Goal: Task Accomplishment & Management: Manage account settings

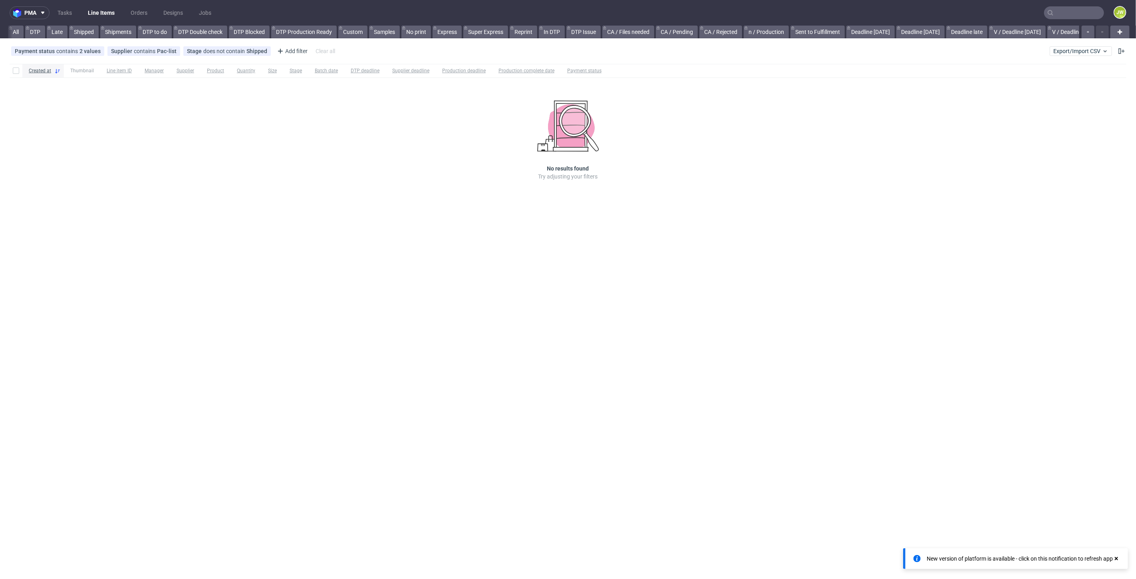
scroll to position [0, 1678]
click at [1076, 53] on span "Export/Import CSV" at bounding box center [1080, 51] width 55 height 6
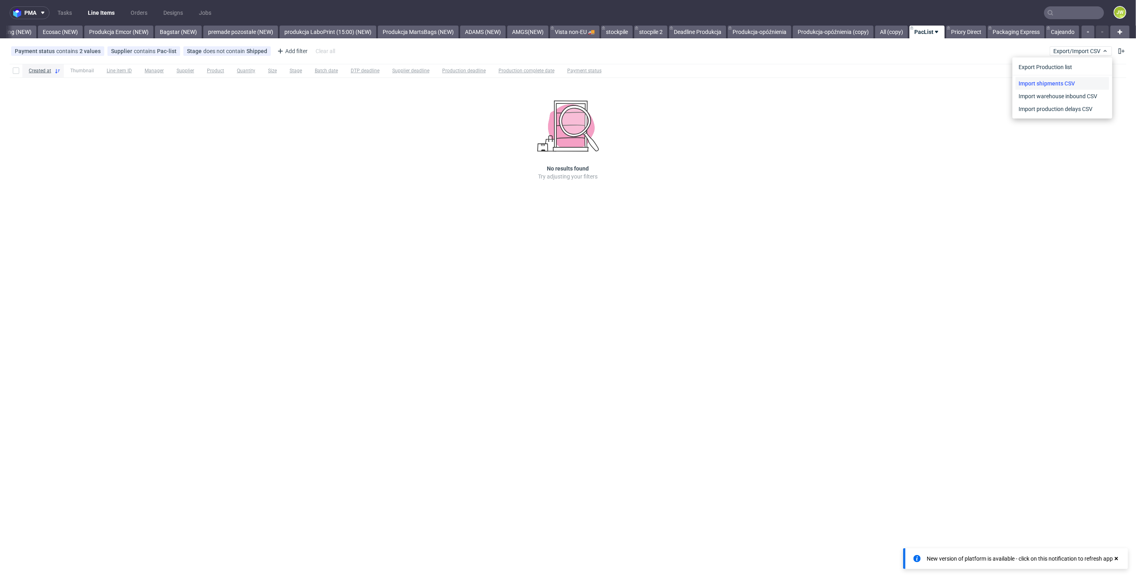
click at [1057, 84] on link "Import shipments CSV" at bounding box center [1062, 83] width 93 height 13
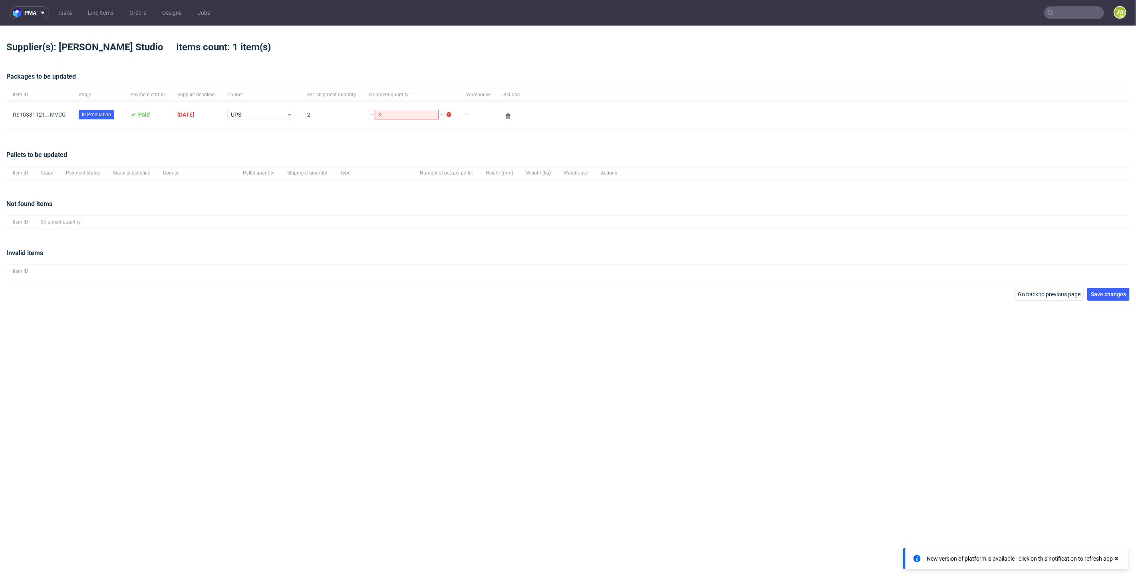
click at [181, 142] on div "Pallets to be updated Item ID Stage Payment status Supplier deadline Courier Pa…" at bounding box center [567, 165] width 1123 height 49
click at [1102, 293] on span "Save changes" at bounding box center [1108, 295] width 35 height 6
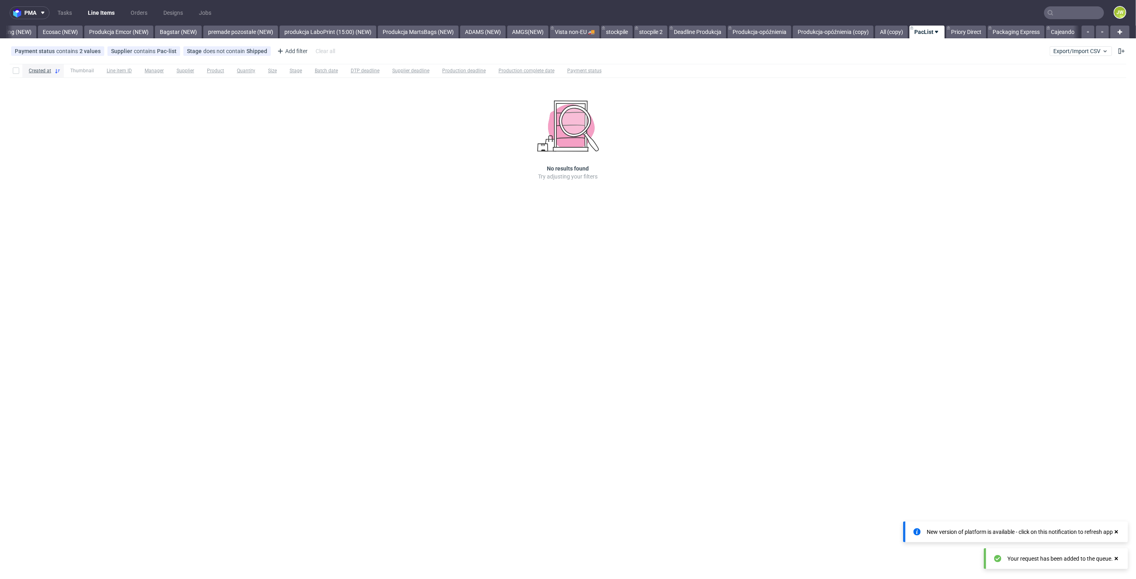
scroll to position [0, 1678]
click at [366, 139] on div "Created at Thumbnail Line item ID Manager Supplier Product Quantity Size Stage …" at bounding box center [568, 133] width 1136 height 145
click at [231, 29] on link "premade pozostałe (NEW)" at bounding box center [240, 32] width 75 height 13
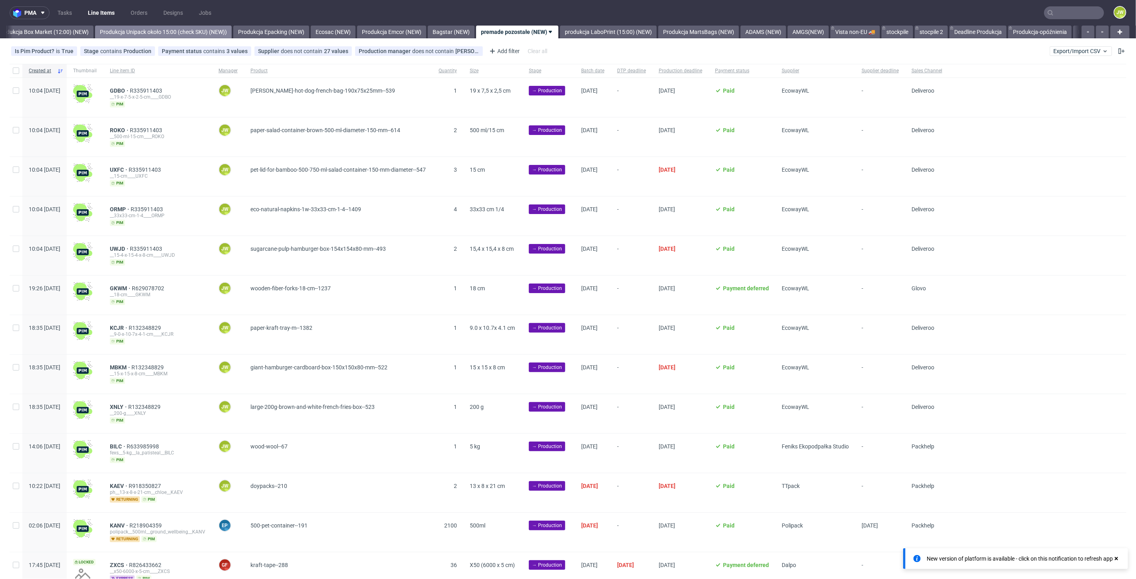
click at [158, 30] on link "Produkcja Unipack około 15:00 (check SKU) (NEW))" at bounding box center [163, 32] width 137 height 13
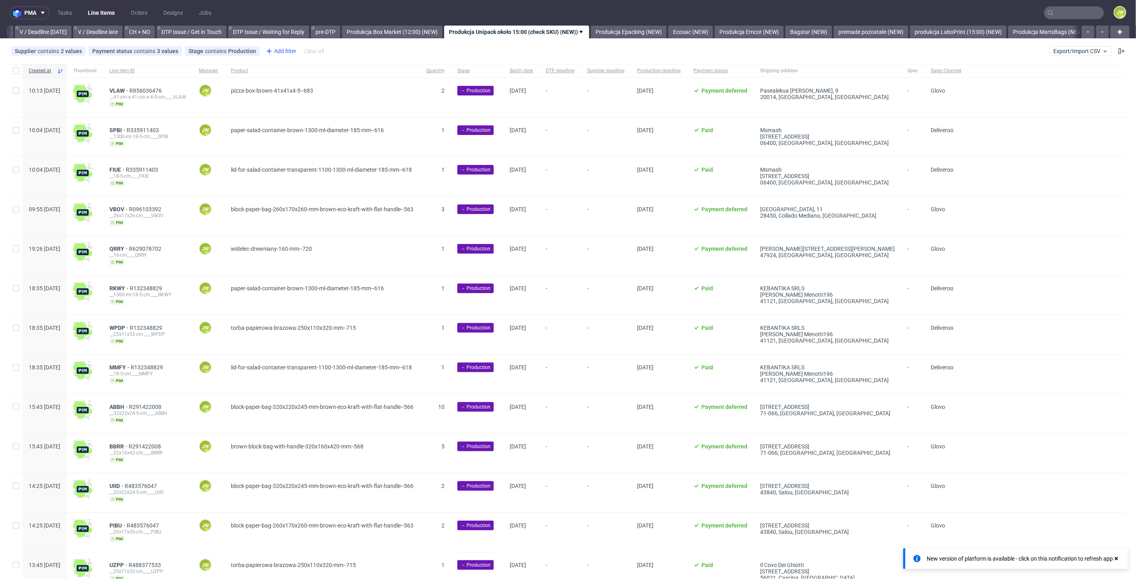
scroll to position [0, 1031]
click at [395, 32] on link "Produkcja Box Market (12:00) (NEW)" at bounding box center [393, 32] width 101 height 13
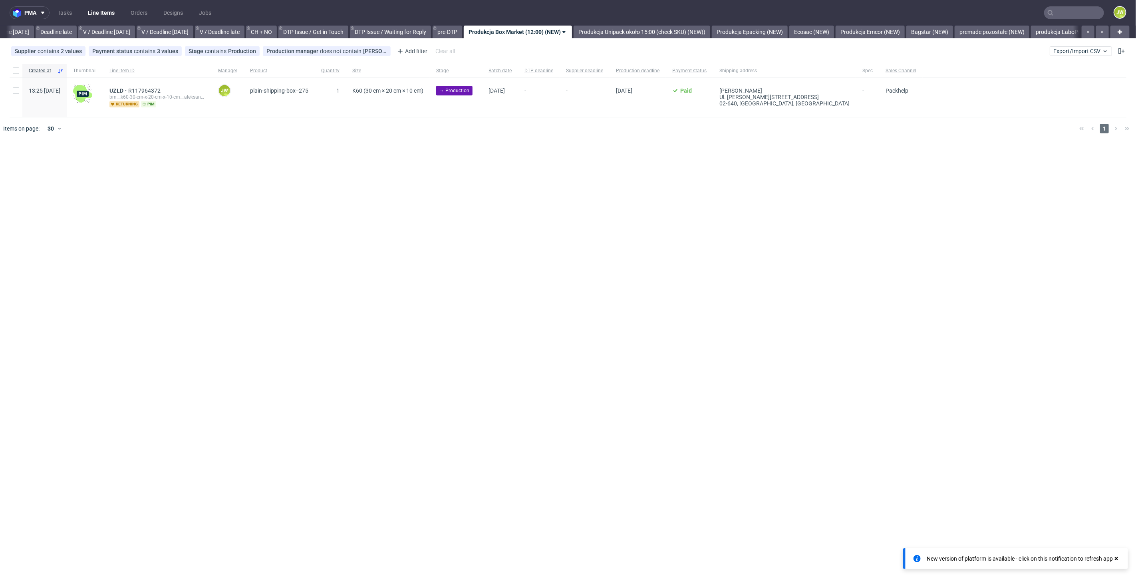
scroll to position [0, 907]
click at [362, 284] on div "pma Tasks Line Items Orders Designs Jobs JW All DTP Late Shipped Shipments DTP …" at bounding box center [568, 289] width 1136 height 579
click at [1064, 53] on span "Export/Import CSV" at bounding box center [1080, 51] width 55 height 6
click at [1047, 79] on link "Import shipments CSV" at bounding box center [1062, 83] width 93 height 13
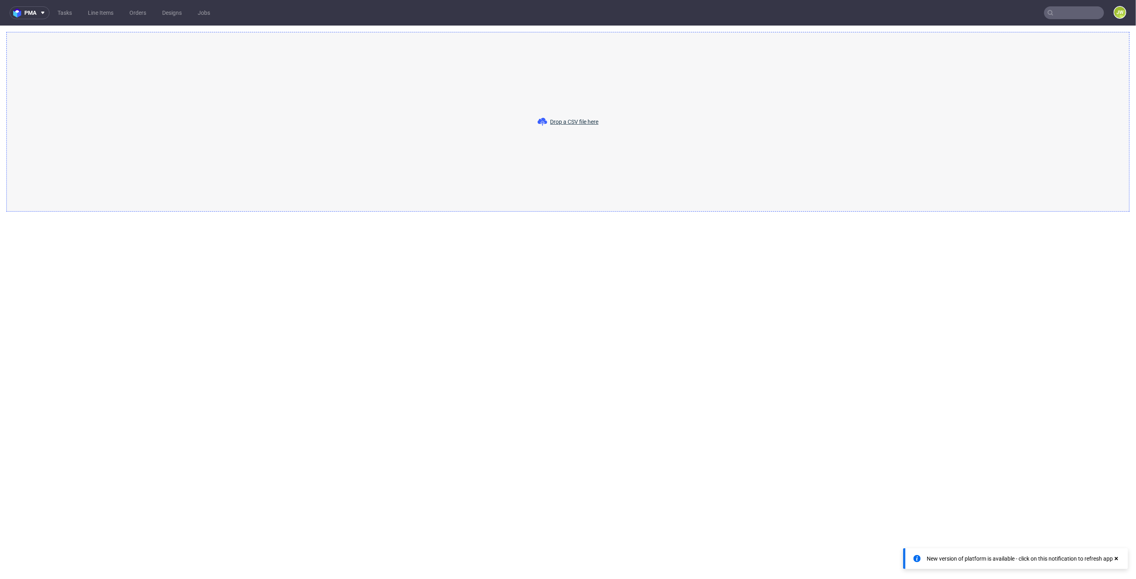
click at [580, 127] on div "Drop a CSV file here" at bounding box center [567, 122] width 1123 height 180
click at [565, 125] on span "Drop a CSV file here" at bounding box center [574, 122] width 48 height 8
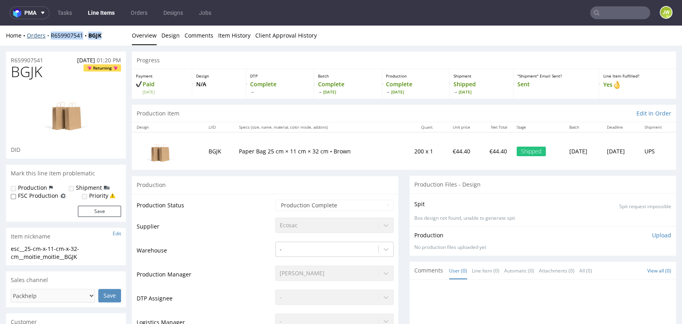
drag, startPoint x: 112, startPoint y: 40, endPoint x: 47, endPoint y: 36, distance: 65.2
click at [47, 36] on div "Home Orders R659907541 BGJK Overview Design Comments Item History Client Approv…" at bounding box center [341, 36] width 682 height 20
copy div "R659907541 BGJK"
click at [108, 36] on div "Home Orders R659907541 BGJK" at bounding box center [66, 36] width 120 height 8
drag, startPoint x: 108, startPoint y: 36, endPoint x: 97, endPoint y: 34, distance: 11.2
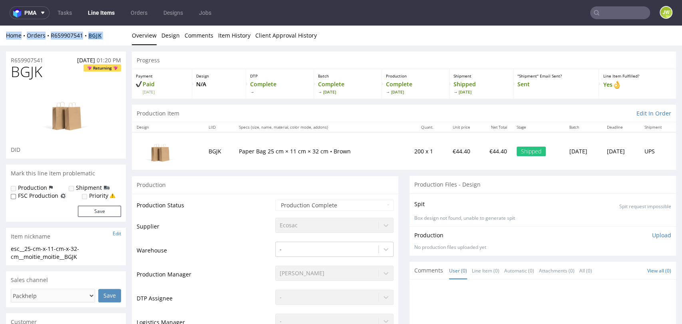
click at [70, 36] on div "Home Orders R659907541 BGJK" at bounding box center [66, 36] width 120 height 8
click at [114, 32] on div "Home Orders R659907541 BGJK" at bounding box center [66, 36] width 120 height 8
drag, startPoint x: 110, startPoint y: 36, endPoint x: 50, endPoint y: 39, distance: 60.0
click at [50, 39] on div "Home Orders R659907541 BGJK Overview Design Comments Item History Client Approv…" at bounding box center [341, 36] width 682 height 20
copy div "R659907541 BGJK"
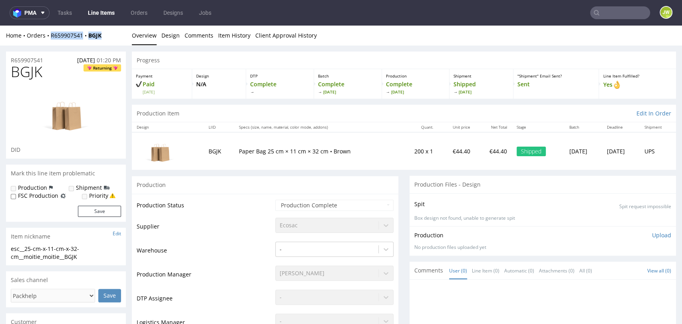
scroll to position [222, 0]
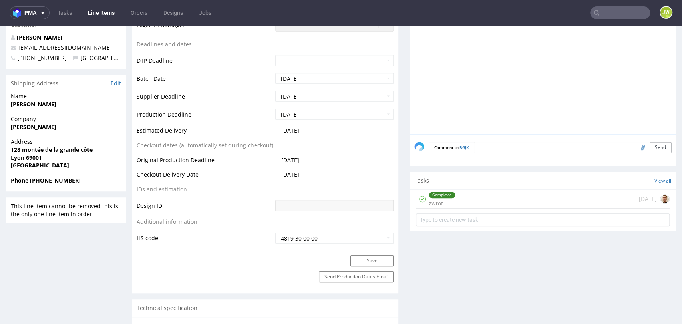
scroll to position [310, 0]
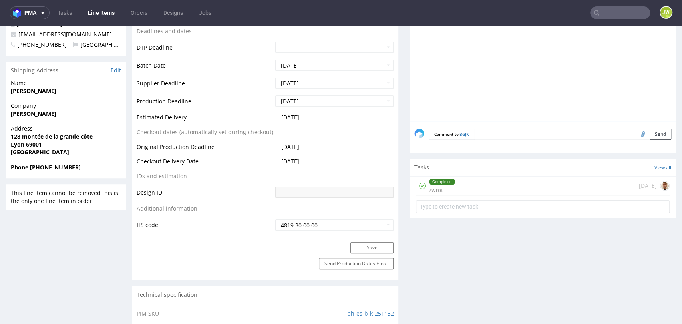
click at [475, 134] on textarea at bounding box center [572, 134] width 197 height 11
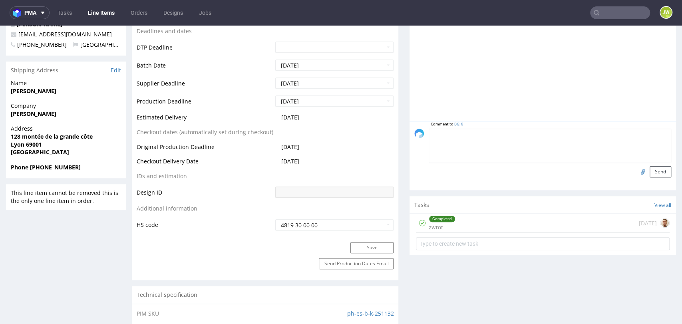
paste textarea "R659907541__BGJK_Reshipping."
click at [533, 141] on textarea "R659907541__BGJK_Reshipping - Adres do potweirdzenia" at bounding box center [550, 146] width 242 height 34
click at [554, 136] on textarea "R659907541__BGJK_Reshipping - Adres do potweirdzenia" at bounding box center [550, 146] width 242 height 34
click at [538, 147] on textarea "R659907541__BGJK_Reshipping - Adres do potwierdzenia" at bounding box center [550, 146] width 242 height 34
type textarea "R659907541__BGJK_Reshipping - Adres do potwierdzenia"
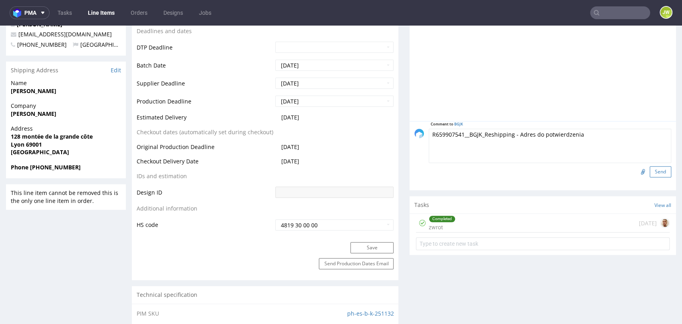
click at [649, 166] on button "Send" at bounding box center [660, 171] width 22 height 11
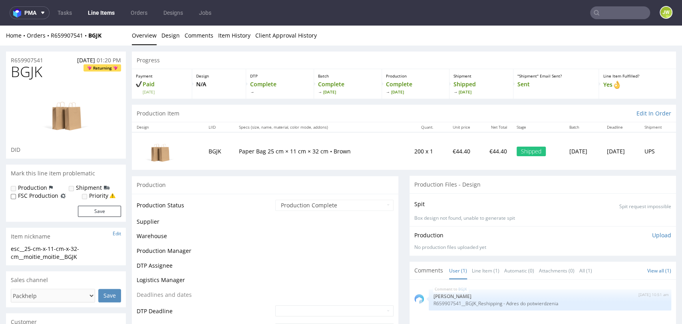
scroll to position [0, 0]
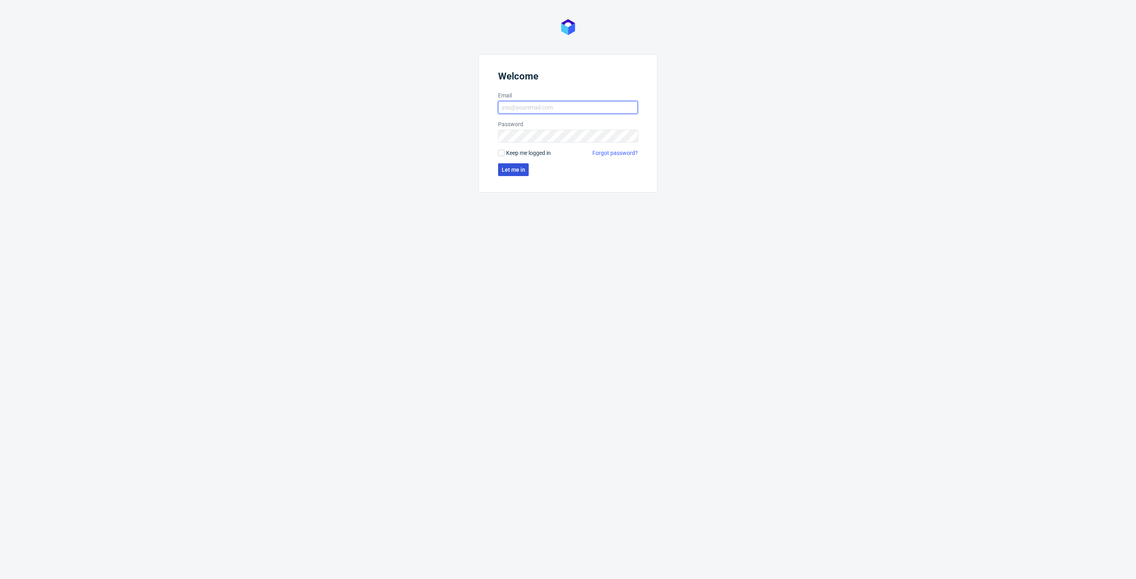
type input "[PERSON_NAME][EMAIL_ADDRESS][DOMAIN_NAME]"
click at [516, 169] on span "Let me in" at bounding box center [514, 170] width 24 height 6
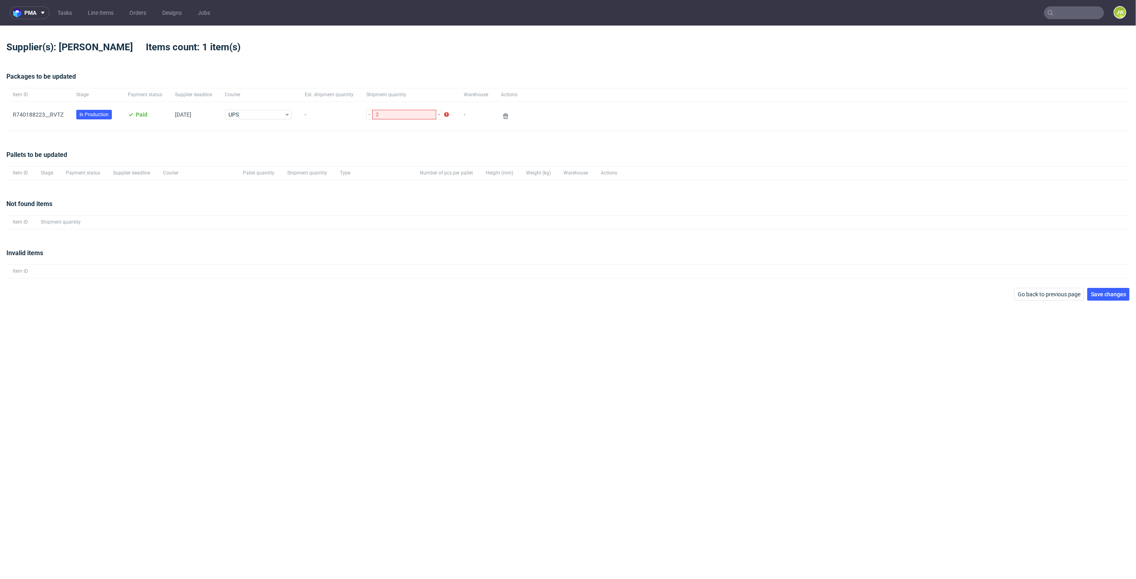
click at [203, 141] on div "Pallets to be updated Item ID Stage Payment status Supplier deadline Courier Pa…" at bounding box center [567, 165] width 1123 height 49
click at [1100, 294] on span "Save changes" at bounding box center [1108, 295] width 35 height 6
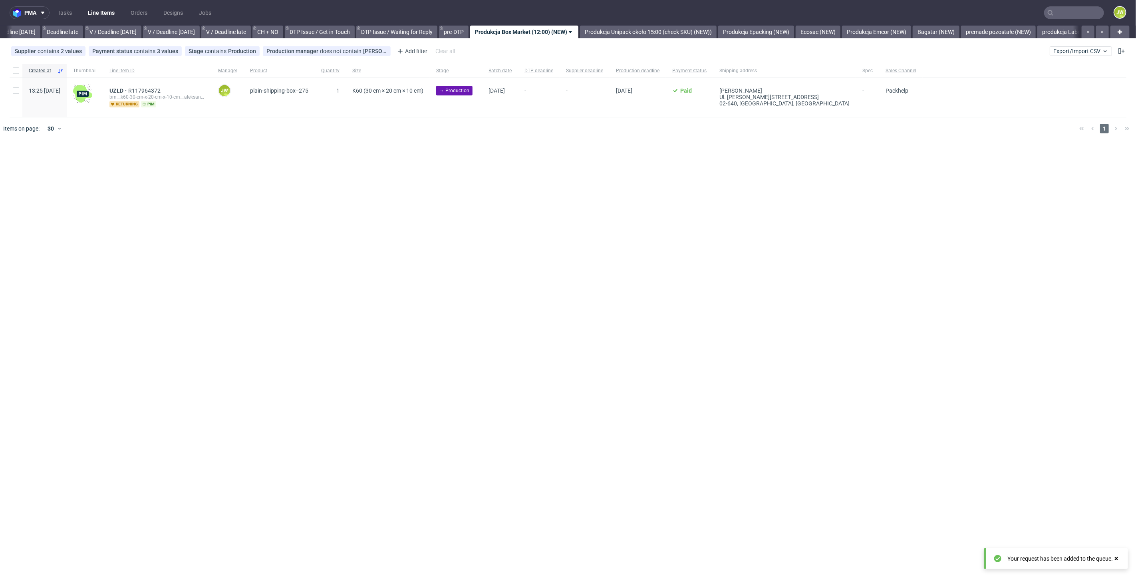
scroll to position [0, 907]
drag, startPoint x: 1083, startPoint y: 49, endPoint x: 1080, endPoint y: 54, distance: 5.7
click at [1082, 49] on span "Export/Import CSV" at bounding box center [1080, 51] width 55 height 6
click at [1031, 81] on link "Import shipments CSV" at bounding box center [1062, 83] width 93 height 13
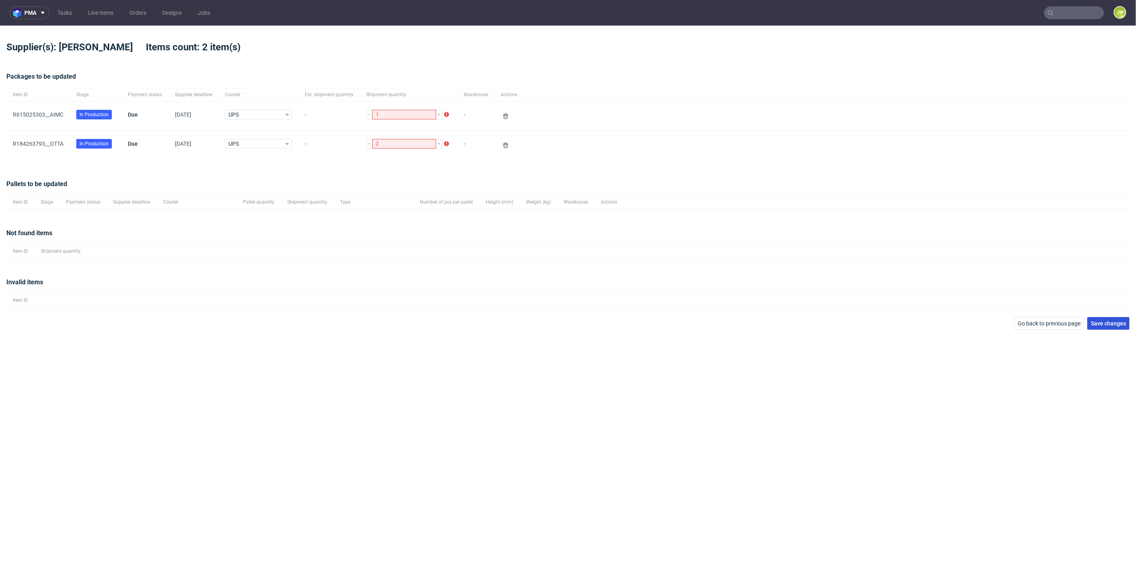
click at [1118, 326] on button "Save changes" at bounding box center [1108, 323] width 42 height 13
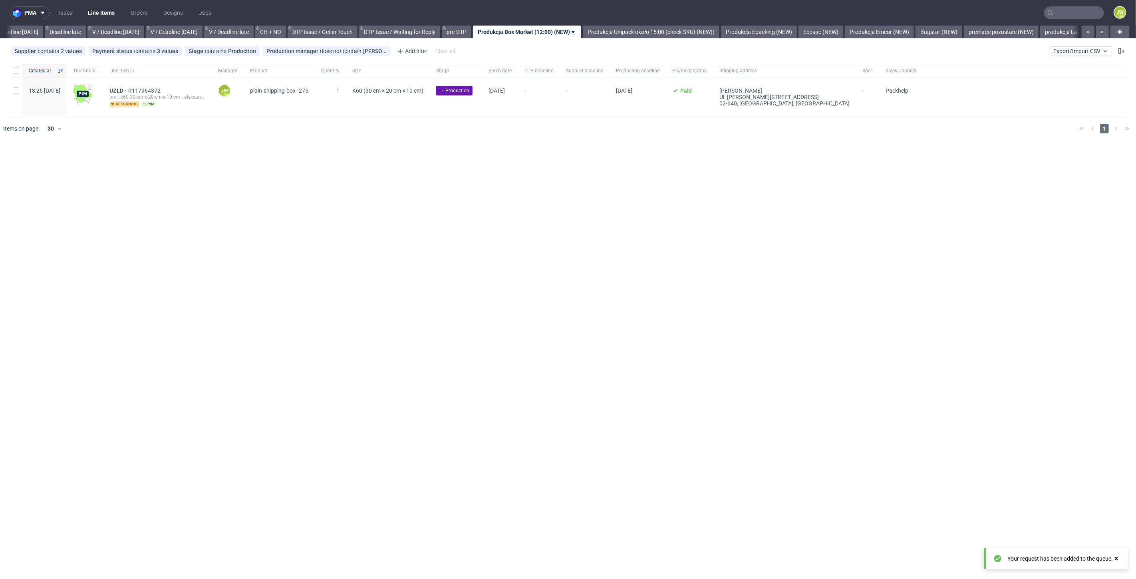
scroll to position [0, 907]
click at [1066, 54] on button "Export/Import CSV" at bounding box center [1081, 51] width 62 height 10
click at [1051, 86] on link "Import shipments CSV" at bounding box center [1062, 83] width 93 height 13
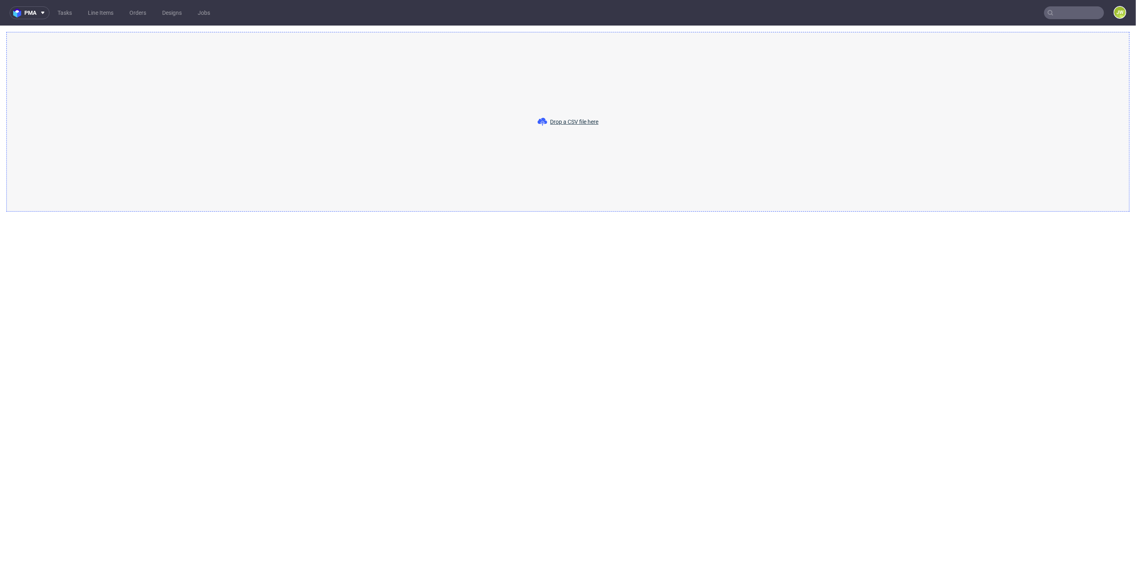
click at [572, 128] on div "Drop a CSV file here" at bounding box center [567, 122] width 1123 height 180
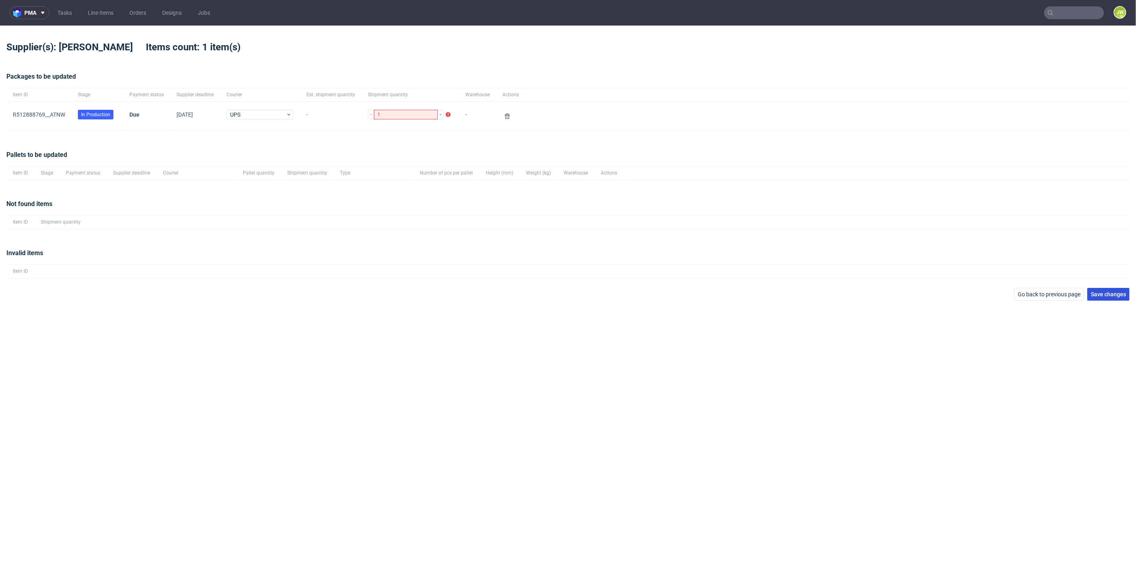
click at [1096, 289] on button "Save changes" at bounding box center [1108, 294] width 42 height 13
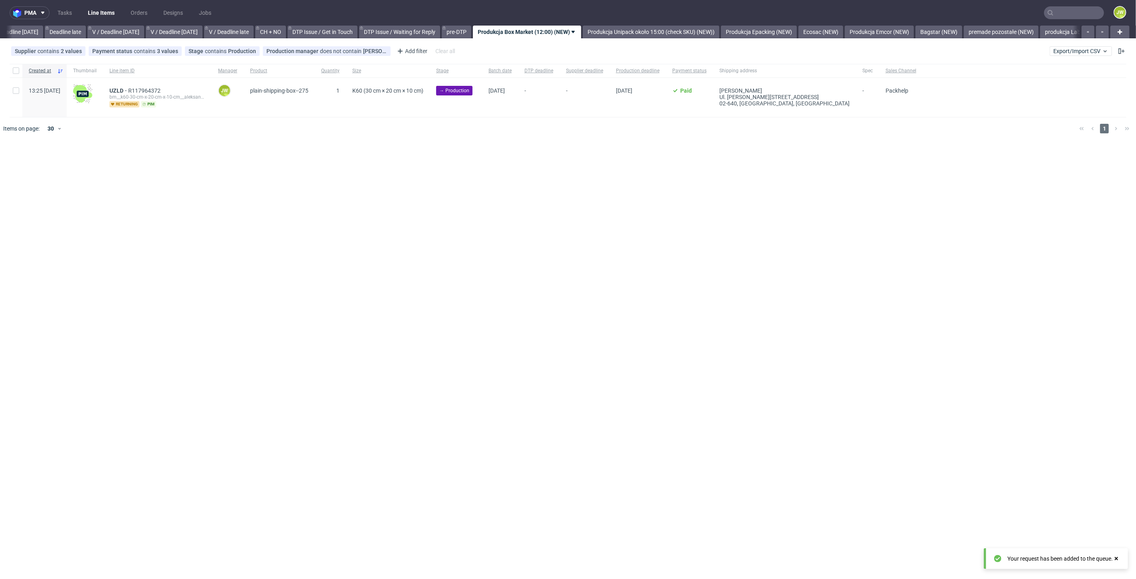
scroll to position [0, 907]
drag, startPoint x: 645, startPoint y: 230, endPoint x: 566, endPoint y: 198, distance: 85.5
click at [642, 231] on div "pma Tasks Line Items Orders Designs Jobs JW All DTP Late Shipped Shipments DTP …" at bounding box center [568, 289] width 1136 height 579
click at [14, 69] on input "checkbox" at bounding box center [16, 70] width 6 height 6
checkbox input "true"
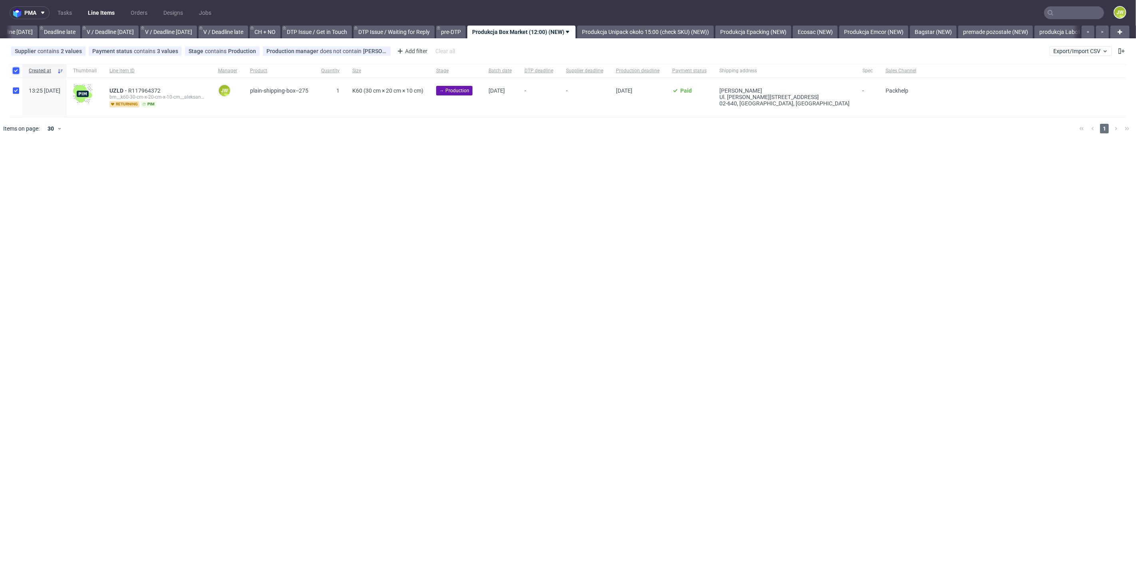
checkbox input "true"
click at [123, 169] on div "Selected items: 1 Change status Change supplier Change batch date Change prod. …" at bounding box center [568, 159] width 1136 height 33
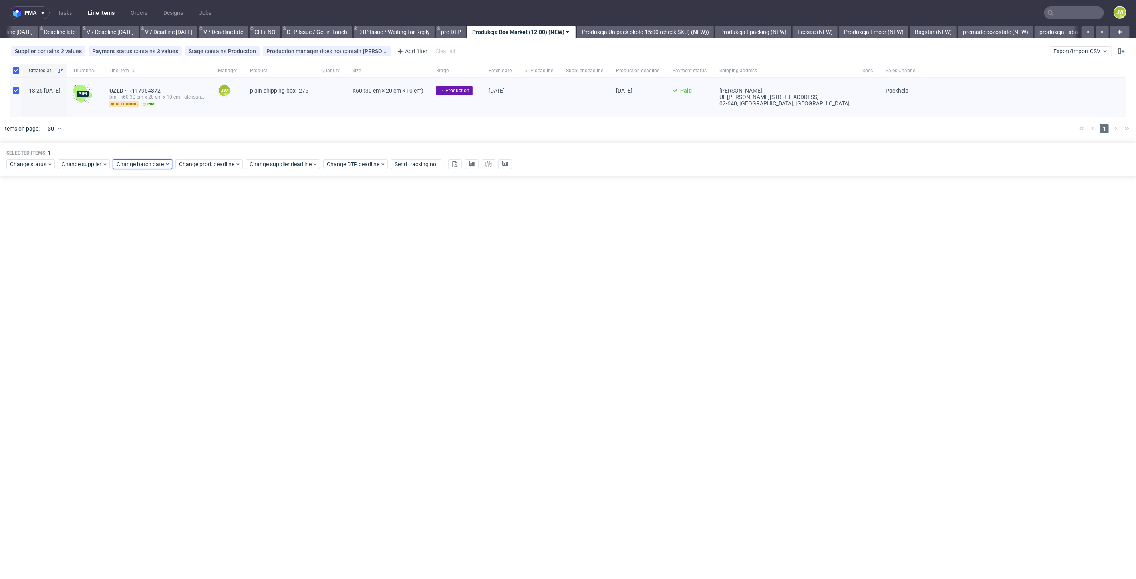
click at [127, 167] on span "Change batch date" at bounding box center [141, 164] width 48 height 8
click at [163, 252] on button "20" at bounding box center [167, 253] width 12 height 13
click at [206, 299] on span "Save" at bounding box center [208, 299] width 12 height 6
click at [195, 163] on span "Change prod. deadline" at bounding box center [207, 164] width 56 height 8
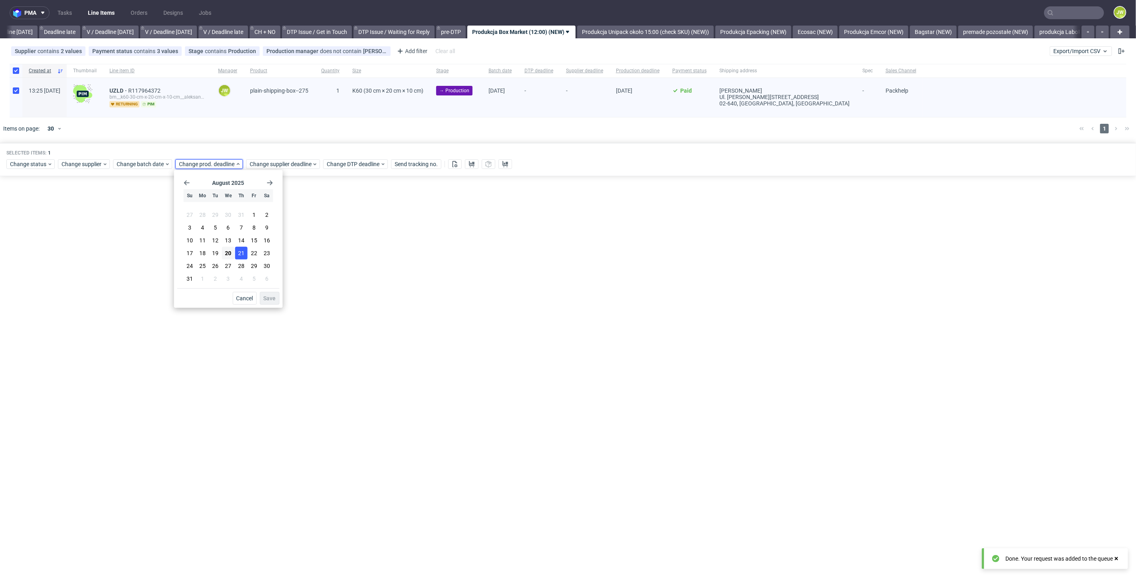
click at [244, 249] on span "21" at bounding box center [241, 253] width 6 height 8
drag, startPoint x: 266, startPoint y: 295, endPoint x: 268, endPoint y: 245, distance: 49.6
click at [266, 296] on span "Save" at bounding box center [270, 299] width 12 height 6
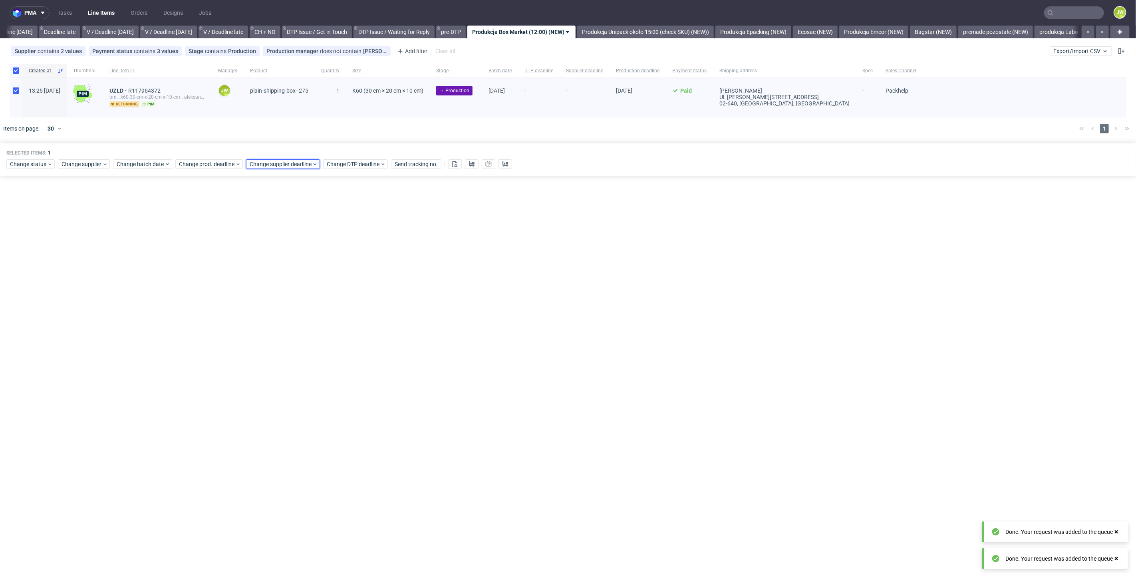
click at [261, 167] on span "Change supplier deadline" at bounding box center [281, 164] width 62 height 8
click at [310, 257] on button "21" at bounding box center [312, 253] width 12 height 13
click at [337, 302] on button "Save" at bounding box center [341, 298] width 20 height 13
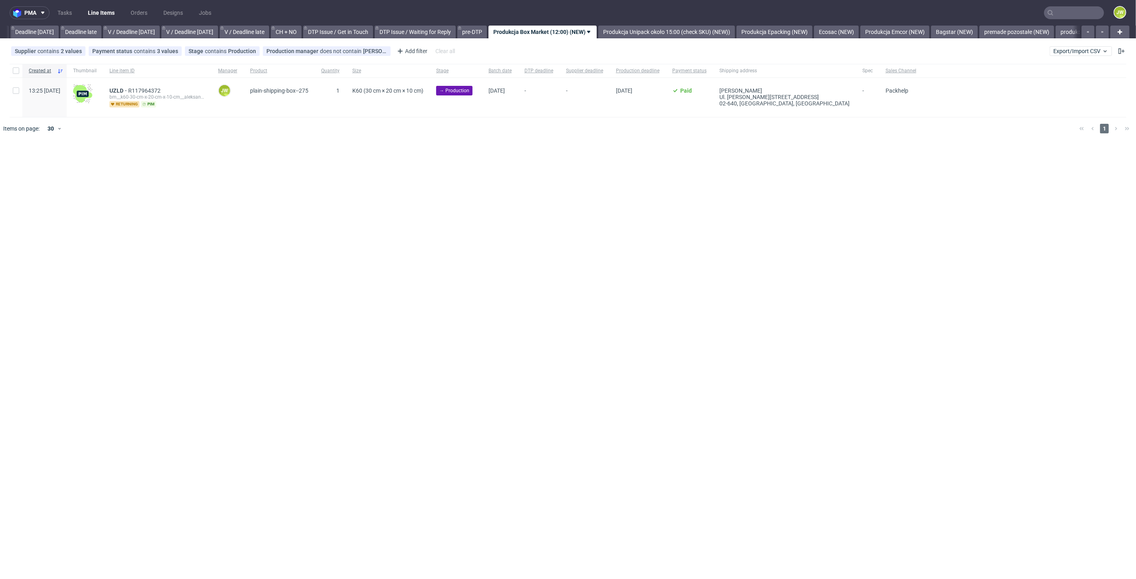
scroll to position [0, 907]
click at [530, 165] on div "pma Tasks Line Items Orders Designs Jobs JW All DTP Late Shipped Shipments DTP …" at bounding box center [568, 289] width 1136 height 579
click at [532, 147] on div "pma Tasks Line Items Orders Designs Jobs JW All DTP Late Shipped Shipments DTP …" at bounding box center [568, 289] width 1136 height 579
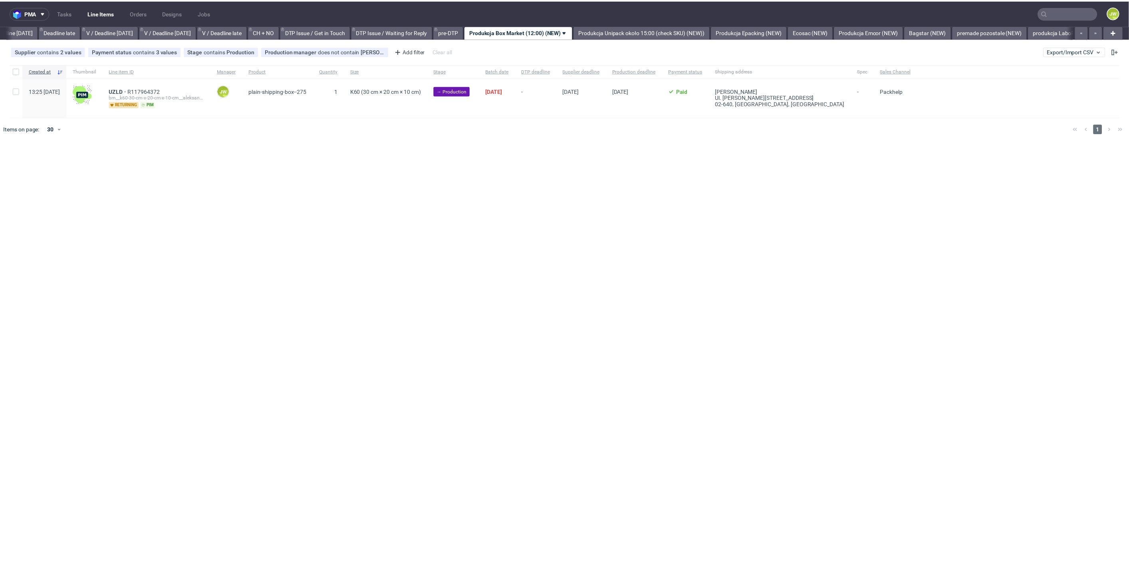
scroll to position [0, 907]
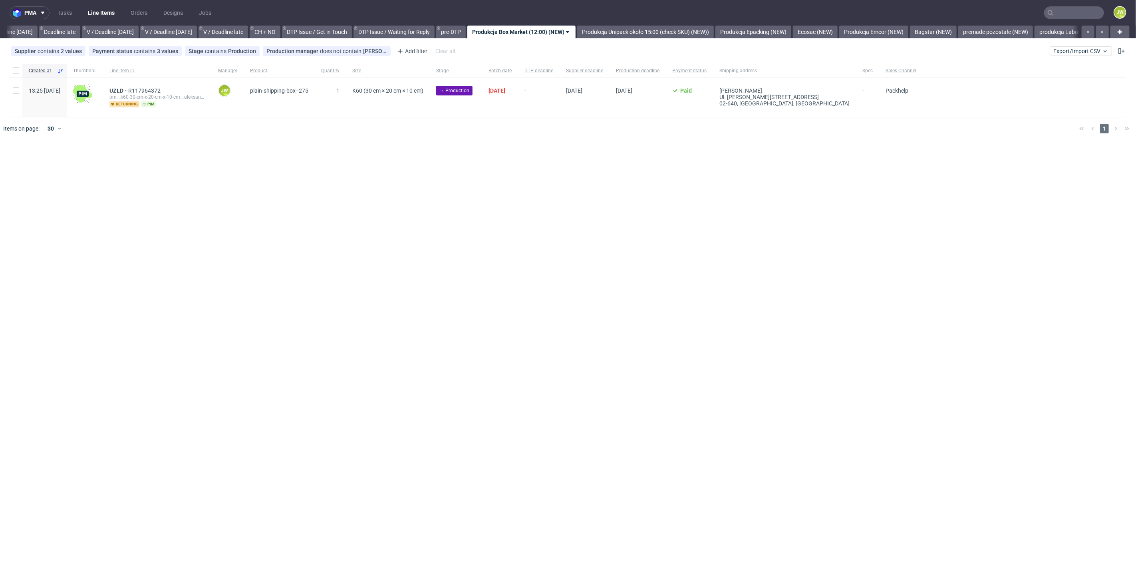
click at [11, 73] on div at bounding box center [16, 71] width 13 height 14
checkbox input "true"
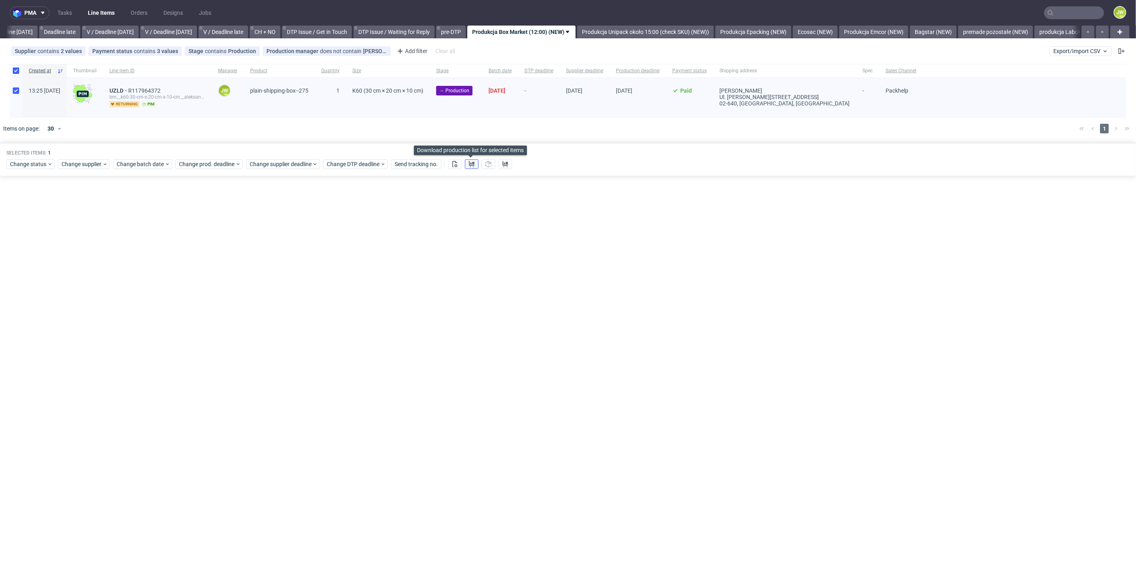
click at [468, 167] on button at bounding box center [472, 164] width 14 height 10
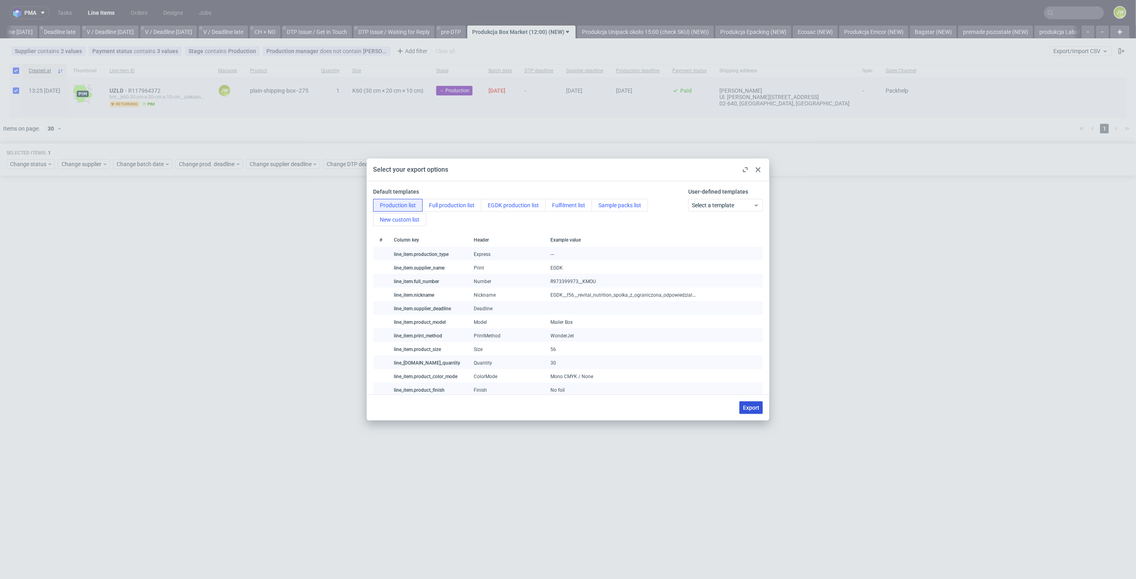
drag, startPoint x: 745, startPoint y: 408, endPoint x: 675, endPoint y: 405, distance: 70.4
click at [745, 408] on span "Export" at bounding box center [751, 408] width 16 height 6
checkbox input "false"
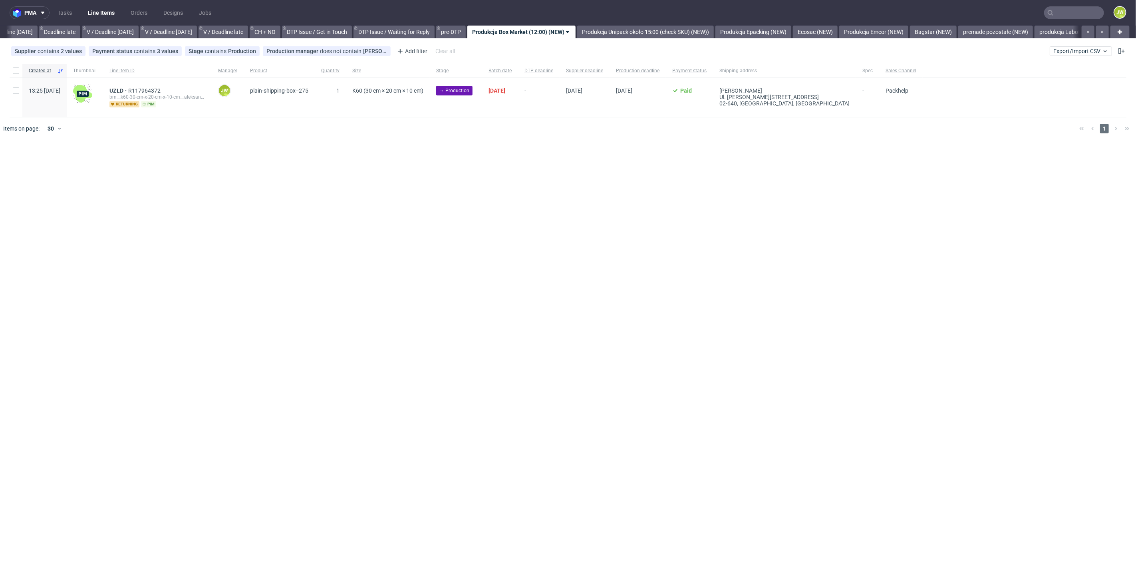
drag, startPoint x: 352, startPoint y: 155, endPoint x: 171, endPoint y: 103, distance: 188.4
click at [350, 155] on div "pma Tasks Line Items Orders Designs Jobs JW All DTP Late Shipped Shipments DTP …" at bounding box center [568, 289] width 1136 height 579
click at [15, 71] on input "checkbox" at bounding box center [16, 70] width 6 height 6
checkbox input "true"
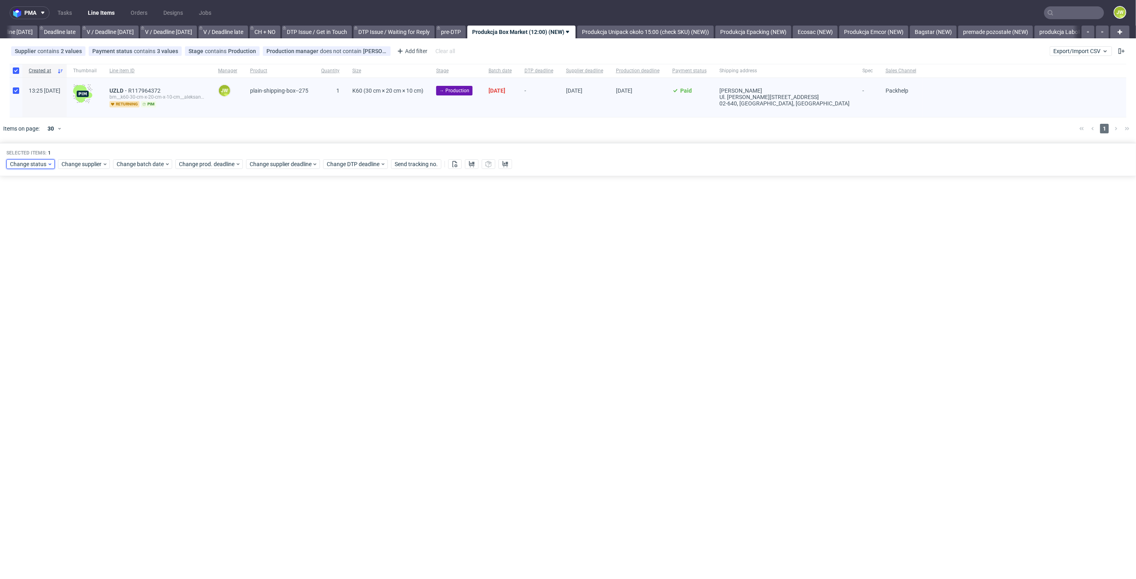
click at [38, 167] on span "Change status" at bounding box center [28, 164] width 37 height 8
click at [28, 223] on span "In Production" at bounding box center [30, 222] width 40 height 11
click at [93, 282] on span "Save" at bounding box center [91, 282] width 12 height 6
click at [631, 30] on link "Produkcja Unipack około 15:00 (check SKU) (NEW))" at bounding box center [645, 32] width 137 height 13
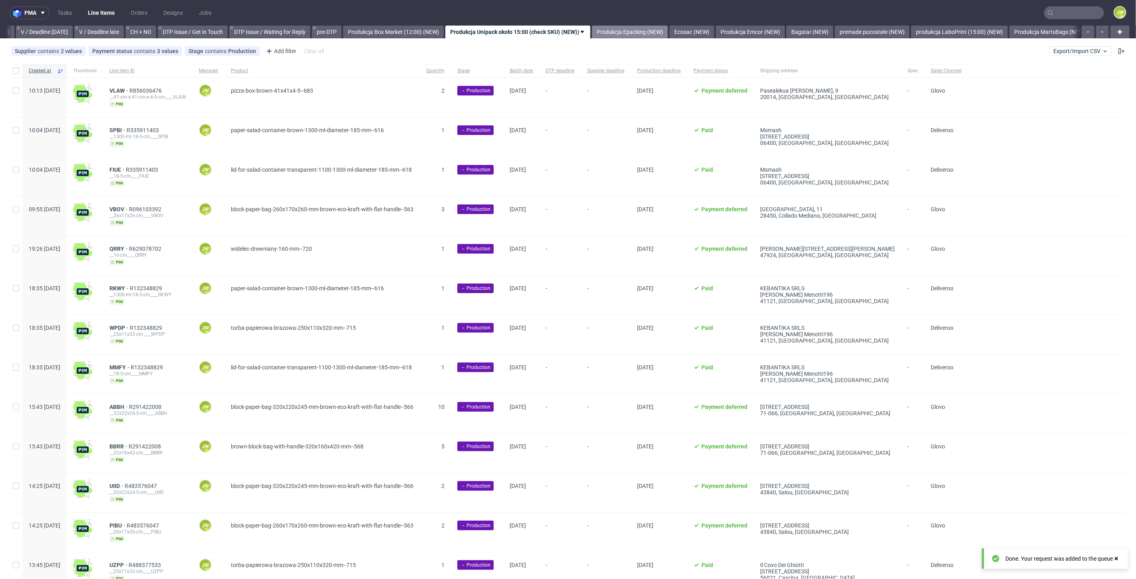
click at [638, 33] on link "Produkcja Epacking (NEW)" at bounding box center [630, 32] width 76 height 13
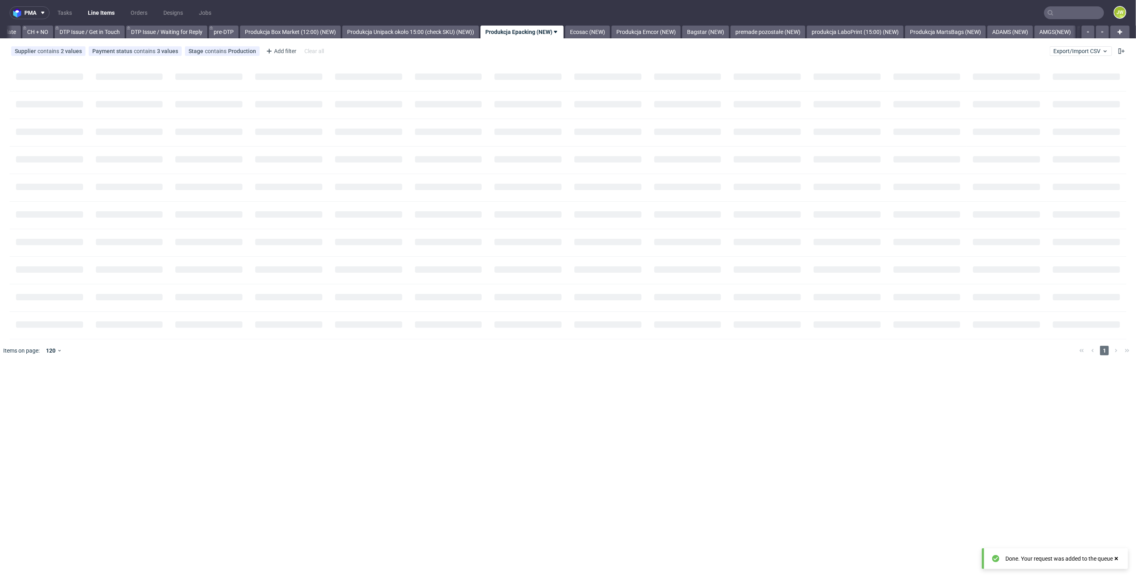
scroll to position [0, 1136]
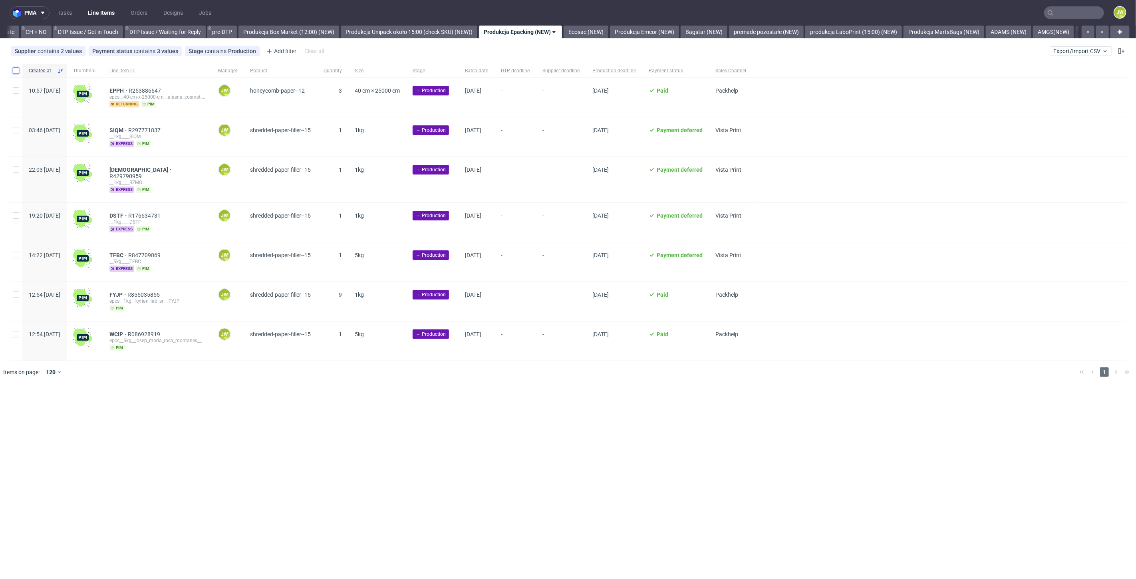
click at [15, 70] on input "checkbox" at bounding box center [16, 70] width 6 height 6
checkbox input "true"
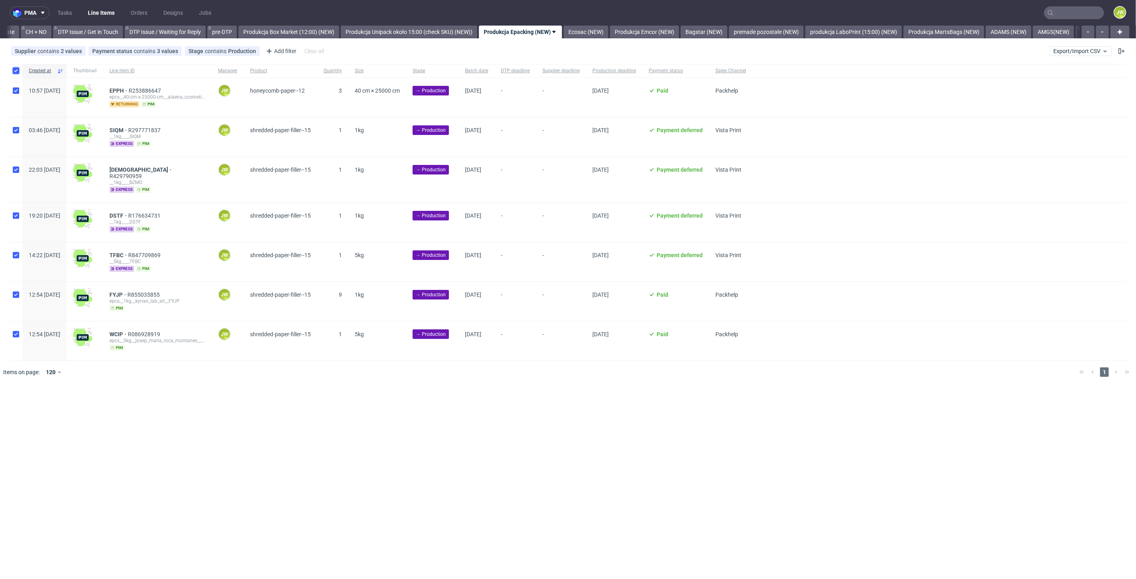
checkbox input "true"
click at [135, 404] on span "Change batch date" at bounding box center [141, 408] width 48 height 8
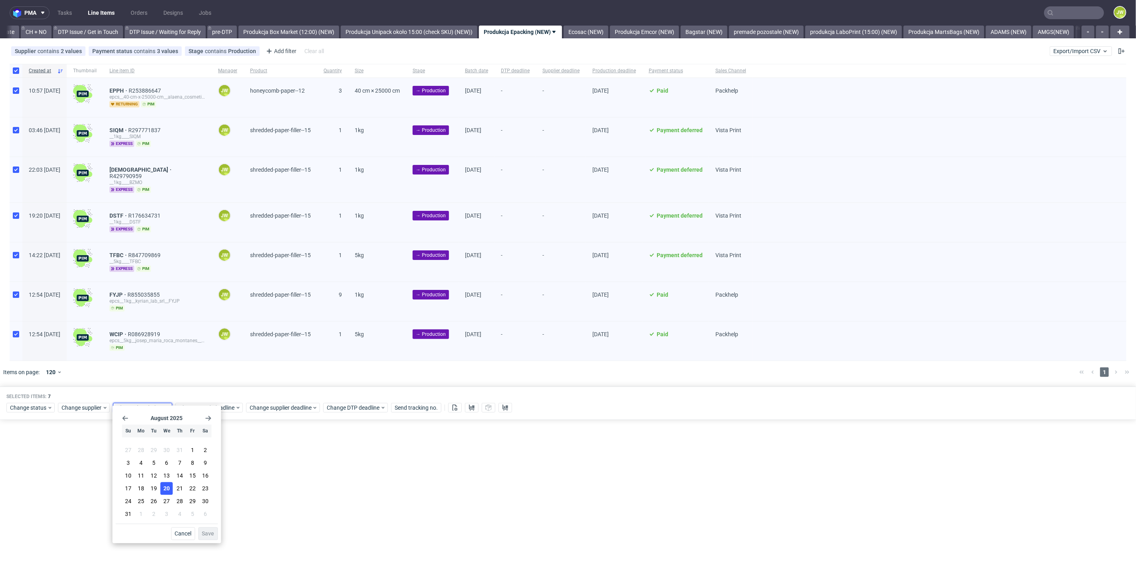
click at [166, 489] on span "20" at bounding box center [166, 489] width 6 height 8
click at [202, 531] on span "Save" at bounding box center [208, 534] width 12 height 6
click at [210, 404] on span "Change prod. deadline" at bounding box center [207, 408] width 56 height 8
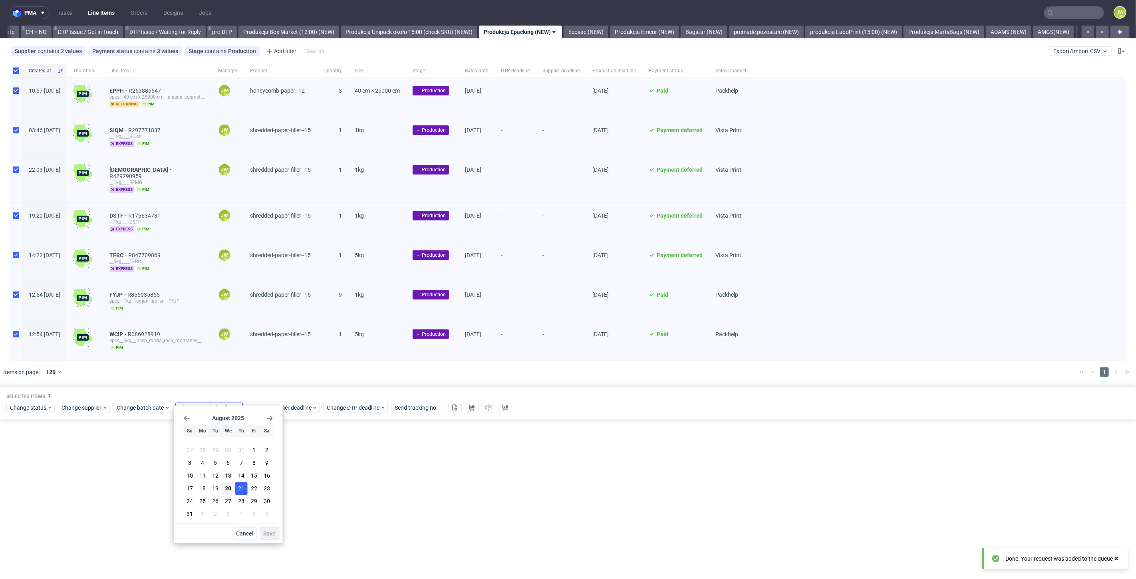
click at [240, 487] on span "21" at bounding box center [241, 489] width 6 height 8
click at [274, 529] on button "Save" at bounding box center [270, 534] width 20 height 13
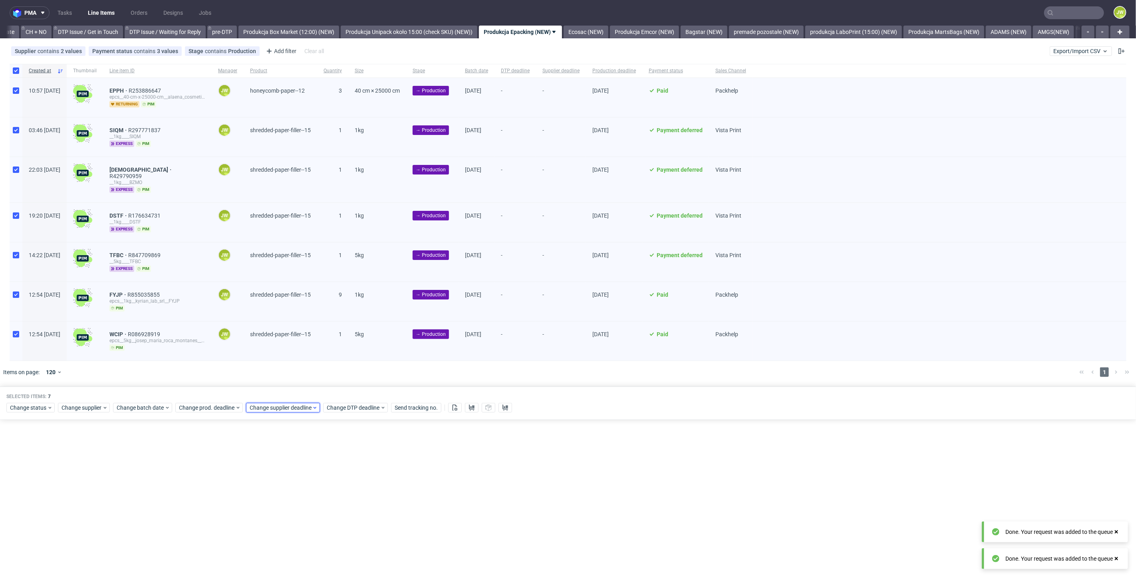
click at [264, 404] on span "Change supplier deadline" at bounding box center [281, 408] width 62 height 8
click at [314, 489] on span "21" at bounding box center [312, 489] width 6 height 8
click at [339, 533] on span "Save" at bounding box center [340, 534] width 12 height 6
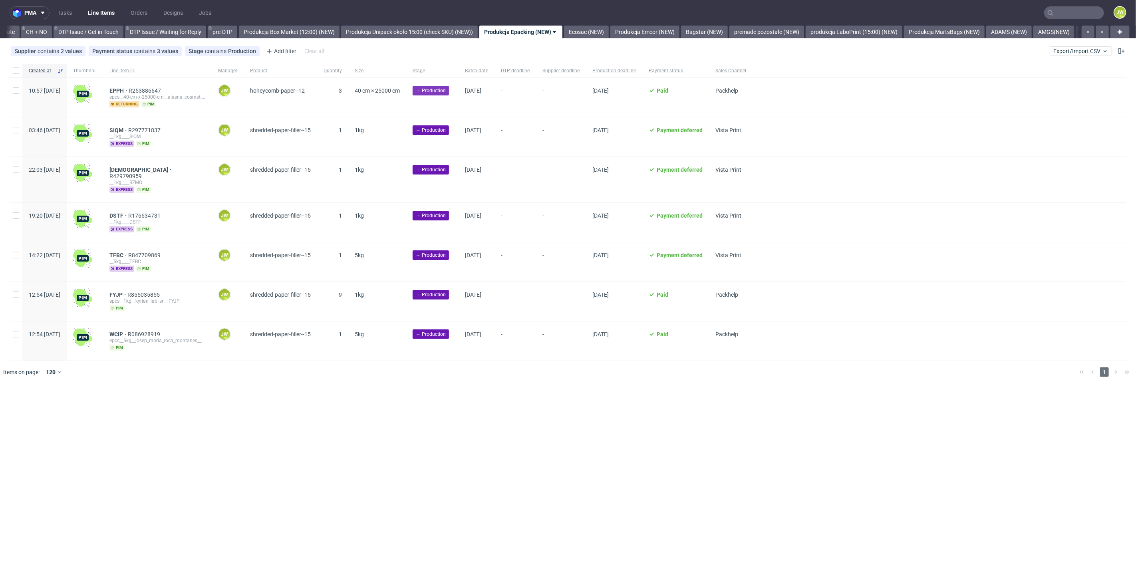
scroll to position [0, 1136]
click at [283, 32] on link "Produkcja Box Market (12:00) (NEW)" at bounding box center [288, 32] width 101 height 13
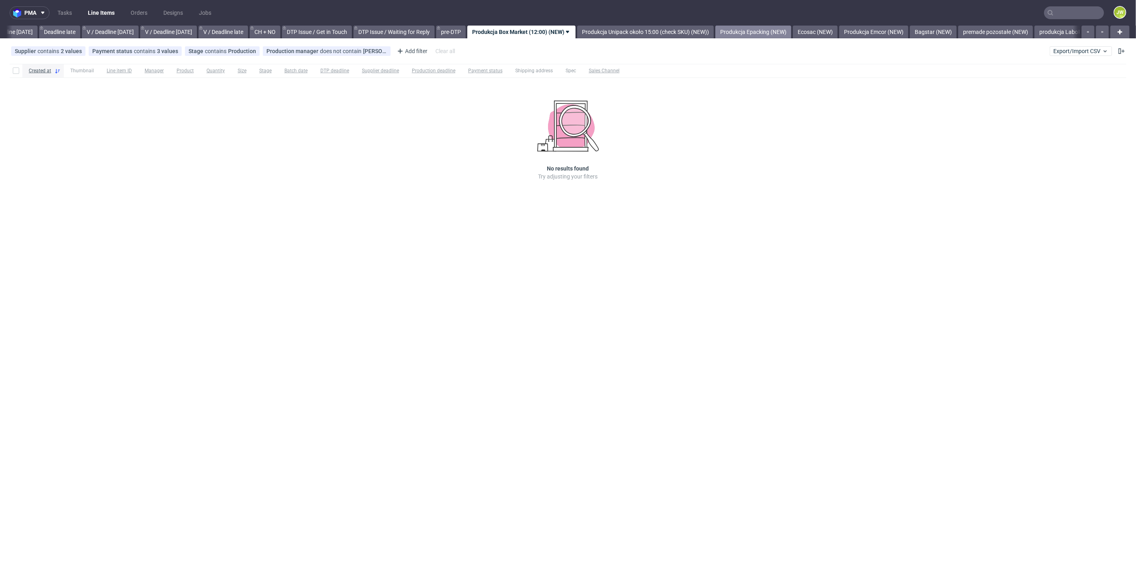
click at [772, 32] on link "Produkcja Epacking (NEW)" at bounding box center [753, 32] width 76 height 13
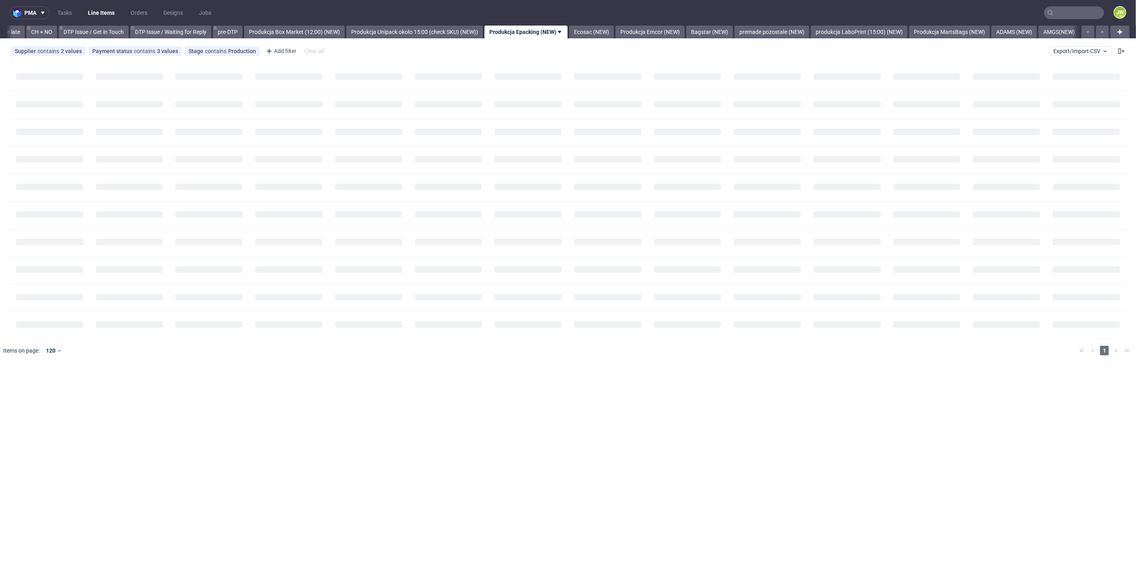
scroll to position [0, 1136]
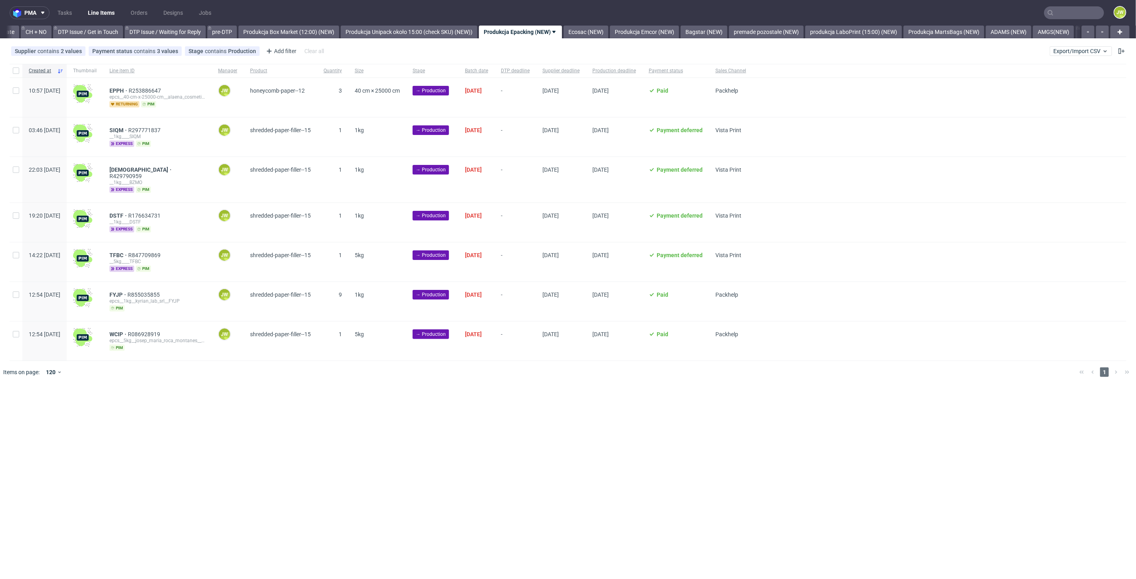
click at [20, 71] on div at bounding box center [16, 71] width 13 height 14
checkbox input "true"
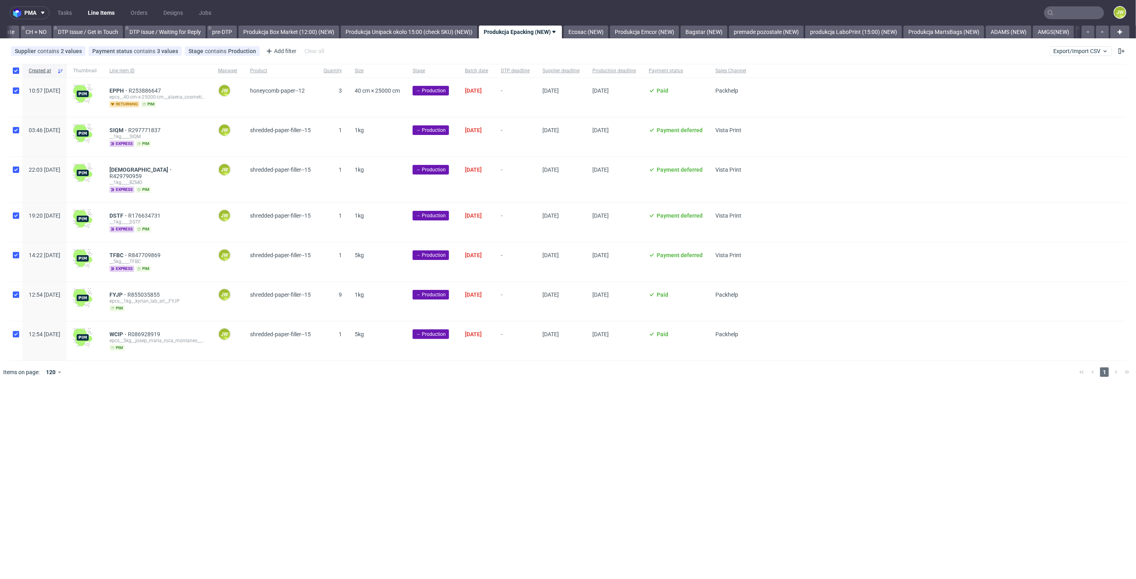
checkbox input "true"
click at [467, 403] on button at bounding box center [472, 408] width 14 height 10
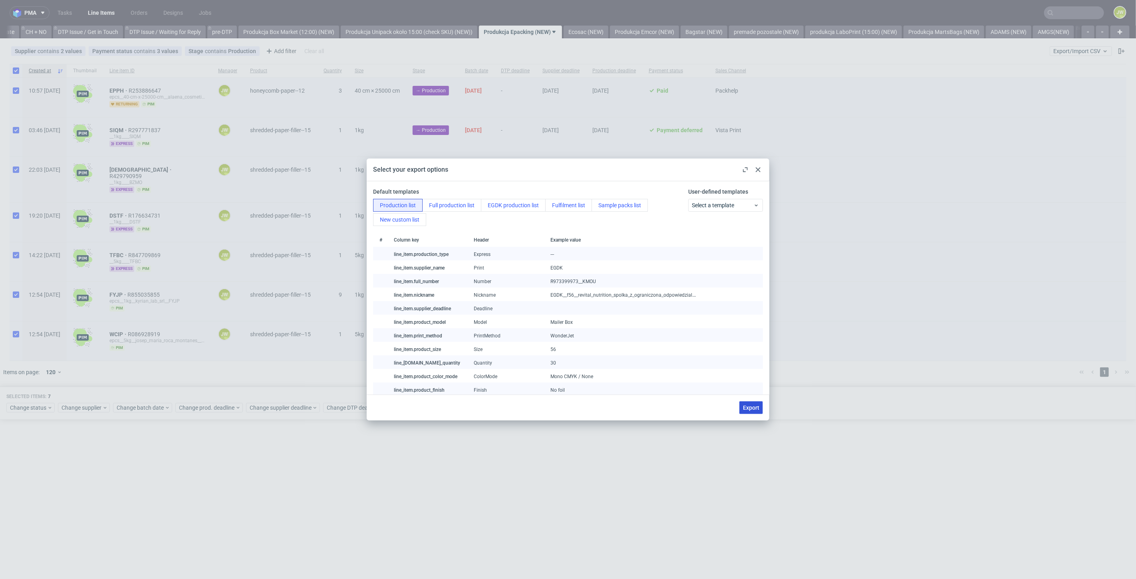
click at [754, 412] on button "Export" at bounding box center [751, 407] width 24 height 13
checkbox input "false"
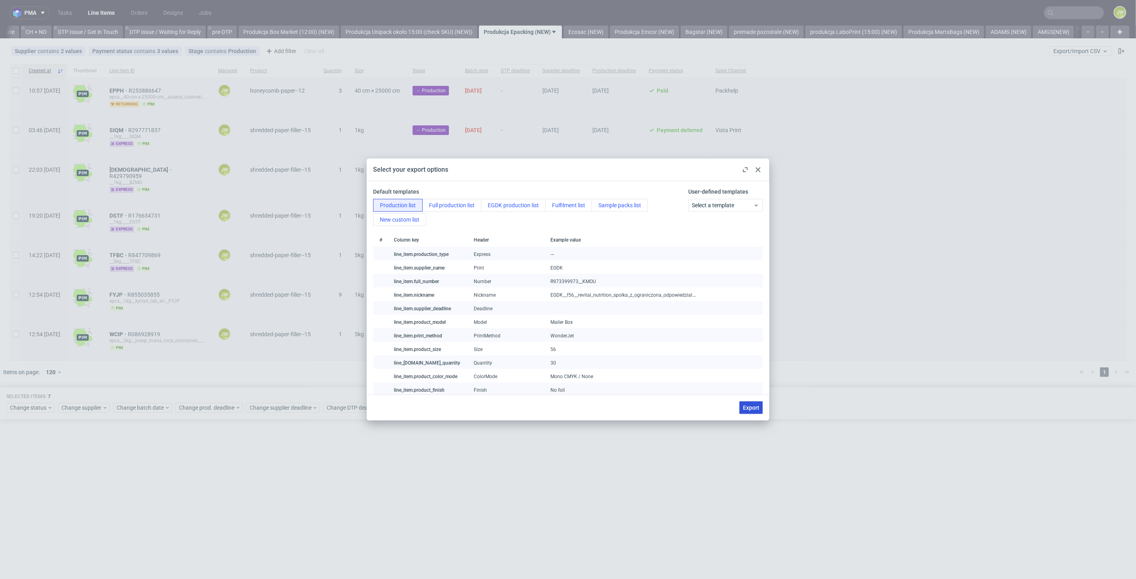
checkbox input "false"
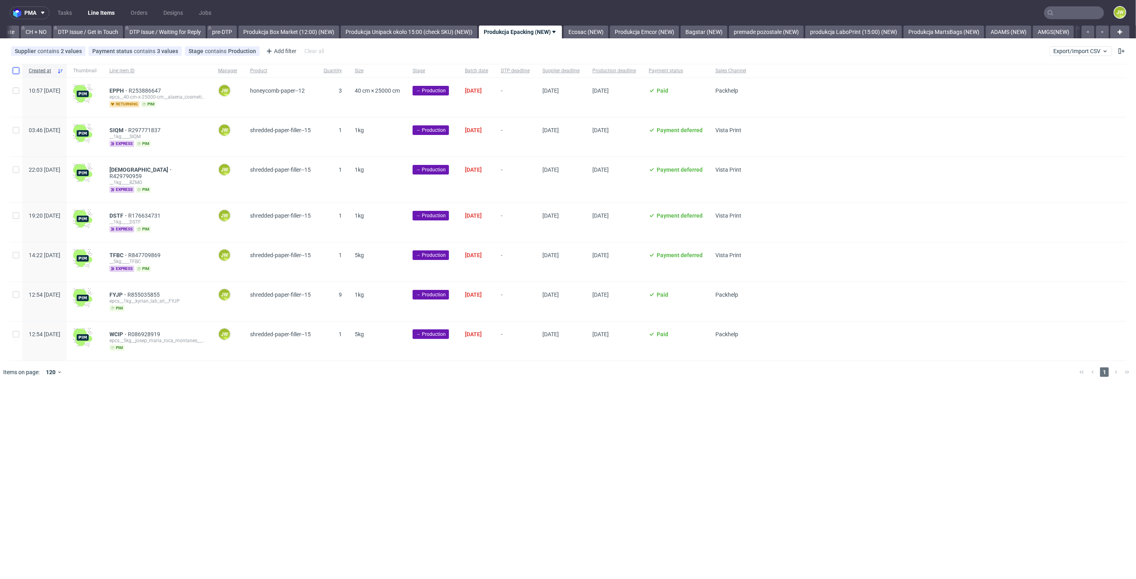
click at [17, 72] on input "checkbox" at bounding box center [16, 70] width 6 height 6
checkbox input "true"
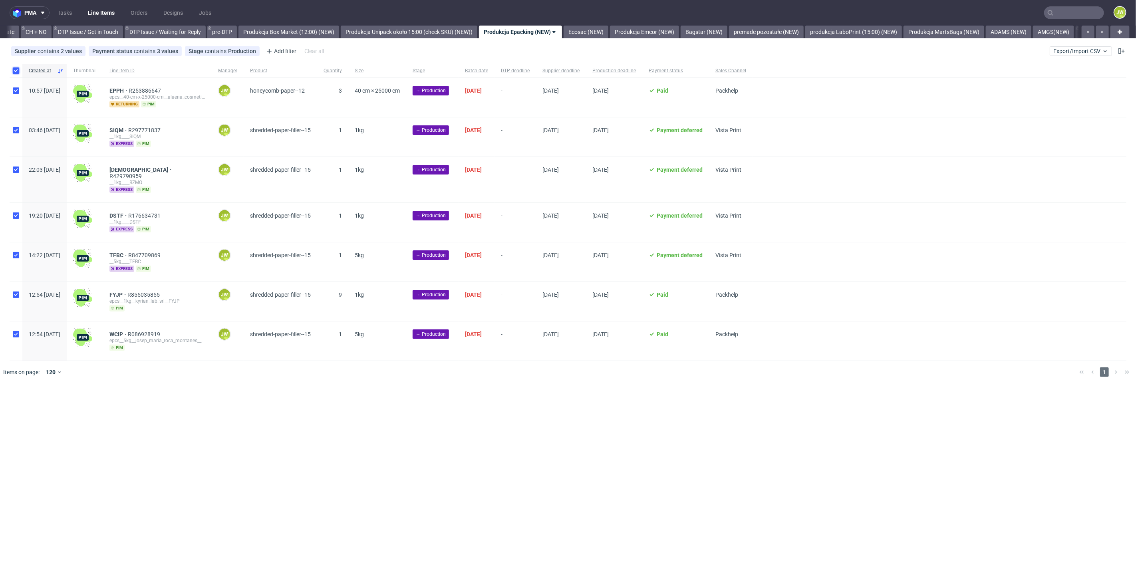
checkbox input "true"
click at [24, 404] on span "Change status" at bounding box center [28, 408] width 37 height 8
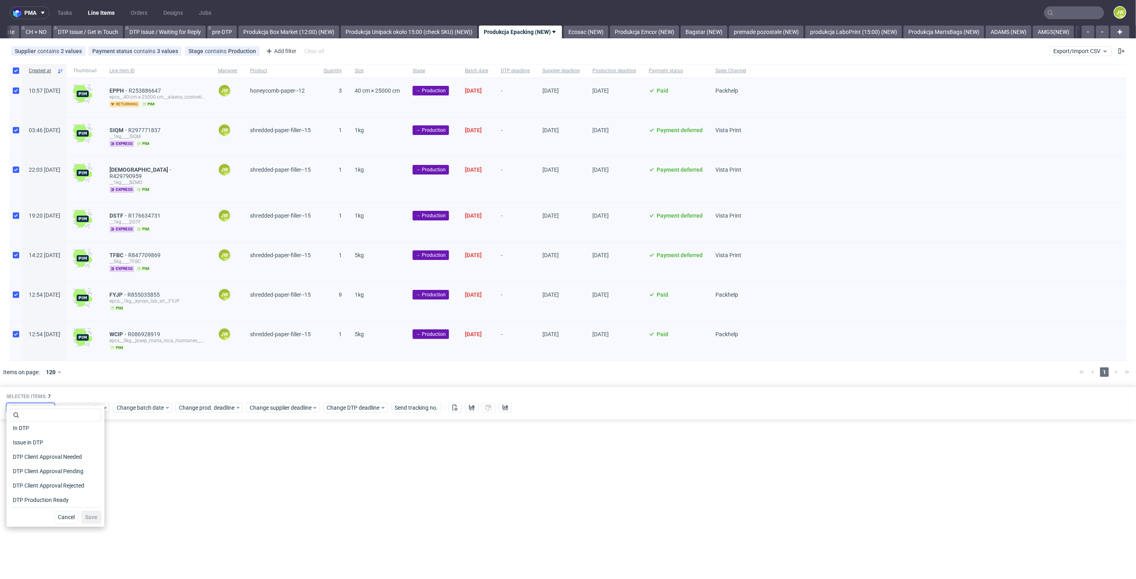
scroll to position [89, 0]
drag, startPoint x: 20, startPoint y: 455, endPoint x: 71, endPoint y: 504, distance: 70.1
click at [20, 455] on span "In Production" at bounding box center [30, 458] width 40 height 11
click at [89, 518] on span "Save" at bounding box center [91, 518] width 12 height 6
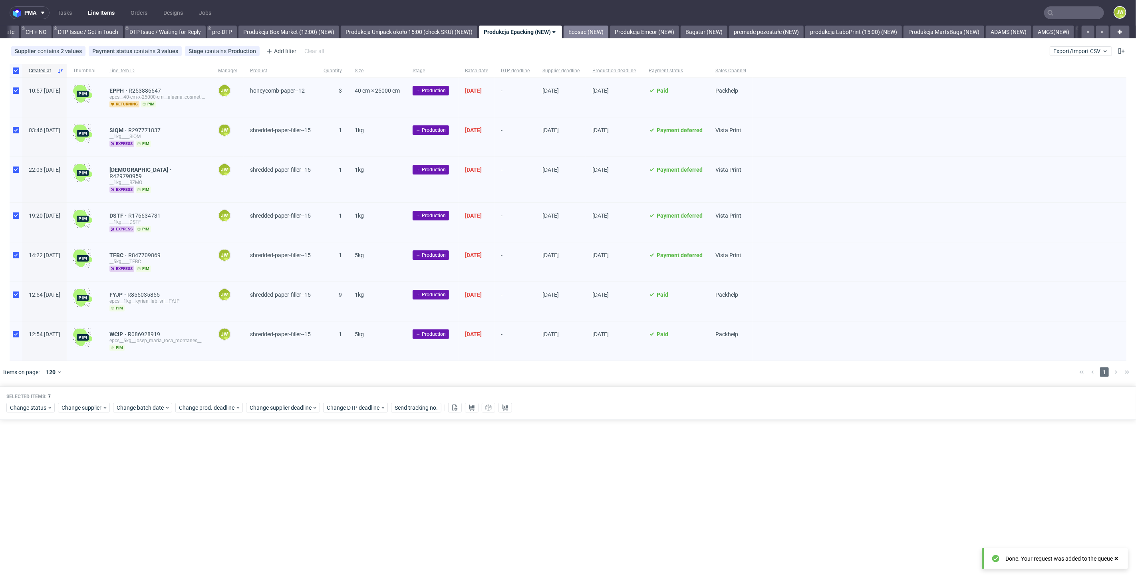
click at [608, 34] on link "Ecosac (NEW)" at bounding box center [586, 32] width 45 height 13
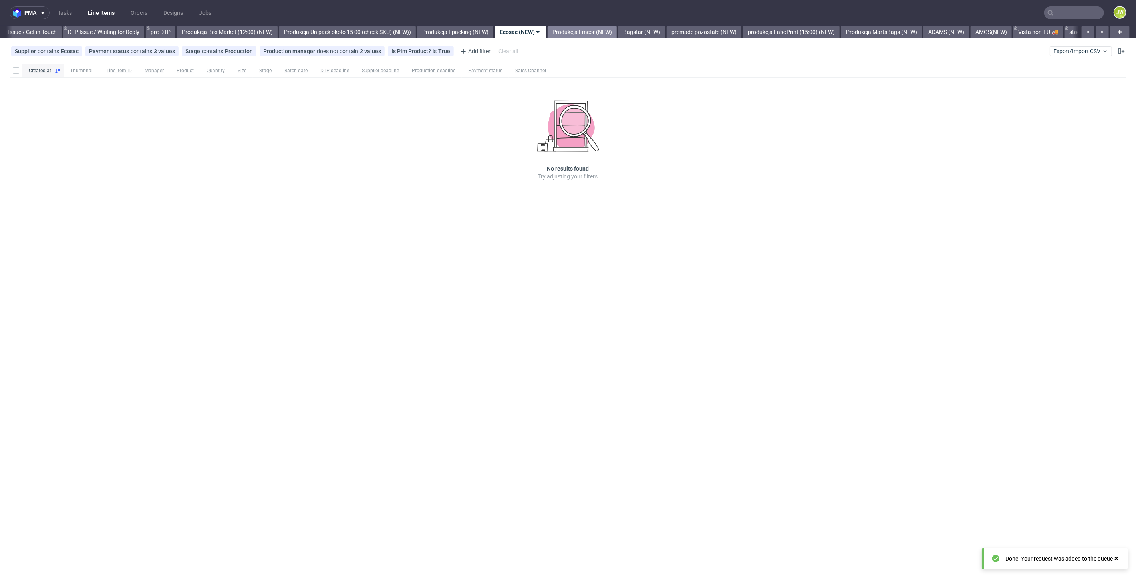
click at [599, 32] on link "Produkcja Emcor (NEW)" at bounding box center [582, 32] width 69 height 13
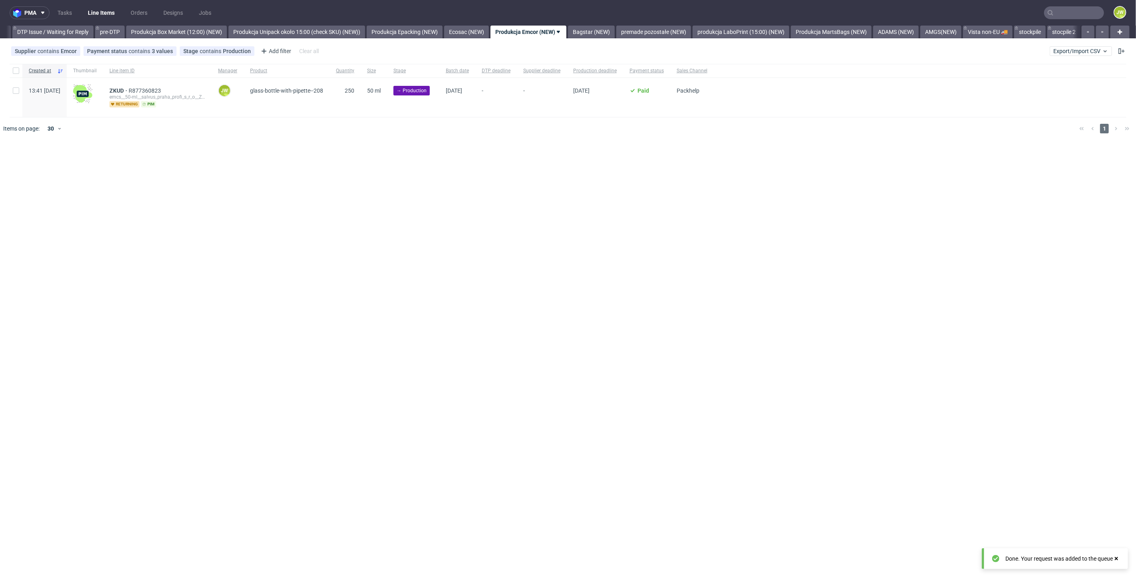
scroll to position [0, 1257]
click at [427, 28] on link "Produkcja Epacking (NEW)" at bounding box center [396, 32] width 76 height 13
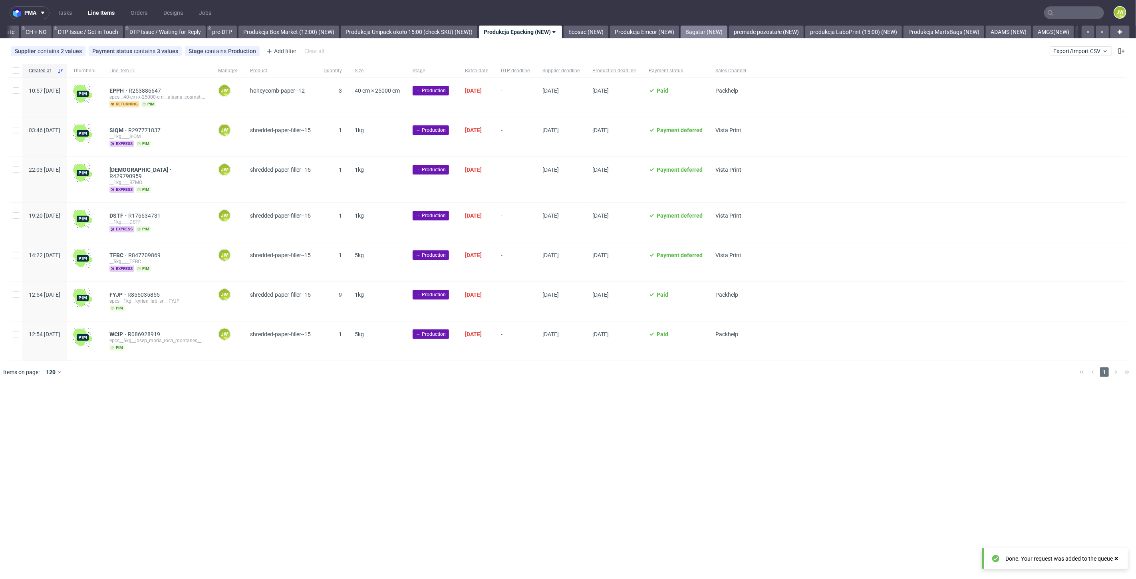
click at [718, 33] on link "Bagstar (NEW)" at bounding box center [704, 32] width 47 height 13
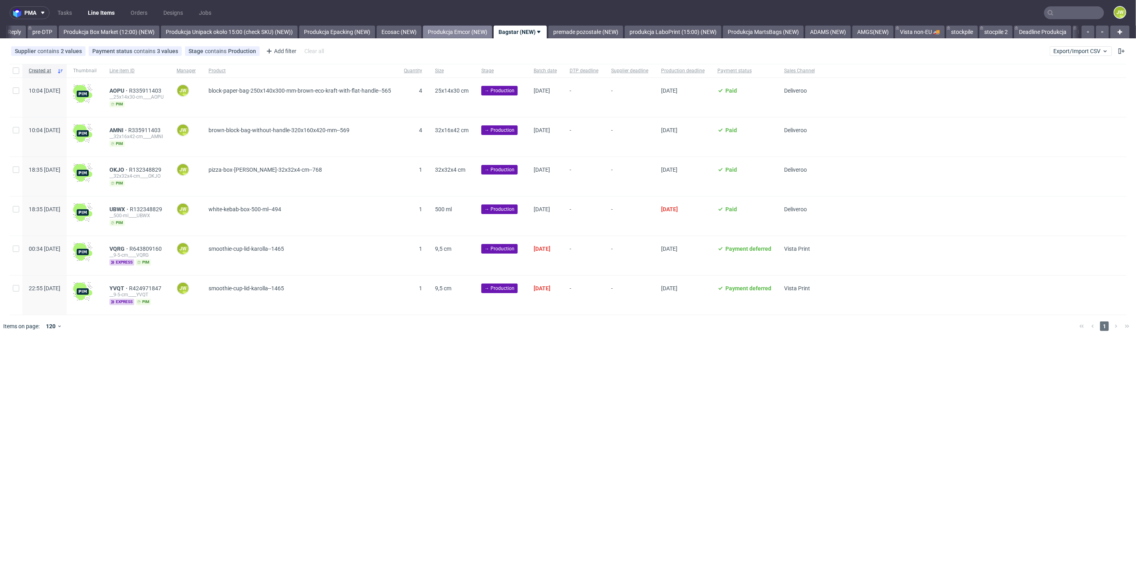
click at [492, 31] on link "Produkcja Emcor (NEW)" at bounding box center [457, 32] width 69 height 13
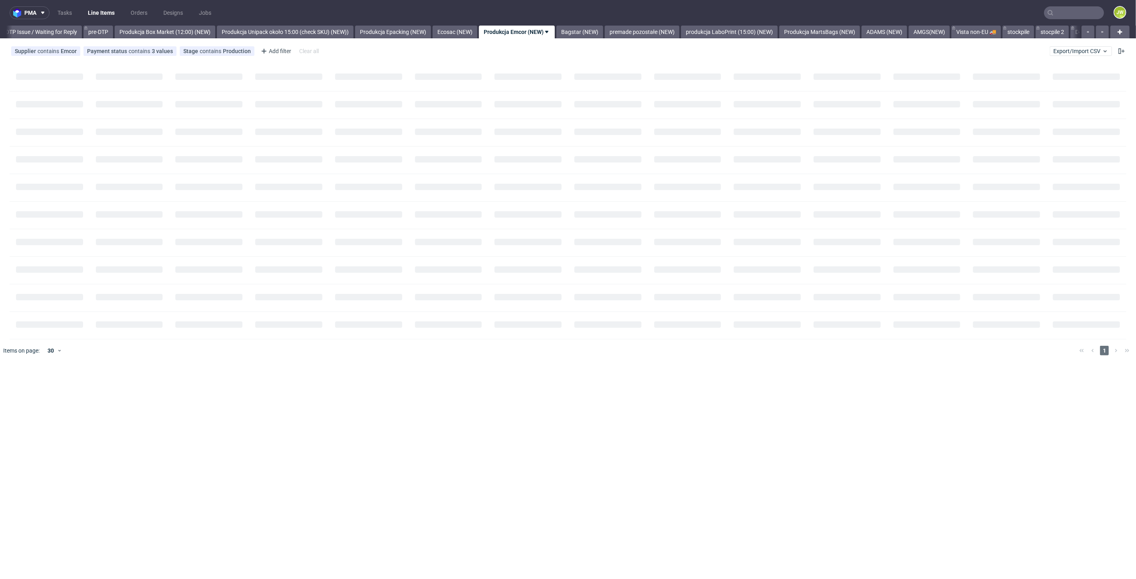
scroll to position [0, 1257]
click at [467, 340] on div "pma Tasks Line Items Orders Designs Jobs JW All DTP Late Shipped Shipments DTP …" at bounding box center [568, 289] width 1136 height 579
click at [9, 73] on div "Created at Thumbnail Line item ID Manager Product Quantity Size Stage Batch dat…" at bounding box center [568, 91] width 1136 height 54
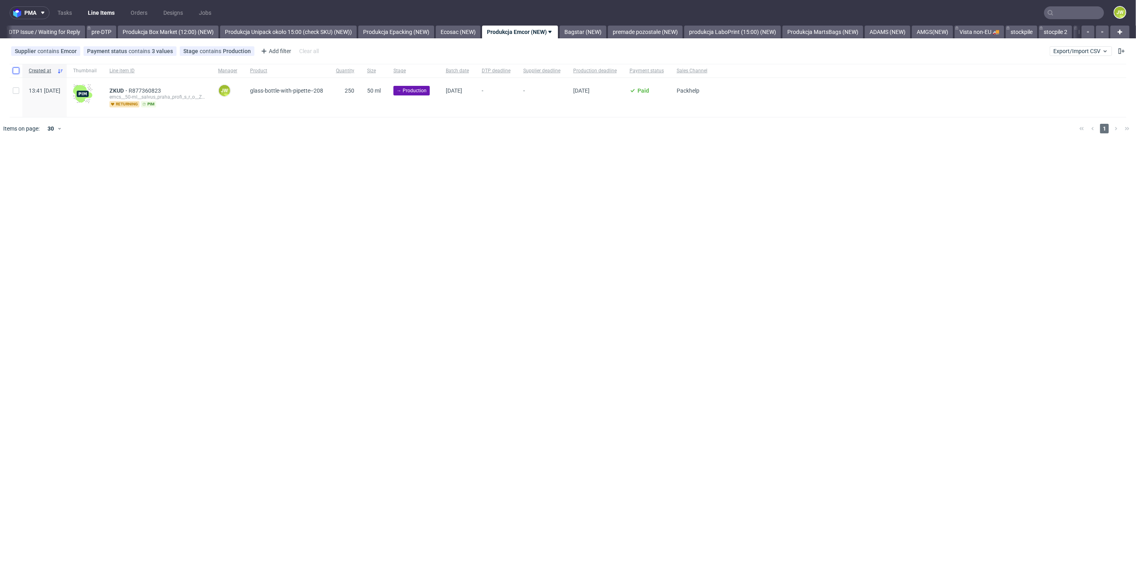
click at [14, 72] on input "checkbox" at bounding box center [16, 70] width 6 height 6
checkbox input "true"
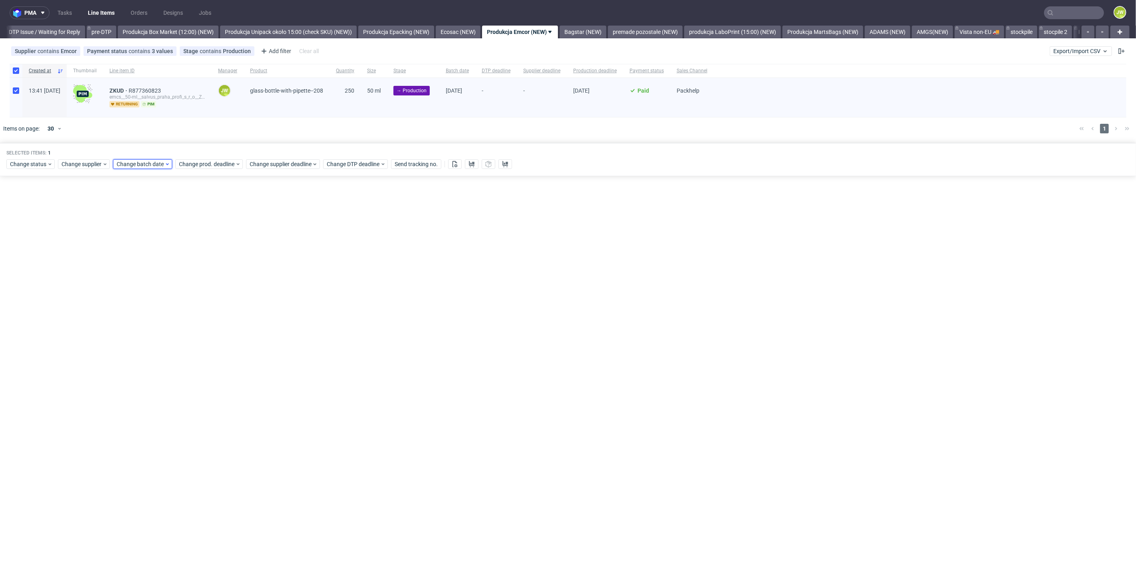
click at [145, 167] on span "Change batch date" at bounding box center [141, 164] width 48 height 8
click at [167, 256] on span "20" at bounding box center [166, 253] width 6 height 8
click at [215, 303] on button "Save" at bounding box center [208, 298] width 20 height 13
click at [203, 168] on div "Change prod. deadline" at bounding box center [208, 164] width 67 height 10
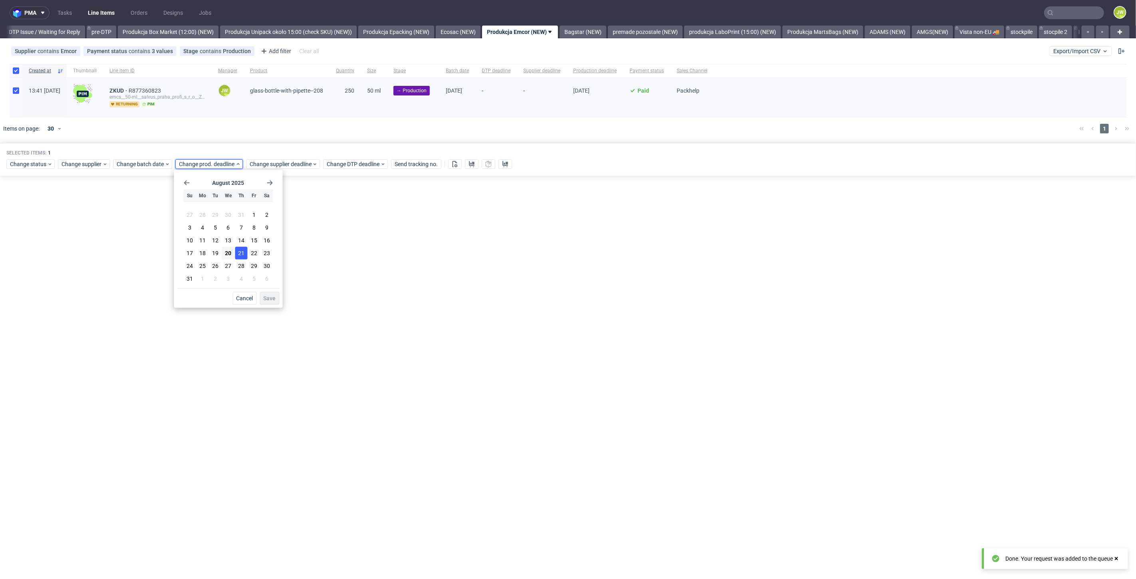
click at [242, 252] on span "21" at bounding box center [241, 253] width 6 height 8
drag, startPoint x: 276, startPoint y: 300, endPoint x: 277, endPoint y: 274, distance: 26.0
click at [276, 300] on button "Save" at bounding box center [270, 298] width 20 height 13
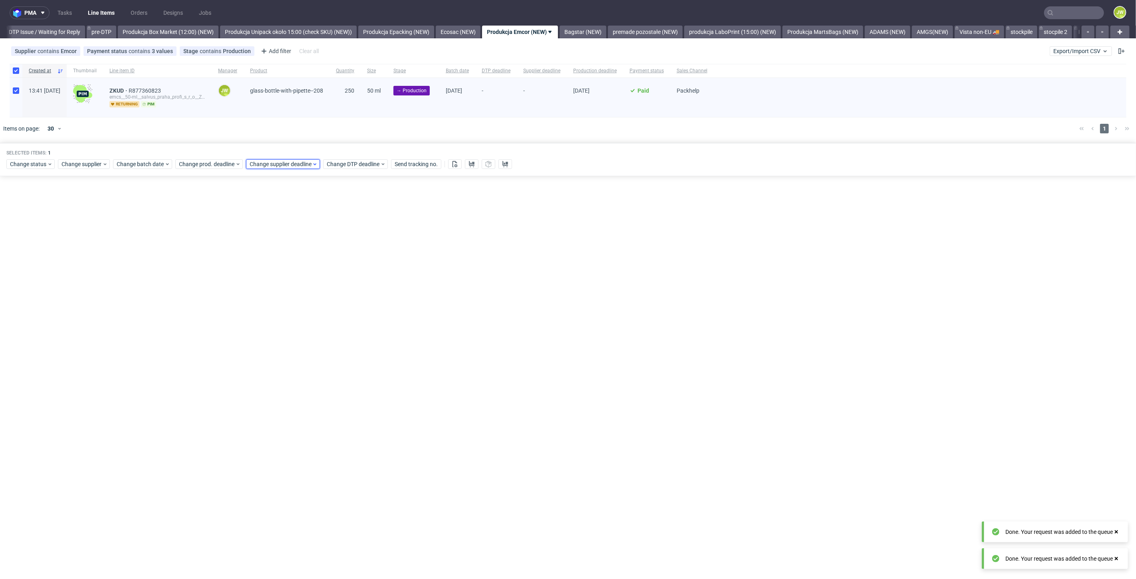
click at [280, 166] on span "Change supplier deadline" at bounding box center [281, 164] width 62 height 8
click at [314, 255] on span "21" at bounding box center [312, 253] width 6 height 8
click at [337, 302] on button "Save" at bounding box center [341, 298] width 20 height 13
click at [471, 29] on link "Ecosac (NEW)" at bounding box center [458, 32] width 45 height 13
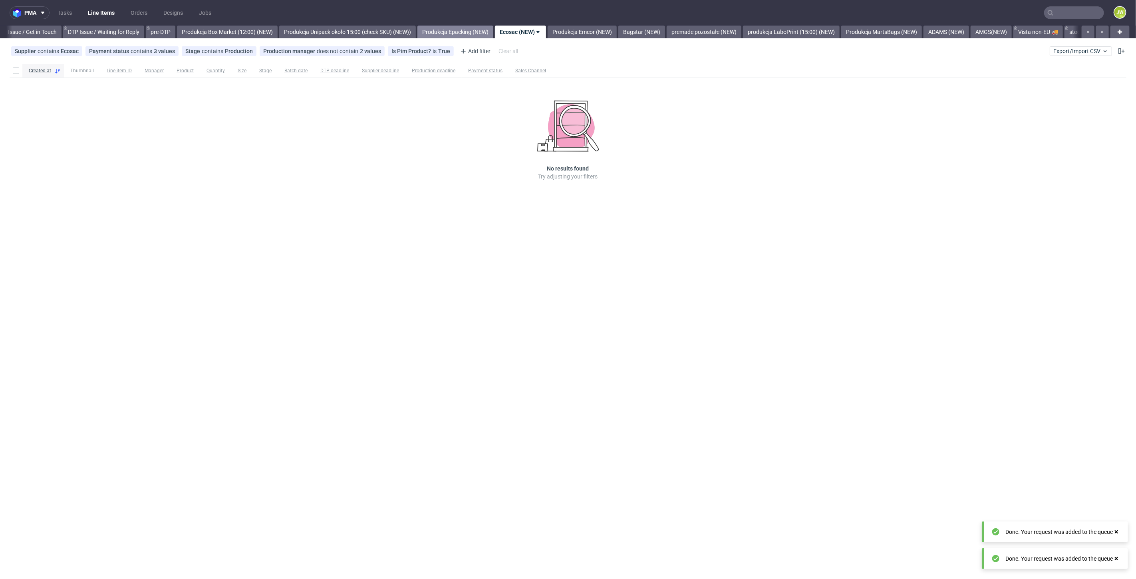
click at [461, 32] on link "Produkcja Epacking (NEW)" at bounding box center [455, 32] width 76 height 13
click at [671, 32] on link "Produkcja Emcor (NEW)" at bounding box center [644, 32] width 69 height 13
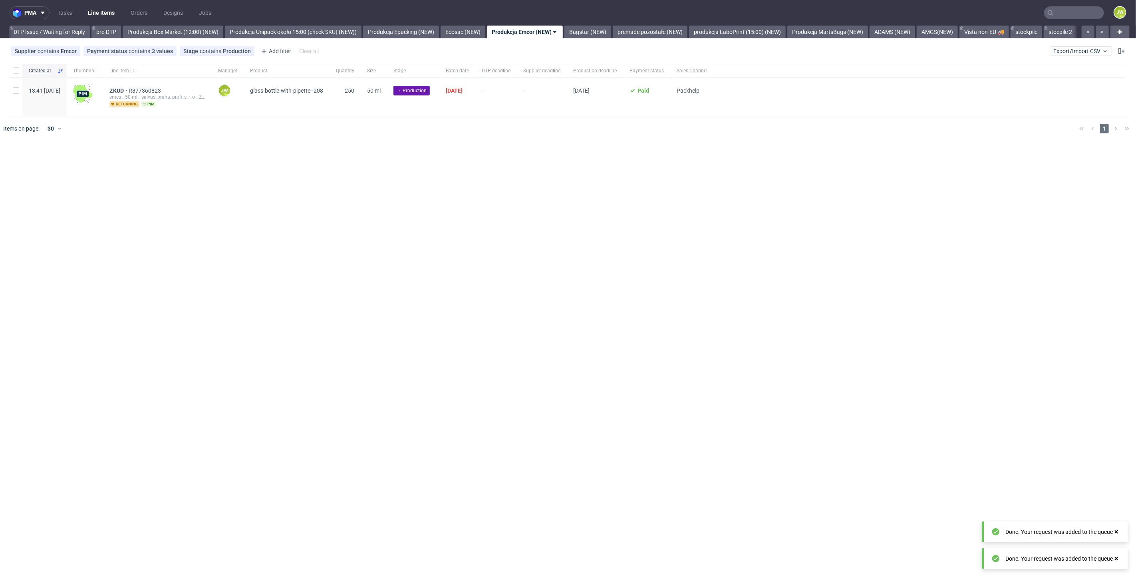
scroll to position [0, 1257]
click at [403, 250] on div "pma Tasks Line Items Orders Designs Jobs JW All DTP Late Shipped Shipments DTP …" at bounding box center [568, 289] width 1136 height 579
drag, startPoint x: 609, startPoint y: 33, endPoint x: 590, endPoint y: 33, distance: 19.6
click at [606, 33] on link "Bagstar (NEW)" at bounding box center [583, 32] width 47 height 13
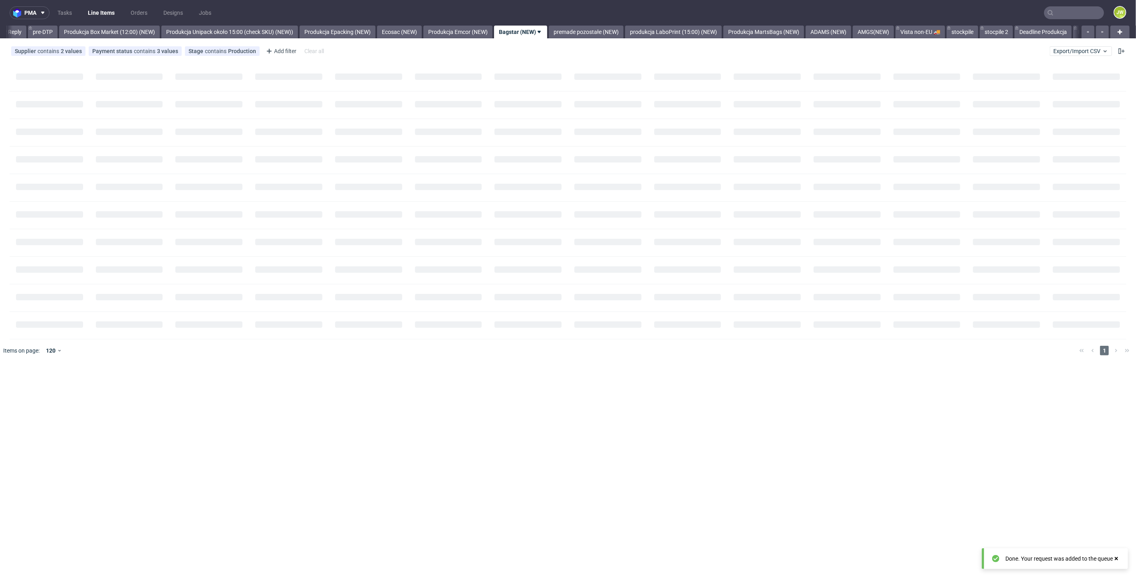
scroll to position [0, 1316]
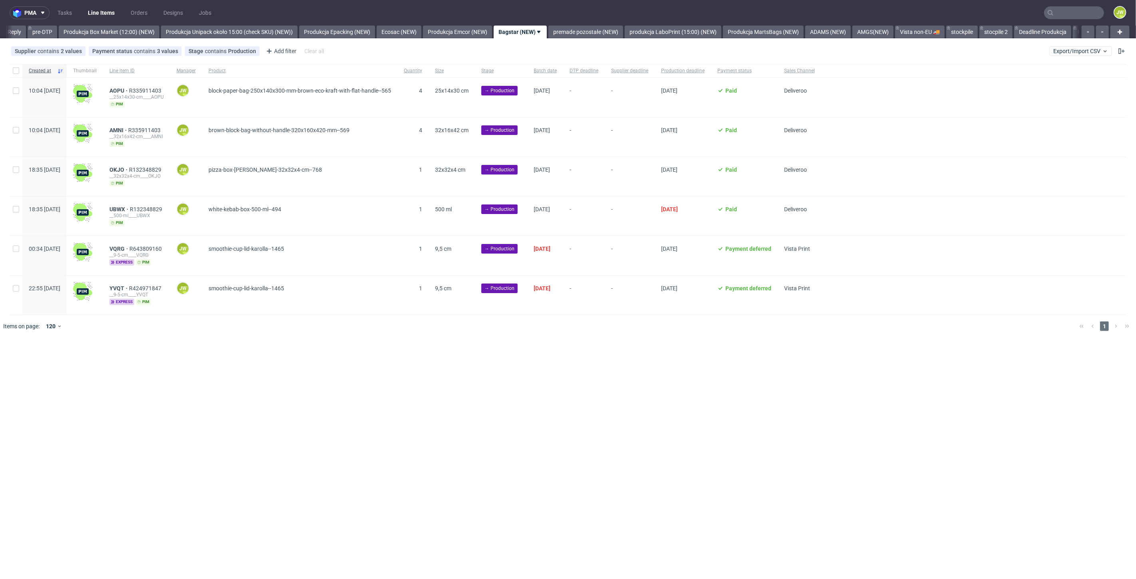
click at [480, 24] on nav "pma Tasks Line Items Orders Designs Jobs JW" at bounding box center [568, 13] width 1136 height 26
click at [479, 32] on link "Produkcja Emcor (NEW)" at bounding box center [457, 32] width 69 height 13
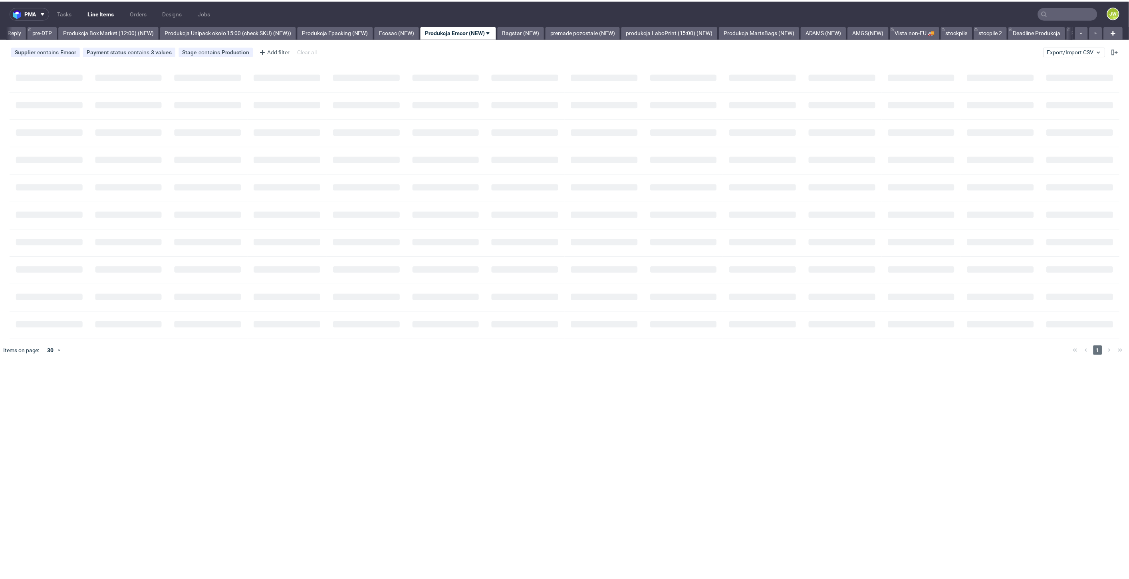
scroll to position [0, 1257]
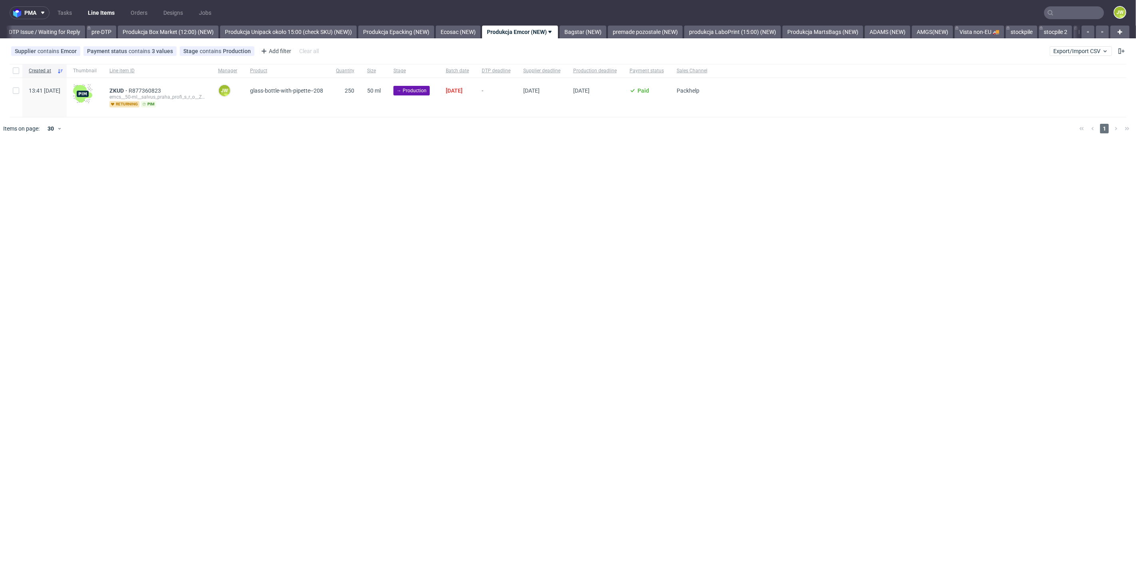
click at [382, 178] on div "pma Tasks Line Items Orders Designs Jobs JW All DTP Late Shipped Shipments DTP …" at bounding box center [568, 289] width 1136 height 579
click at [16, 73] on input "checkbox" at bounding box center [16, 70] width 6 height 6
checkbox input "true"
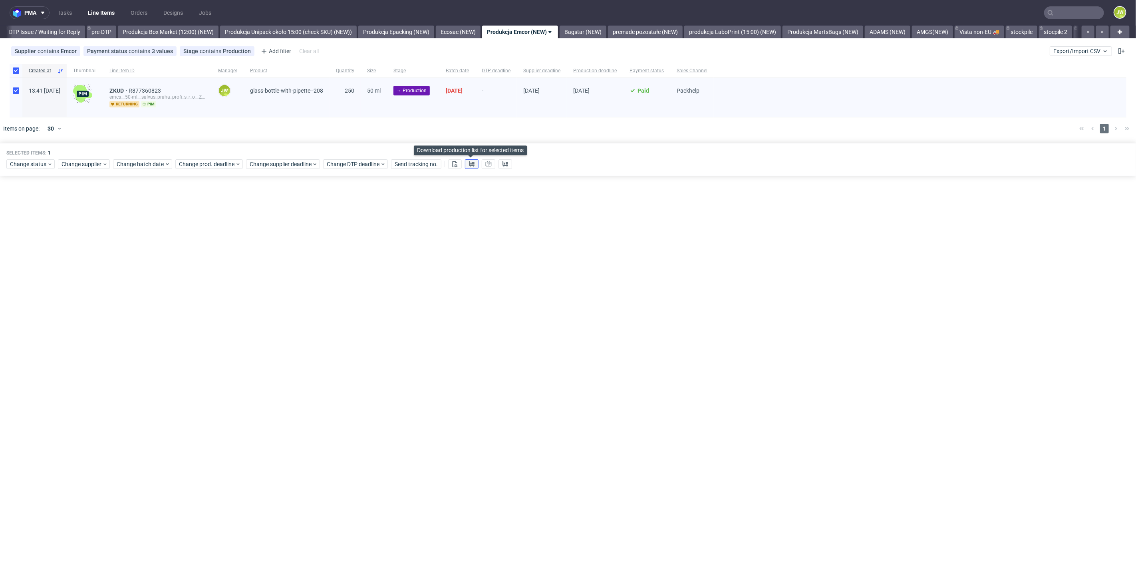
click at [469, 165] on icon at bounding box center [472, 164] width 6 height 6
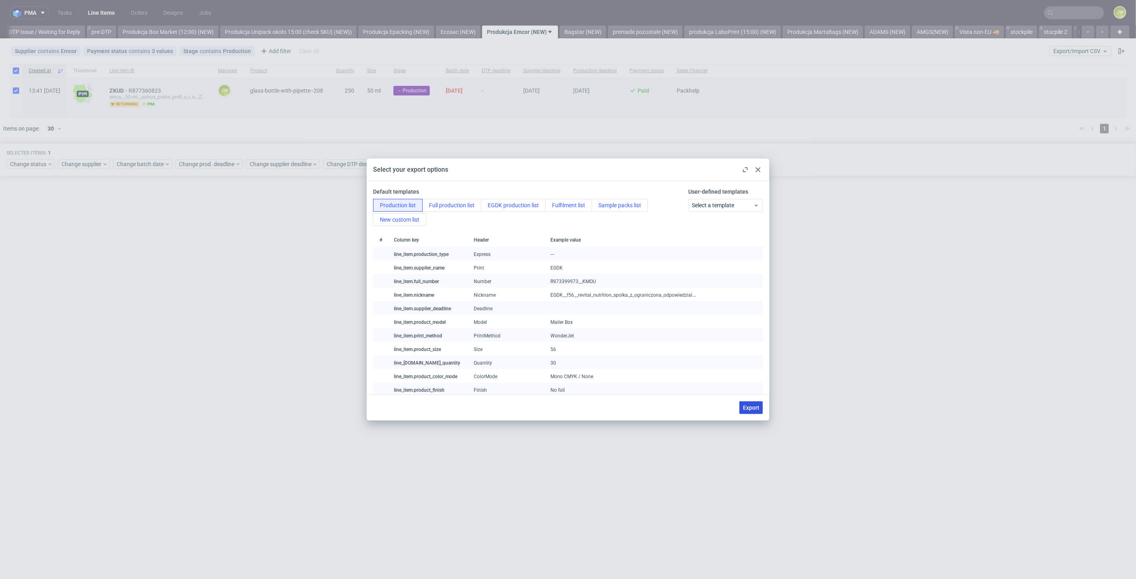
click at [746, 408] on span "Export" at bounding box center [751, 408] width 16 height 6
checkbox input "false"
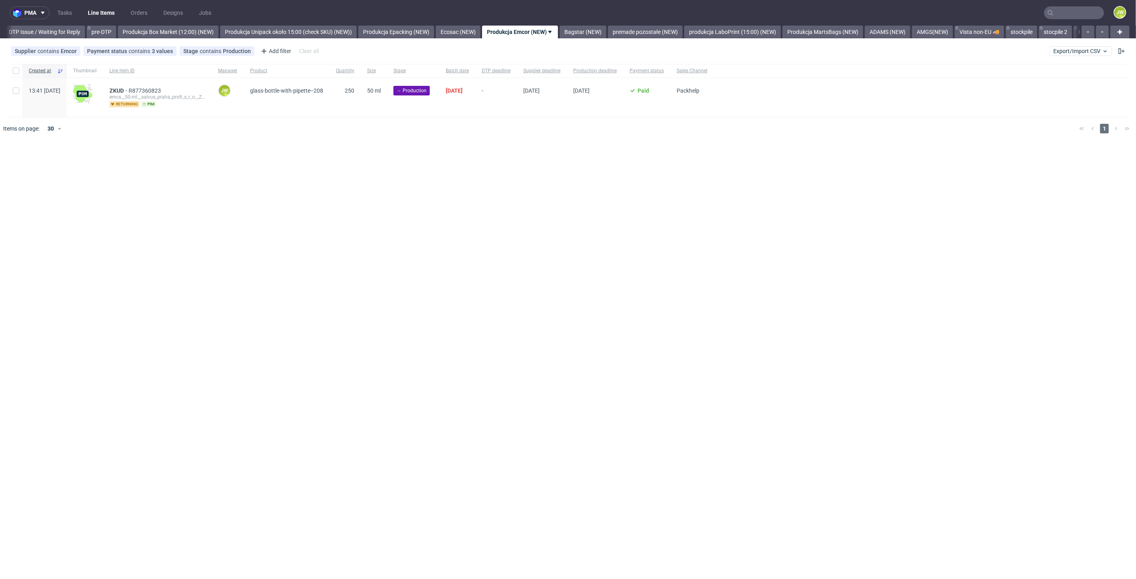
click at [333, 256] on div "pma Tasks Line Items Orders Designs Jobs JW All DTP Late Shipped Shipments DTP …" at bounding box center [568, 289] width 1136 height 579
click at [16, 71] on input "checkbox" at bounding box center [16, 70] width 6 height 6
checkbox input "true"
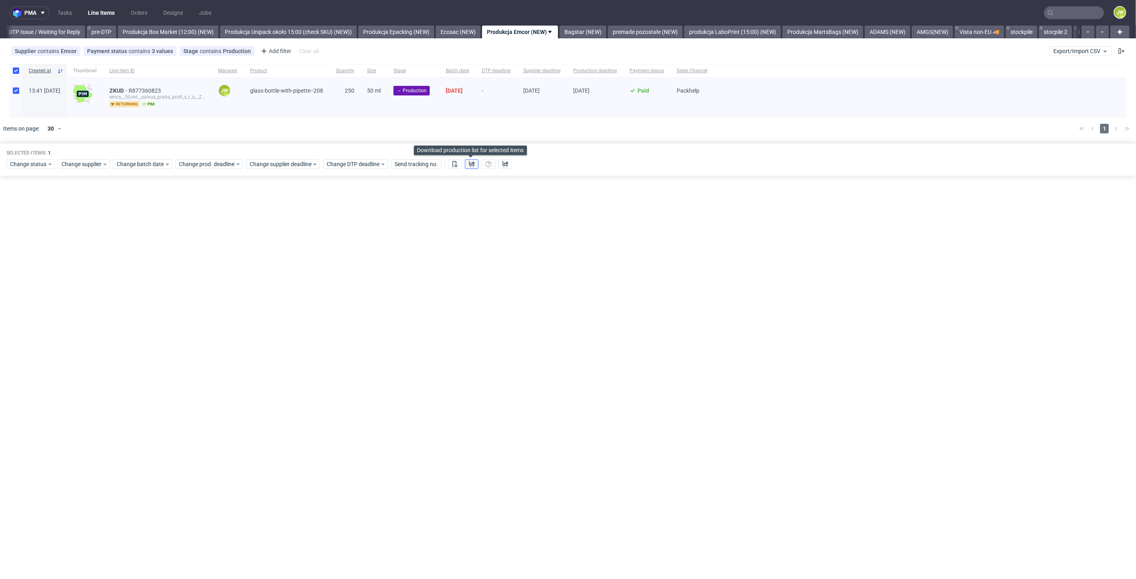
click at [473, 166] on button at bounding box center [472, 164] width 14 height 10
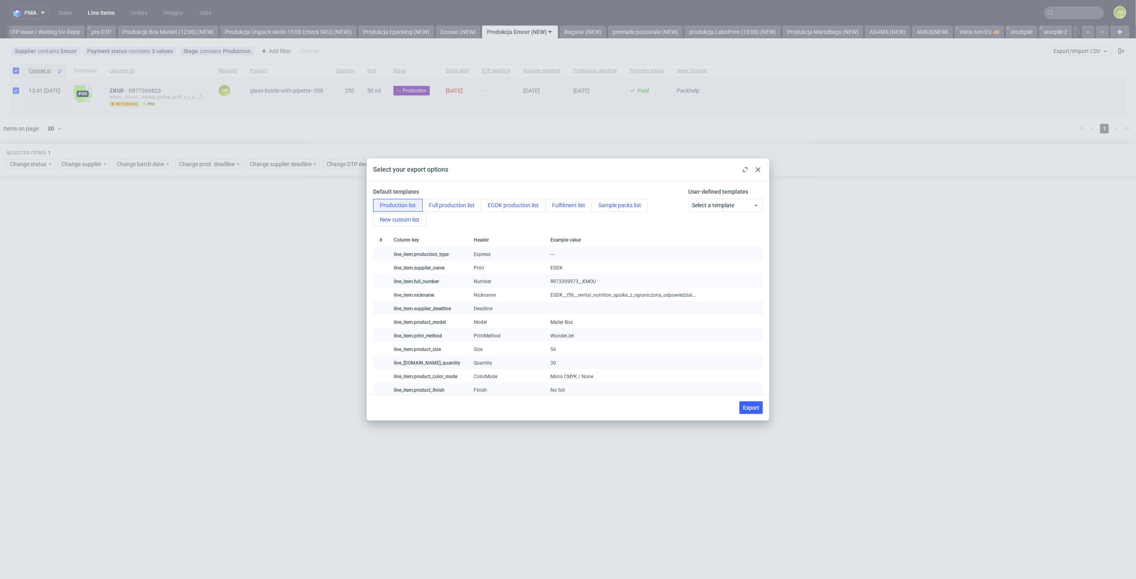
drag, startPoint x: 755, startPoint y: 411, endPoint x: 752, endPoint y: 418, distance: 8.4
click at [755, 411] on span "Export" at bounding box center [751, 408] width 16 height 6
checkbox input "false"
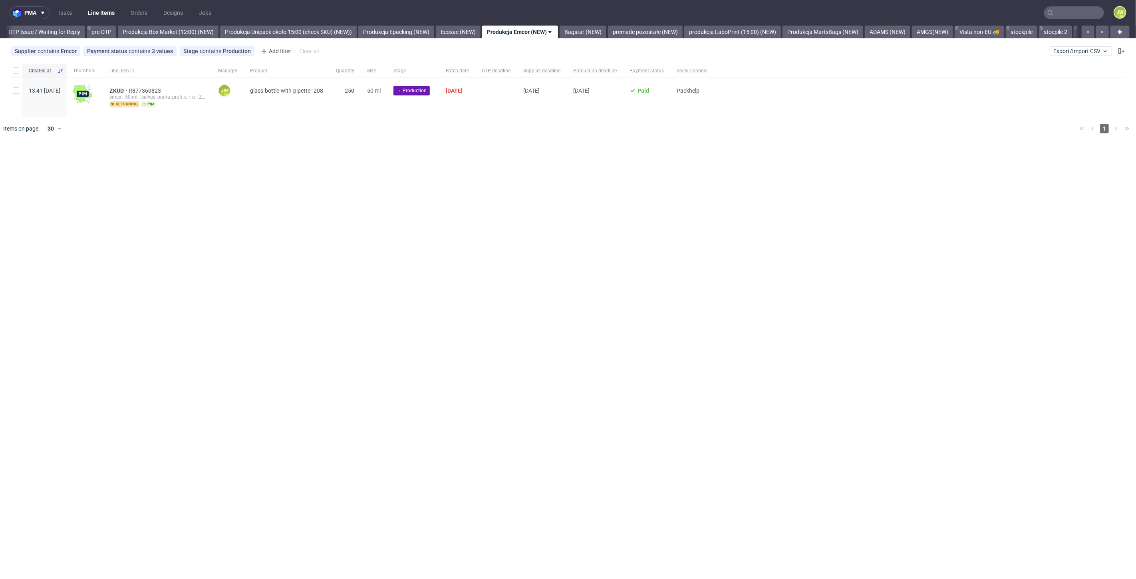
drag, startPoint x: 304, startPoint y: 176, endPoint x: 128, endPoint y: 90, distance: 196.5
click at [303, 176] on div "pma Tasks Line Items Orders Designs Jobs JW All DTP Late Shipped Shipments DTP …" at bounding box center [568, 289] width 1136 height 579
click at [14, 71] on input "checkbox" at bounding box center [16, 70] width 6 height 6
checkbox input "true"
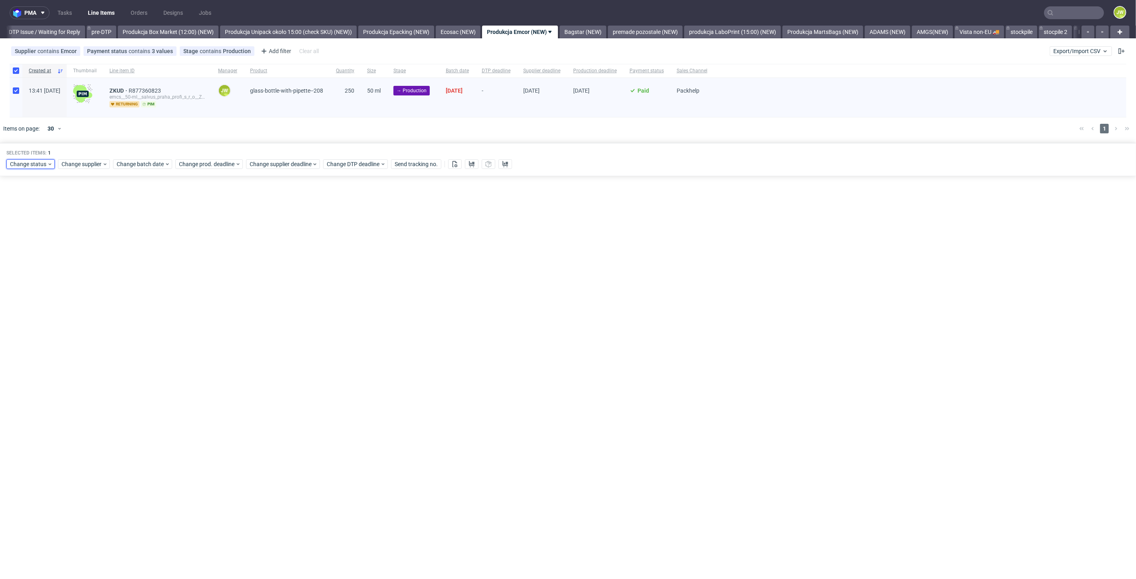
drag, startPoint x: 27, startPoint y: 164, endPoint x: 116, endPoint y: 199, distance: 96.0
click at [27, 164] on span "Change status" at bounding box center [28, 164] width 37 height 8
click at [28, 264] on span "In Production" at bounding box center [30, 267] width 40 height 11
click at [87, 282] on span "Save" at bounding box center [91, 282] width 12 height 6
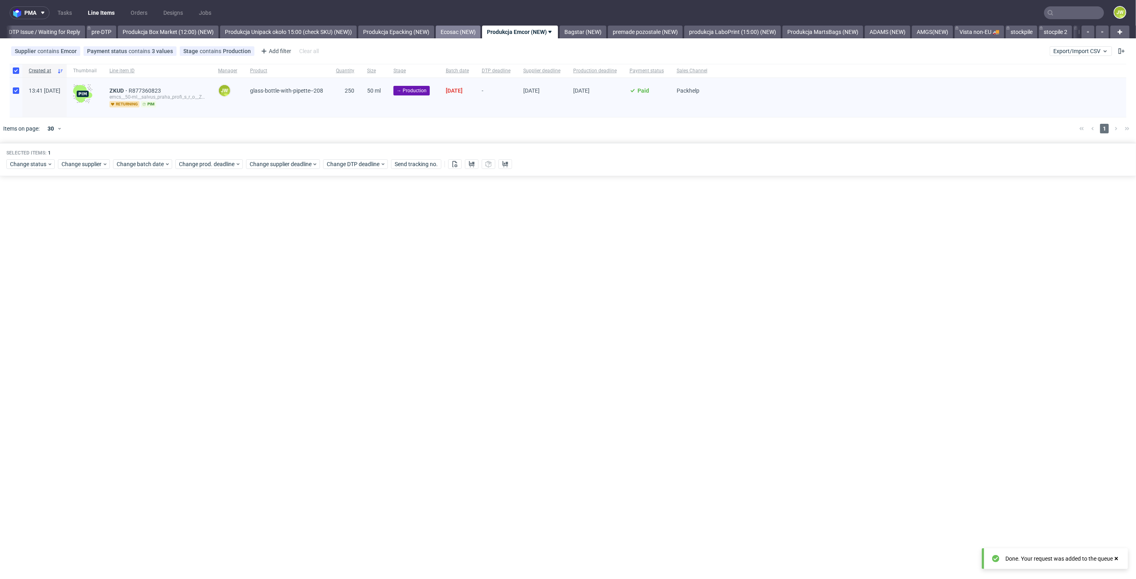
click at [480, 28] on link "Ecosac (NEW)" at bounding box center [458, 32] width 45 height 13
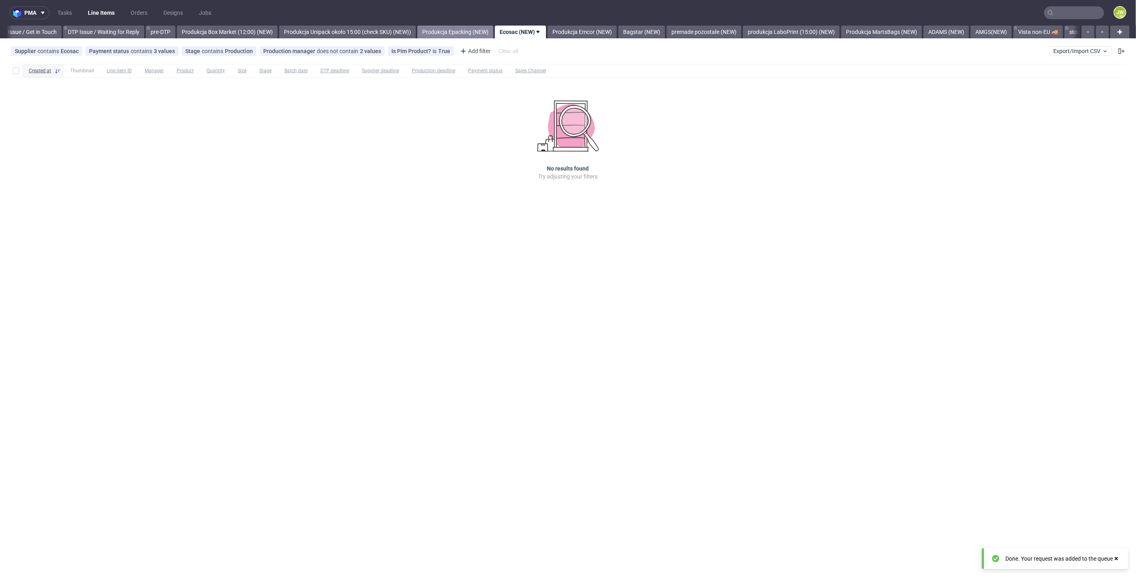
click at [492, 32] on link "Produkcja Epacking (NEW)" at bounding box center [455, 32] width 76 height 13
click at [654, 34] on link "Produkcja Emcor (NEW)" at bounding box center [644, 32] width 69 height 13
click at [606, 28] on link "Bagstar (NEW)" at bounding box center [583, 32] width 47 height 13
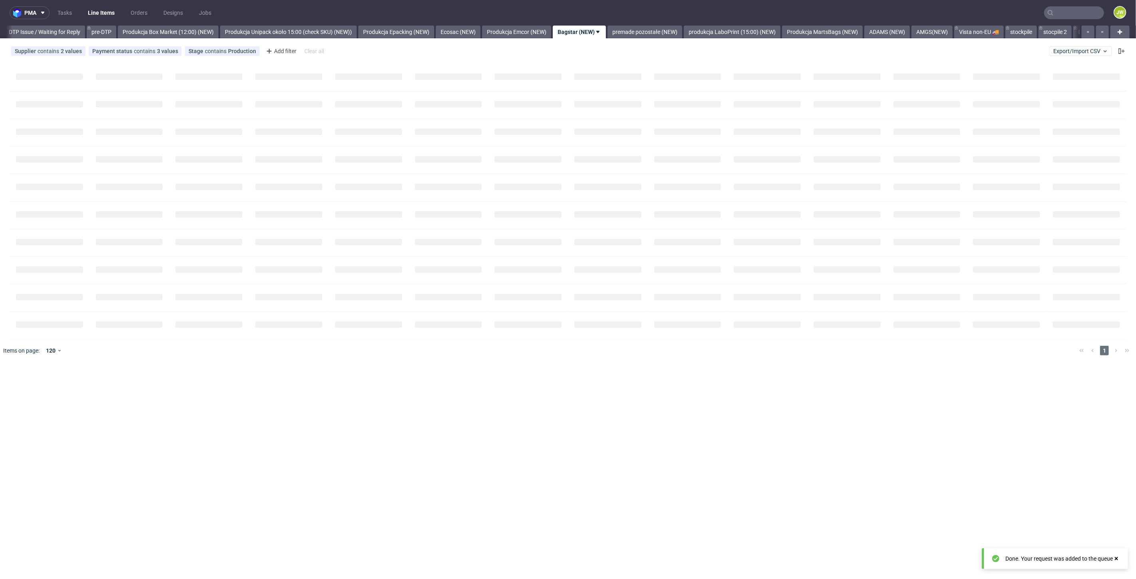
scroll to position [0, 1316]
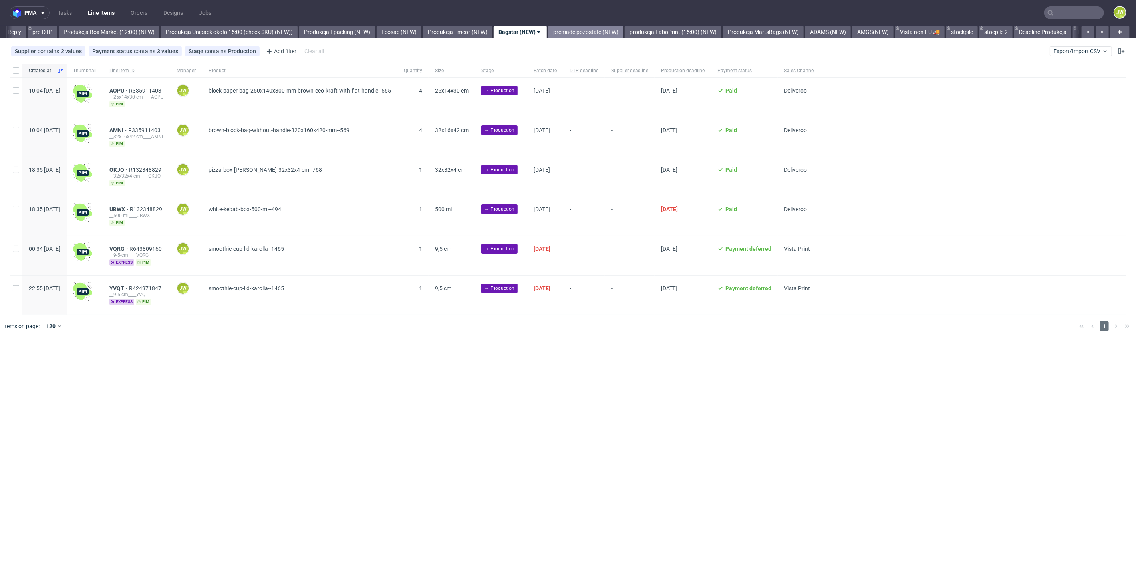
click at [606, 35] on link "premade pozostałe (NEW)" at bounding box center [585, 32] width 75 height 13
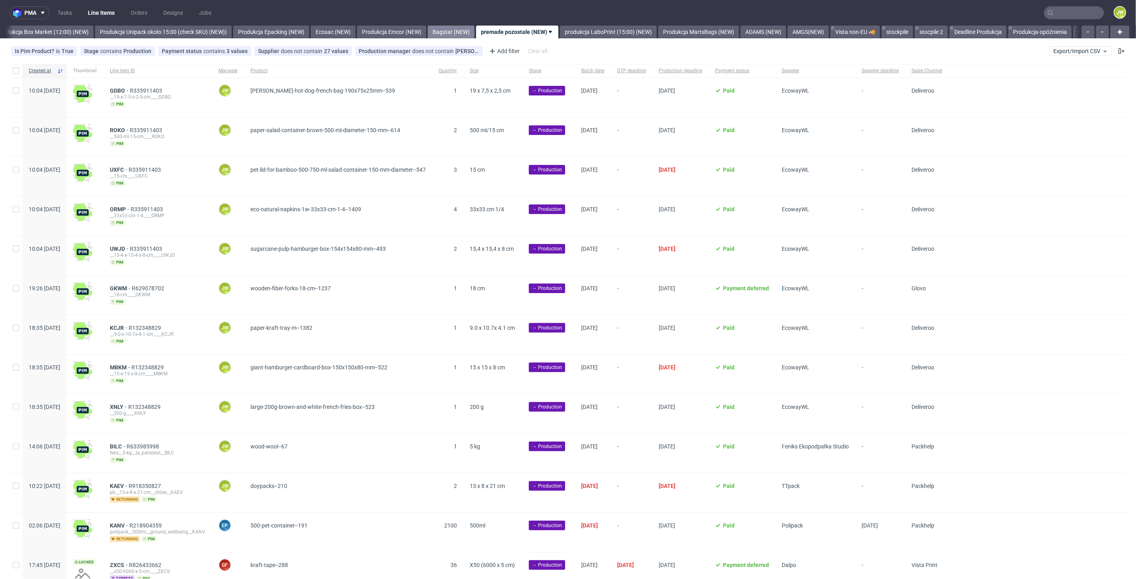
click at [460, 32] on link "Bagstar (NEW)" at bounding box center [451, 32] width 47 height 13
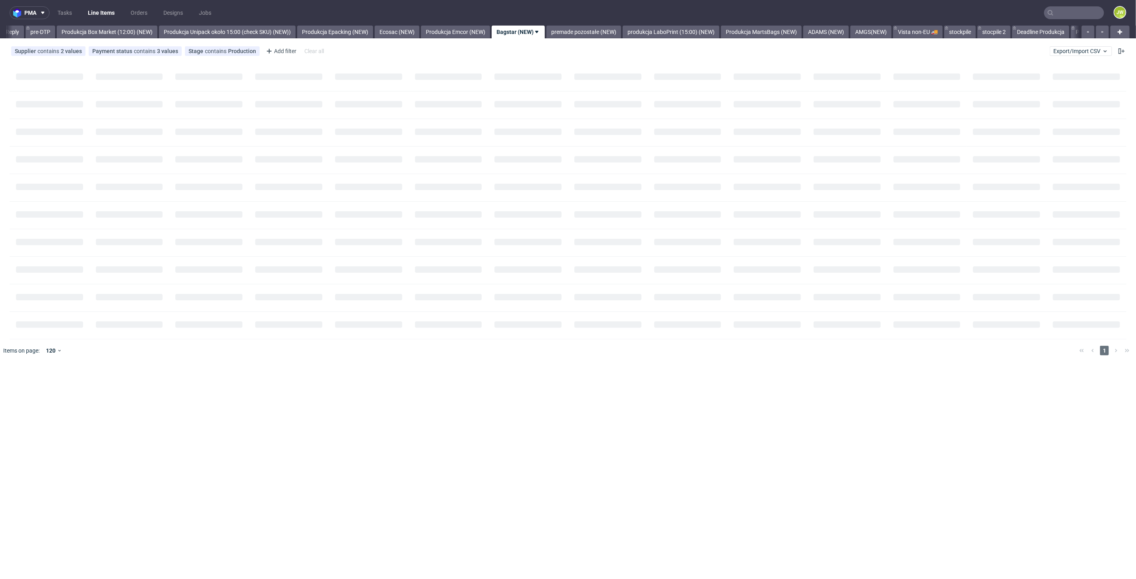
scroll to position [0, 1316]
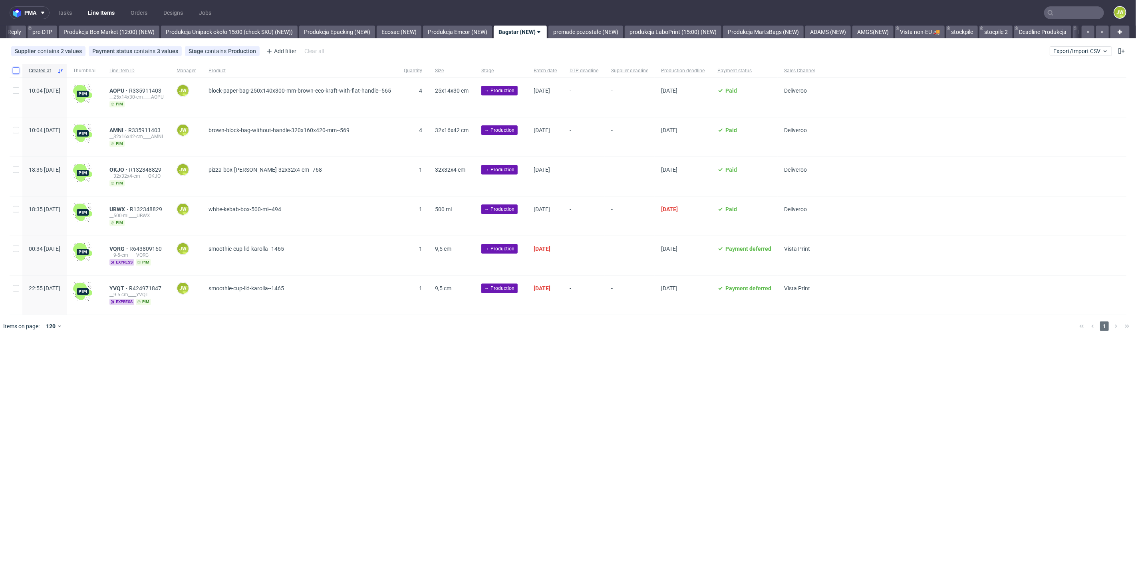
click at [13, 72] on input "checkbox" at bounding box center [16, 70] width 6 height 6
checkbox input "true"
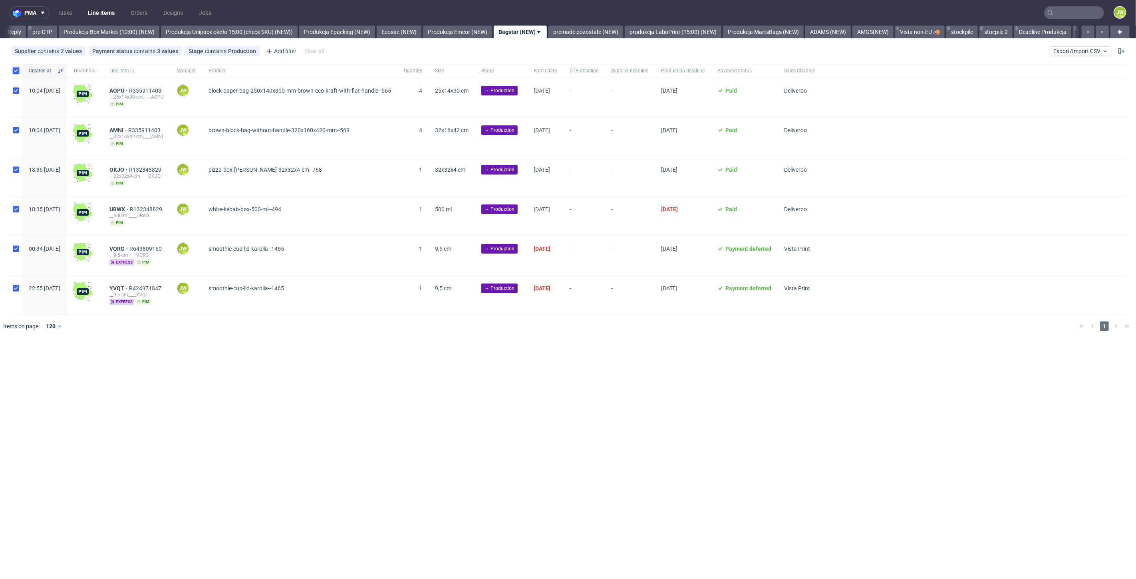
checkbox input "true"
drag, startPoint x: 131, startPoint y: 359, endPoint x: 139, endPoint y: 364, distance: 9.0
click at [131, 360] on span "Change batch date" at bounding box center [141, 362] width 48 height 8
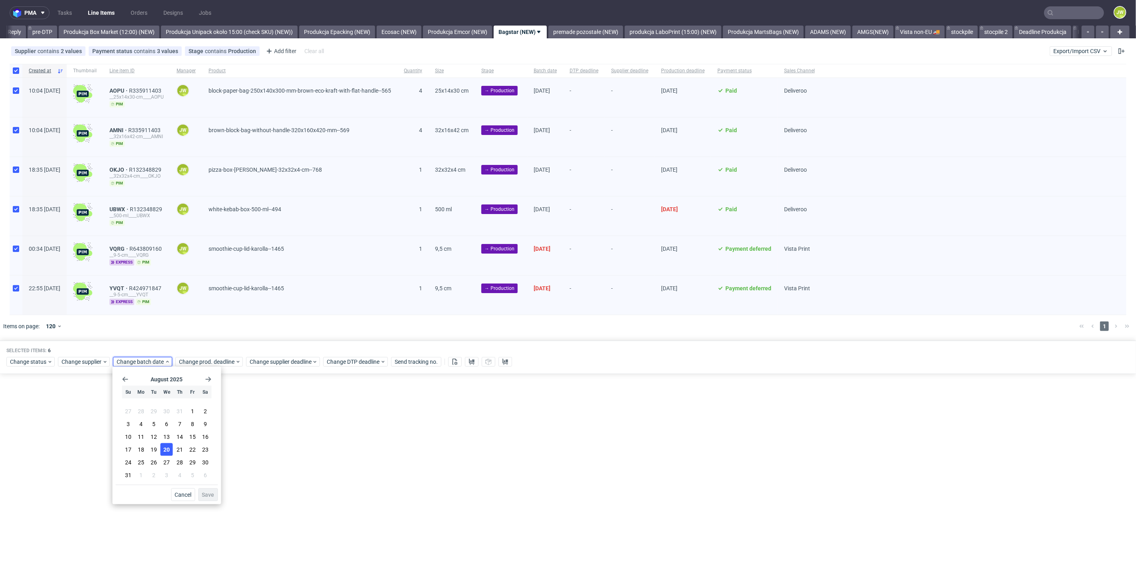
click at [163, 452] on button "20" at bounding box center [167, 449] width 12 height 13
click at [208, 497] on span "Save" at bounding box center [208, 495] width 12 height 6
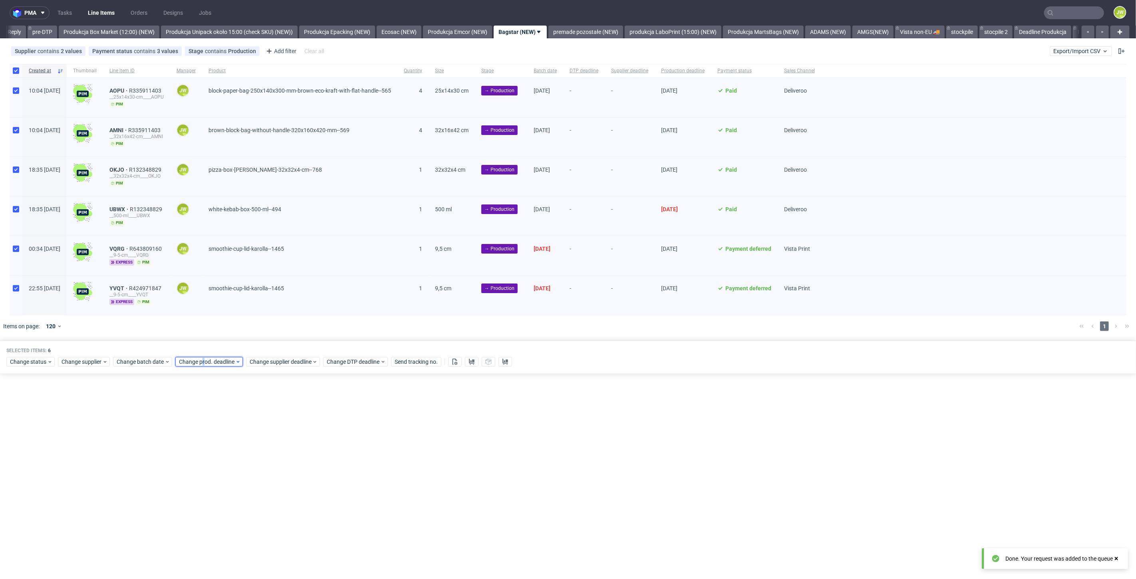
click at [202, 360] on span "Change prod. deadline" at bounding box center [207, 362] width 56 height 8
click at [241, 449] on span "21" at bounding box center [241, 450] width 6 height 8
click at [269, 495] on span "Save" at bounding box center [270, 495] width 12 height 6
click at [273, 366] on div "Selected items: 6 Change status Change supplier Change batch date Change prod. …" at bounding box center [568, 357] width 1136 height 33
click at [274, 363] on span "Change supplier deadline" at bounding box center [281, 362] width 62 height 8
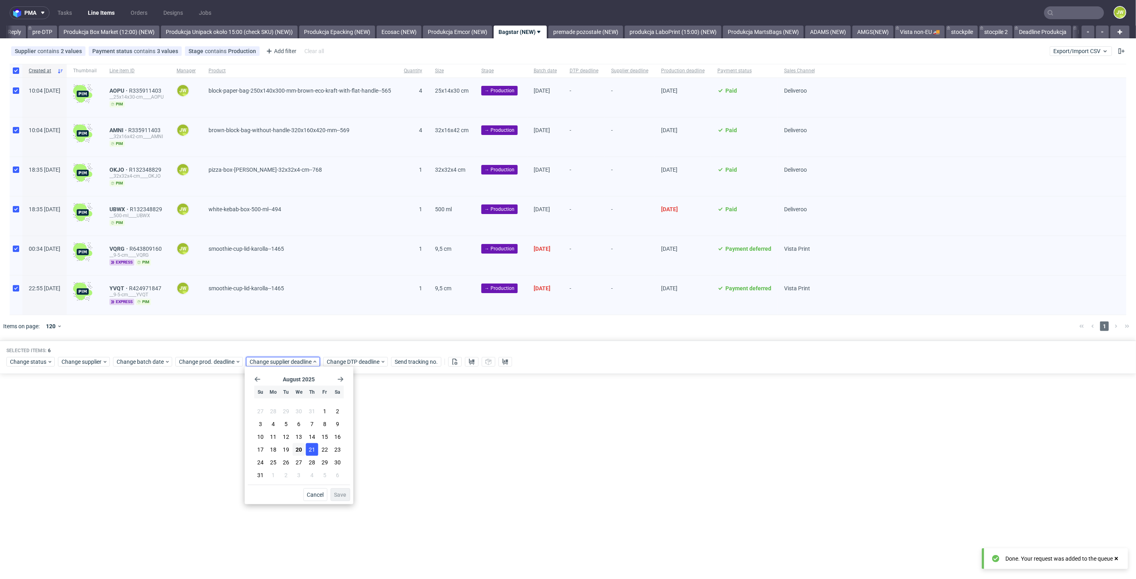
click at [312, 450] on span "21" at bounding box center [312, 450] width 6 height 8
click at [338, 494] on span "Save" at bounding box center [340, 495] width 12 height 6
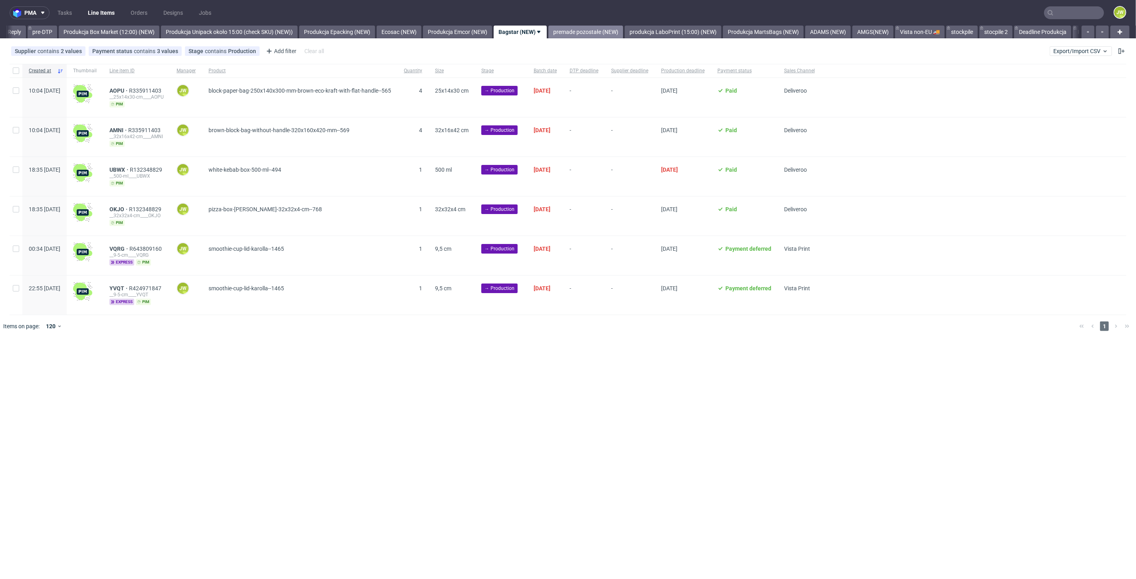
click at [591, 36] on link "premade pozostałe (NEW)" at bounding box center [585, 32] width 75 height 13
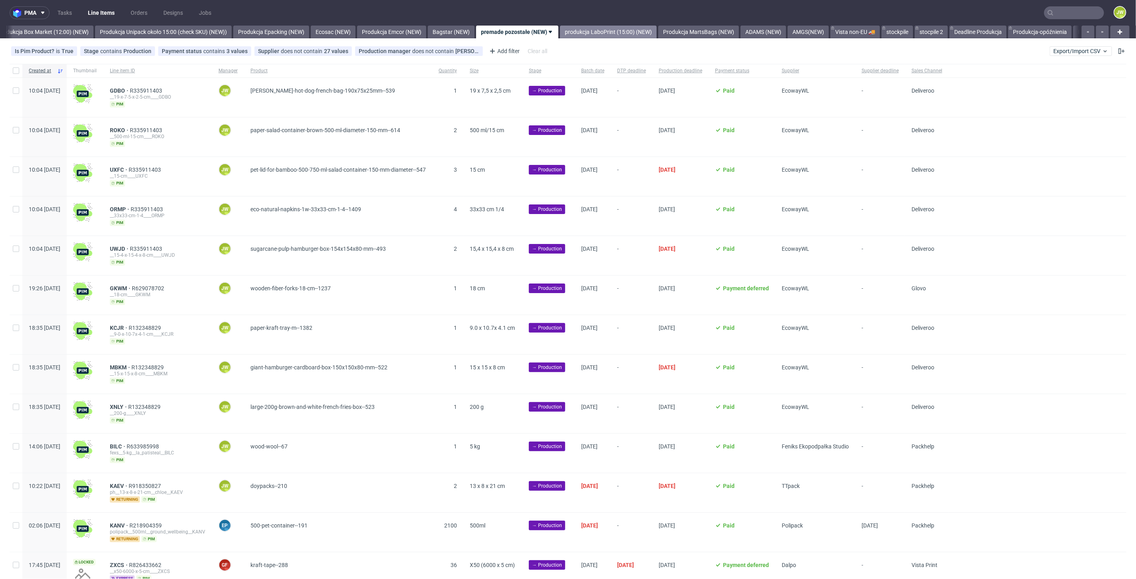
click at [599, 30] on link "produkcja LaboPrint (15:00) (NEW)" at bounding box center [608, 32] width 97 height 13
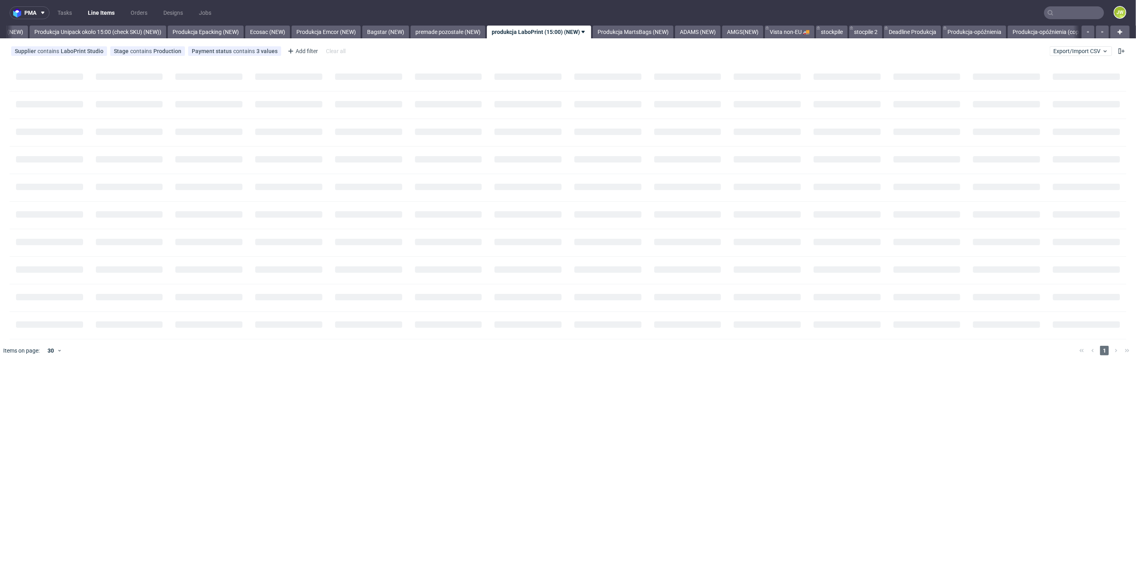
scroll to position [0, 1465]
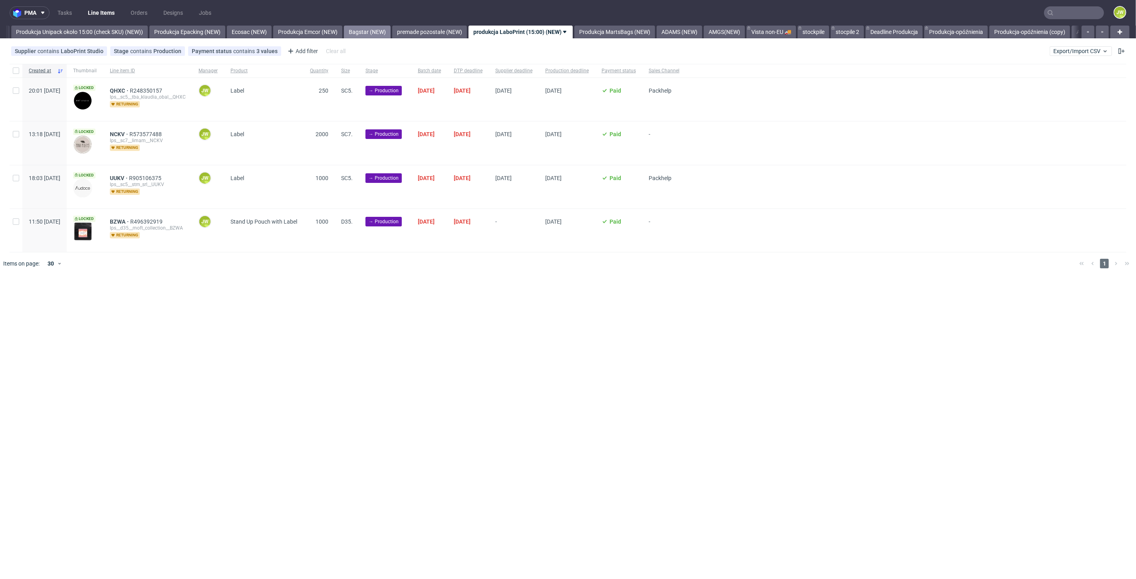
click at [391, 29] on link "Bagstar (NEW)" at bounding box center [367, 32] width 47 height 13
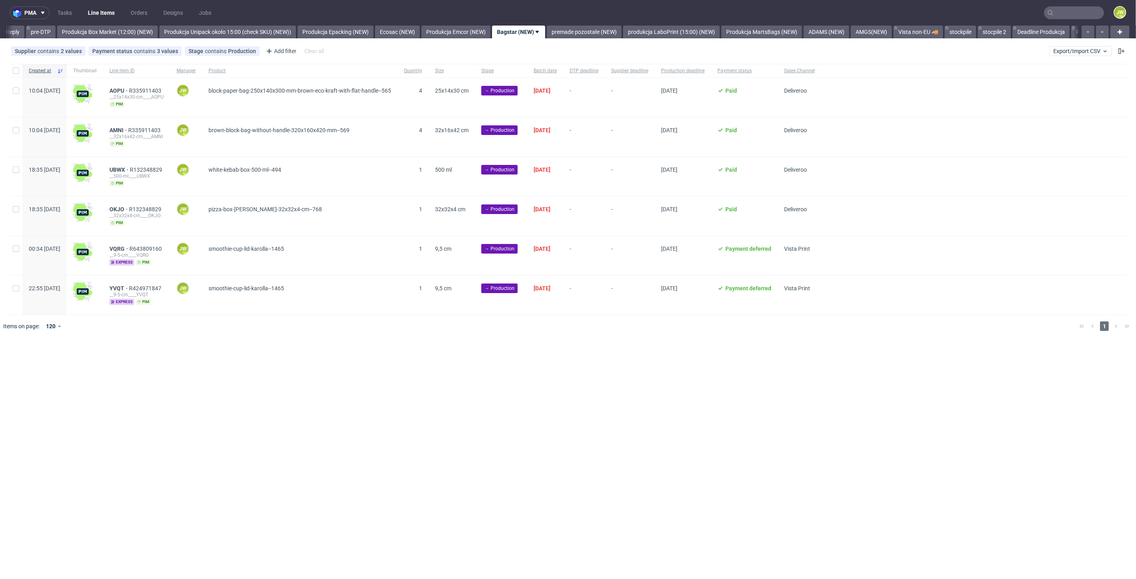
scroll to position [0, 1316]
click at [440, 376] on div "pma Tasks Line Items Orders Designs Jobs JW All DTP Late Shipped Shipments DTP …" at bounding box center [568, 289] width 1136 height 579
click at [531, 381] on div "pma Tasks Line Items Orders Designs Jobs JW All DTP Late Shipped Shipments DTP …" at bounding box center [568, 289] width 1136 height 579
click at [444, 329] on div at bounding box center [579, 326] width 987 height 22
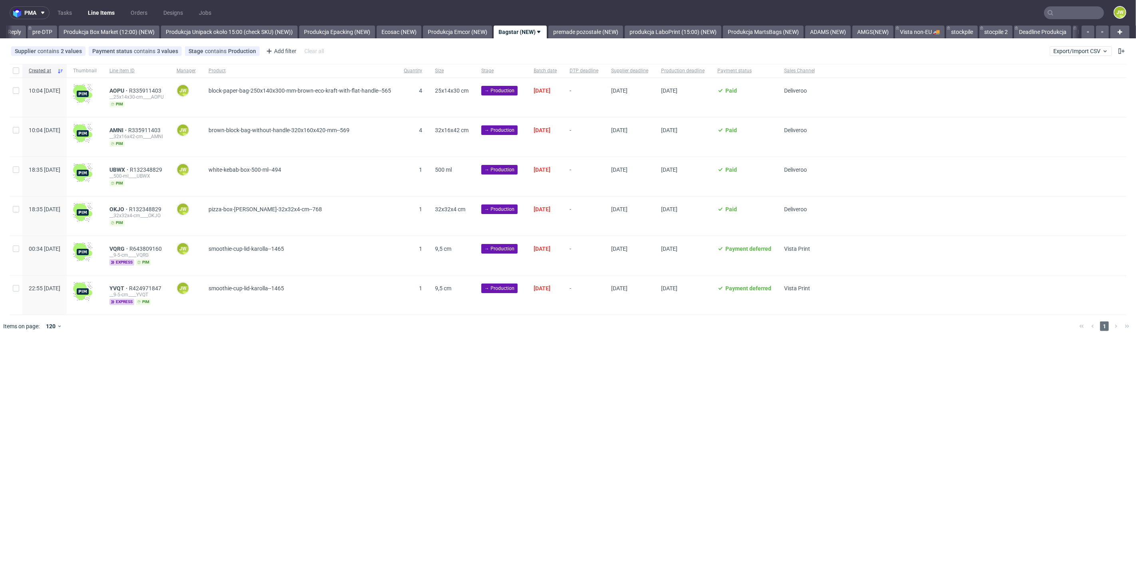
click at [19, 75] on div at bounding box center [16, 71] width 13 height 14
checkbox input "true"
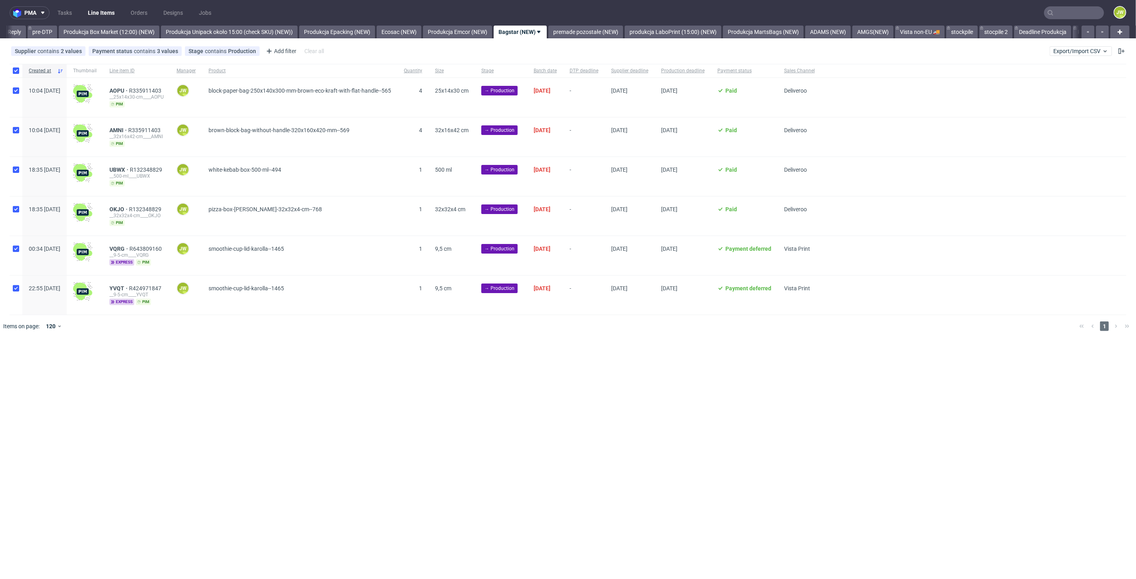
checkbox input "true"
click at [469, 359] on icon at bounding box center [472, 362] width 6 height 6
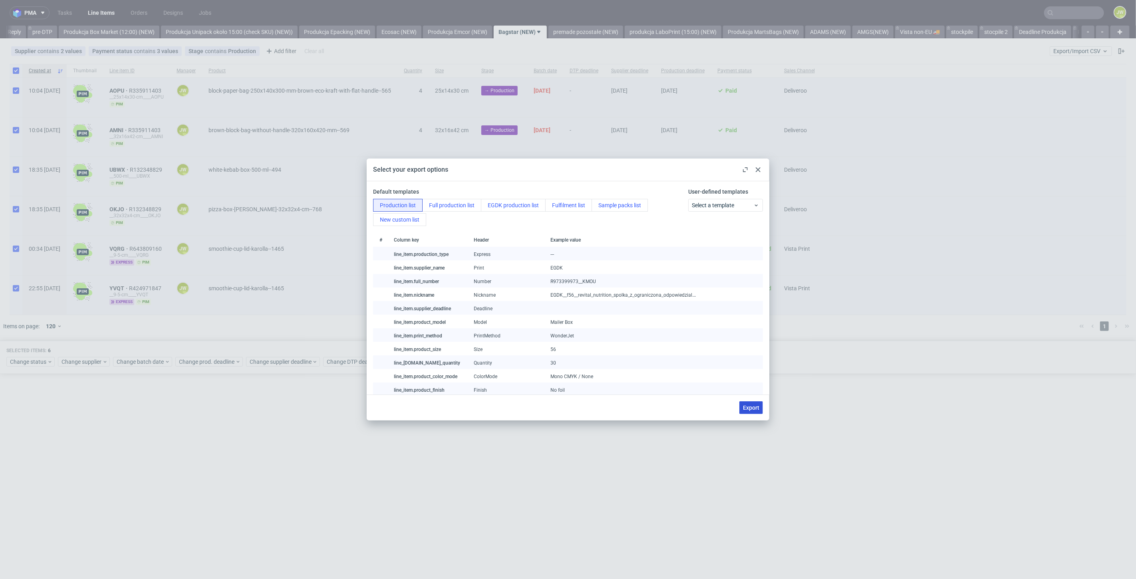
click at [750, 407] on span "Export" at bounding box center [751, 408] width 16 height 6
checkbox input "false"
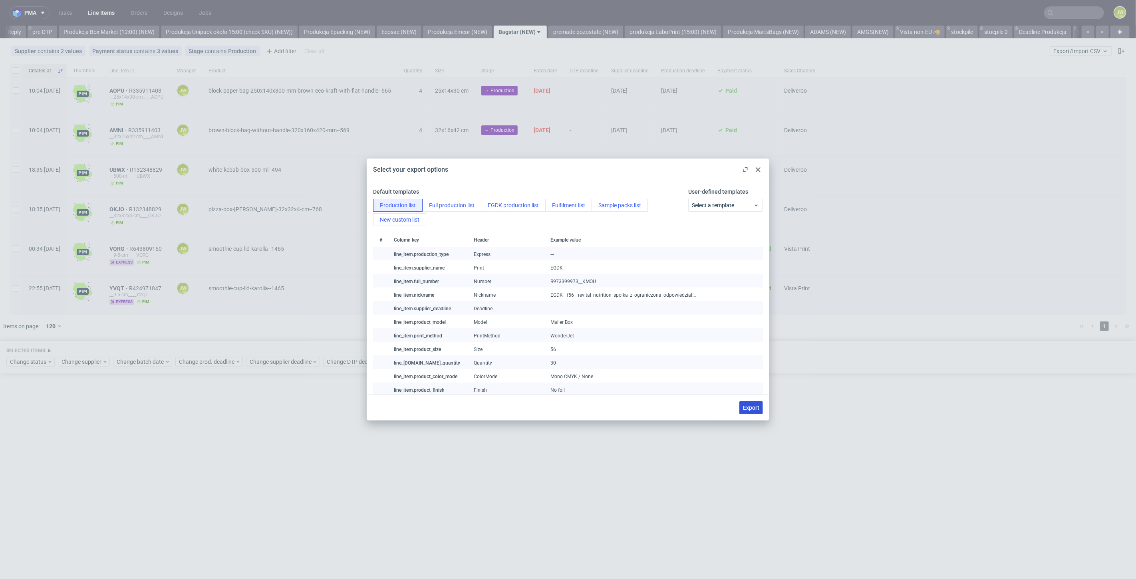
checkbox input "false"
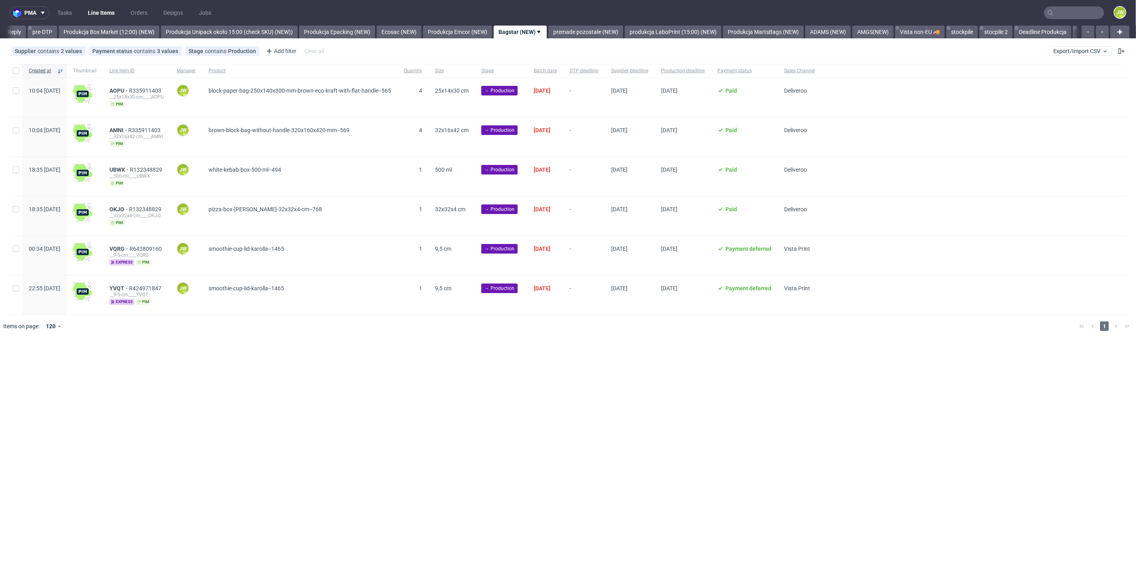
click at [18, 74] on div at bounding box center [16, 71] width 13 height 14
checkbox input "true"
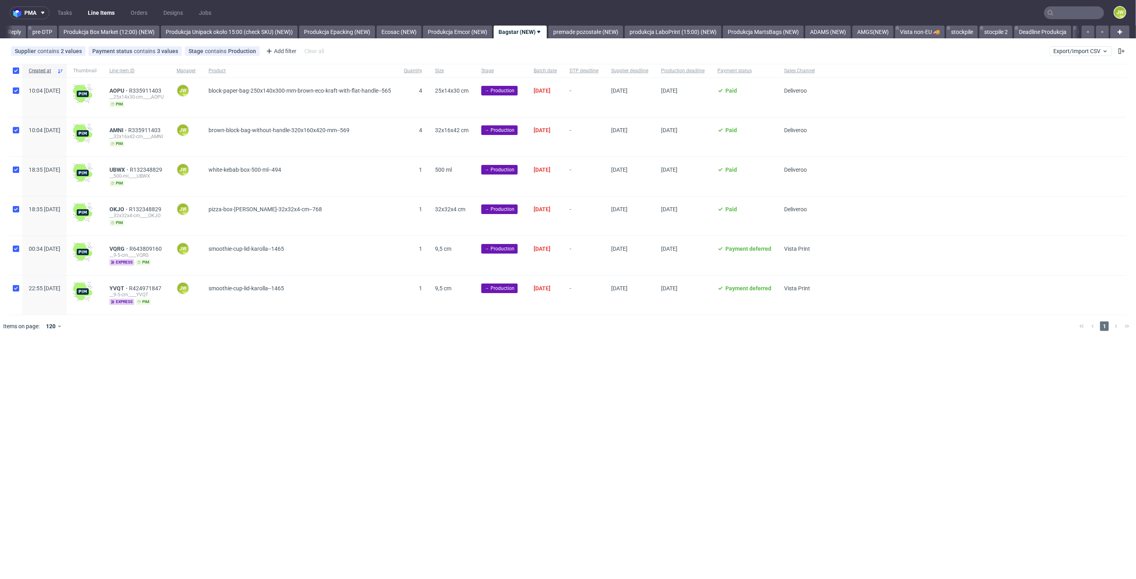
checkbox input "true"
click at [30, 362] on span "Change status" at bounding box center [28, 362] width 37 height 8
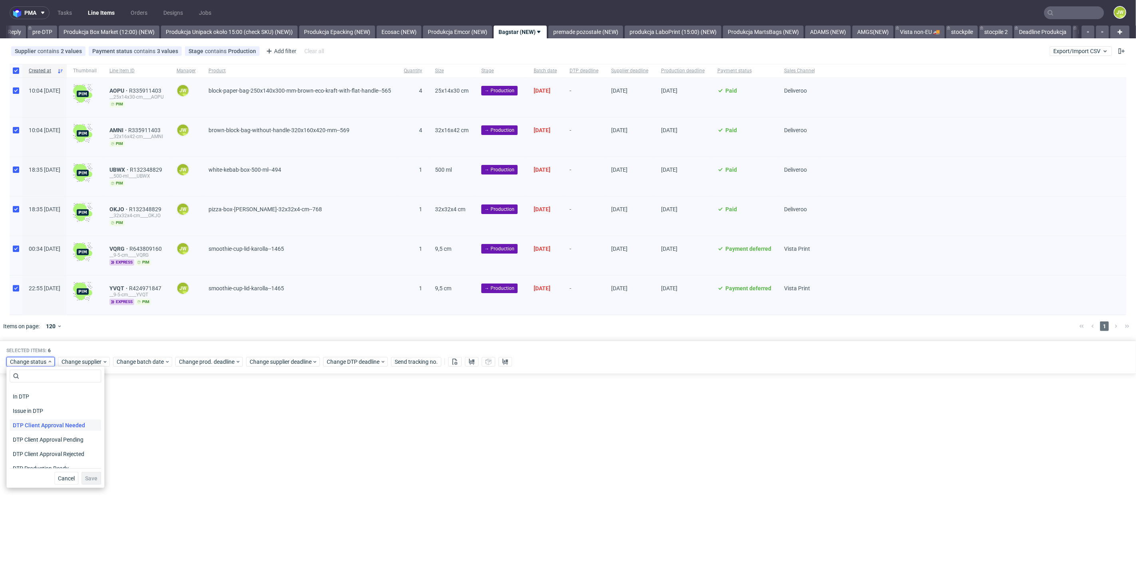
scroll to position [44, 0]
click at [23, 465] on span "In Production" at bounding box center [30, 463] width 40 height 11
click at [85, 480] on span "Save" at bounding box center [91, 479] width 12 height 6
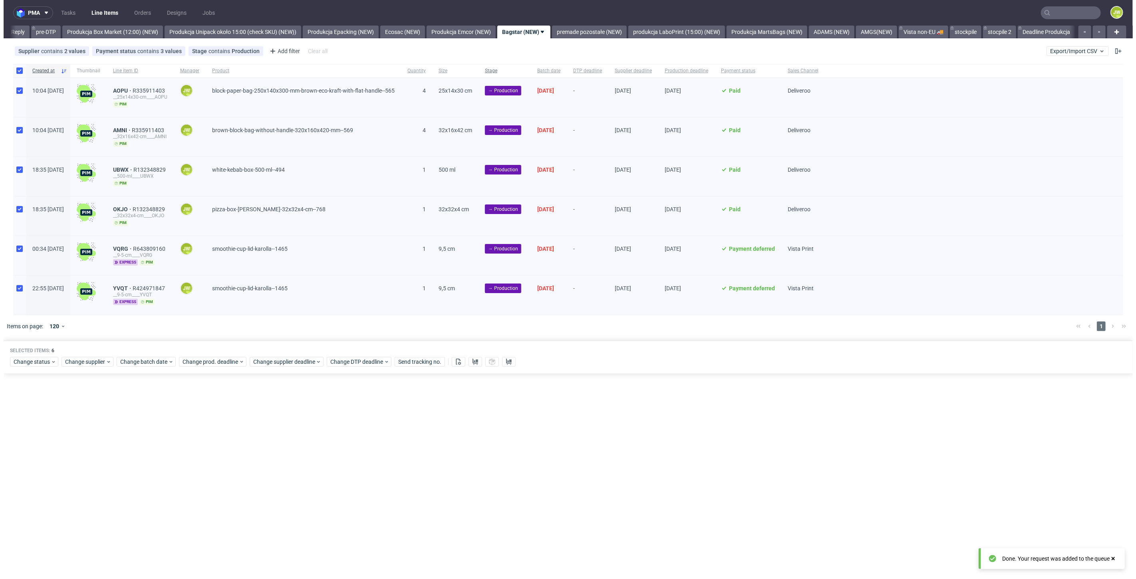
scroll to position [0, 1316]
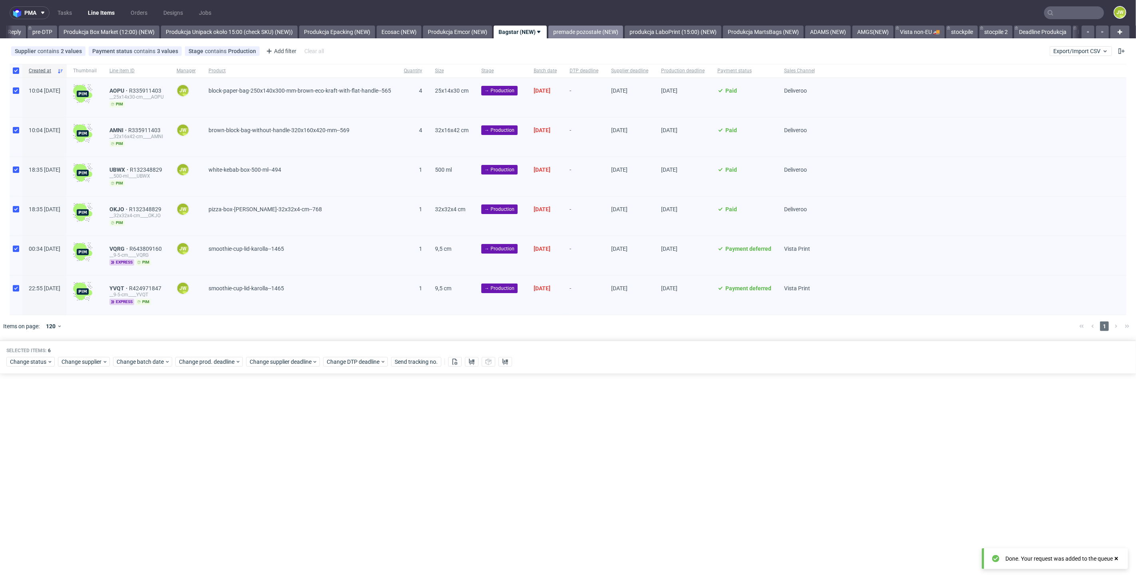
click at [600, 34] on link "premade pozostałe (NEW)" at bounding box center [585, 32] width 75 height 13
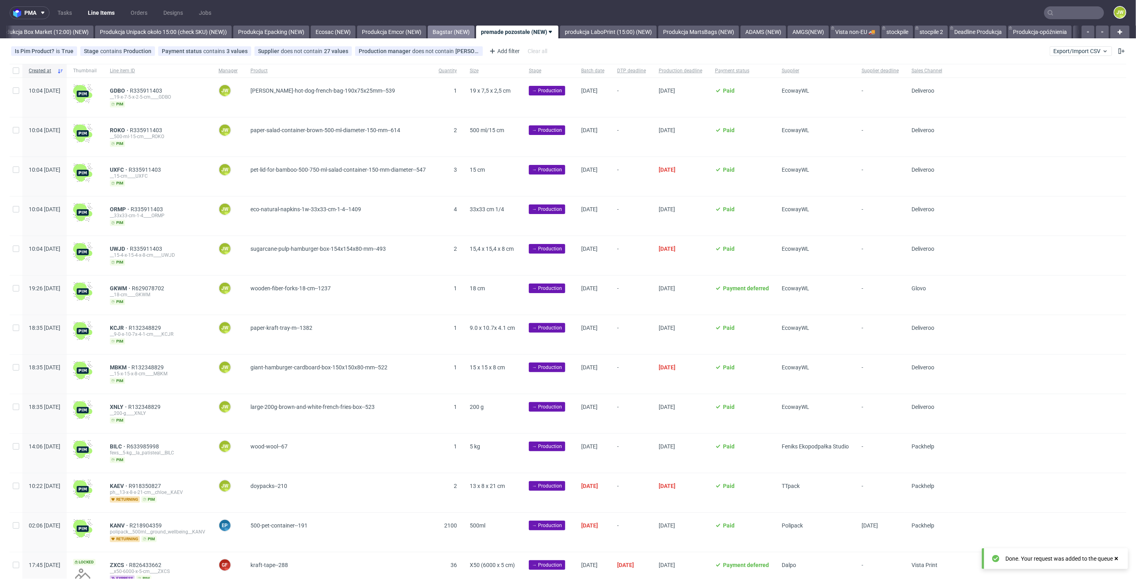
click at [474, 29] on link "Bagstar (NEW)" at bounding box center [451, 32] width 47 height 13
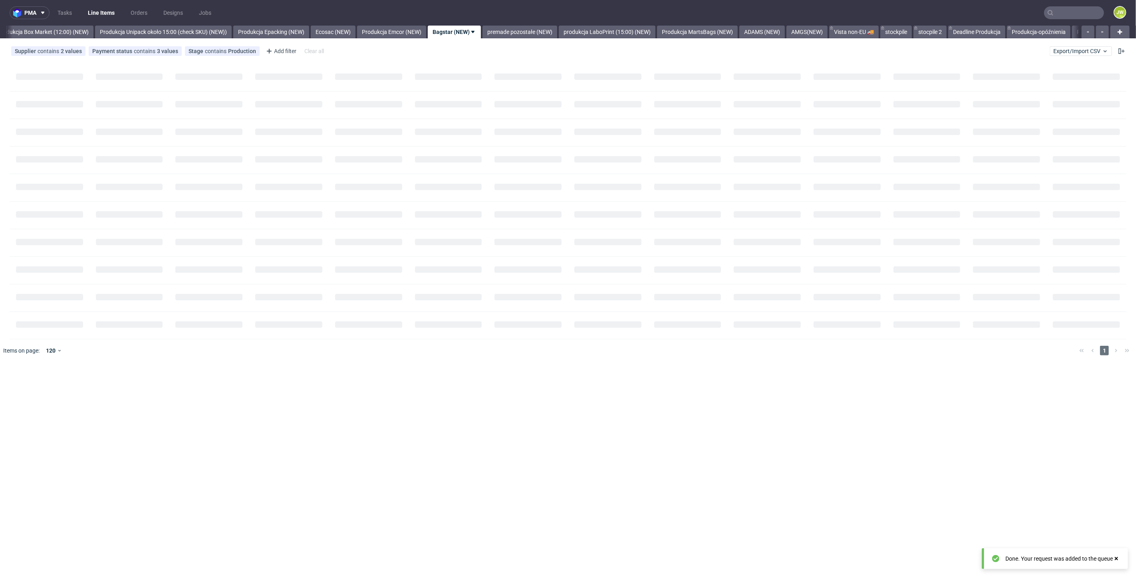
scroll to position [0, 1316]
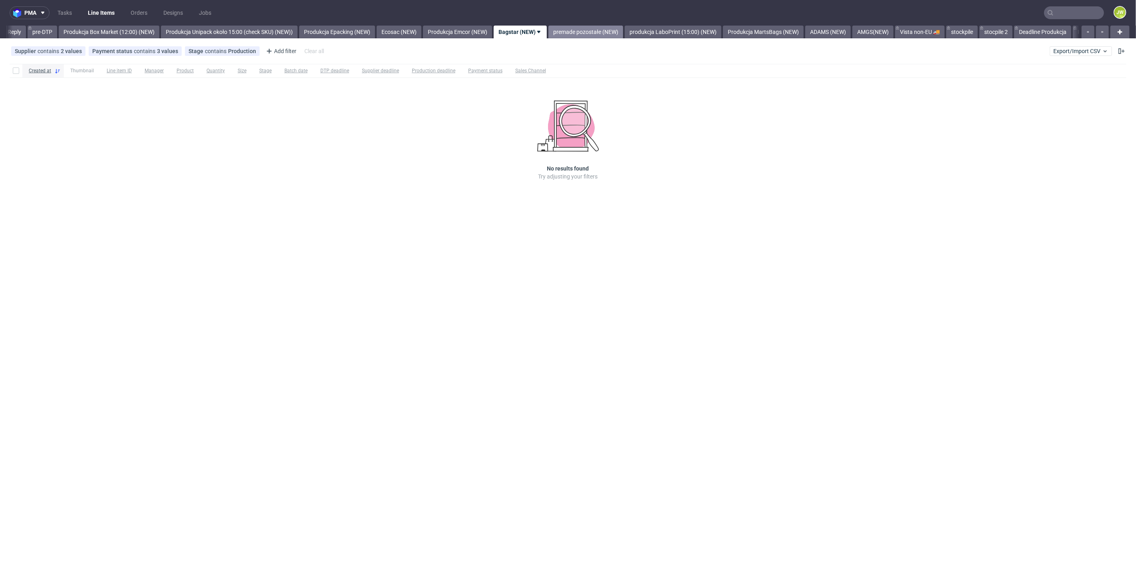
click at [604, 34] on link "premade pozostałe (NEW)" at bounding box center [585, 32] width 75 height 13
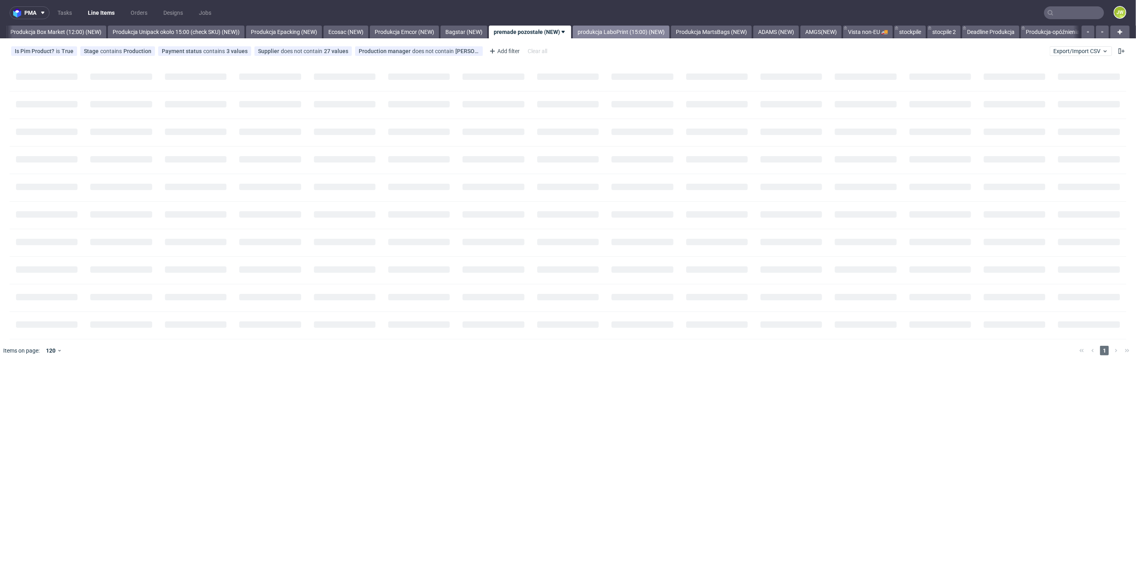
scroll to position [0, 1378]
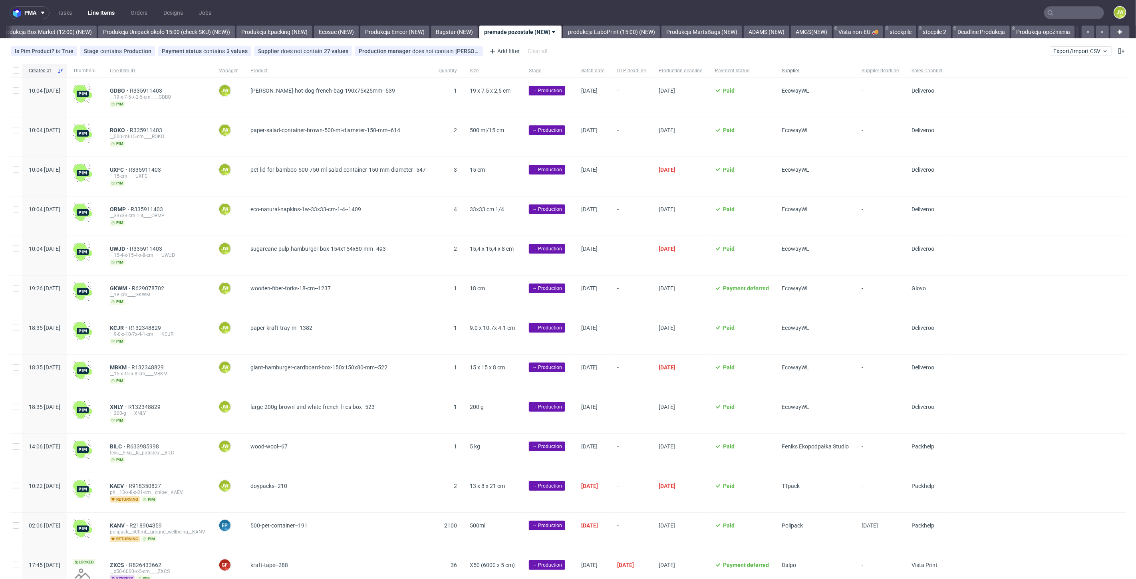
click at [839, 70] on span "Supplier" at bounding box center [815, 70] width 67 height 7
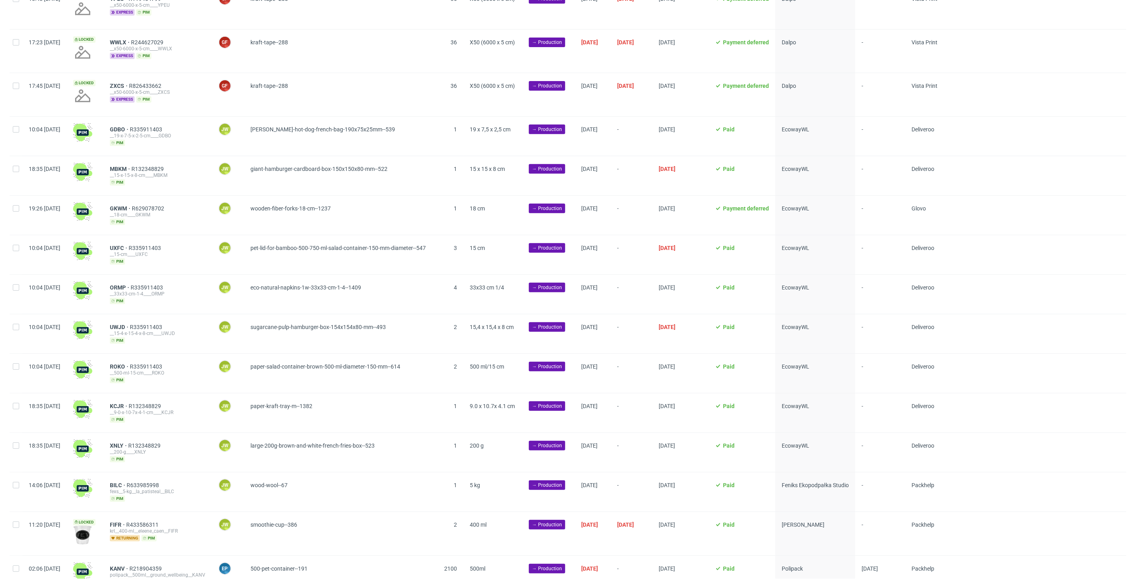
scroll to position [187, 0]
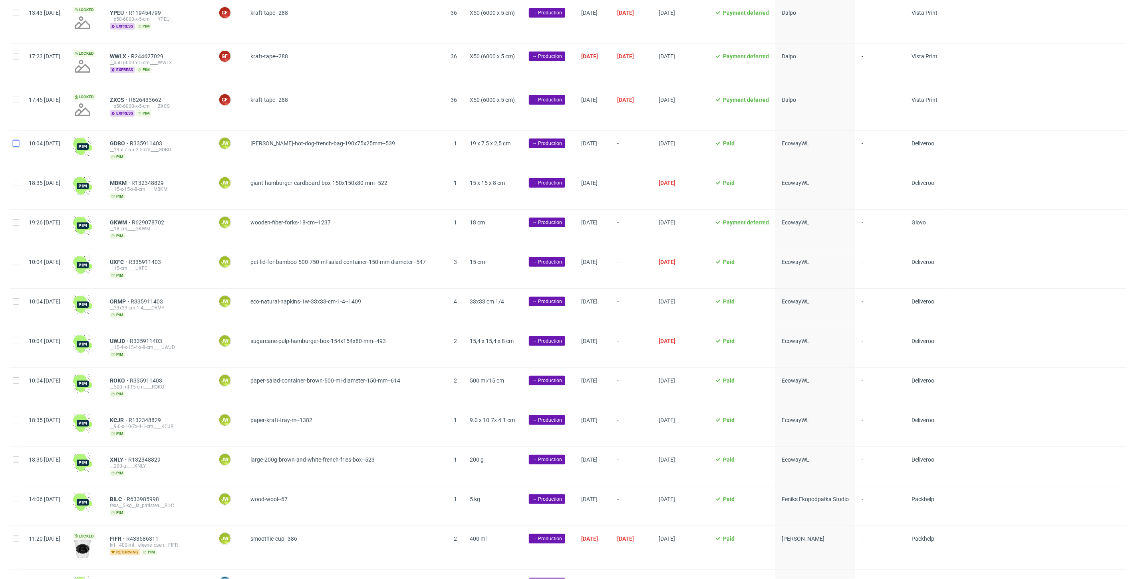
click at [17, 145] on input "checkbox" at bounding box center [16, 143] width 6 height 6
checkbox input "true"
click at [17, 194] on div at bounding box center [16, 189] width 13 height 39
checkbox input "true"
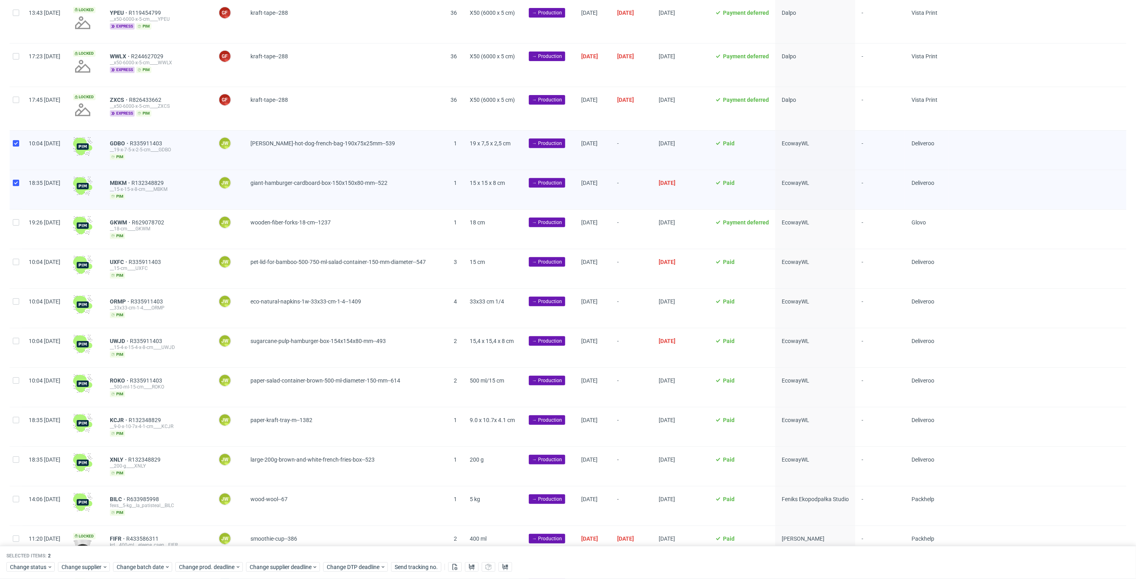
click at [16, 225] on div at bounding box center [16, 229] width 13 height 39
checkbox input "true"
click at [17, 264] on div at bounding box center [16, 268] width 13 height 39
checkbox input "true"
click at [14, 298] on input "checkbox" at bounding box center [16, 301] width 6 height 6
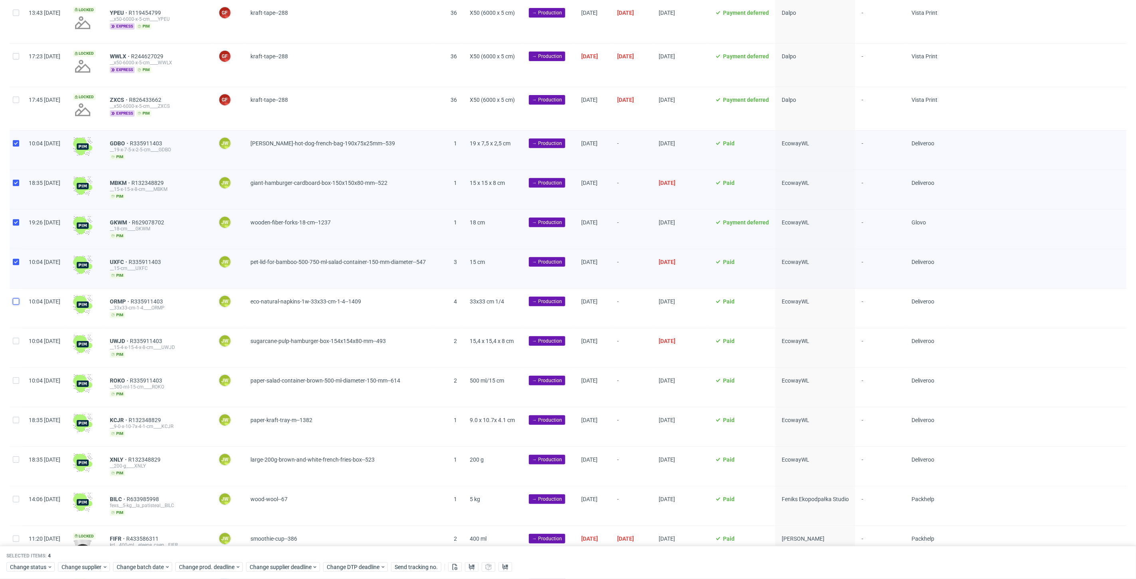
checkbox input "true"
drag, startPoint x: 10, startPoint y: 338, endPoint x: 17, endPoint y: 350, distance: 13.6
click at [12, 338] on div at bounding box center [16, 347] width 13 height 39
checkbox input "true"
click at [23, 385] on div "10:04 Wed 20.08.2025" at bounding box center [44, 387] width 44 height 39
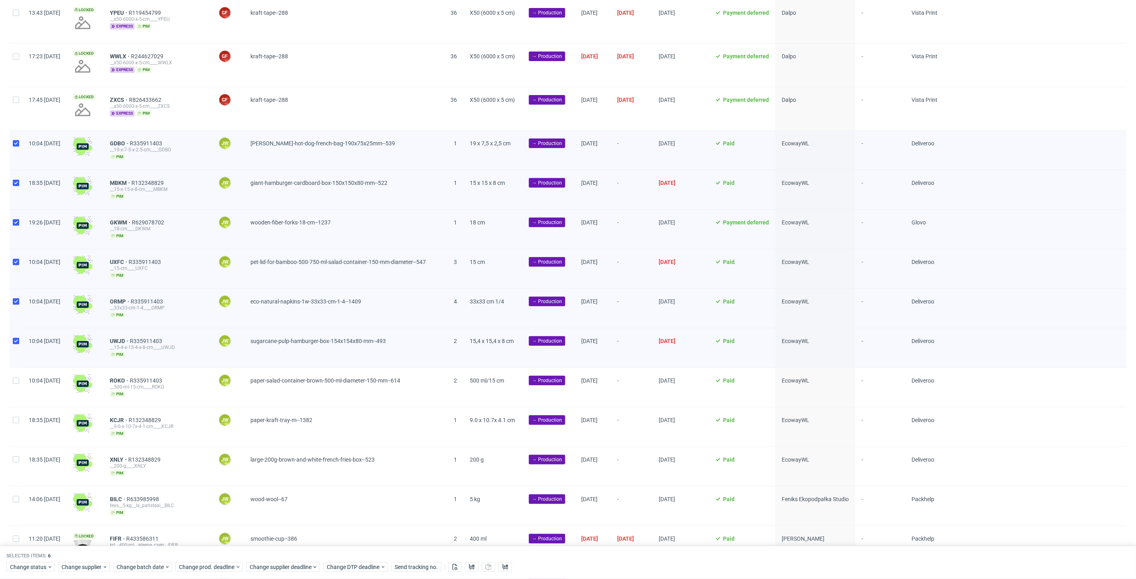
click at [17, 382] on div at bounding box center [16, 387] width 13 height 39
checkbox input "true"
click at [18, 410] on div at bounding box center [16, 426] width 13 height 39
checkbox input "true"
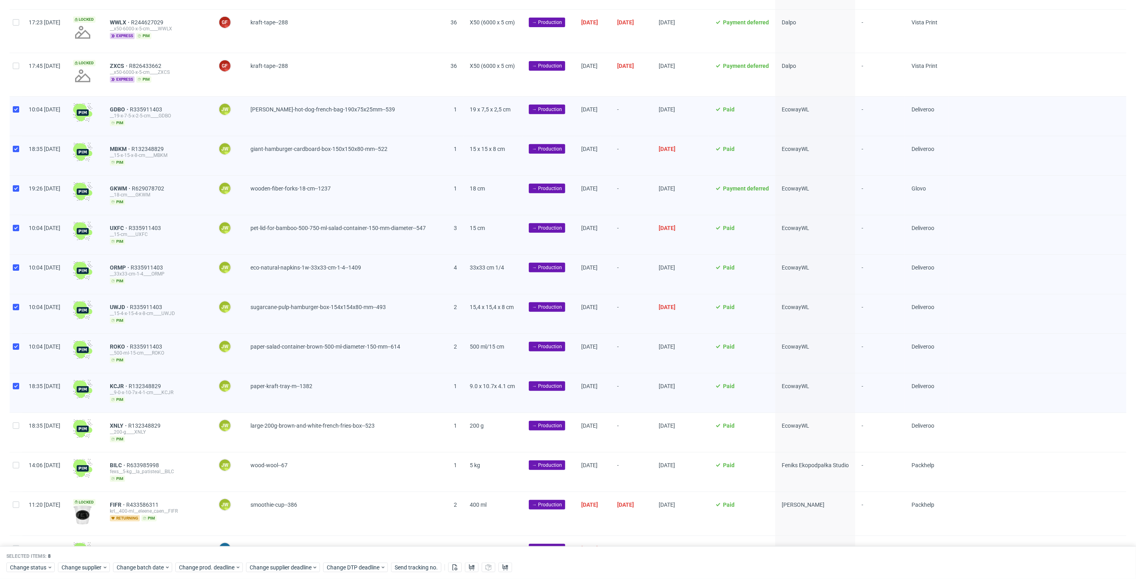
scroll to position [276, 0]
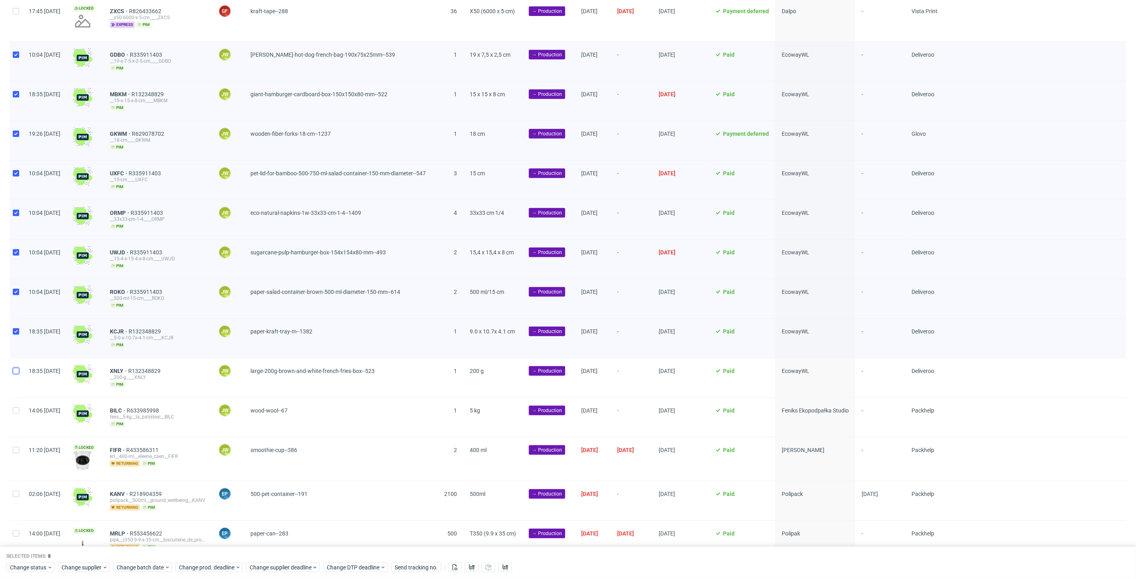
click at [16, 368] on input "checkbox" at bounding box center [16, 371] width 6 height 6
checkbox input "true"
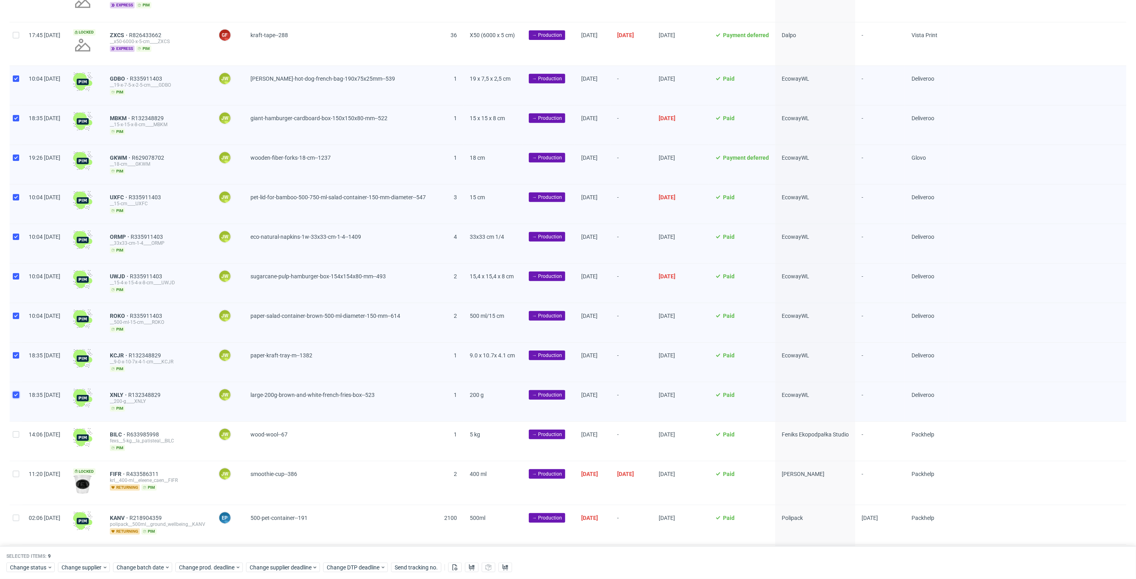
scroll to position [232, 0]
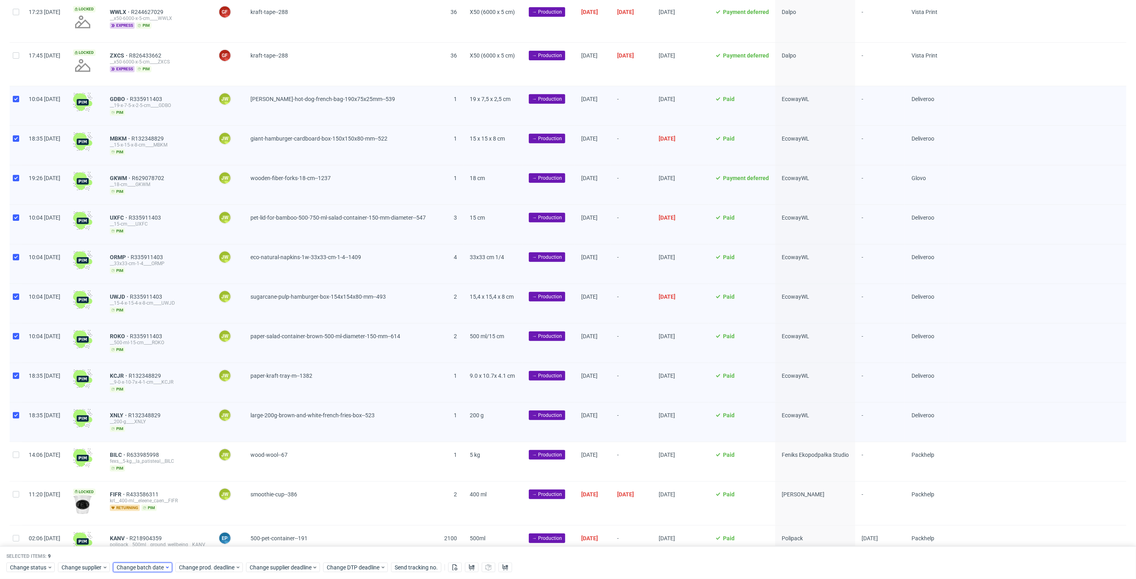
click at [130, 570] on span "Change batch date" at bounding box center [141, 568] width 48 height 8
click at [165, 507] on span "20" at bounding box center [166, 507] width 6 height 8
click at [213, 548] on button "Save" at bounding box center [208, 552] width 20 height 13
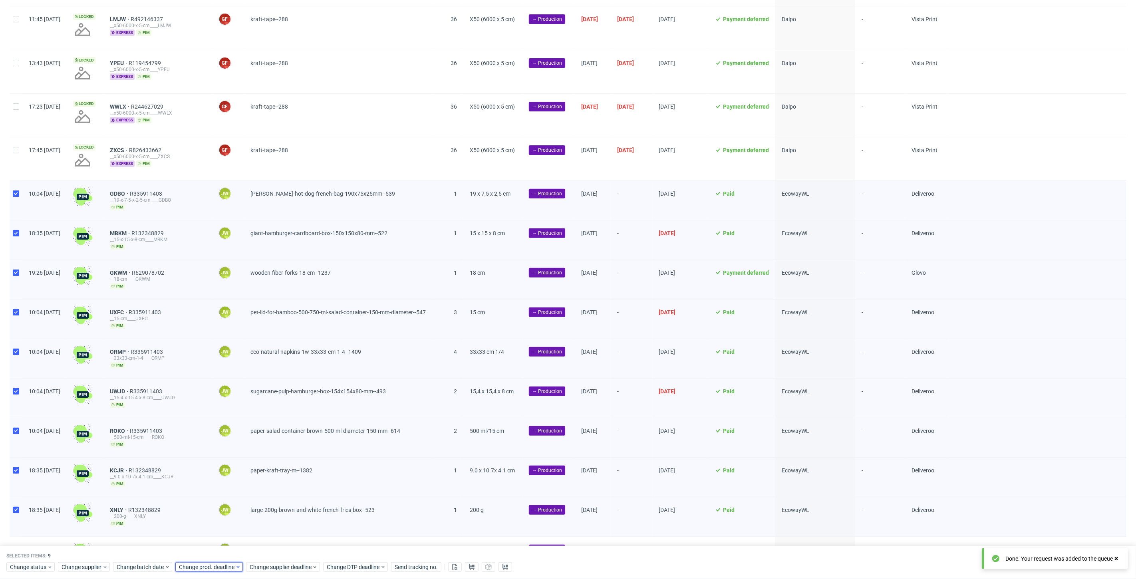
scroll to position [8, 0]
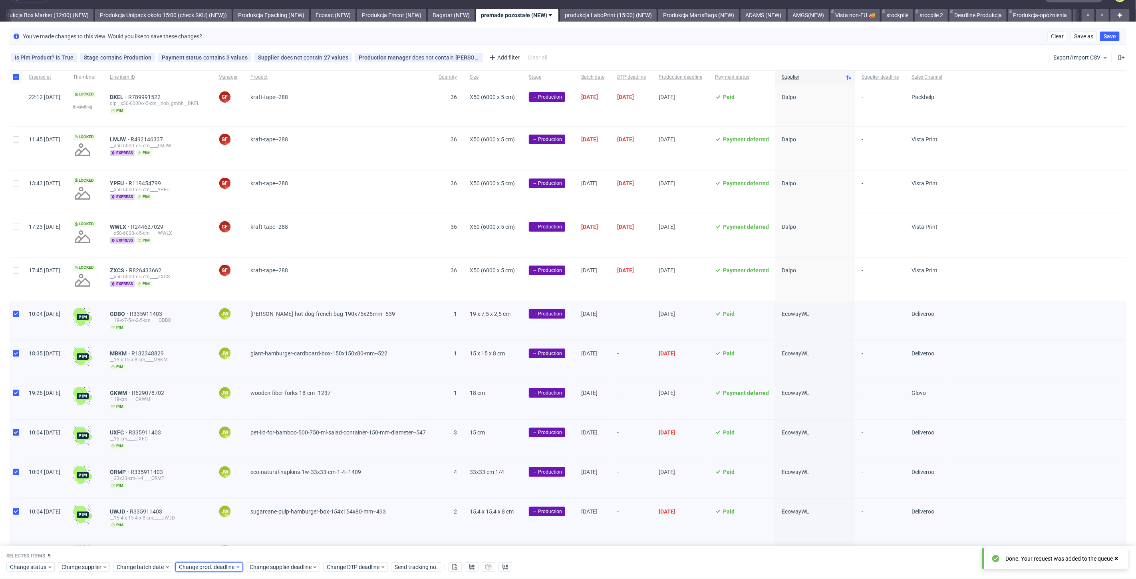
click at [204, 566] on span "Change prod. deadline" at bounding box center [207, 568] width 56 height 8
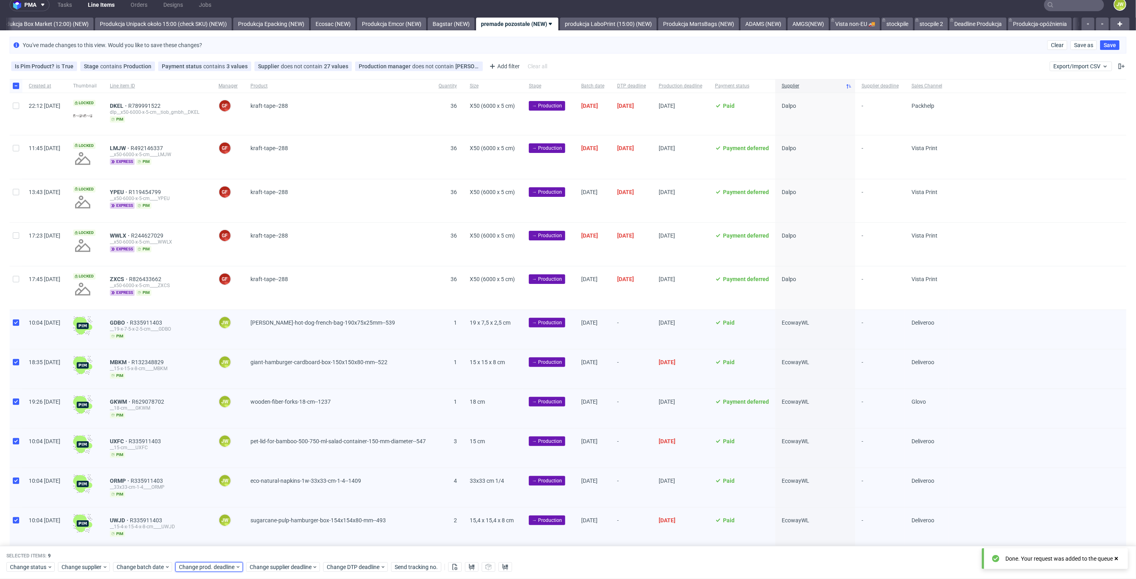
scroll to position [0, 0]
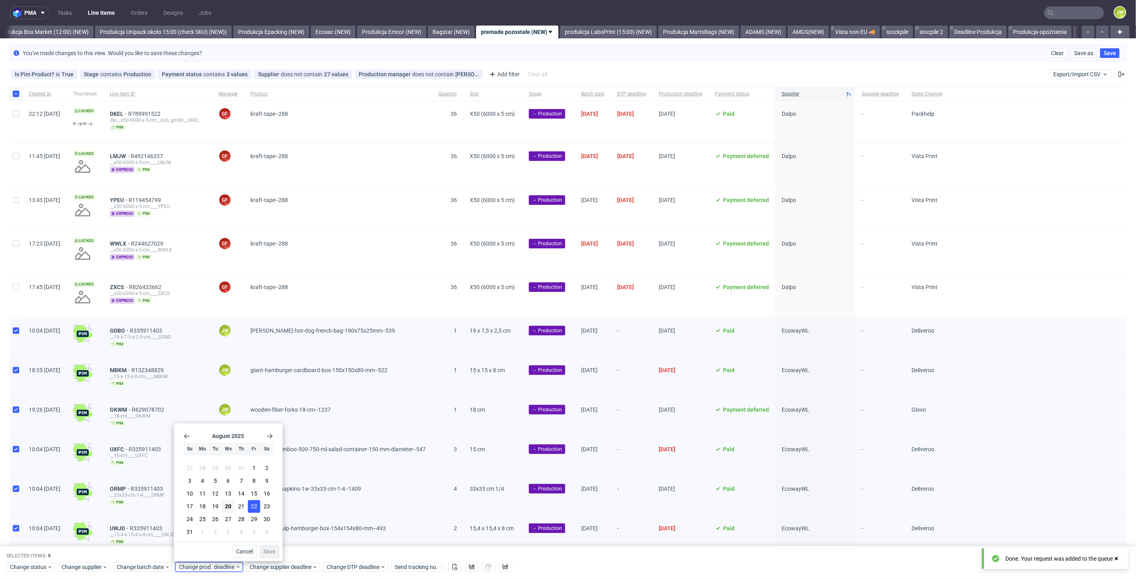
click at [251, 505] on span "22" at bounding box center [254, 507] width 6 height 8
click at [264, 549] on span "Save" at bounding box center [270, 552] width 12 height 6
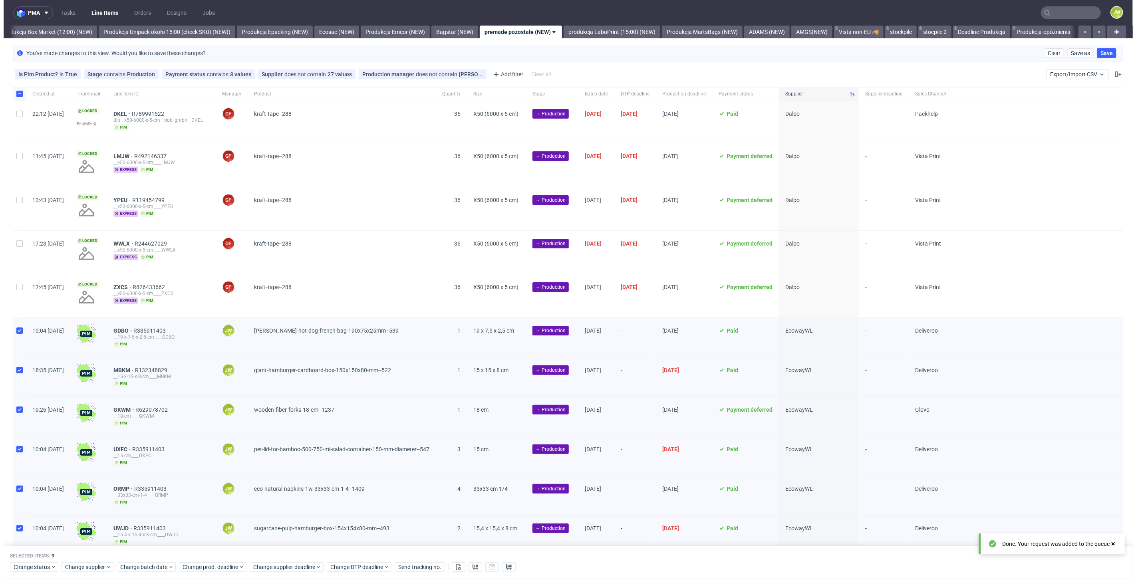
scroll to position [0, 1382]
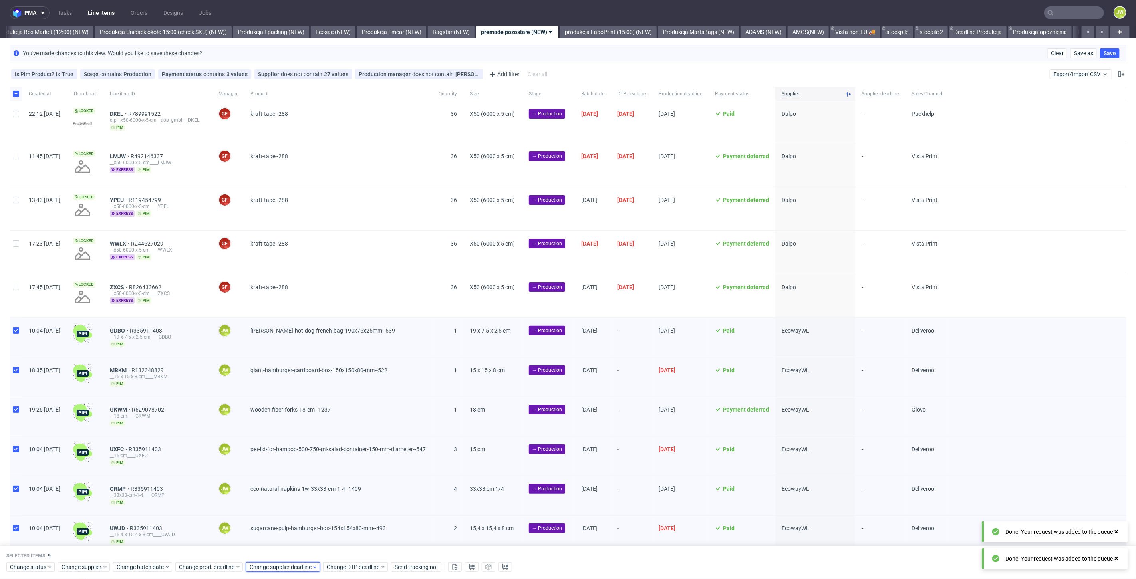
click at [258, 568] on span "Change supplier deadline" at bounding box center [281, 568] width 62 height 8
click at [324, 508] on span "22" at bounding box center [325, 507] width 6 height 8
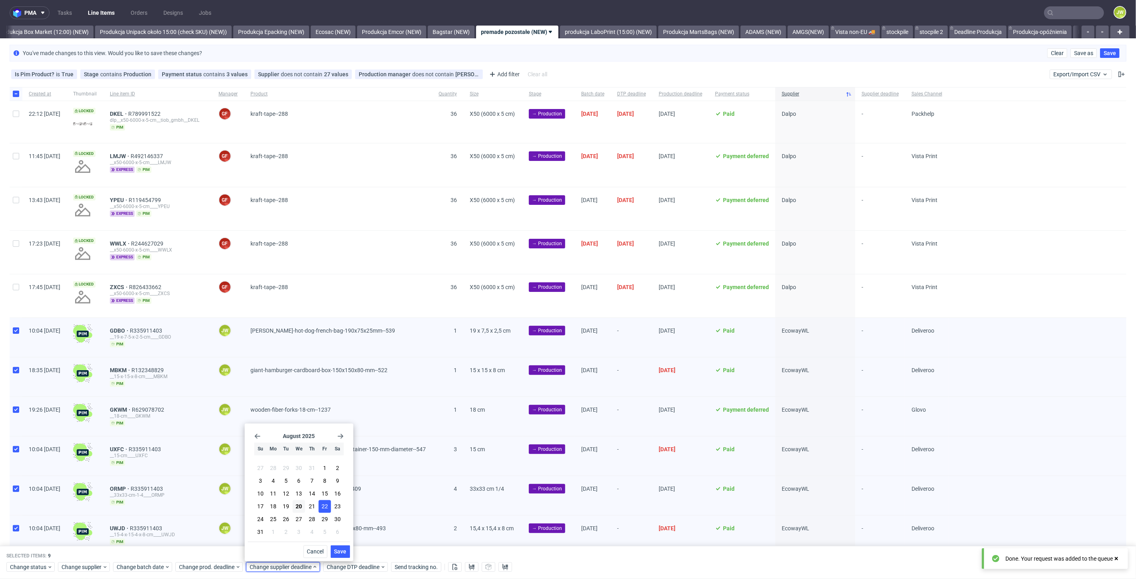
click at [338, 550] on span "Save" at bounding box center [340, 552] width 12 height 6
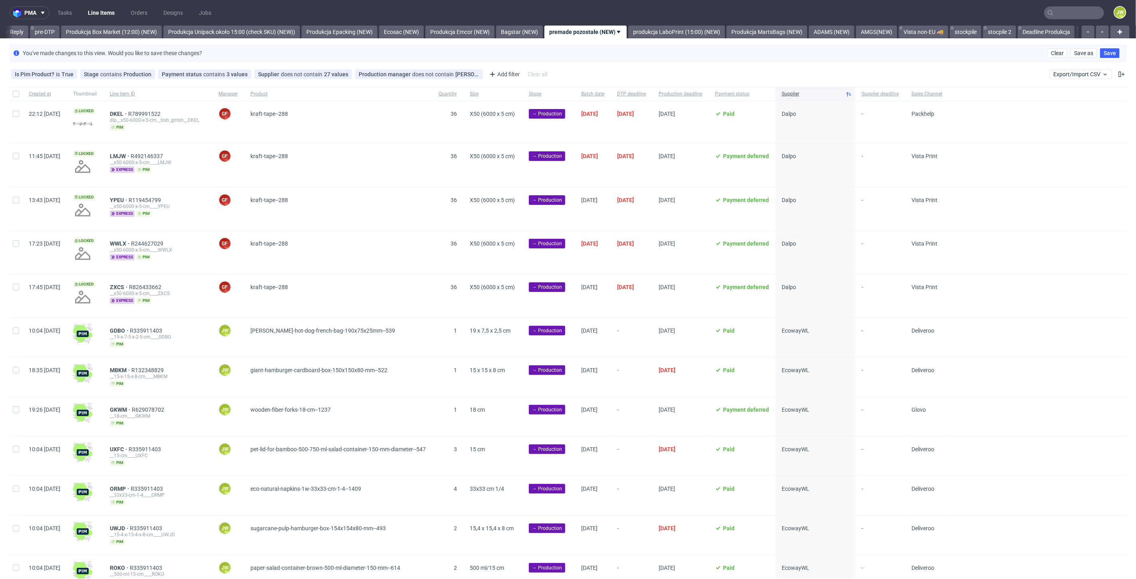
scroll to position [0, 1353]
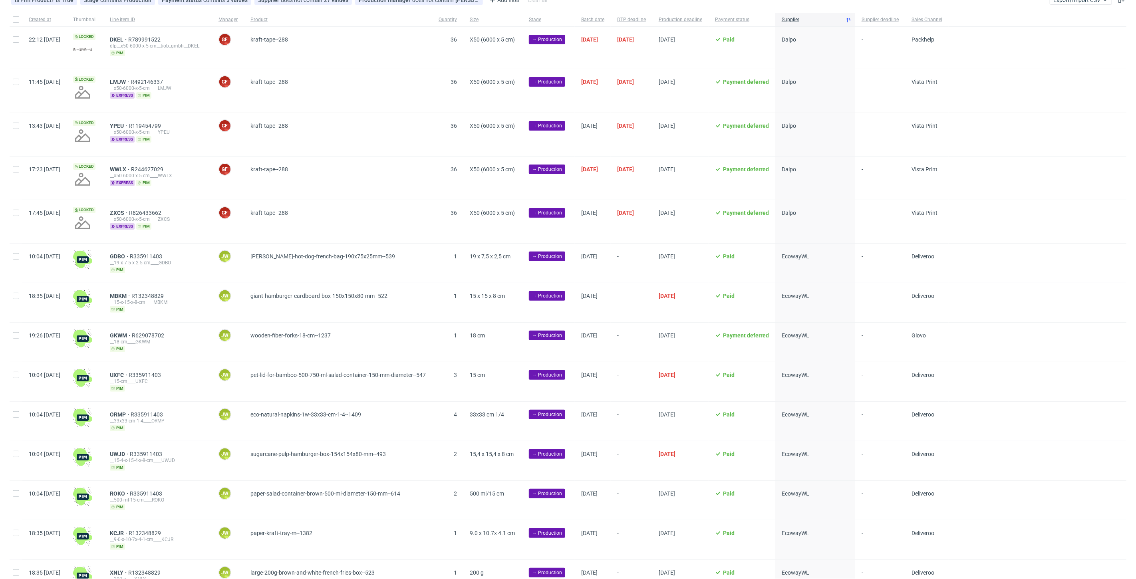
scroll to position [89, 0]
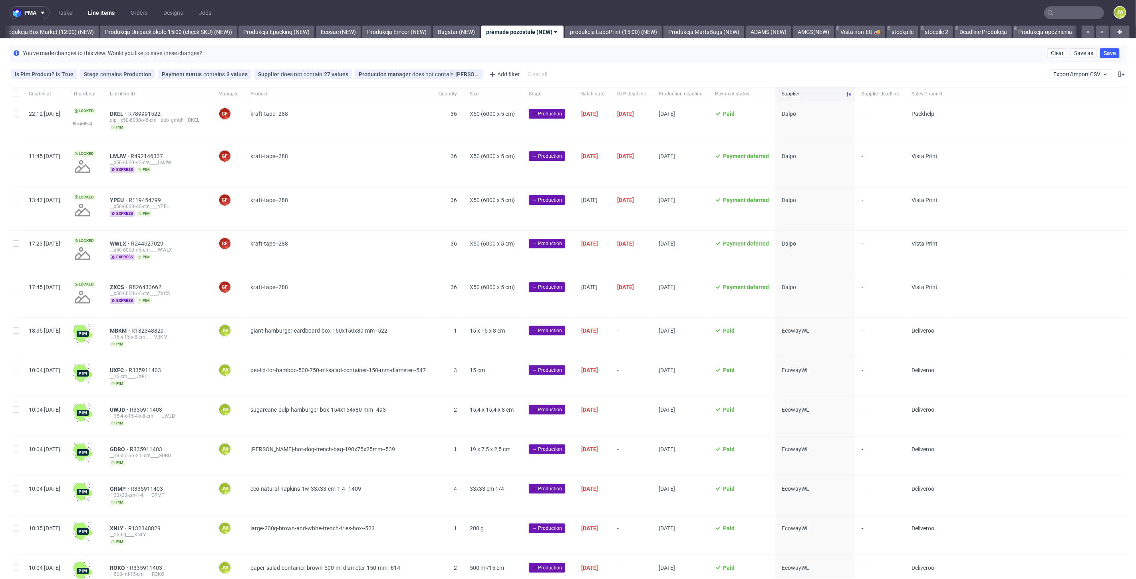
scroll to position [0, 1382]
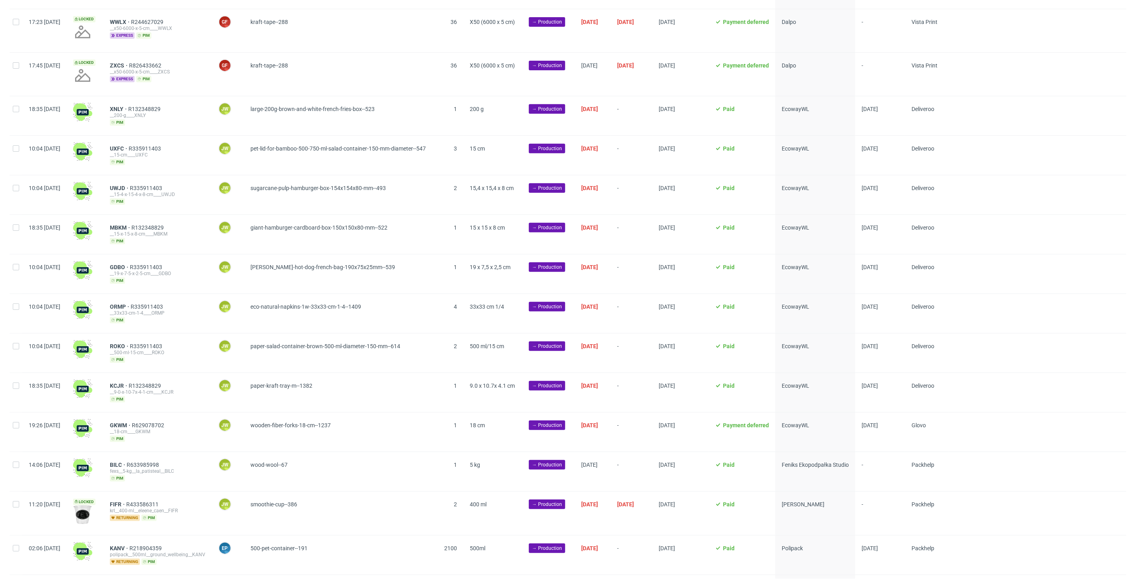
scroll to position [0, 1382]
click at [16, 115] on div at bounding box center [16, 115] width 13 height 39
checkbox input "true"
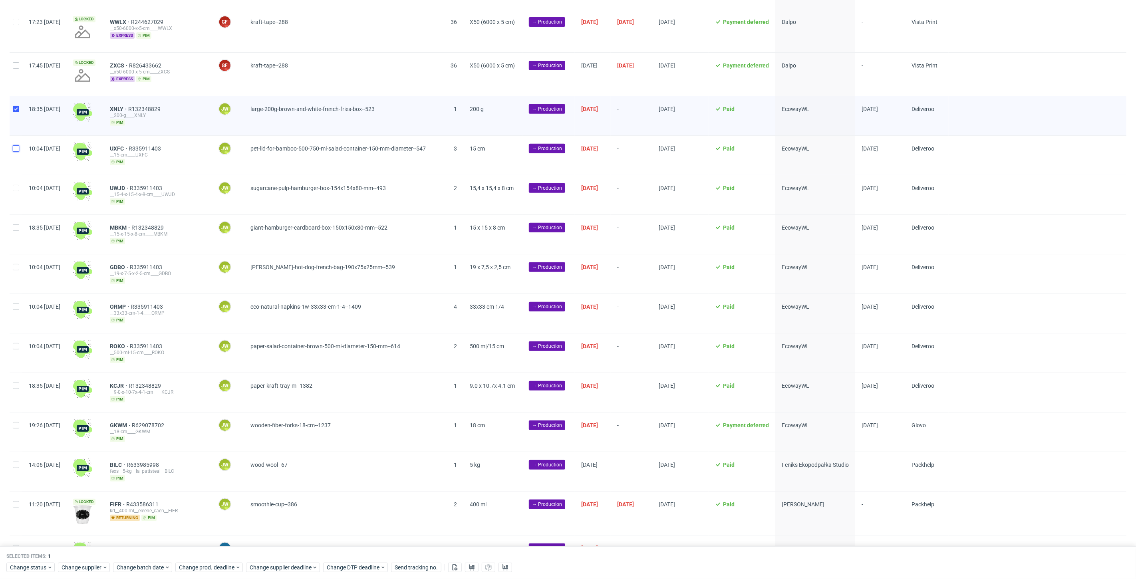
click at [18, 147] on input "checkbox" at bounding box center [16, 148] width 6 height 6
checkbox input "true"
click at [23, 179] on div "10:04 [DATE]" at bounding box center [44, 194] width 44 height 39
click at [17, 189] on input "checkbox" at bounding box center [16, 188] width 6 height 6
checkbox input "true"
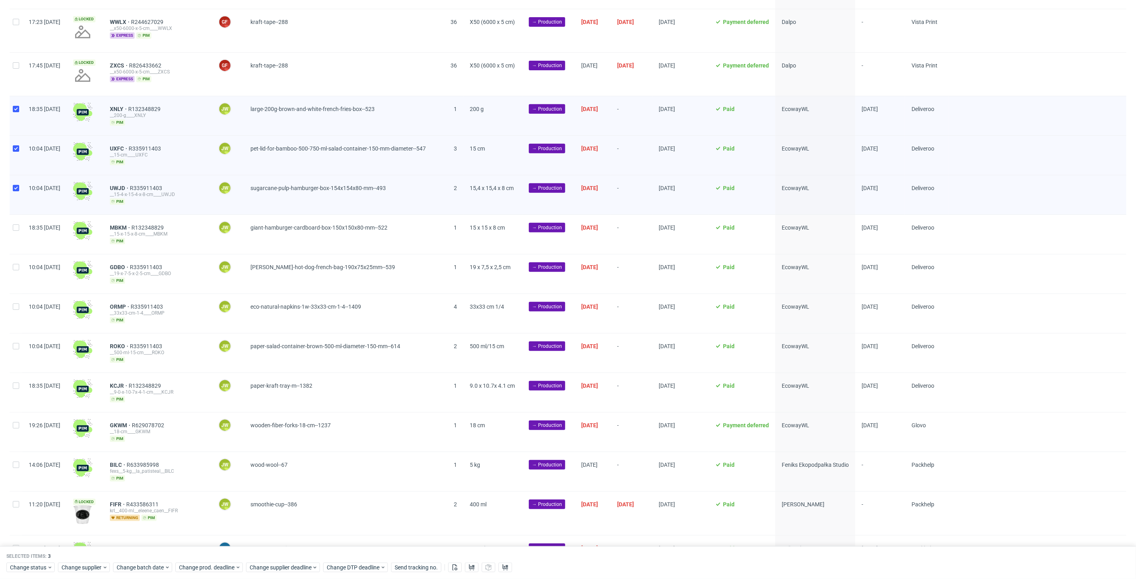
drag, startPoint x: 20, startPoint y: 230, endPoint x: 20, endPoint y: 250, distance: 20.4
click at [20, 230] on div at bounding box center [16, 234] width 13 height 39
checkbox input "true"
click at [19, 254] on div at bounding box center [16, 273] width 13 height 39
checkbox input "true"
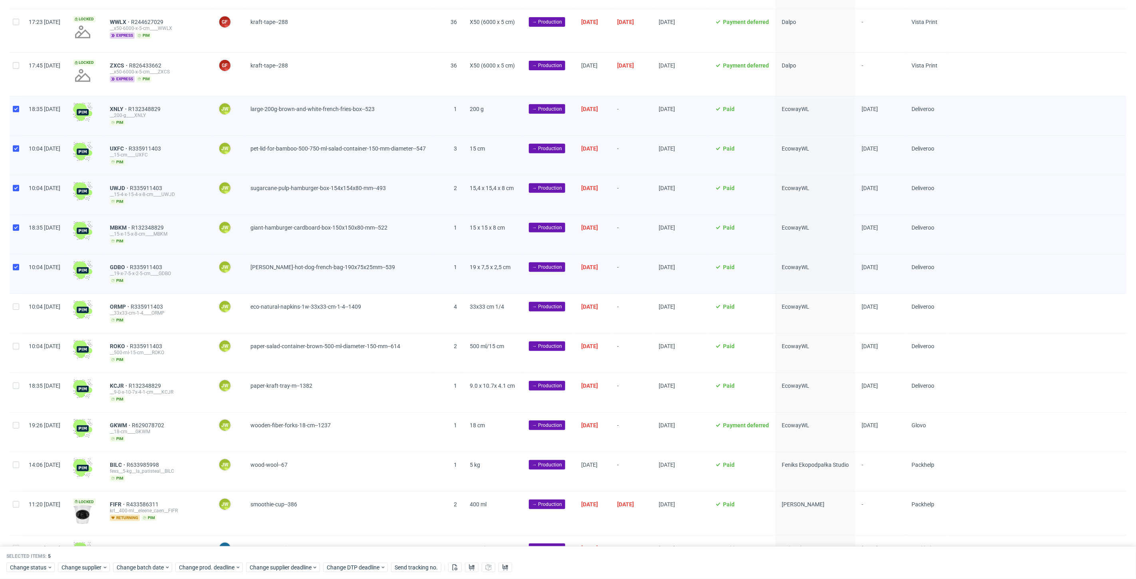
drag, startPoint x: 21, startPoint y: 311, endPoint x: 21, endPoint y: 318, distance: 6.8
click at [21, 314] on div at bounding box center [16, 313] width 13 height 39
checkbox input "true"
drag, startPoint x: 19, startPoint y: 336, endPoint x: 20, endPoint y: 356, distance: 20.0
click at [19, 339] on div at bounding box center [16, 353] width 13 height 39
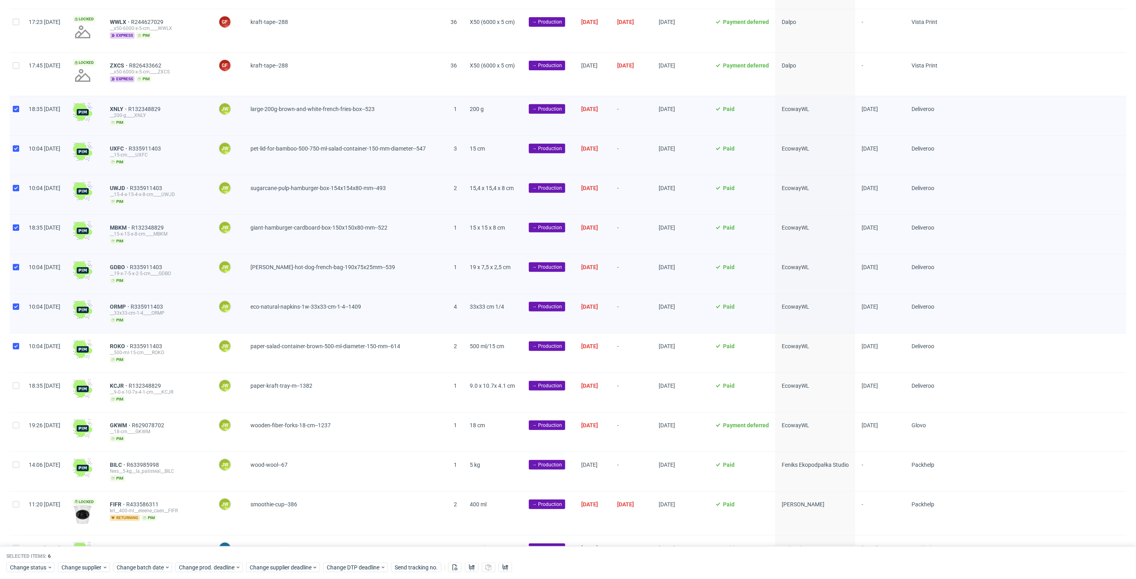
checkbox input "true"
drag, startPoint x: 19, startPoint y: 384, endPoint x: 18, endPoint y: 401, distance: 16.9
click at [19, 384] on div at bounding box center [16, 392] width 13 height 39
checkbox input "true"
click at [18, 418] on div at bounding box center [16, 432] width 13 height 39
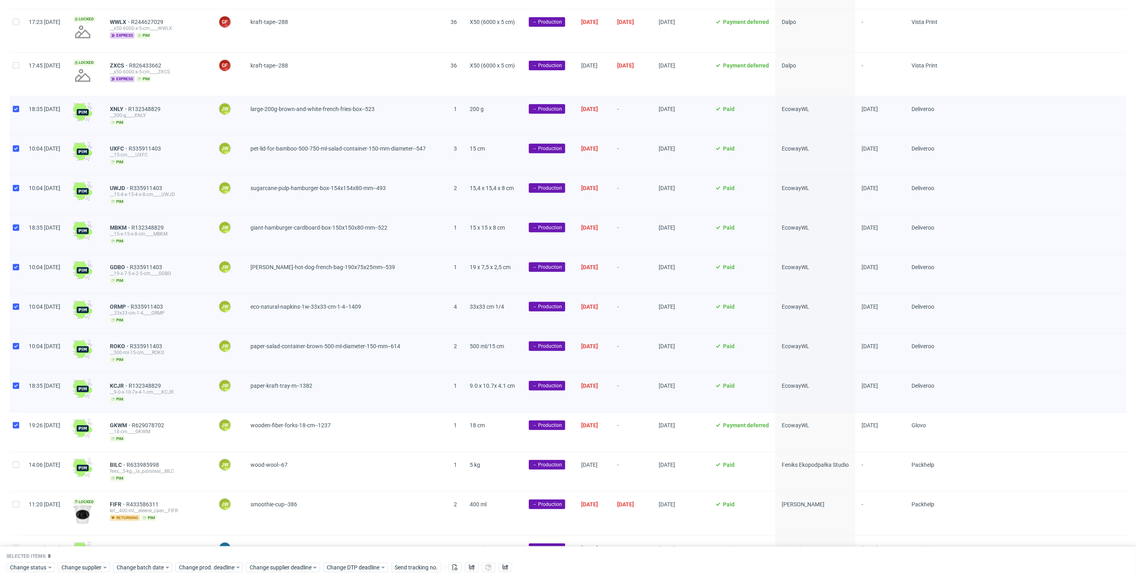
checkbox input "true"
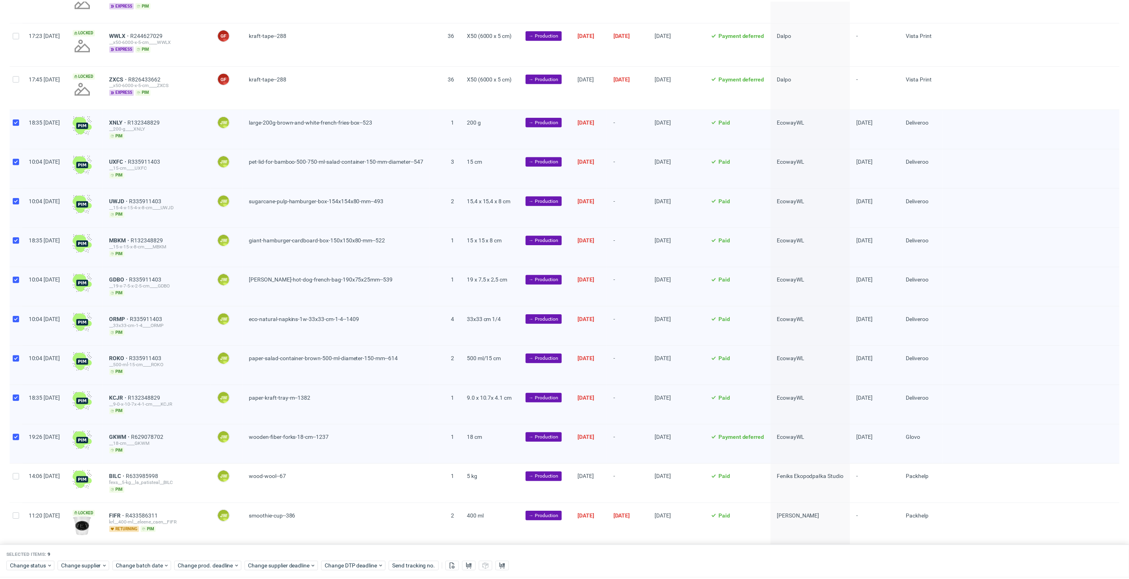
scroll to position [222, 0]
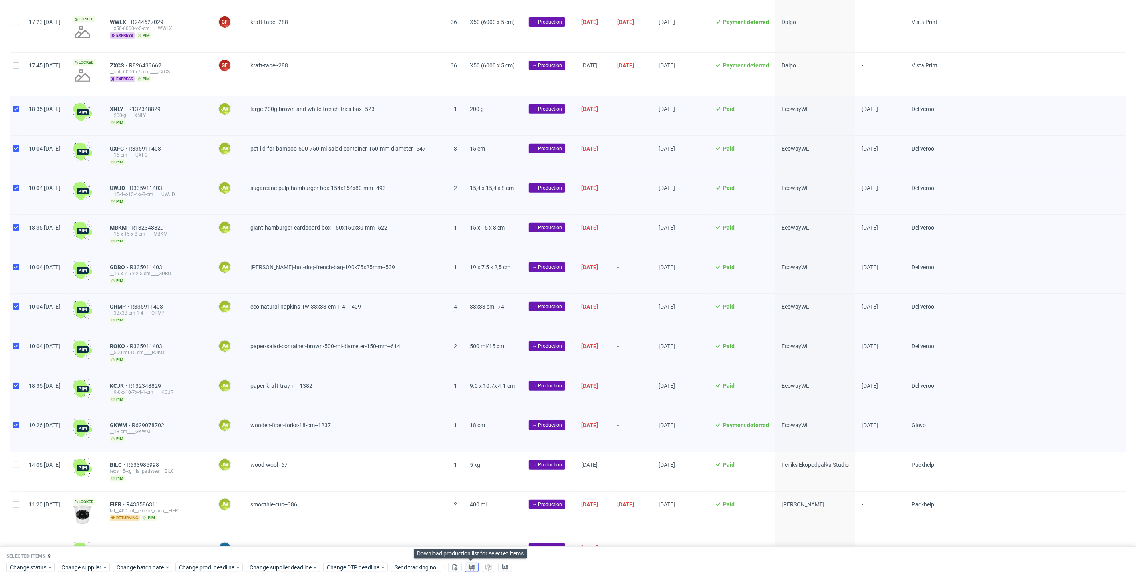
click at [467, 569] on button at bounding box center [472, 568] width 14 height 10
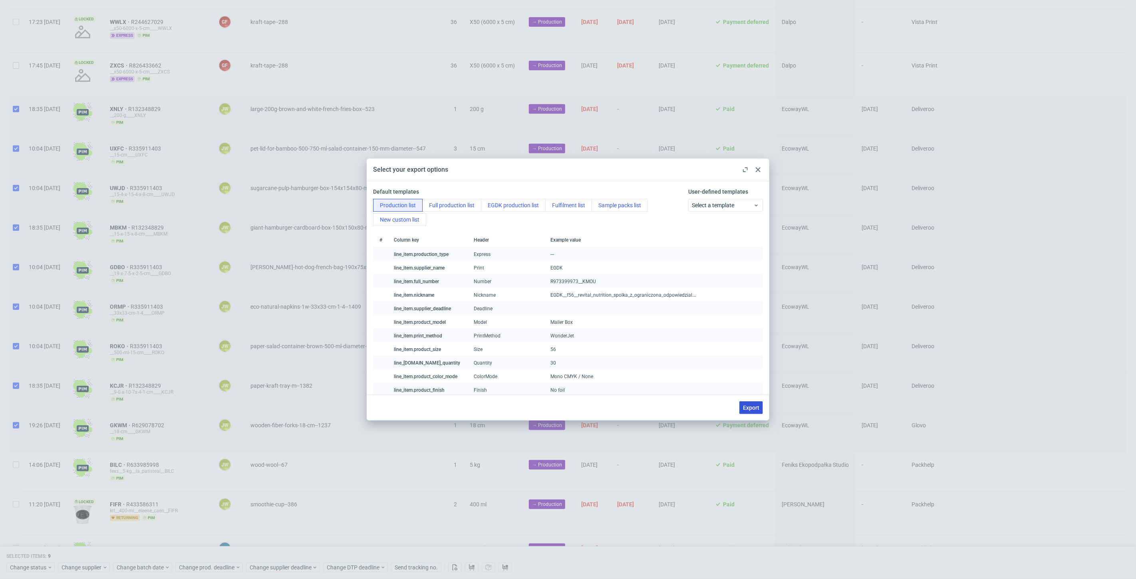
click at [742, 406] on button "Export" at bounding box center [751, 407] width 24 height 13
checkbox input "false"
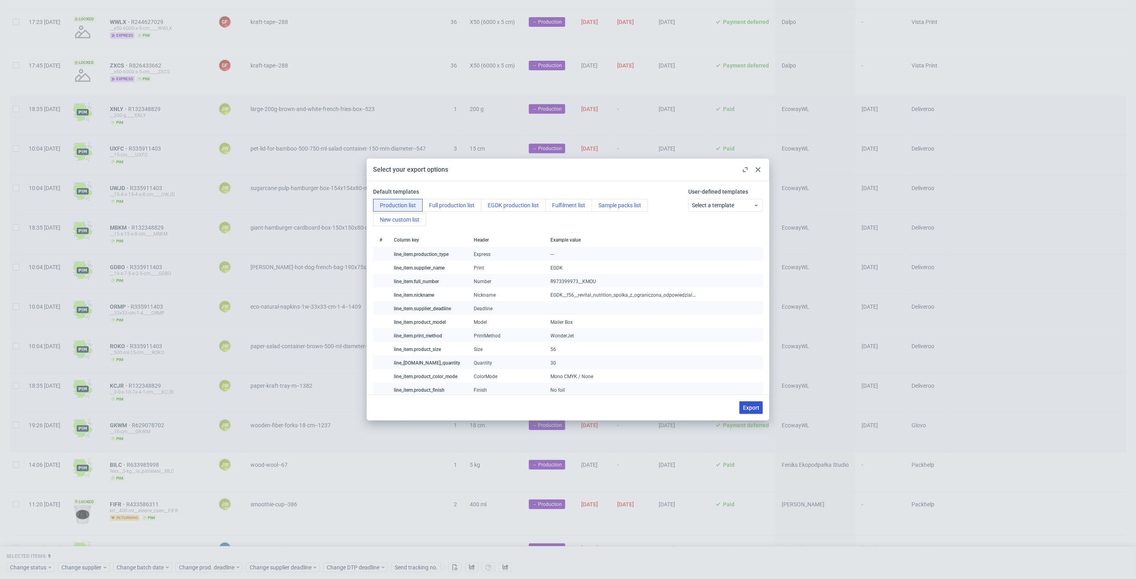
checkbox input "false"
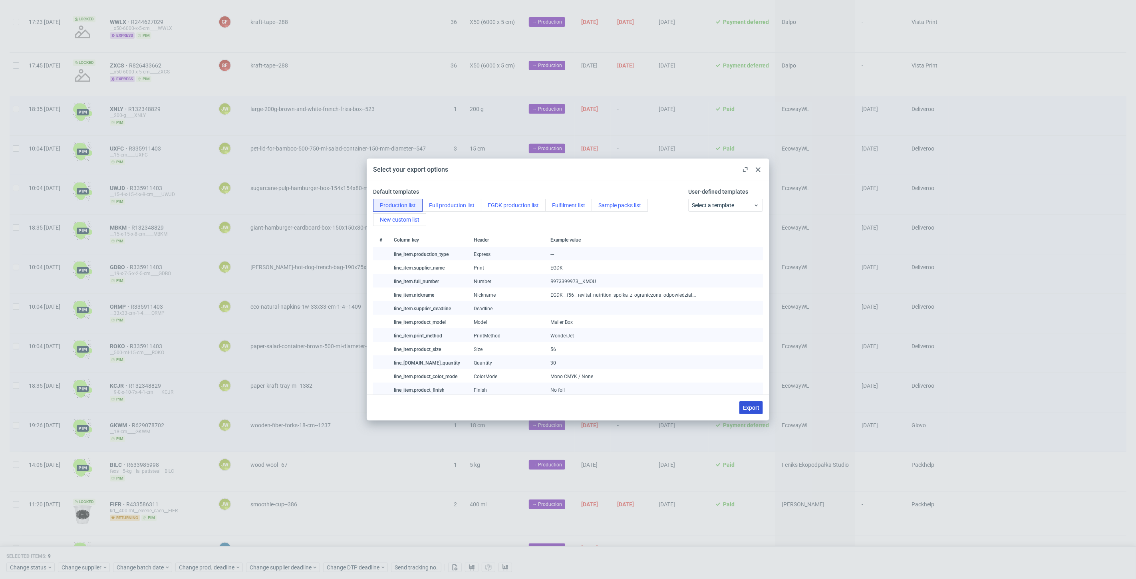
checkbox input "false"
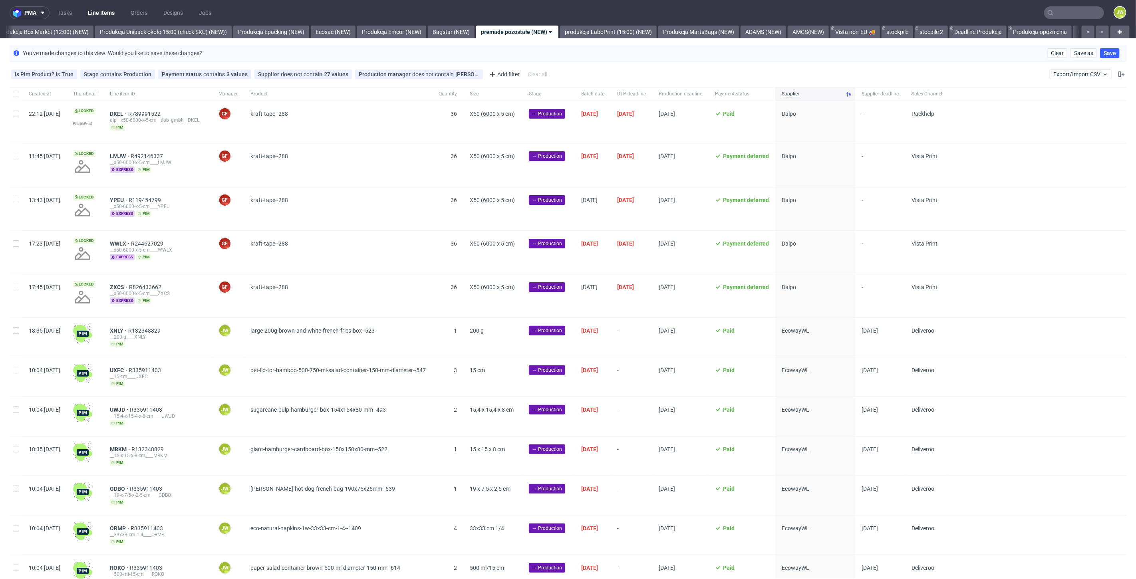
scroll to position [0, 0]
click at [8, 329] on div "Created at Thumbnail Line item ID Manager Product Quantity Size Stage Batch dat…" at bounding box center [568, 483] width 1136 height 792
click at [18, 330] on input "checkbox" at bounding box center [16, 331] width 6 height 6
checkbox input "true"
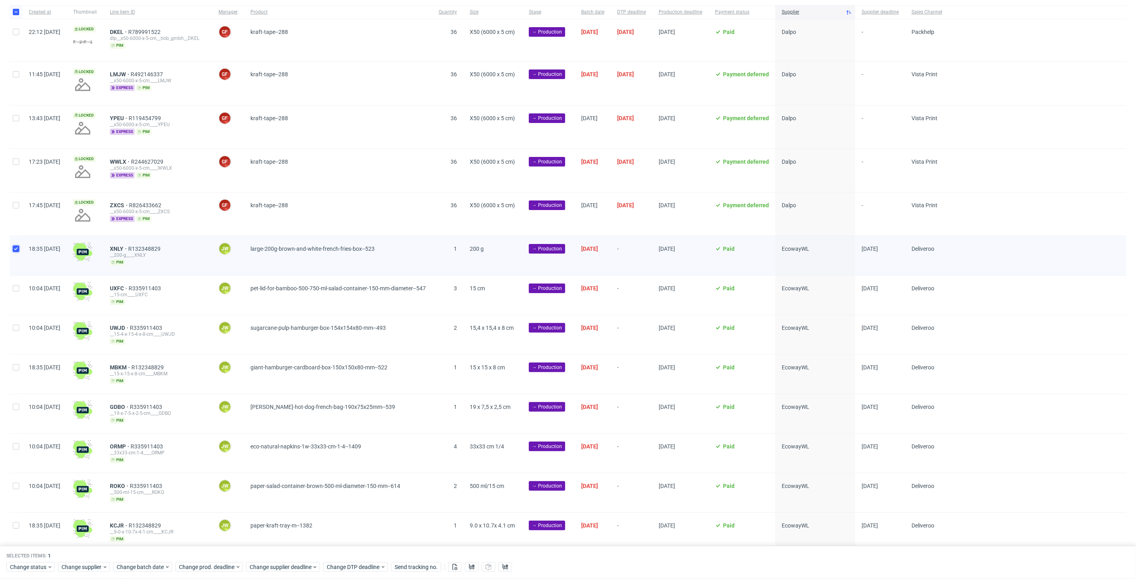
scroll to position [89, 0]
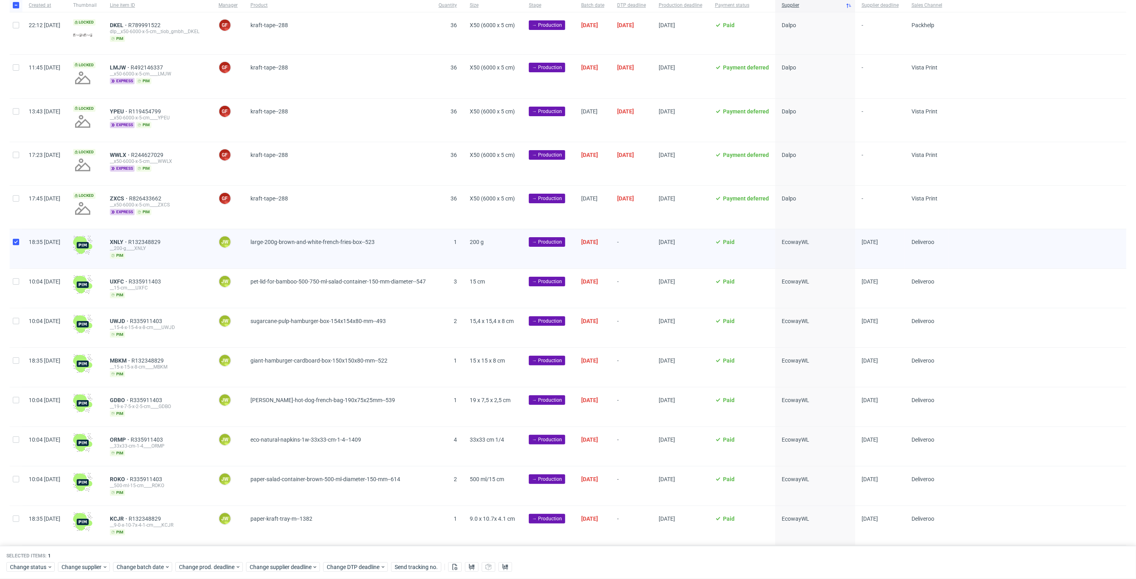
click at [5, 278] on div "Created at Thumbnail Line item ID Manager Product Quantity Size Stage Batch dat…" at bounding box center [568, 394] width 1136 height 792
click at [15, 286] on div at bounding box center [16, 288] width 13 height 39
checkbox input "true"
click at [16, 332] on div at bounding box center [16, 327] width 13 height 39
checkbox input "true"
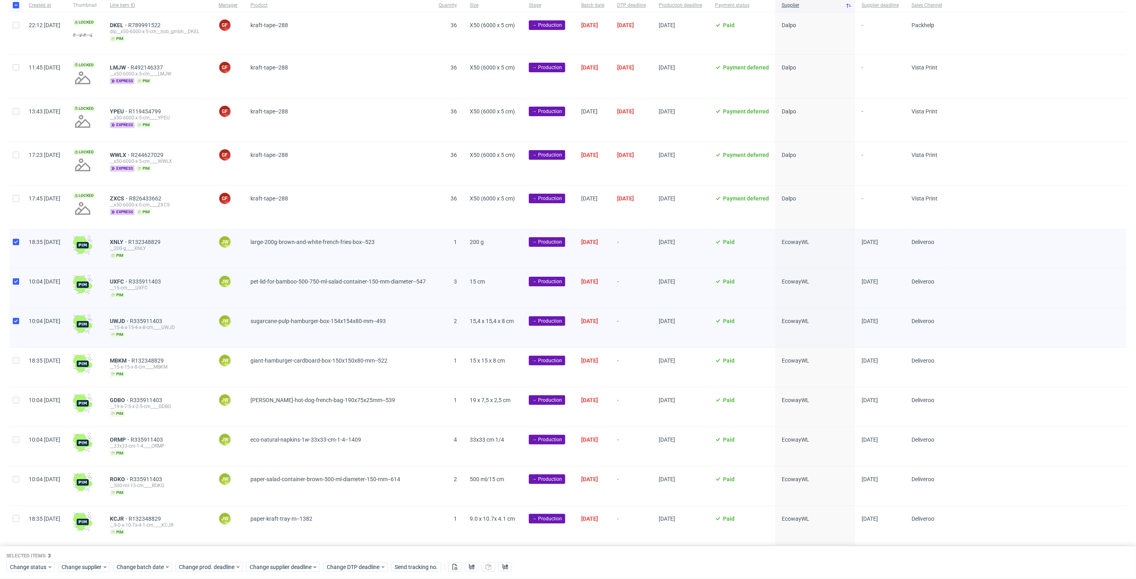
click at [14, 365] on div at bounding box center [16, 367] width 13 height 39
checkbox input "true"
drag, startPoint x: 24, startPoint y: 401, endPoint x: 18, endPoint y: 420, distance: 19.7
click at [24, 402] on div "10:04 Wed 20.08.2025" at bounding box center [44, 406] width 44 height 39
click at [18, 397] on input "checkbox" at bounding box center [16, 400] width 6 height 6
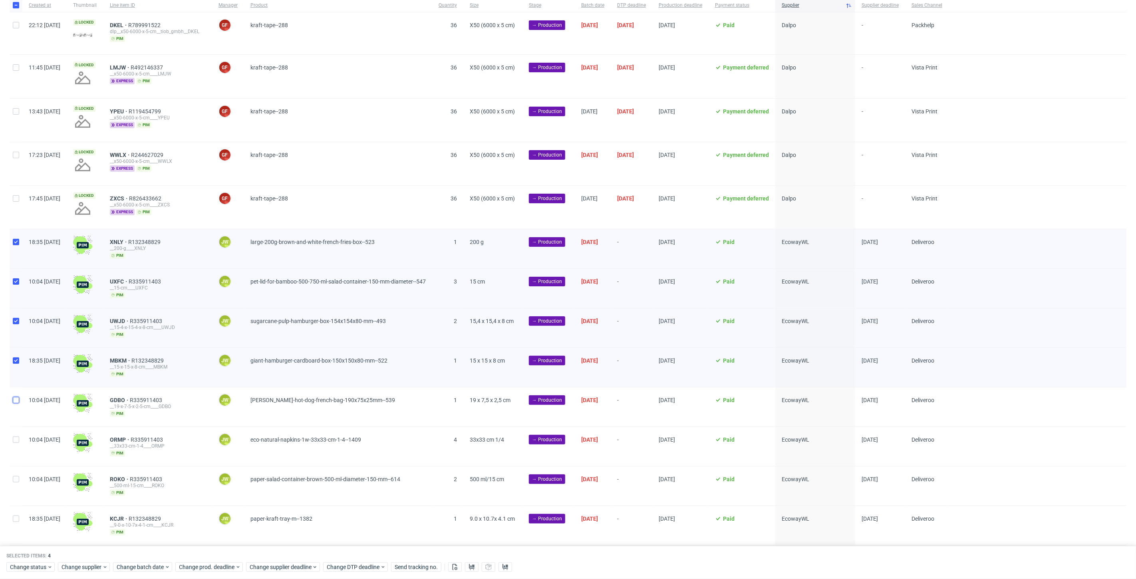
checkbox input "true"
click at [17, 439] on input "checkbox" at bounding box center [16, 440] width 6 height 6
checkbox input "true"
click at [11, 478] on div at bounding box center [16, 486] width 13 height 39
checkbox input "true"
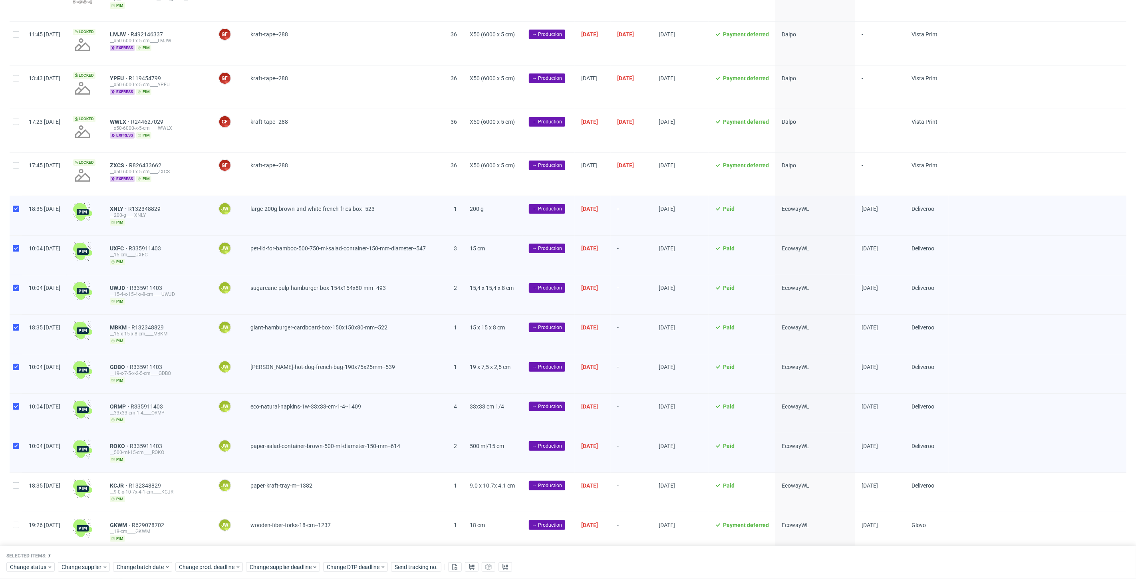
scroll to position [177, 0]
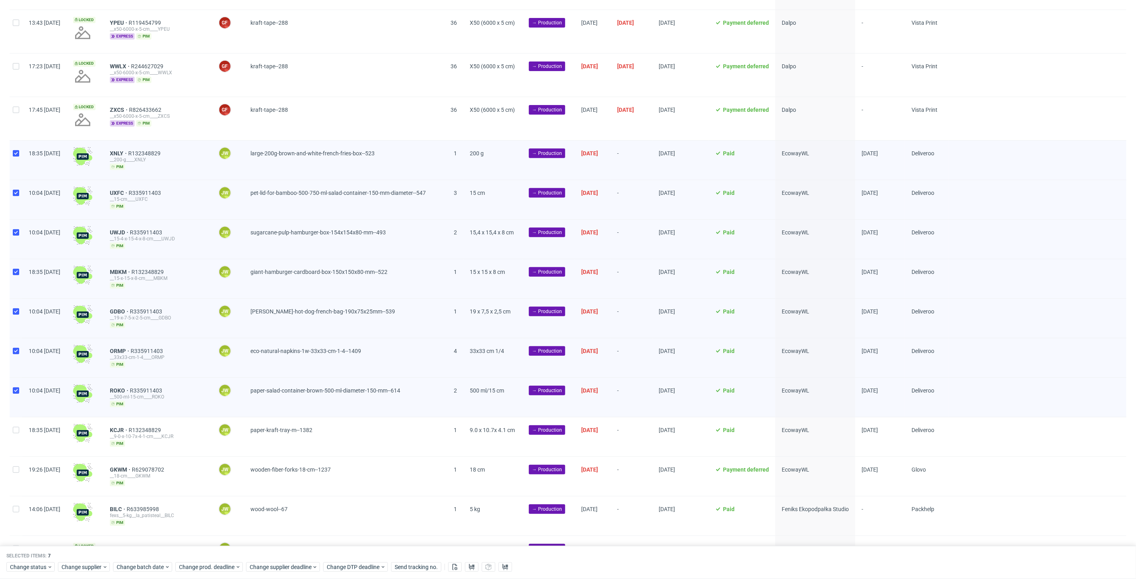
click at [15, 431] on div at bounding box center [16, 436] width 13 height 39
checkbox input "true"
click at [14, 467] on input "checkbox" at bounding box center [16, 470] width 6 height 6
checkbox input "true"
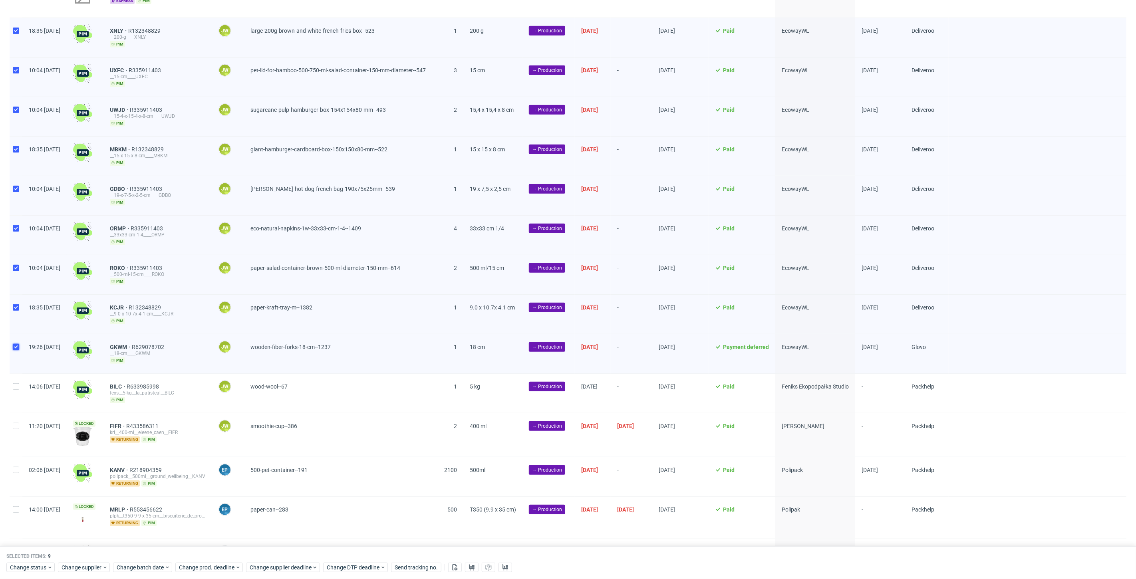
scroll to position [310, 0]
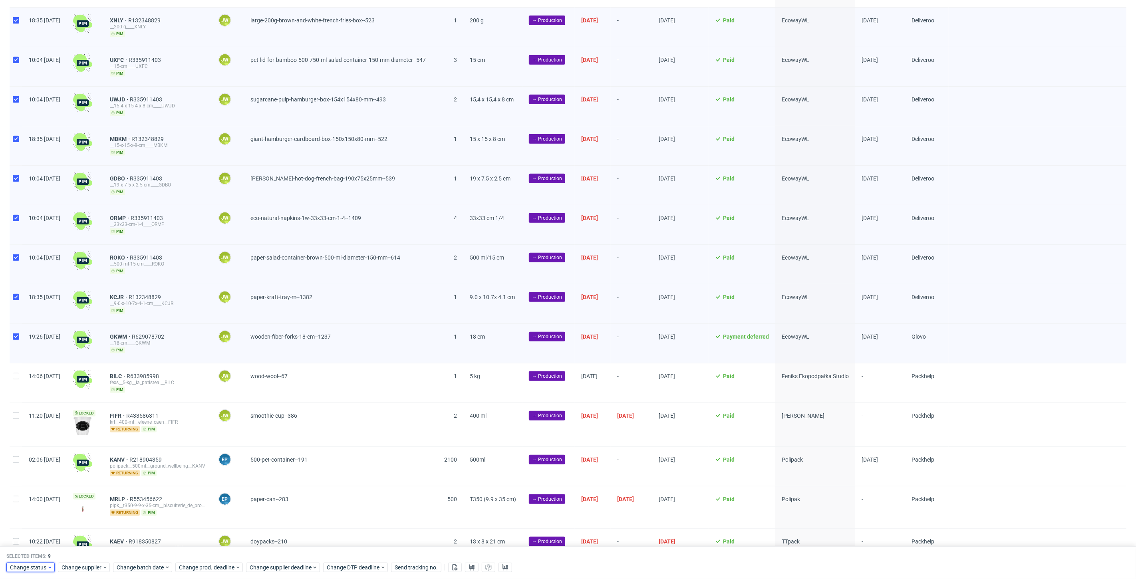
click at [36, 568] on span "Change status" at bounding box center [28, 568] width 37 height 8
click at [22, 544] on div "Cancel Save" at bounding box center [55, 550] width 91 height 16
click at [23, 540] on span "In Production" at bounding box center [30, 537] width 40 height 11
click at [97, 552] on button "Save" at bounding box center [91, 552] width 20 height 13
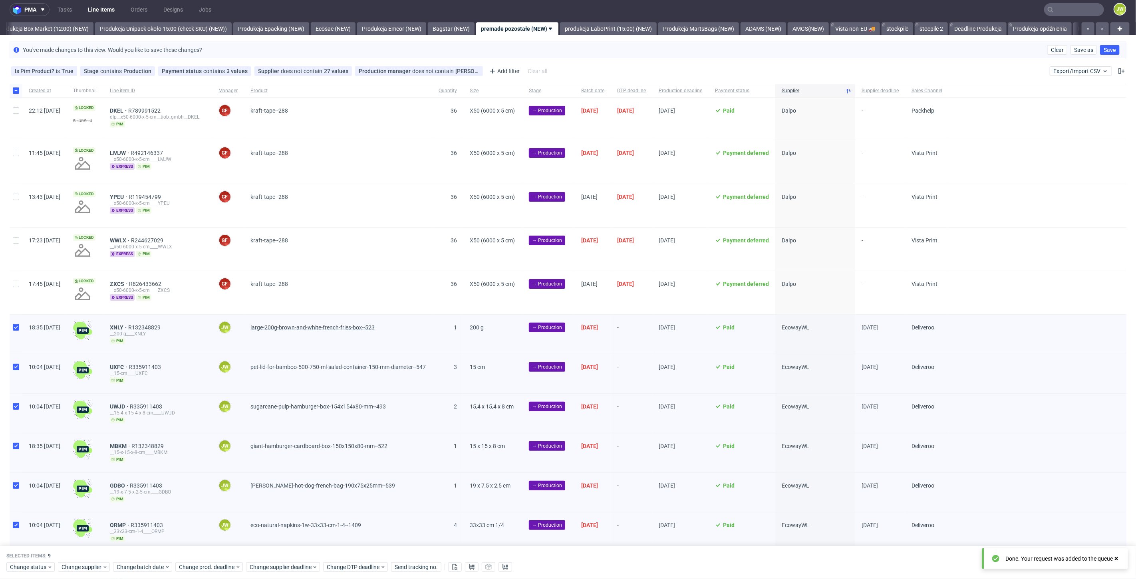
scroll to position [0, 0]
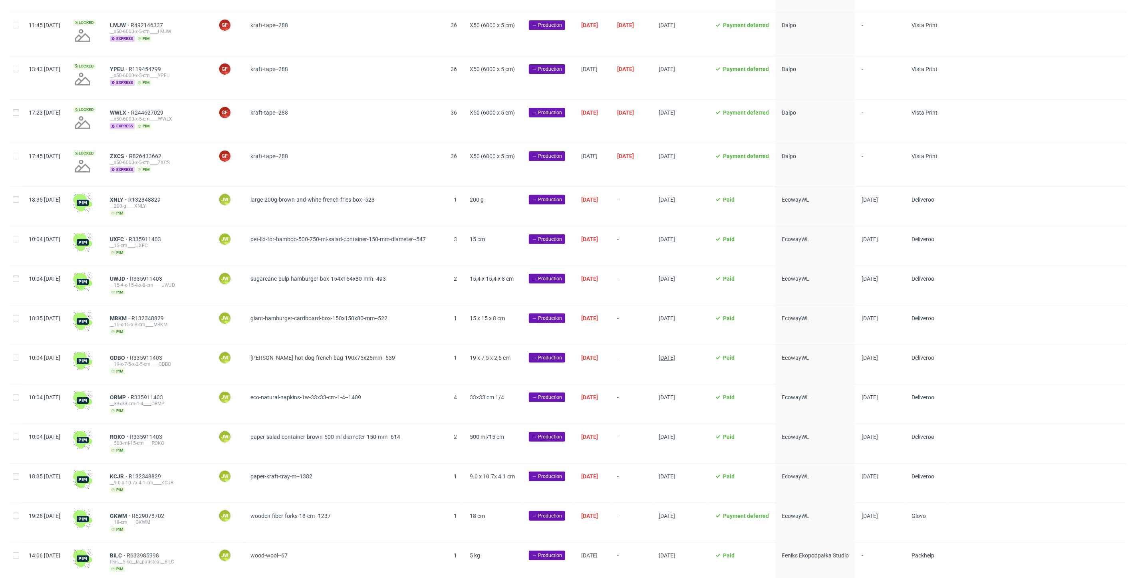
scroll to position [177, 0]
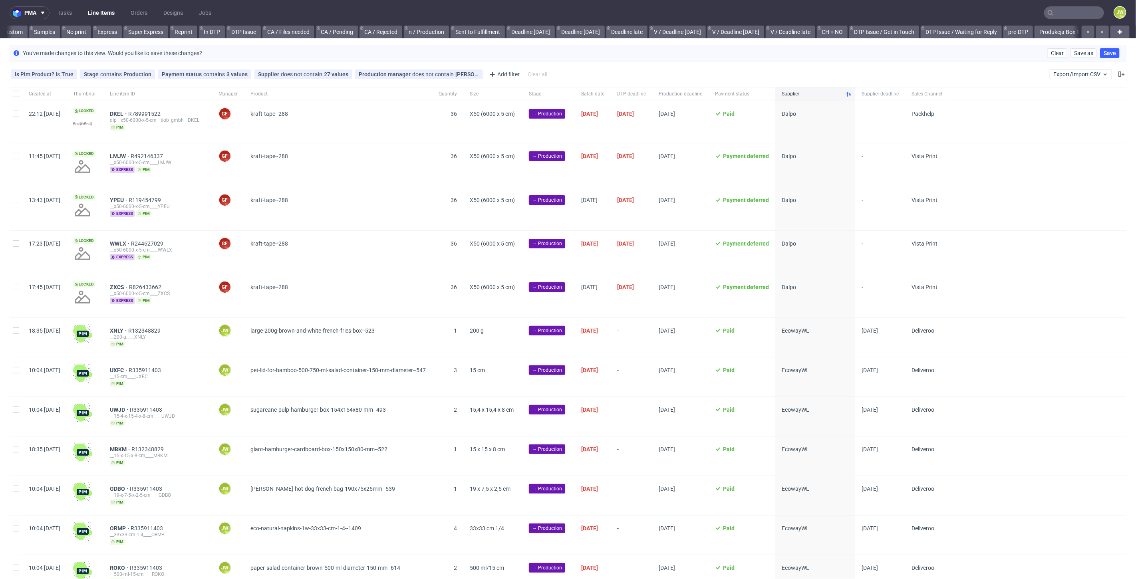
scroll to position [0, 683]
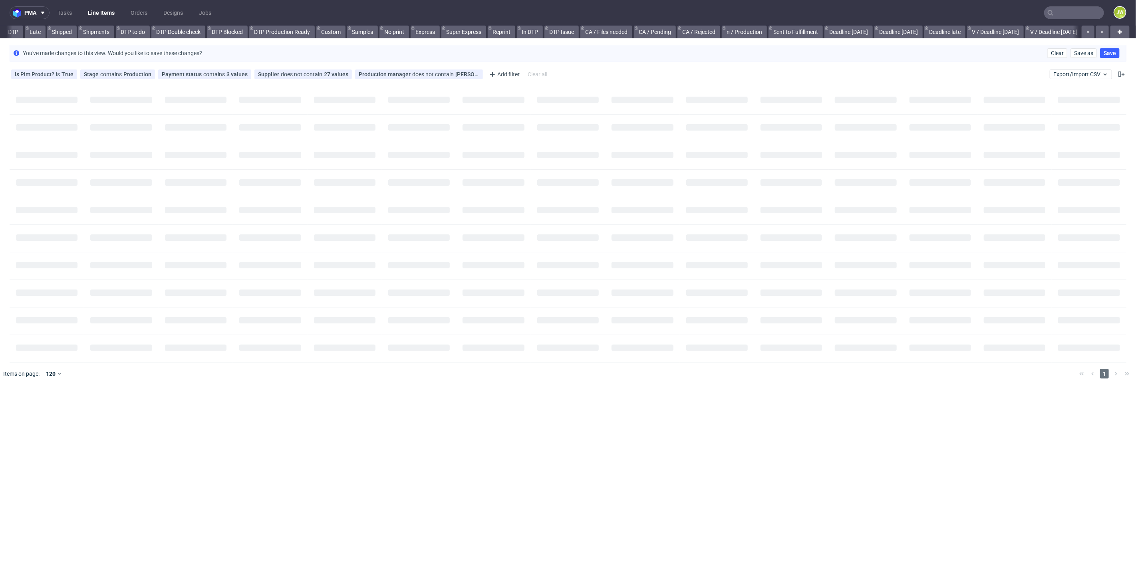
scroll to position [0, 188]
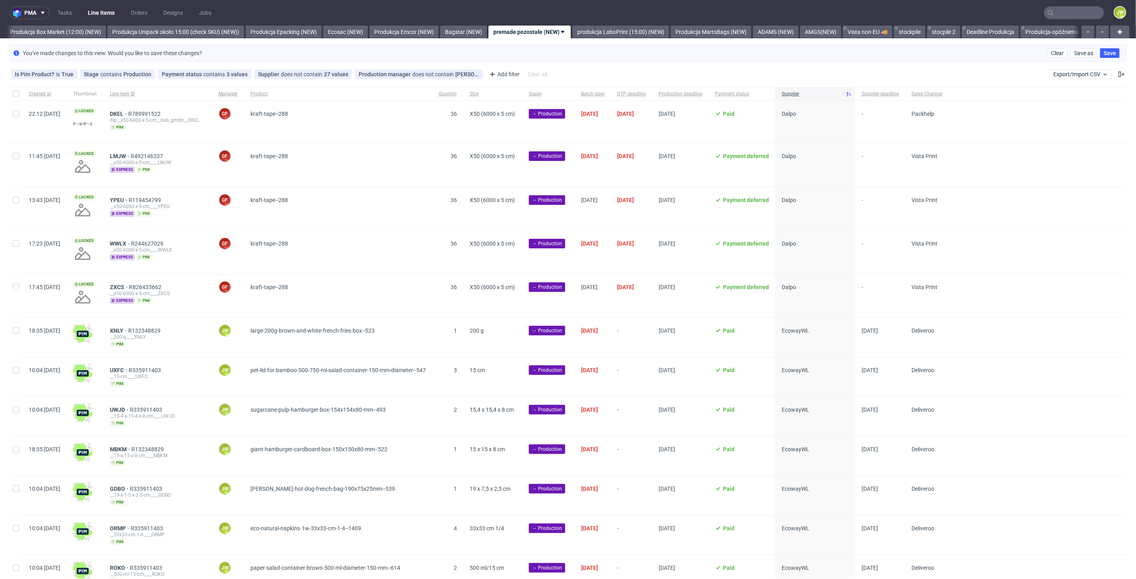
scroll to position [0, 1382]
click at [613, 28] on link "produkcja LaboPrint (15:00) (NEW)" at bounding box center [608, 32] width 97 height 13
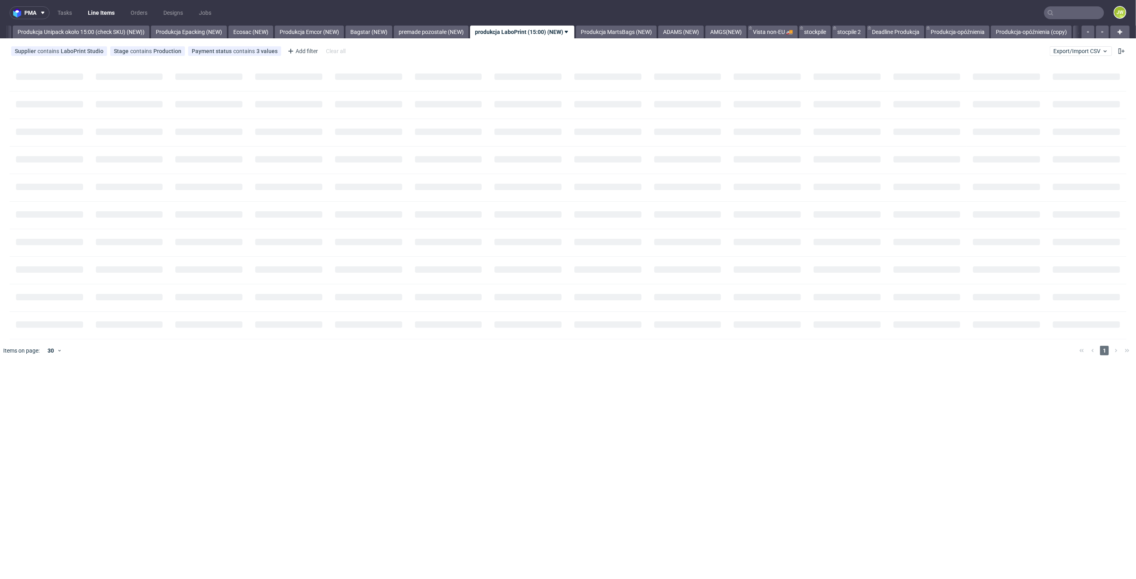
scroll to position [0, 1465]
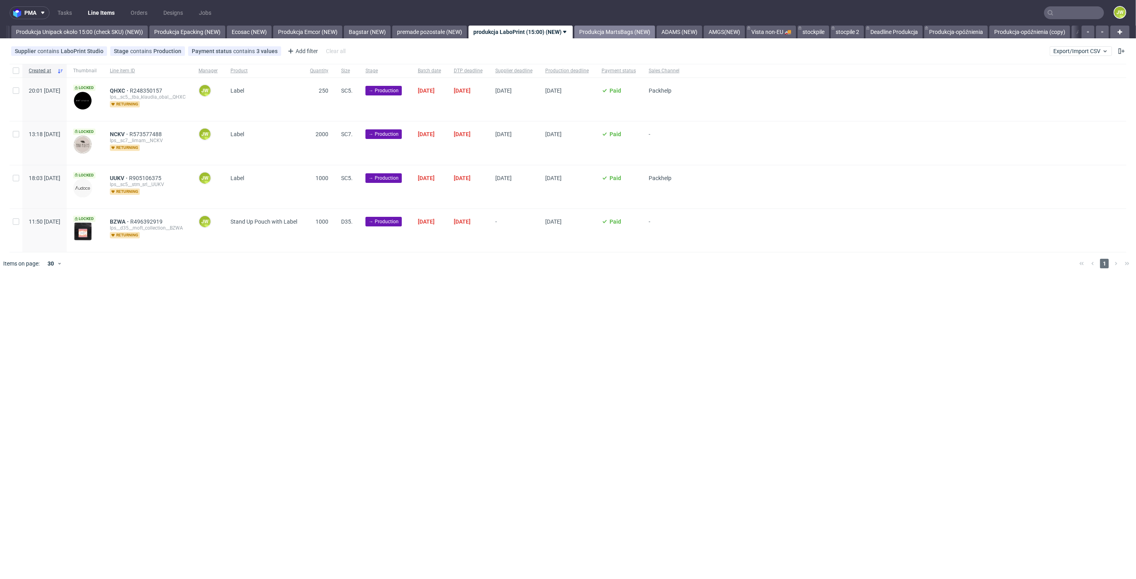
click at [615, 26] on link "Produkcja MartsBags (NEW)" at bounding box center [614, 32] width 81 height 13
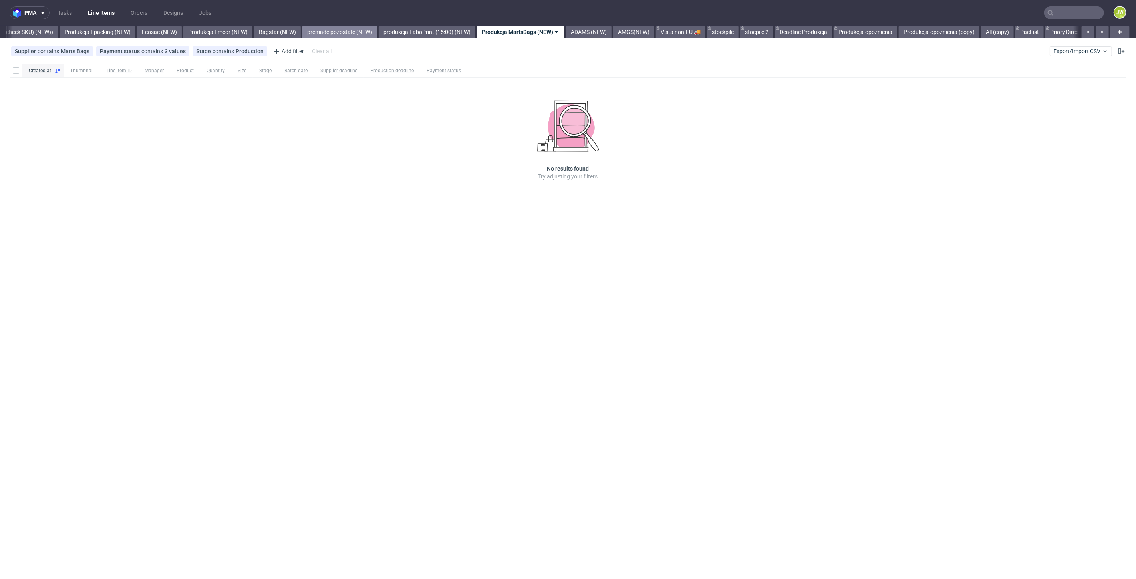
click at [376, 26] on link "premade pozostałe (NEW)" at bounding box center [339, 32] width 75 height 13
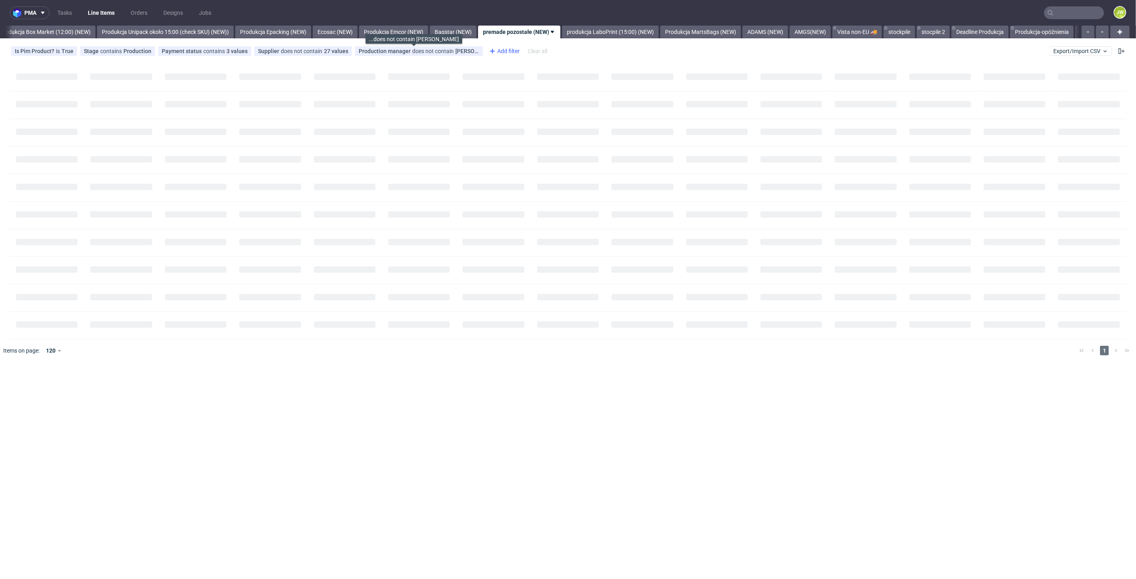
scroll to position [0, 1378]
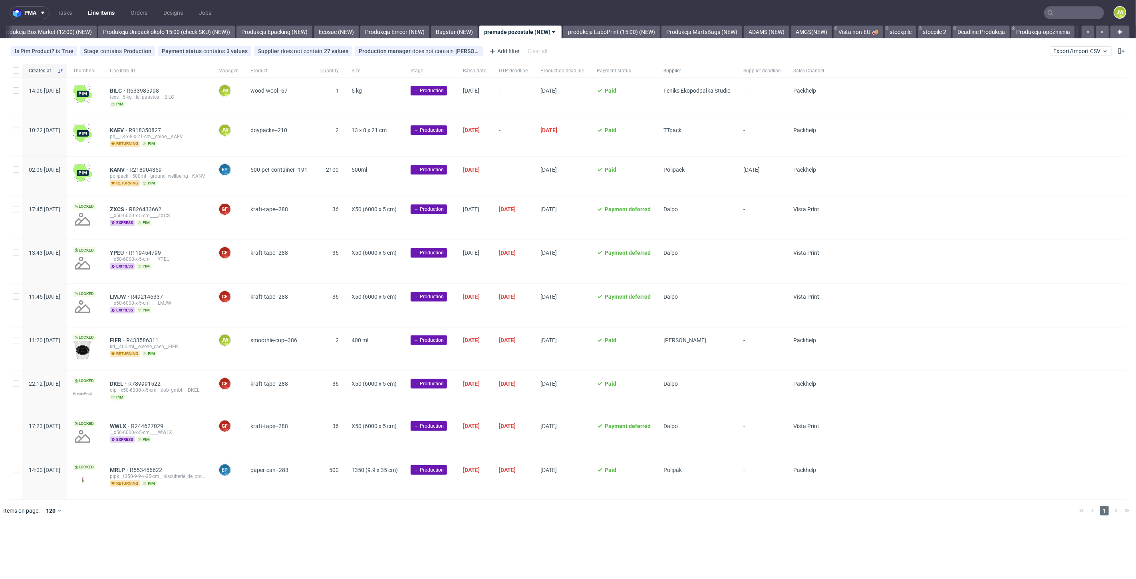
click at [722, 69] on span "Supplier" at bounding box center [696, 70] width 67 height 7
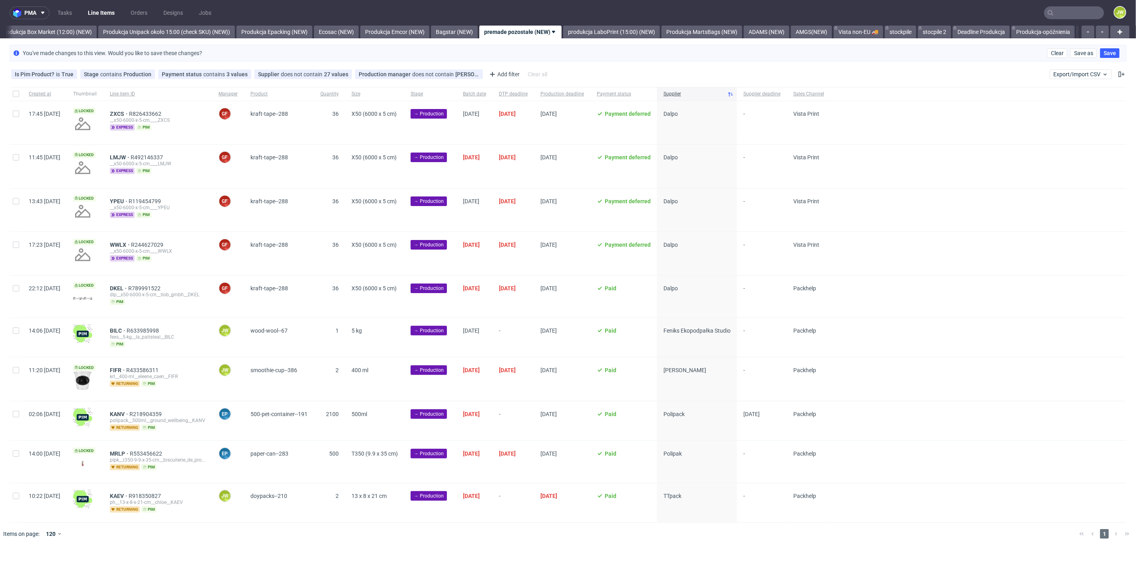
click at [20, 333] on div at bounding box center [16, 337] width 13 height 39
checkbox input "true"
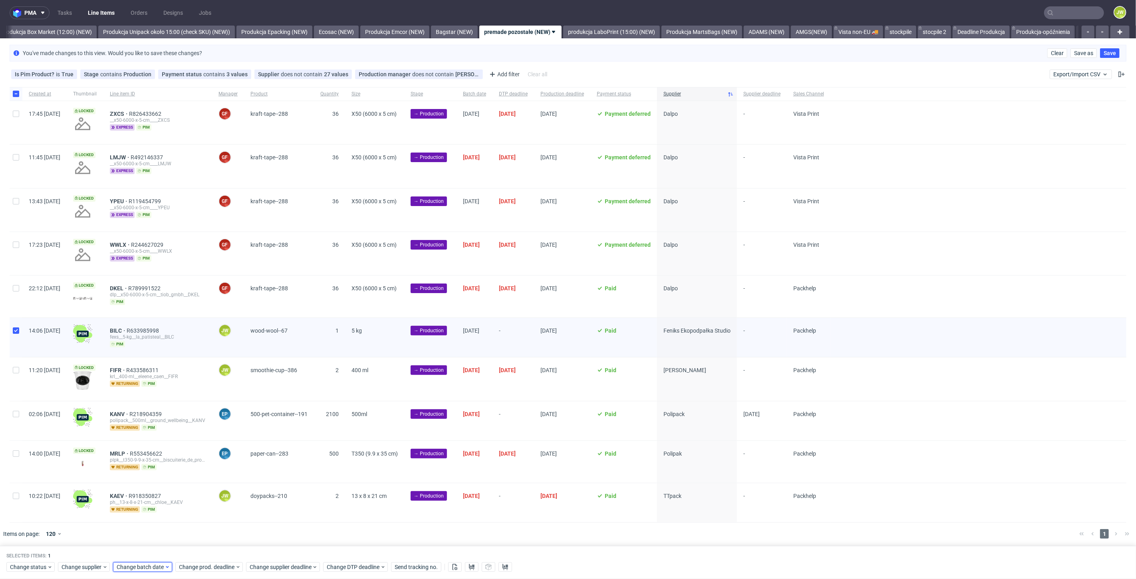
click at [137, 565] on span "Change batch date" at bounding box center [141, 568] width 48 height 8
drag, startPoint x: 170, startPoint y: 510, endPoint x: 173, endPoint y: 515, distance: 5.4
click at [169, 510] on span "20" at bounding box center [166, 506] width 6 height 8
click at [208, 552] on span "Save" at bounding box center [208, 552] width 12 height 6
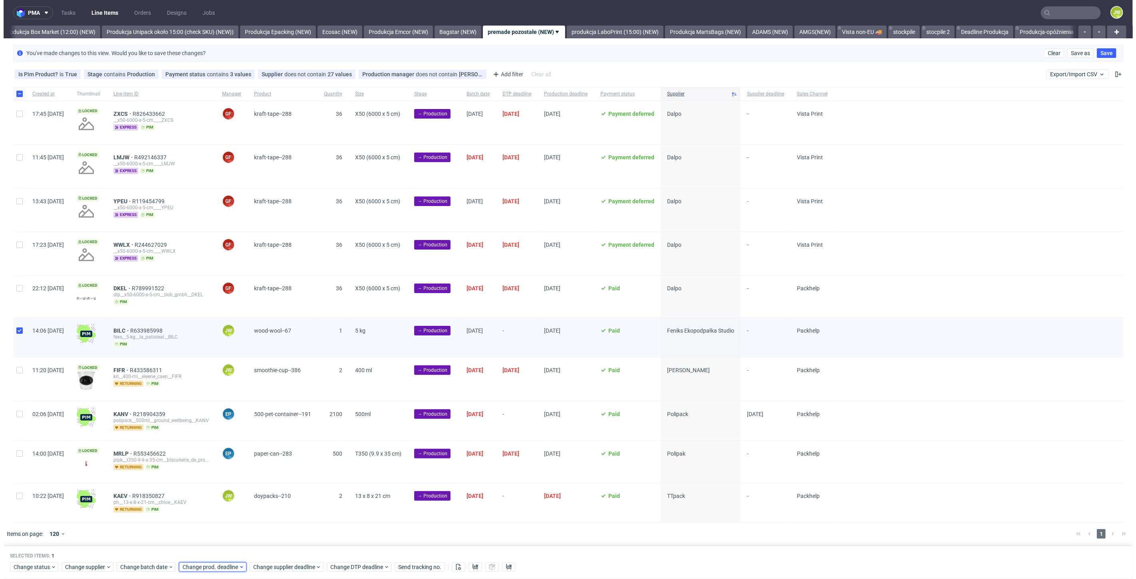
scroll to position [0, 1378]
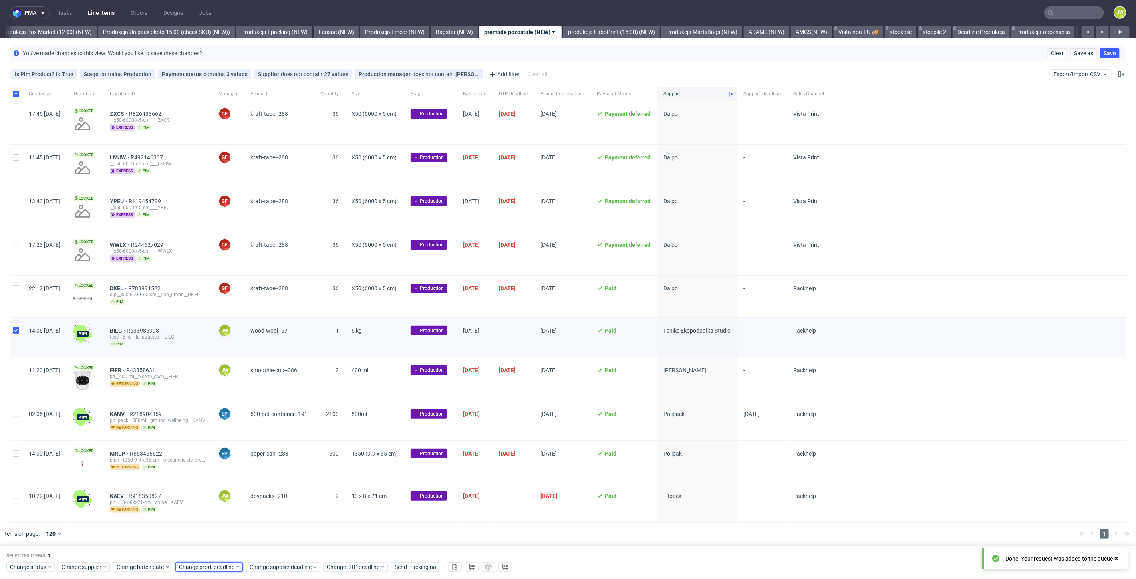
drag, startPoint x: 203, startPoint y: 569, endPoint x: 202, endPoint y: 564, distance: 4.9
click at [203, 569] on span "Change prod. deadline" at bounding box center [207, 568] width 56 height 8
click at [236, 507] on button "21" at bounding box center [241, 506] width 12 height 13
click at [264, 554] on span "Save" at bounding box center [270, 552] width 12 height 6
click at [267, 568] on span "Change supplier deadline" at bounding box center [281, 568] width 62 height 8
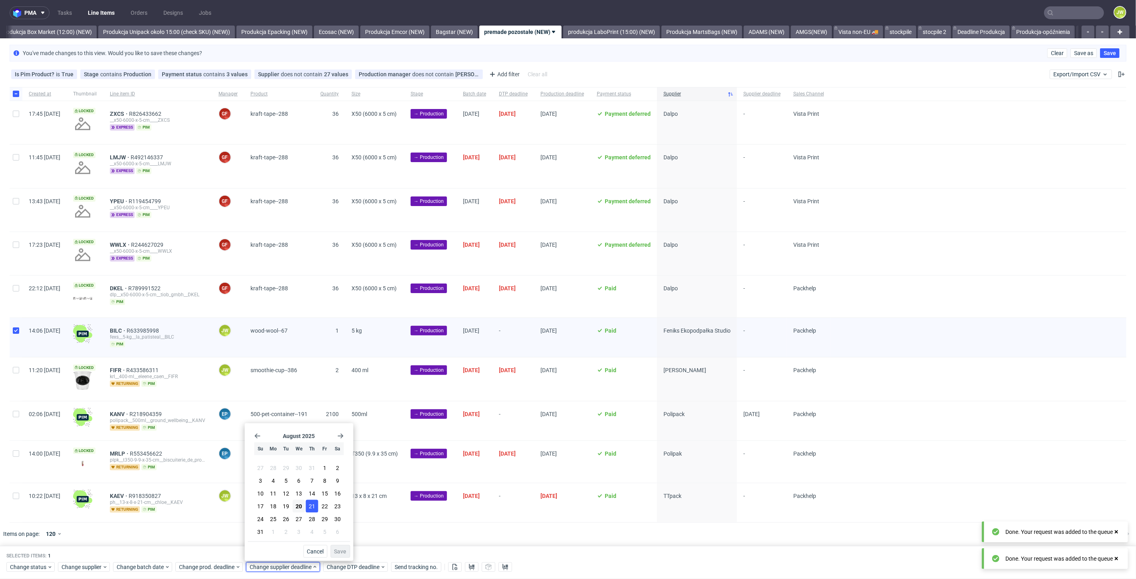
click at [309, 505] on span "21" at bounding box center [312, 506] width 6 height 8
click at [340, 554] on span "Save" at bounding box center [340, 552] width 12 height 6
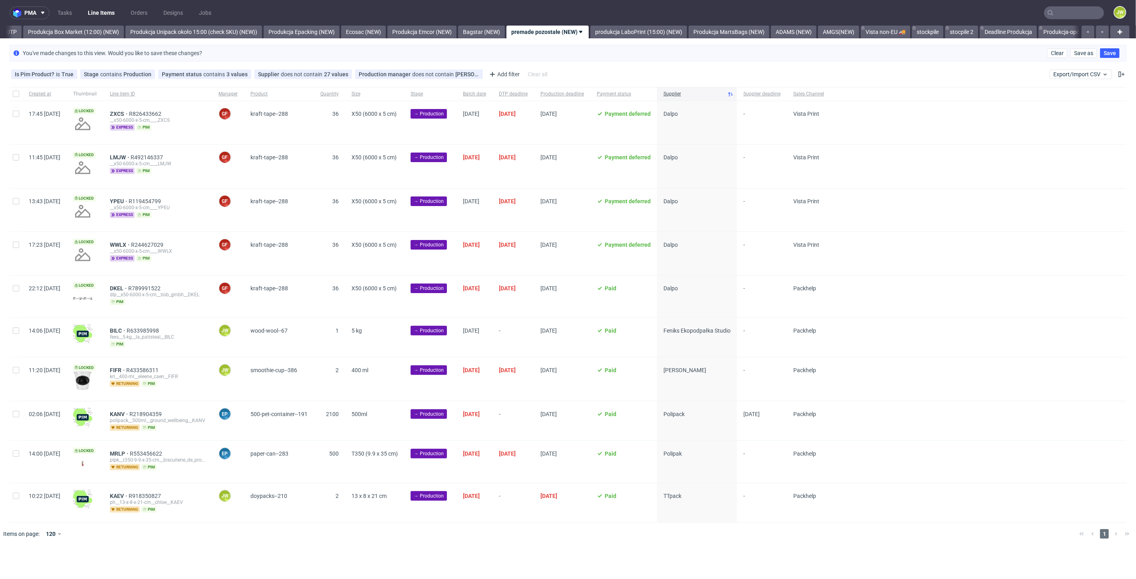
scroll to position [0, 1371]
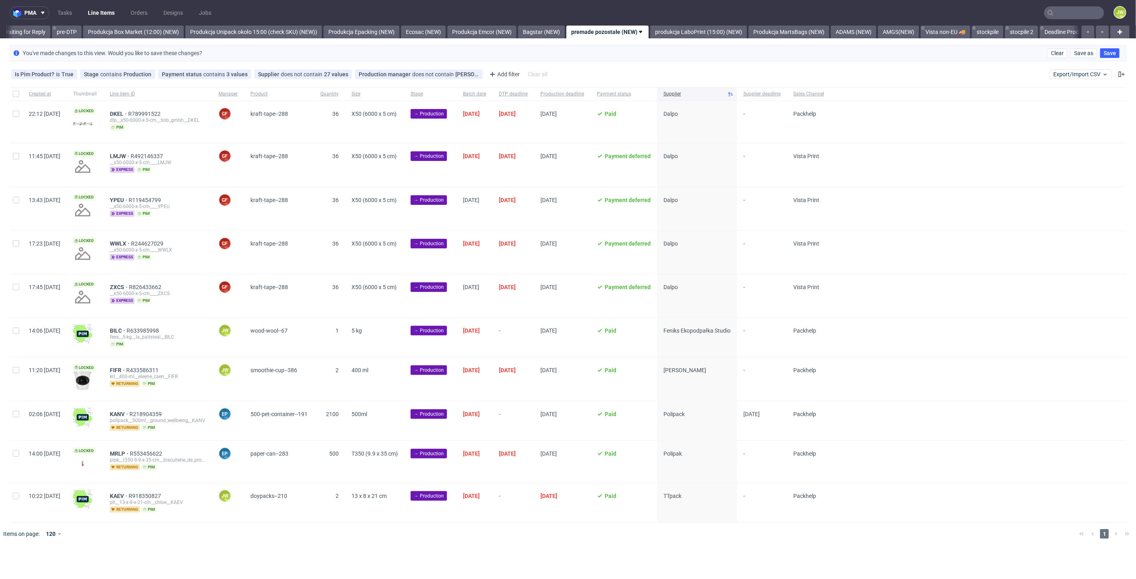
scroll to position [0, 1338]
click at [17, 331] on input "checkbox" at bounding box center [16, 331] width 6 height 6
checkbox input "true"
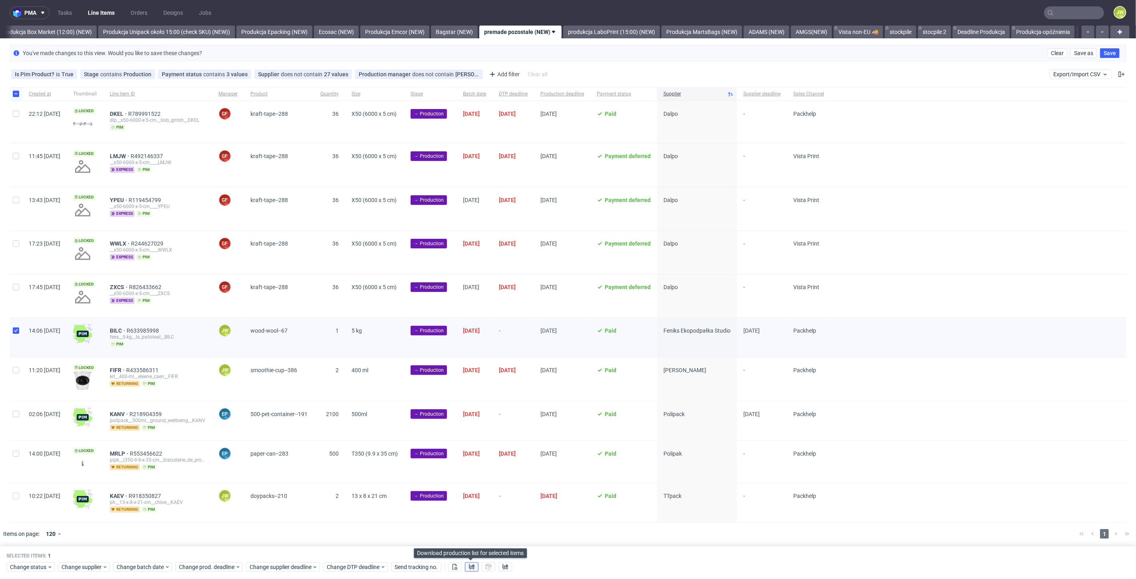
click at [469, 567] on icon at bounding box center [472, 567] width 6 height 6
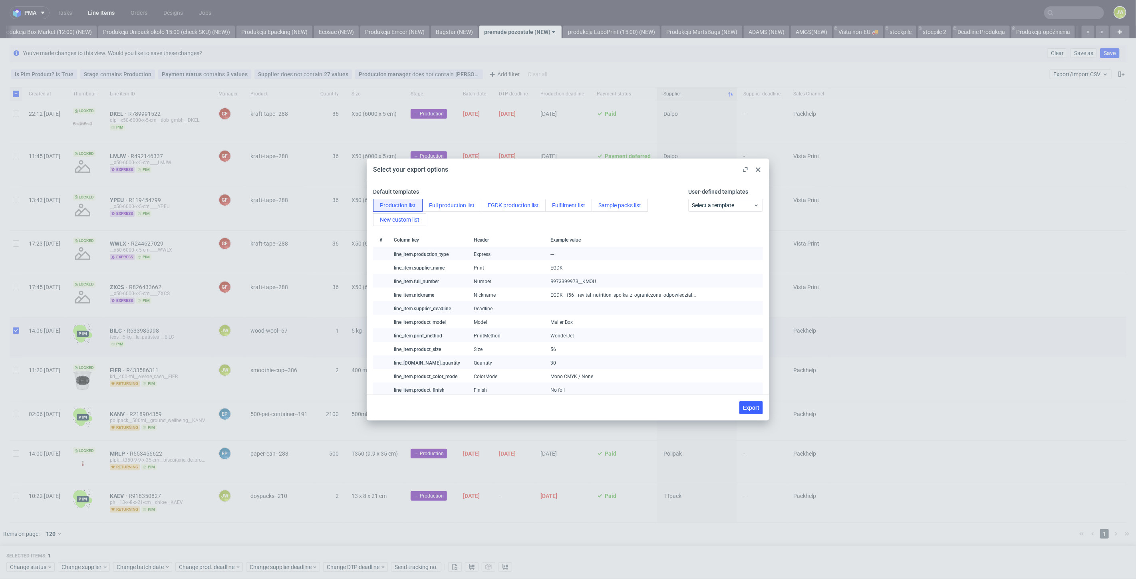
click at [754, 406] on span "Export" at bounding box center [751, 408] width 16 height 6
checkbox input "false"
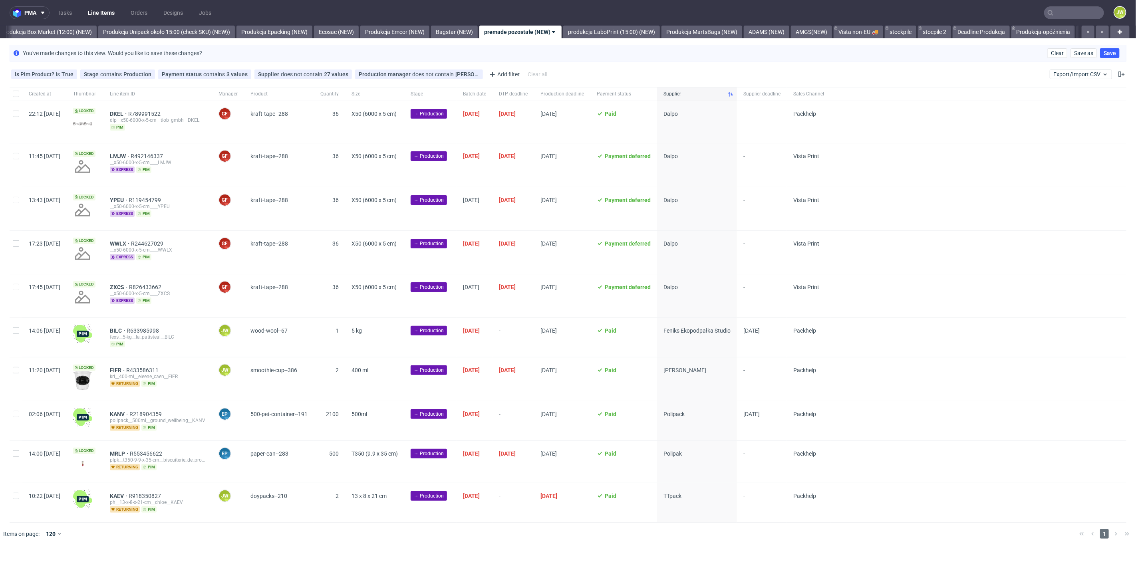
click at [28, 286] on div "17:45 [DATE]" at bounding box center [44, 295] width 44 height 43
click at [15, 330] on input "checkbox" at bounding box center [16, 331] width 6 height 6
checkbox input "true"
click at [23, 569] on span "Change status" at bounding box center [28, 568] width 37 height 8
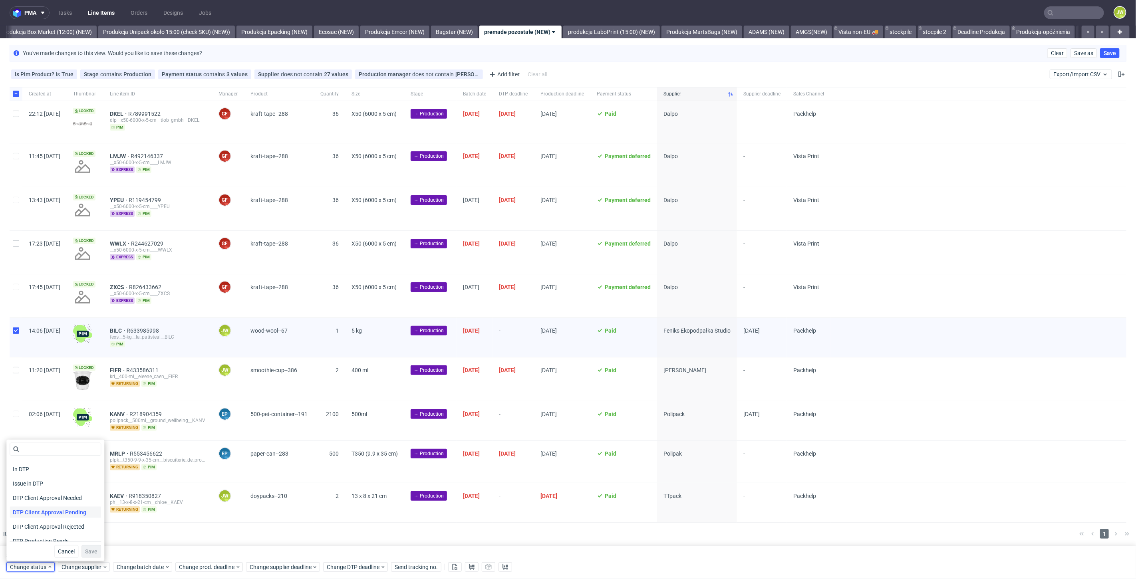
scroll to position [44, 0]
click at [24, 538] on span "In Production" at bounding box center [30, 536] width 40 height 11
click at [89, 551] on span "Save" at bounding box center [91, 552] width 12 height 6
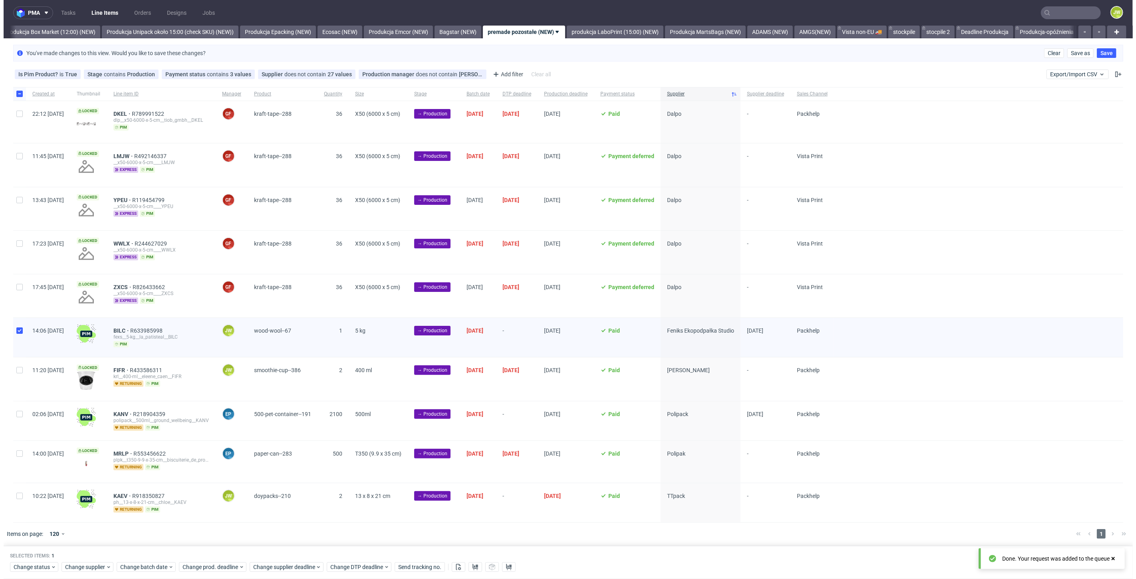
scroll to position [0, 1378]
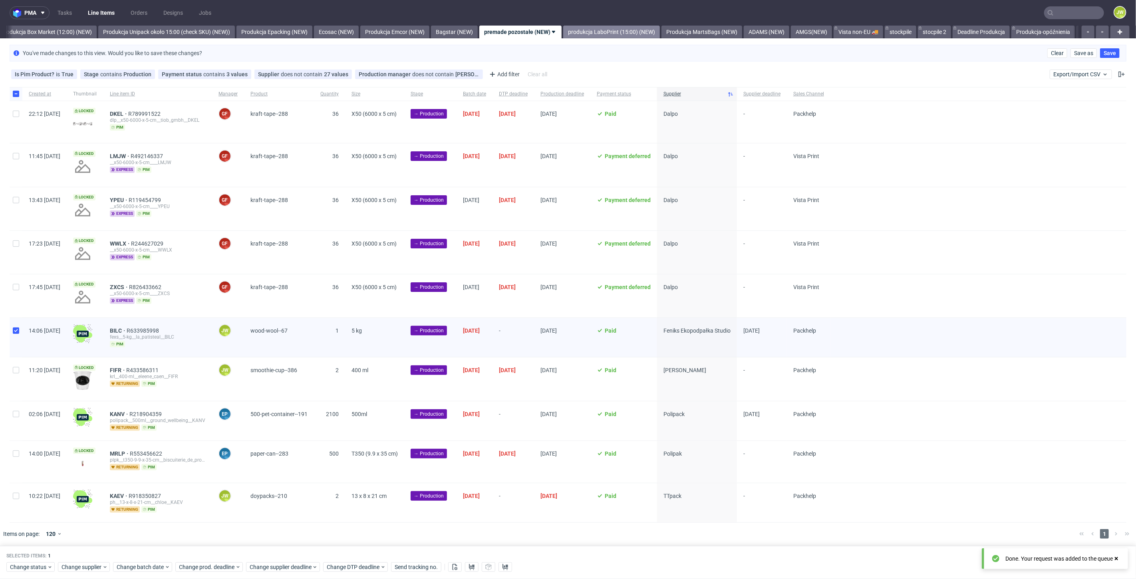
click at [603, 34] on link "produkcja LaboPrint (15:00) (NEW)" at bounding box center [611, 32] width 97 height 13
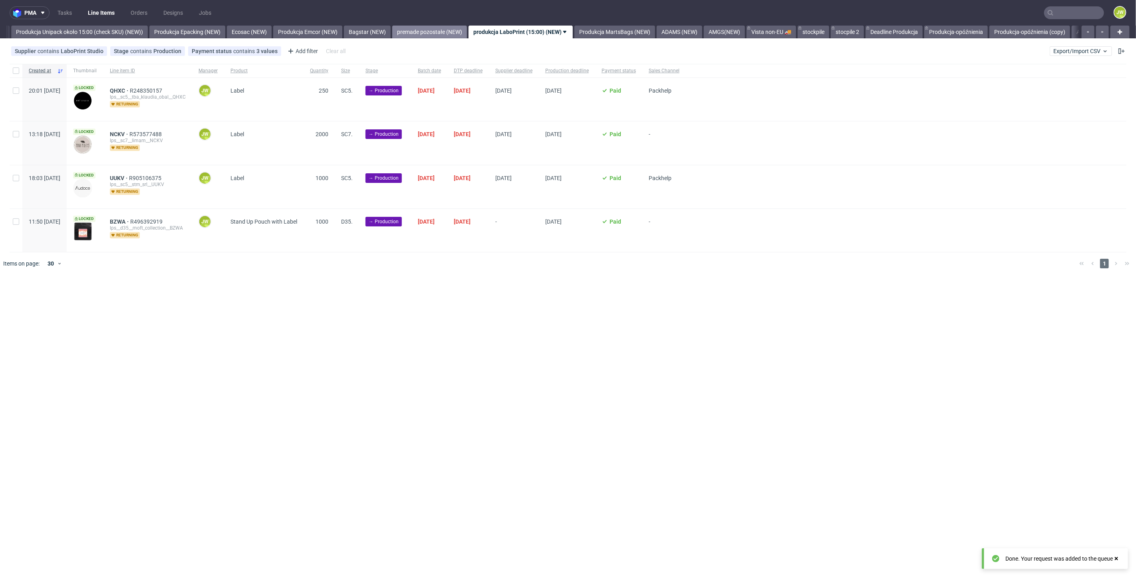
click at [448, 34] on link "premade pozostałe (NEW)" at bounding box center [429, 32] width 75 height 13
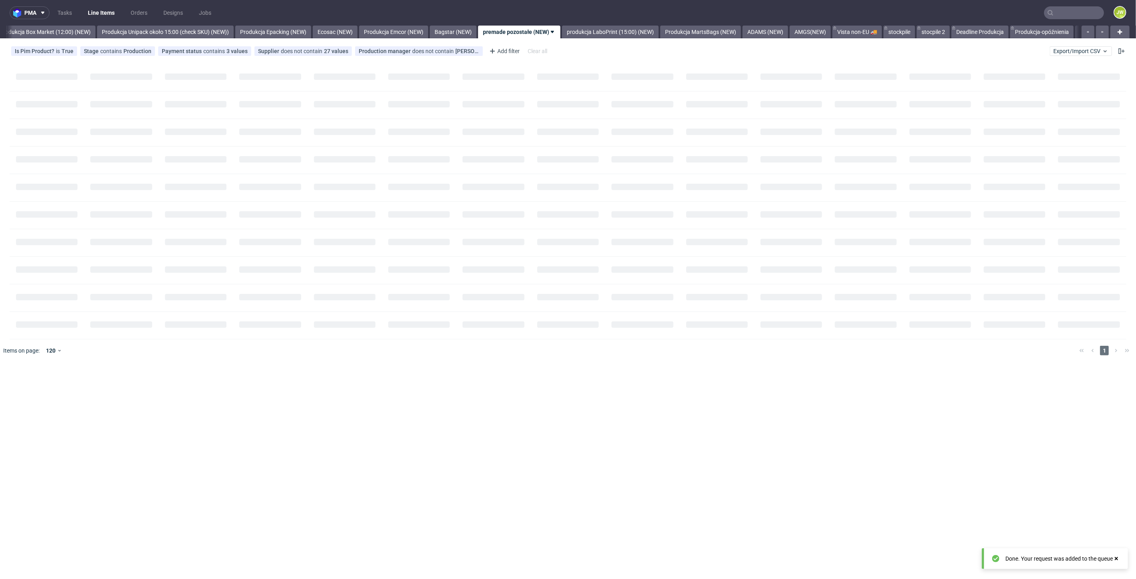
scroll to position [0, 1378]
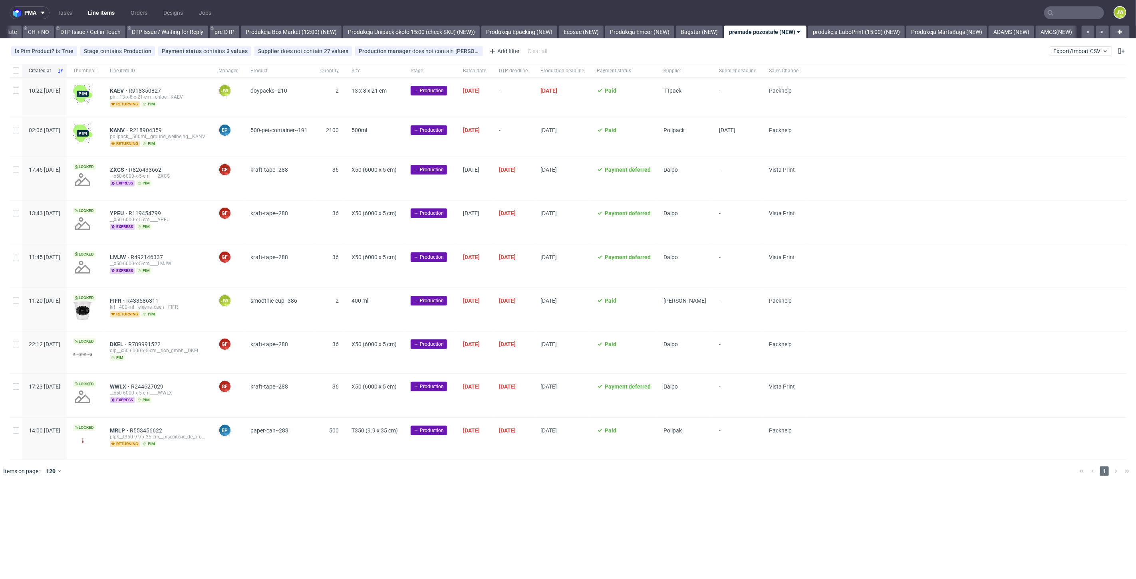
scroll to position [0, 1241]
drag, startPoint x: 15, startPoint y: 299, endPoint x: 18, endPoint y: 294, distance: 5.9
click at [14, 298] on input "checkbox" at bounding box center [16, 301] width 6 height 6
checkbox input "true"
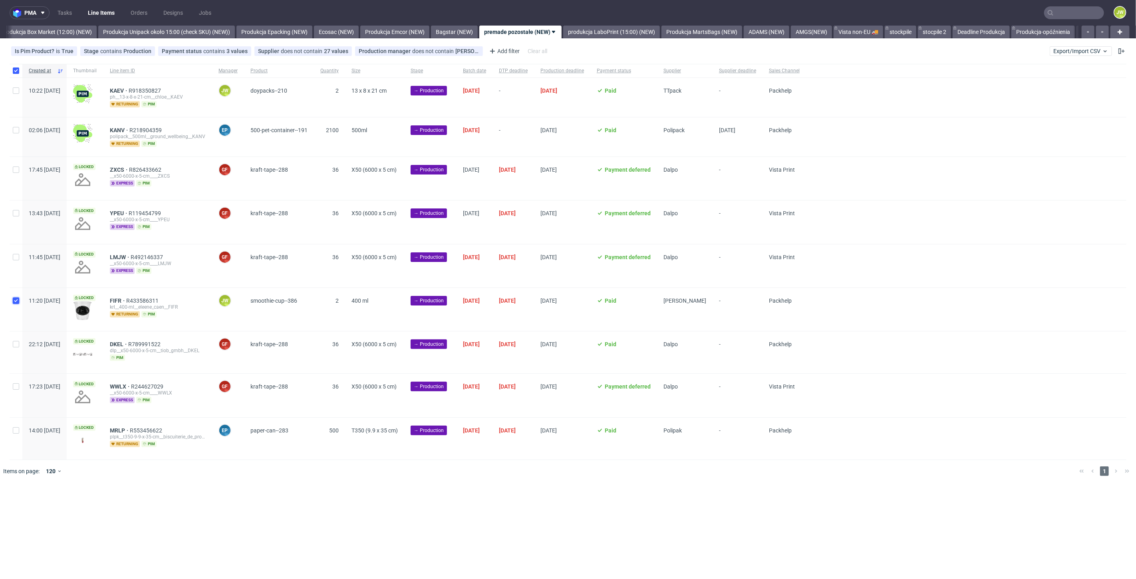
checkbox input "true"
click at [151, 505] on span "Change batch date" at bounding box center [141, 507] width 48 height 8
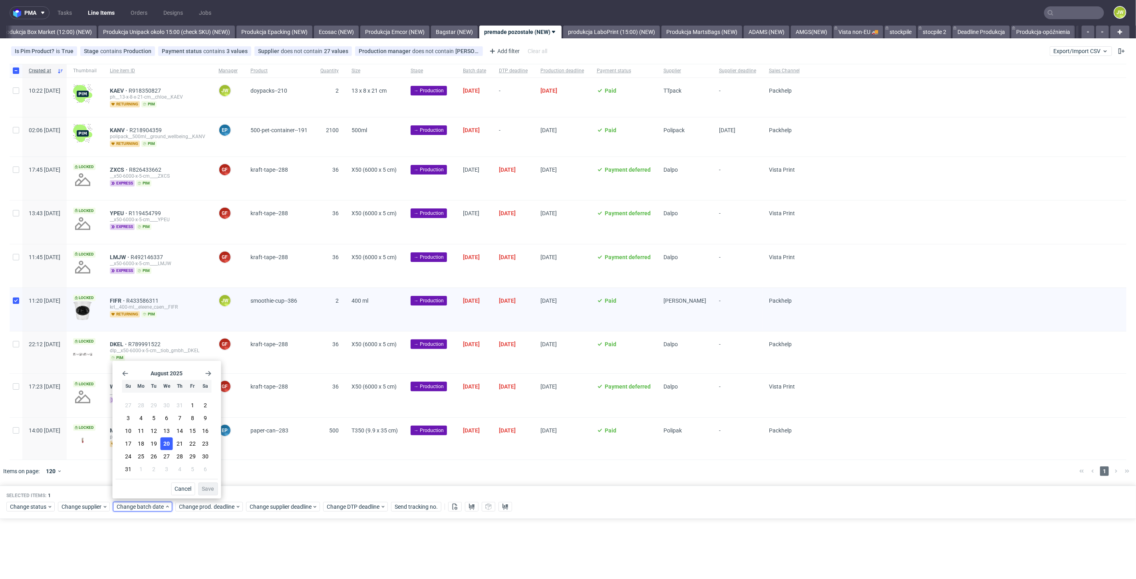
click at [170, 445] on button "20" at bounding box center [167, 444] width 12 height 13
click at [210, 483] on button "Save" at bounding box center [208, 489] width 20 height 13
click at [209, 504] on span "Change prod. deadline" at bounding box center [207, 507] width 56 height 8
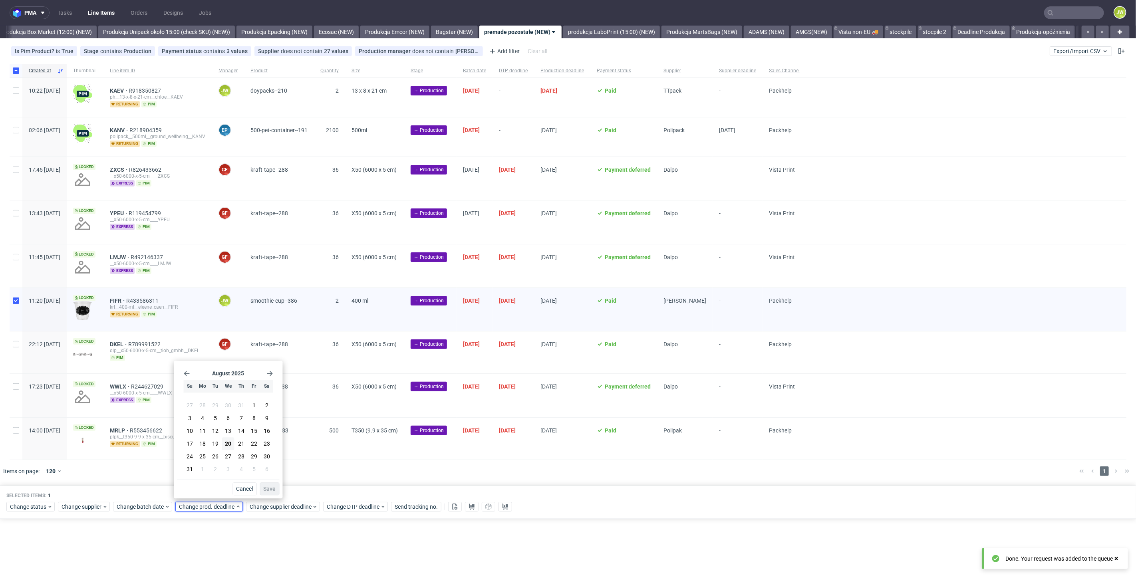
click at [270, 372] on icon "Go forward 1 month" at bounding box center [270, 374] width 6 height 6
click at [202, 461] on span "29" at bounding box center [202, 462] width 6 height 8
click at [279, 488] on button "Save" at bounding box center [270, 489] width 20 height 13
click at [271, 503] on span "Change supplier deadline" at bounding box center [281, 507] width 62 height 8
click at [342, 374] on use "Go forward 1 month" at bounding box center [341, 373] width 6 height 5
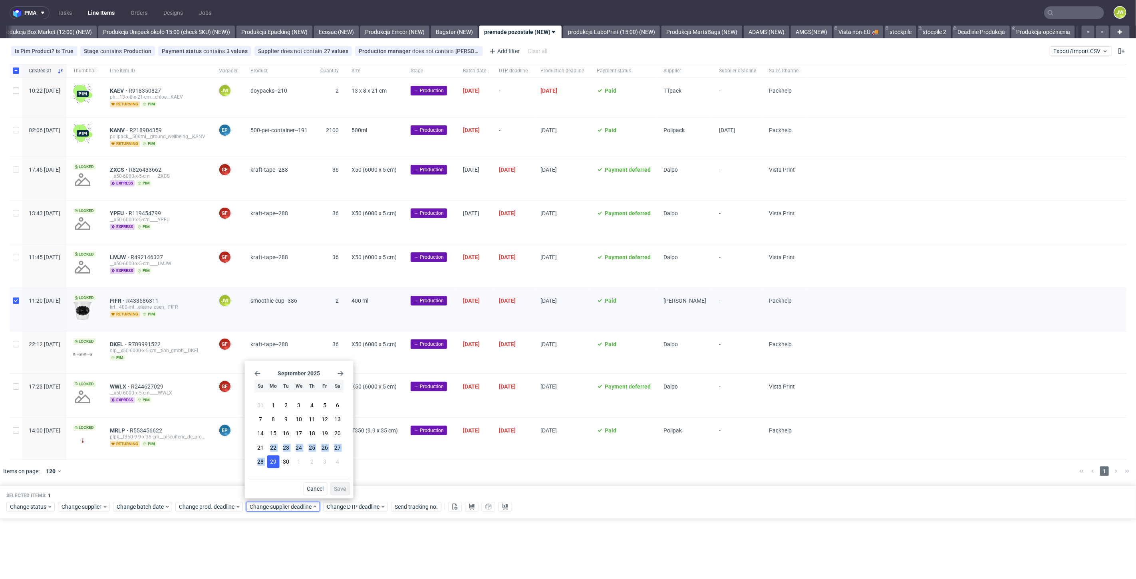
click at [273, 457] on section "31 1 2 3 4 5 6 7 8 9 10 11 12 13 14 15 16 17 18 19 20 21 22 23 24 25 26 27 28 2…" at bounding box center [298, 434] width 89 height 70
click at [273, 459] on span "29" at bounding box center [273, 462] width 6 height 8
click at [336, 487] on span "Save" at bounding box center [340, 489] width 12 height 6
click at [284, 474] on div at bounding box center [579, 471] width 987 height 22
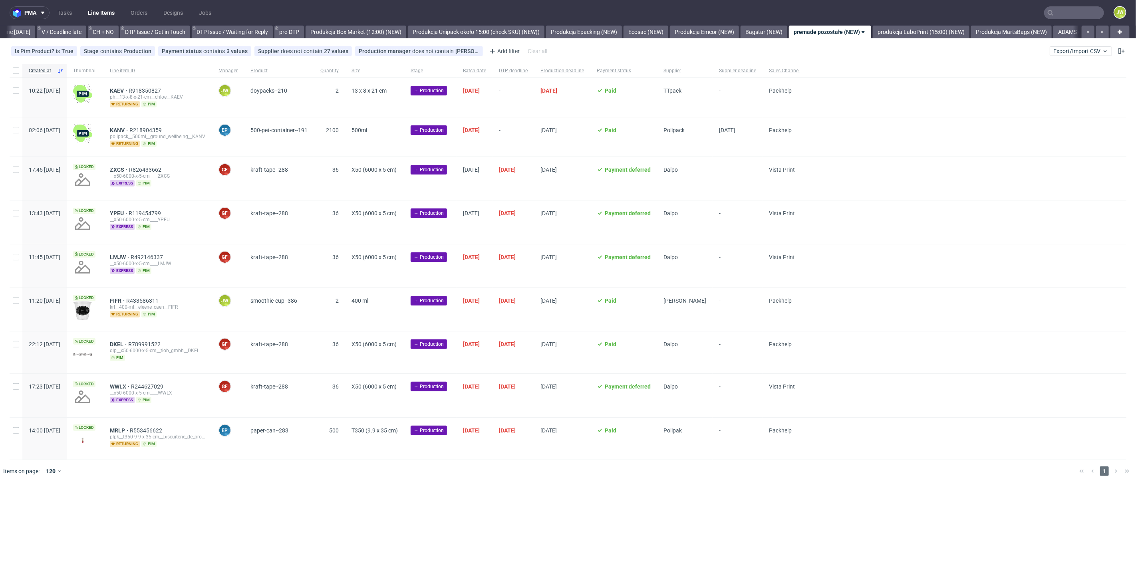
scroll to position [0, 1202]
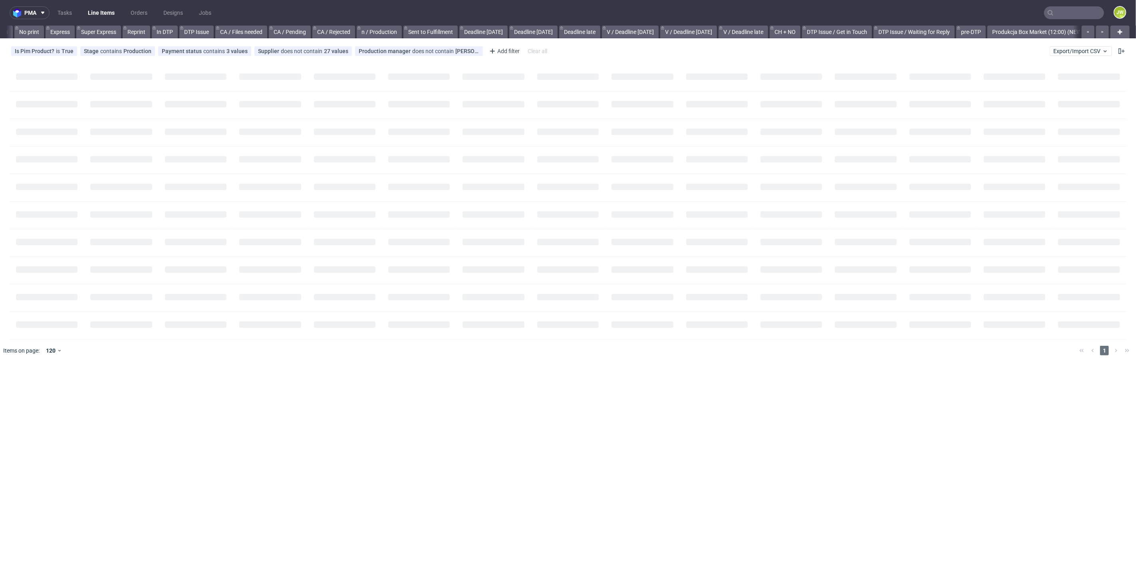
scroll to position [0, 948]
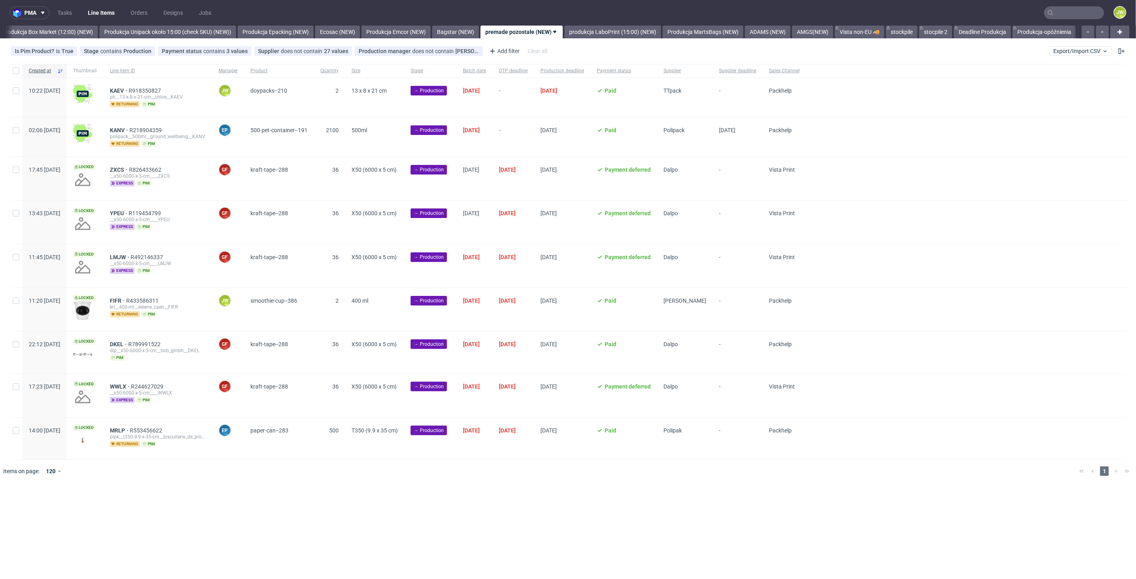
scroll to position [0, 1378]
click at [19, 300] on input "checkbox" at bounding box center [16, 301] width 6 height 6
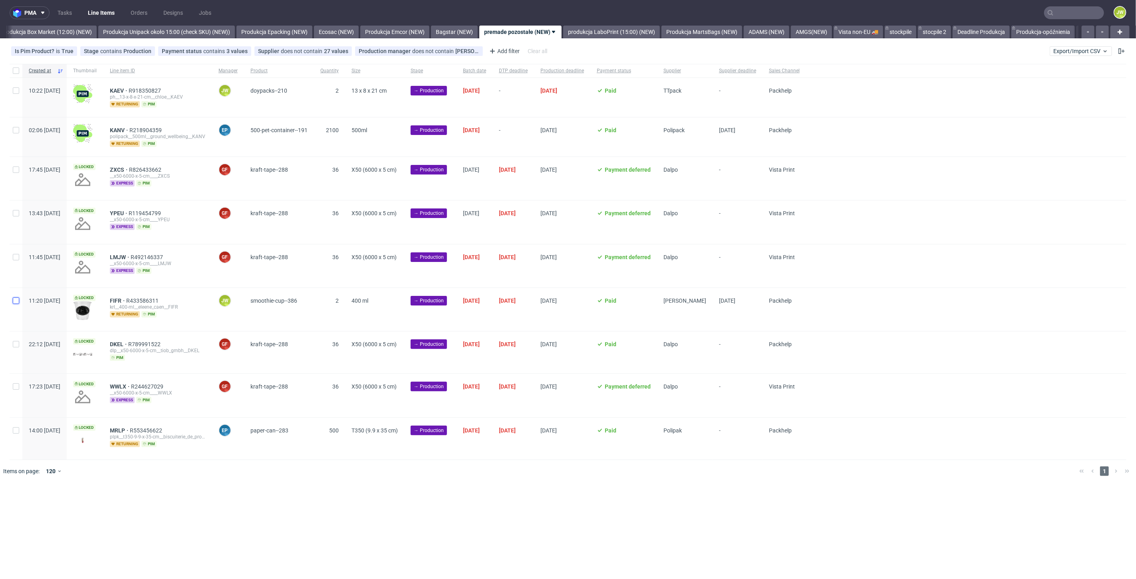
checkbox input "true"
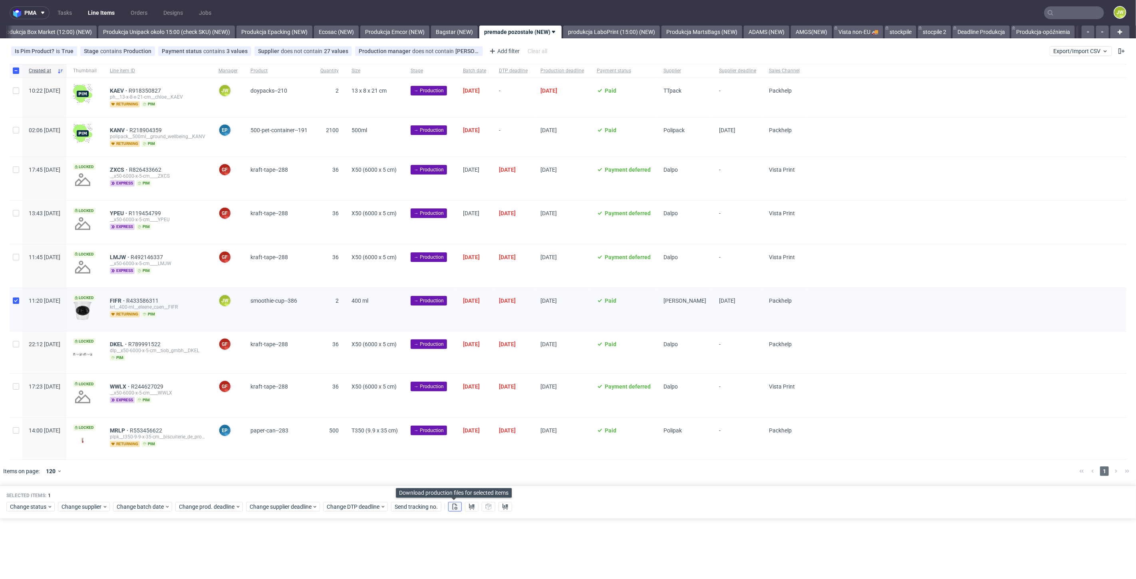
click at [457, 505] on icon at bounding box center [455, 507] width 6 height 6
click at [469, 505] on use at bounding box center [472, 507] width 6 height 6
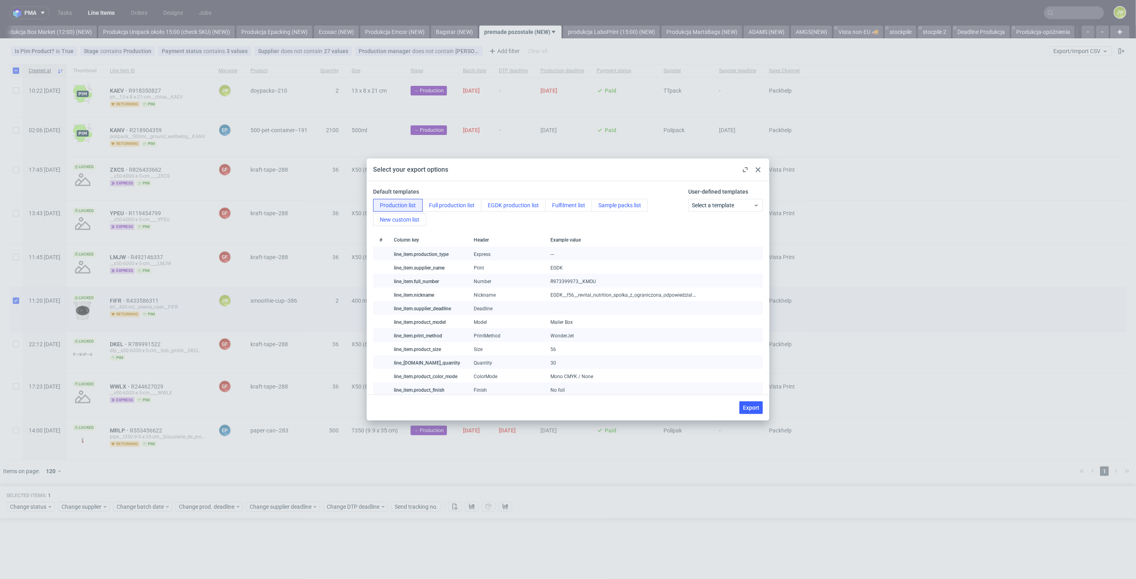
click at [753, 400] on div "Export" at bounding box center [568, 408] width 403 height 26
click at [753, 405] on span "Export" at bounding box center [751, 408] width 16 height 6
checkbox input "false"
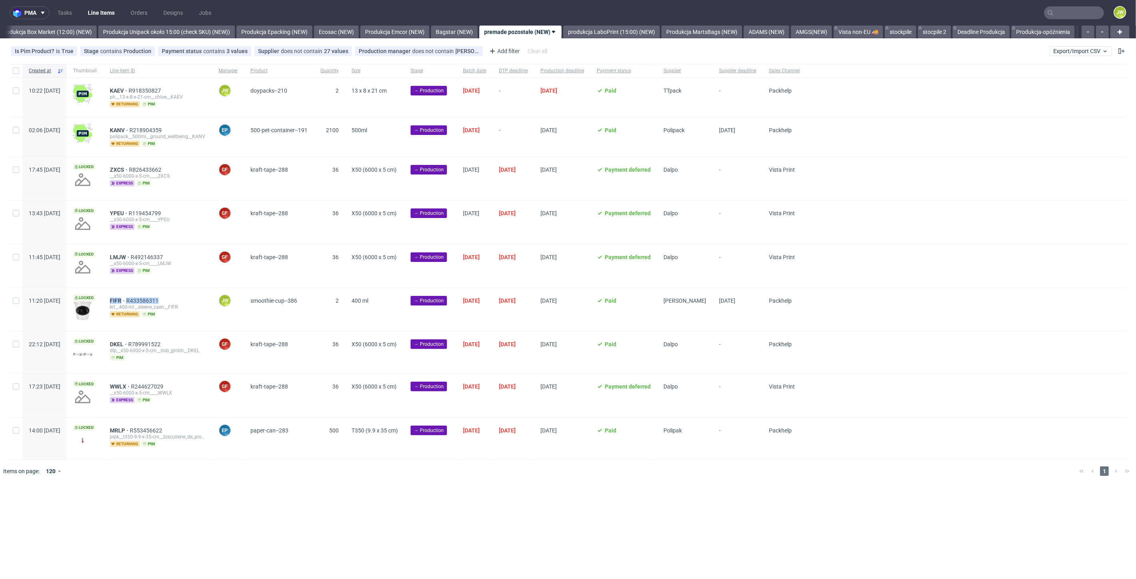
drag, startPoint x: 186, startPoint y: 296, endPoint x: 131, endPoint y: 294, distance: 54.8
click at [131, 294] on div "FIFR R433586311 krl__400-ml__eleene_caen__FIFR returning pim" at bounding box center [157, 309] width 109 height 43
copy div "FIFR R433586311"
click at [18, 302] on input "checkbox" at bounding box center [16, 301] width 6 height 6
checkbox input "true"
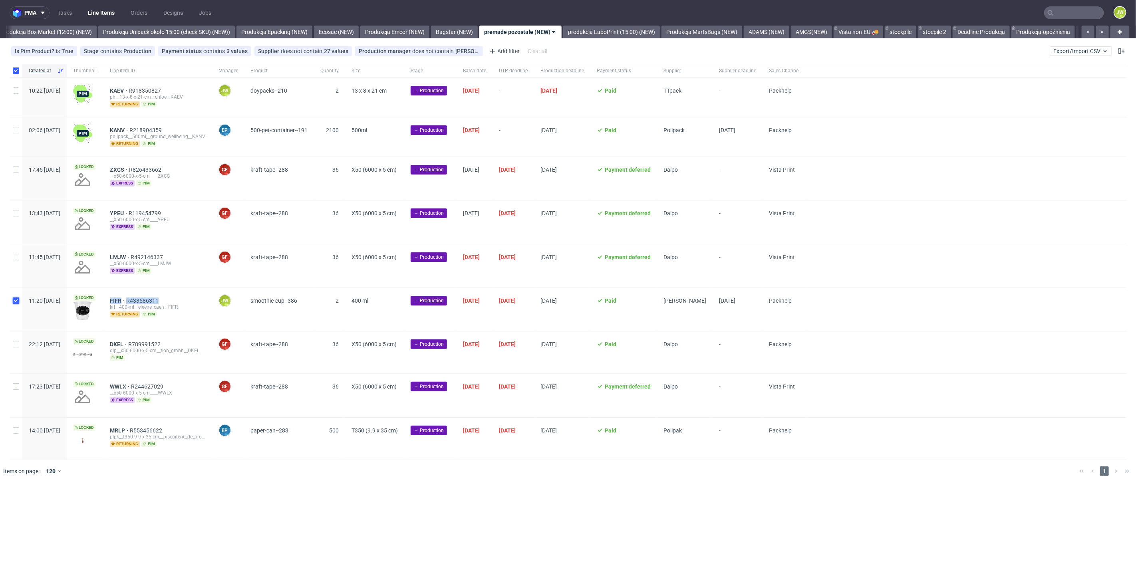
checkbox input "true"
click at [15, 506] on span "Change status" at bounding box center [28, 507] width 37 height 8
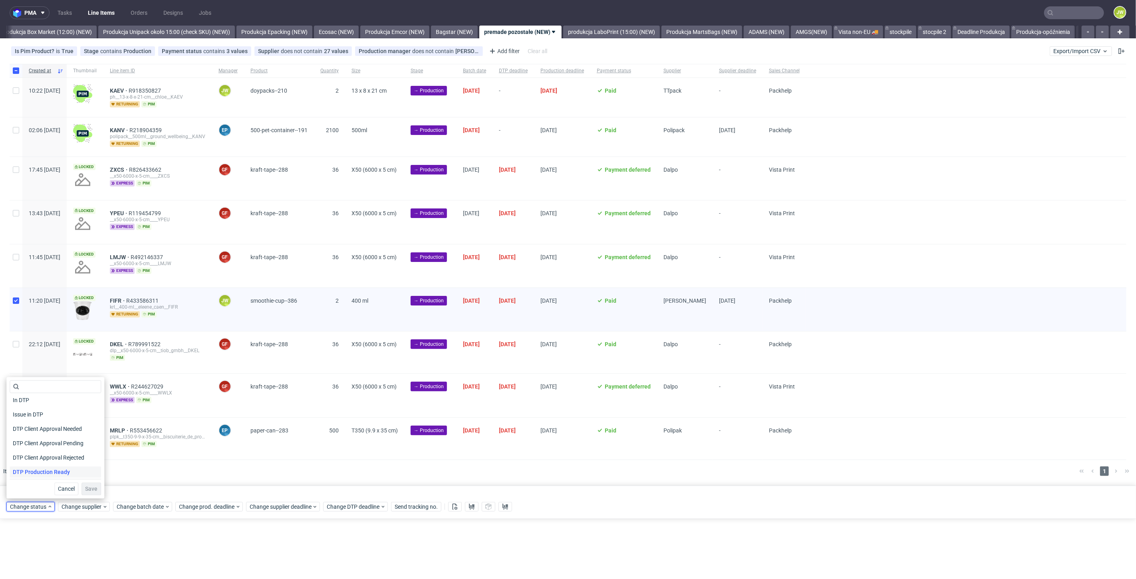
scroll to position [44, 0]
click at [26, 471] on span "In Production" at bounding box center [30, 474] width 40 height 11
click at [88, 489] on span "Save" at bounding box center [91, 489] width 12 height 6
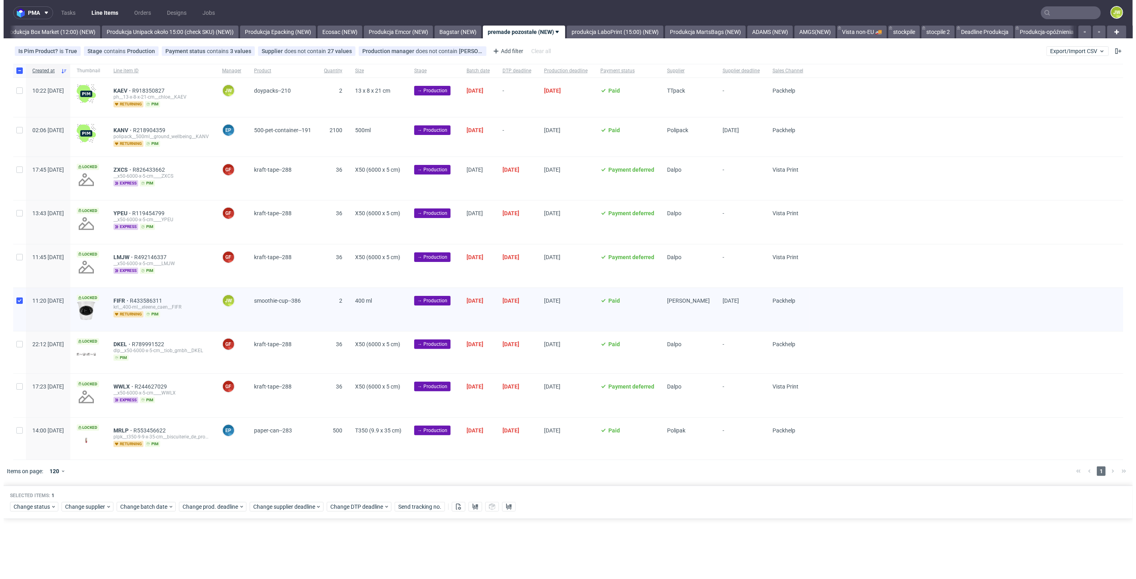
scroll to position [0, 1378]
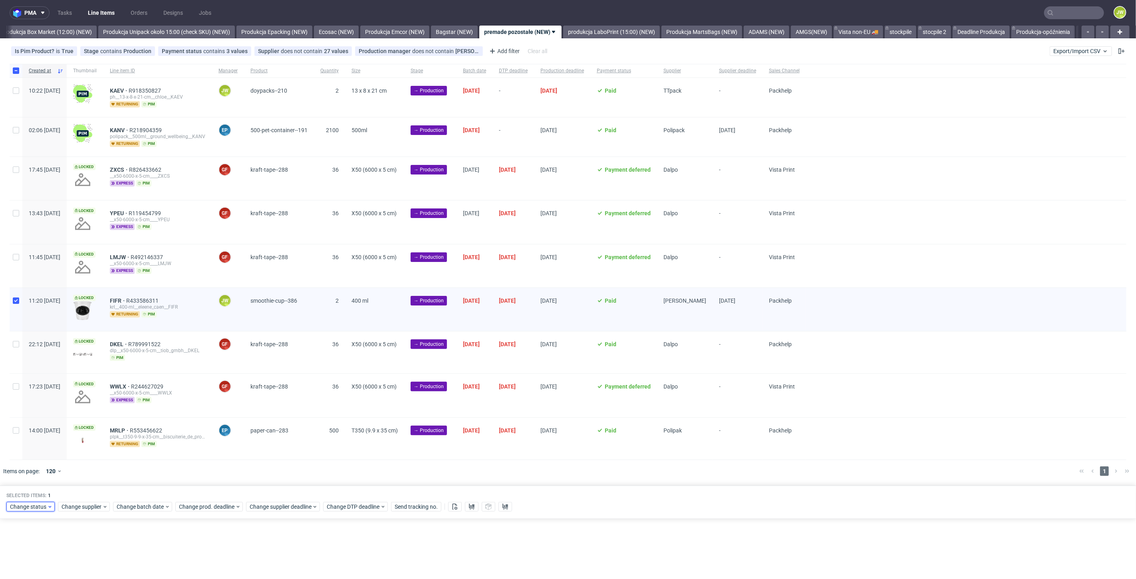
click at [41, 506] on span "Change status" at bounding box center [28, 507] width 37 height 8
click at [29, 474] on span "In Production" at bounding box center [30, 474] width 40 height 11
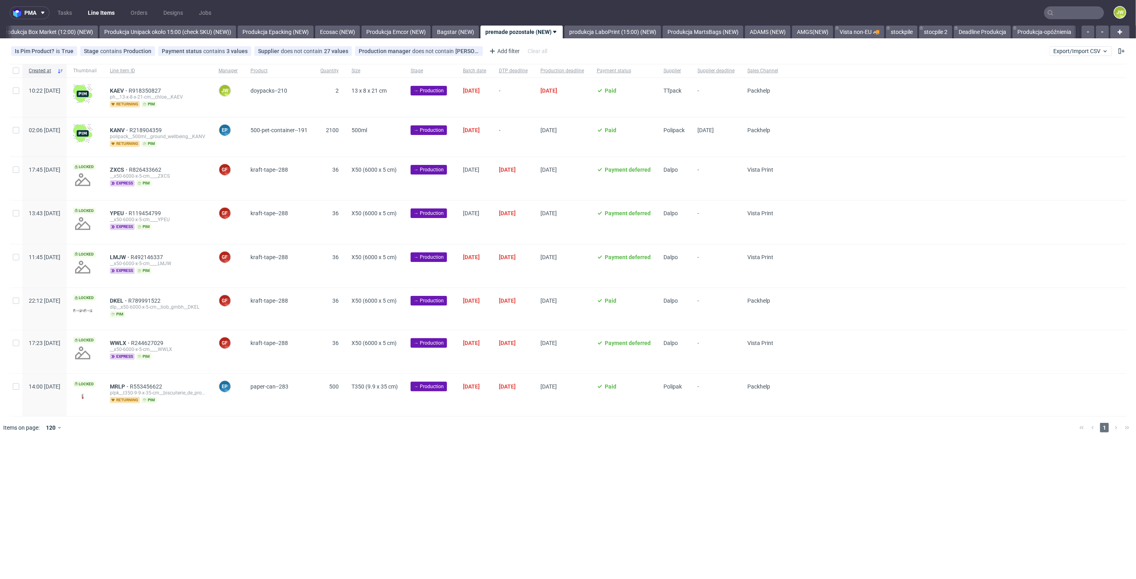
scroll to position [0, 1378]
click at [685, 67] on span "Supplier" at bounding box center [673, 70] width 21 height 7
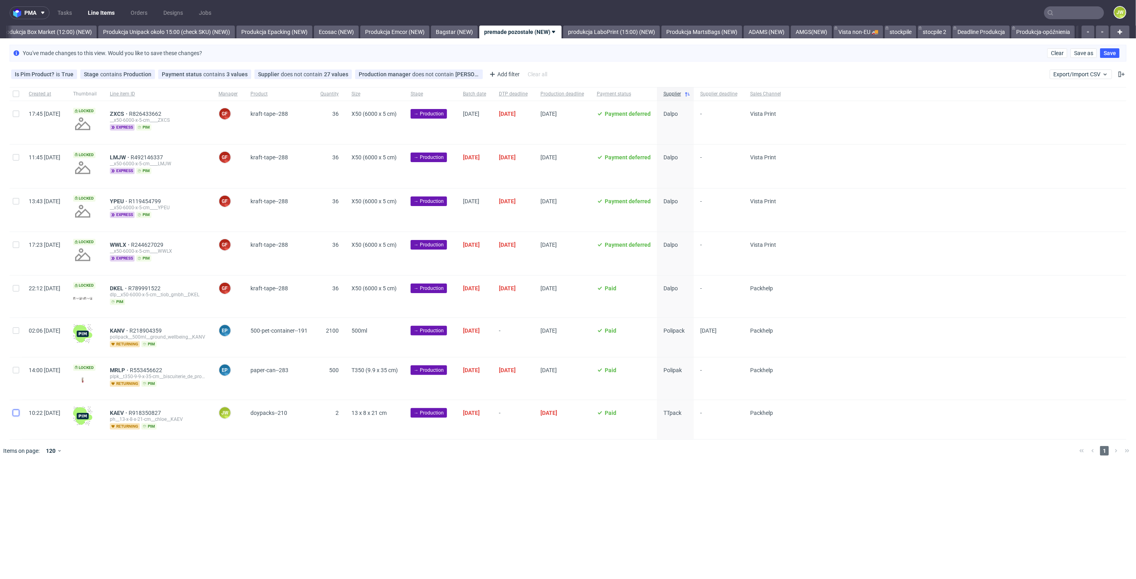
click at [16, 413] on input "checkbox" at bounding box center [16, 413] width 6 height 6
checkbox input "true"
click at [151, 483] on span "Change batch date" at bounding box center [141, 486] width 48 height 8
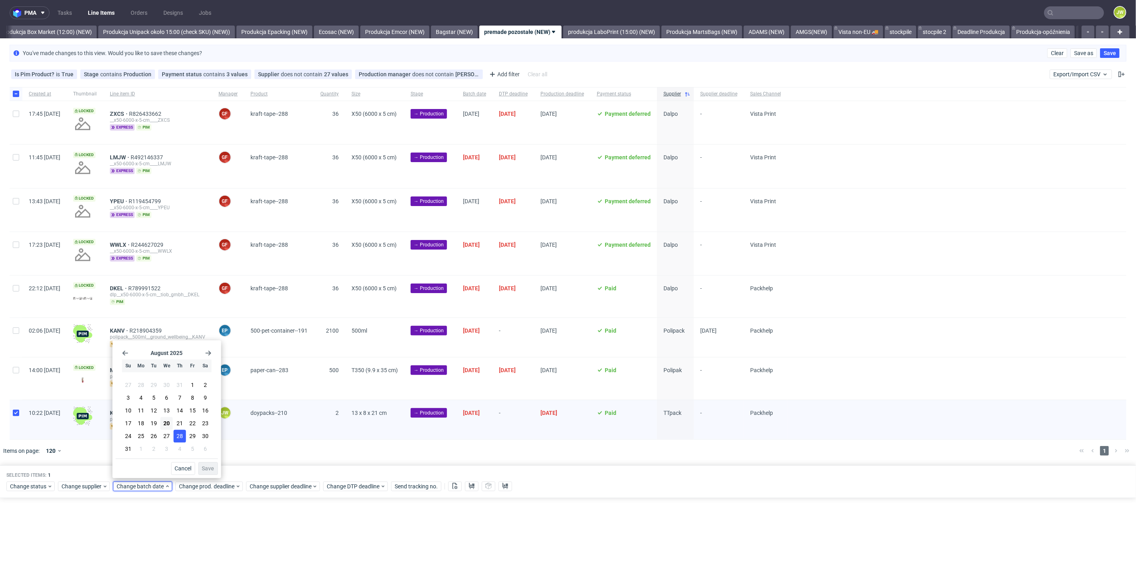
drag, startPoint x: 169, startPoint y: 427, endPoint x: 175, endPoint y: 431, distance: 6.4
click at [169, 427] on span "20" at bounding box center [166, 423] width 6 height 8
click at [206, 468] on span "Save" at bounding box center [208, 469] width 12 height 6
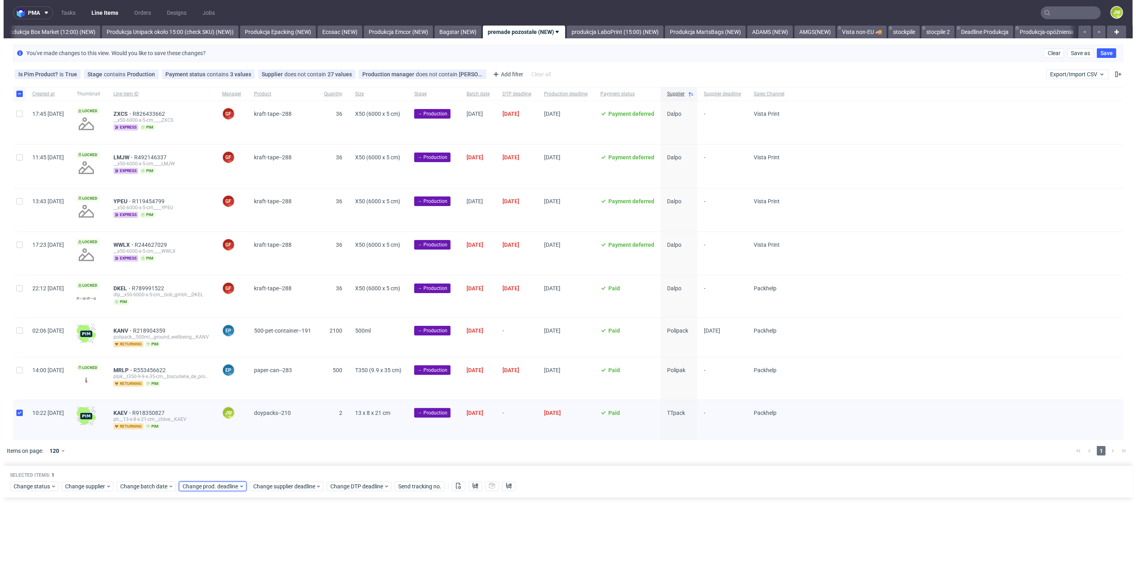
scroll to position [0, 1378]
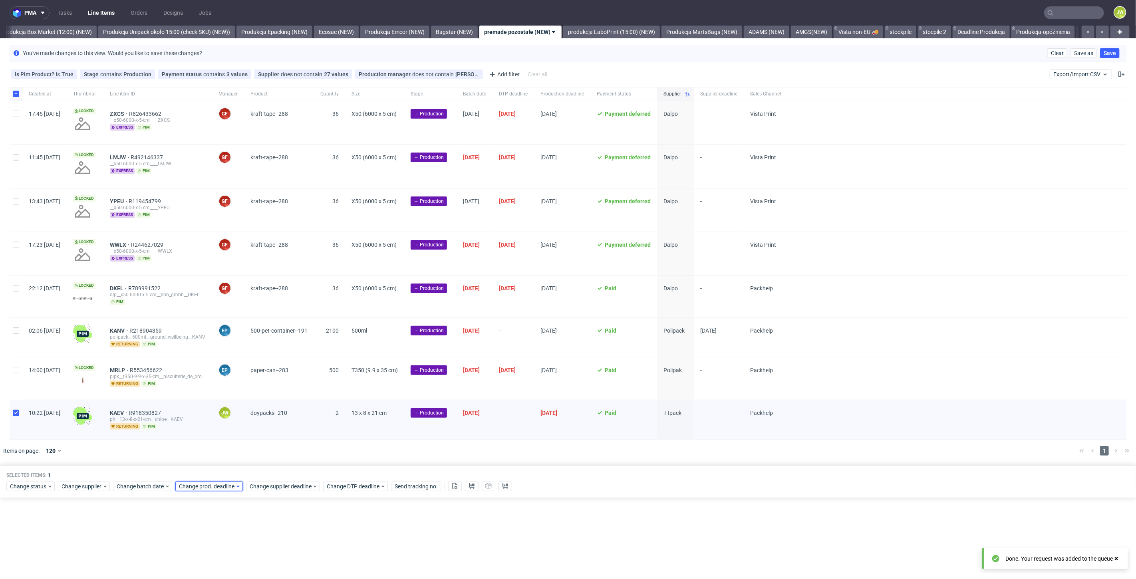
click at [209, 484] on span "Change prod. deadline" at bounding box center [207, 486] width 56 height 8
click at [209, 436] on section "27 28 29 30 31 1 2 3 4 5 6 7 8 9 10 11 12 13 14 15 16 17 18 19 20 21 22 23 24 2…" at bounding box center [228, 417] width 89 height 77
click at [213, 436] on span "26" at bounding box center [215, 436] width 6 height 8
click at [270, 466] on span "Save" at bounding box center [270, 469] width 12 height 6
click at [272, 482] on span "Change supplier deadline" at bounding box center [281, 486] width 62 height 8
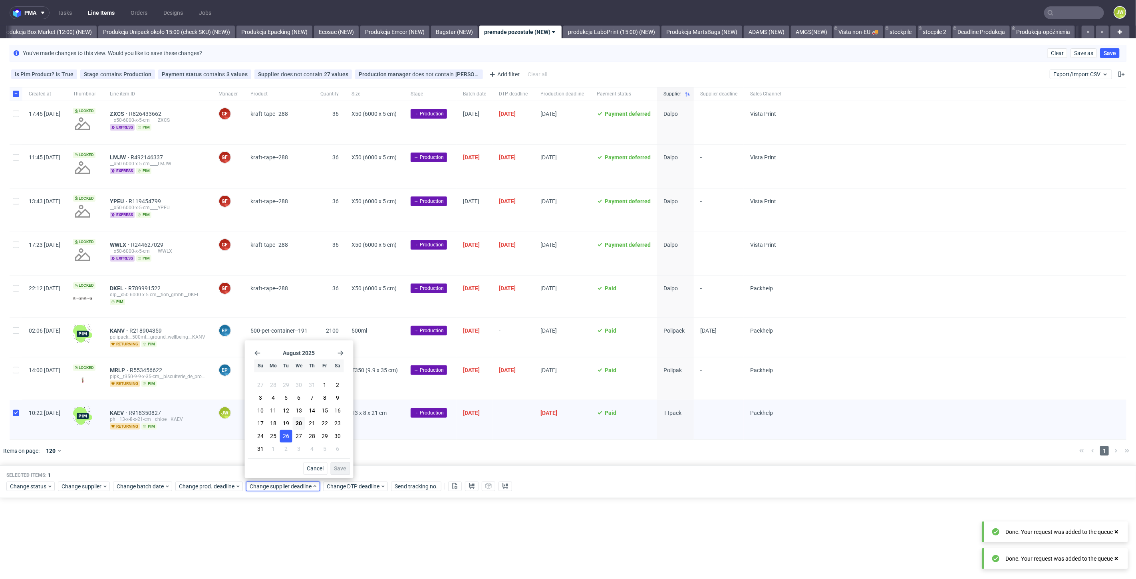
click at [286, 433] on span "26" at bounding box center [286, 436] width 6 height 8
click at [339, 465] on button "Save" at bounding box center [341, 468] width 20 height 13
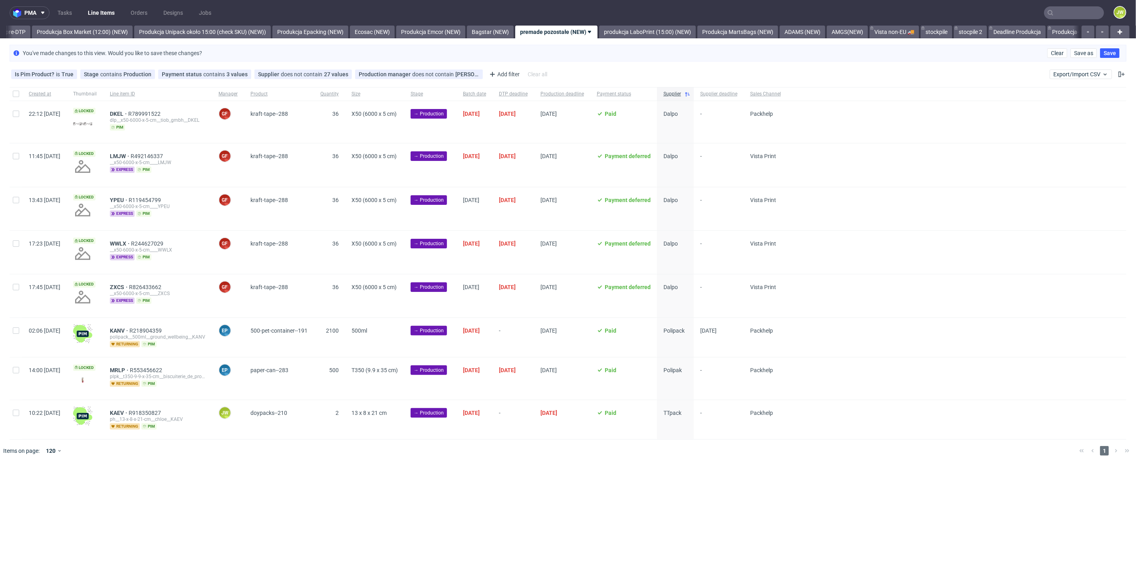
scroll to position [0, 1361]
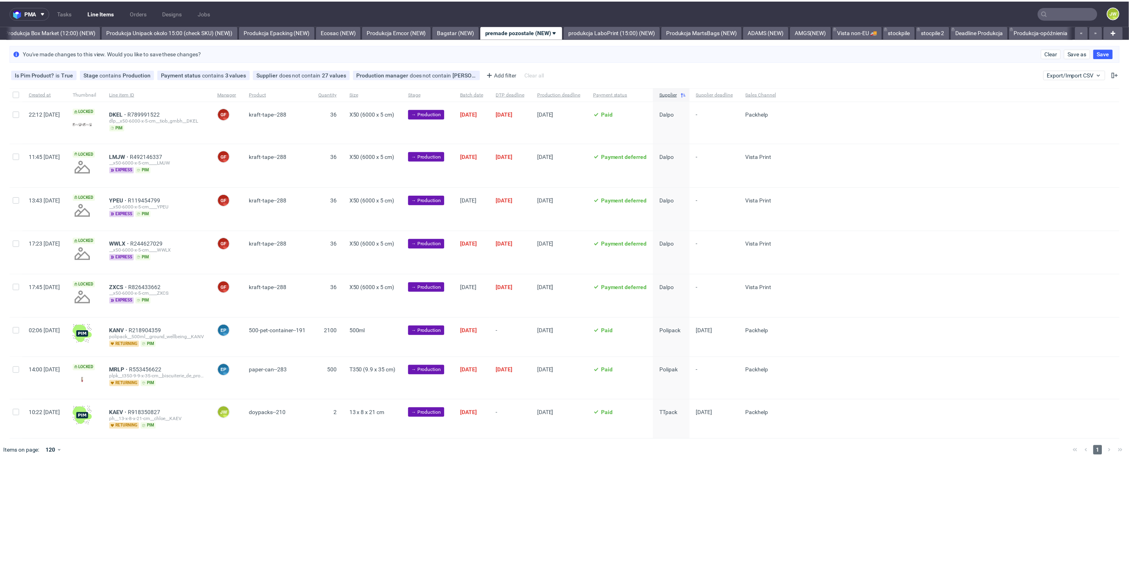
scroll to position [0, 1378]
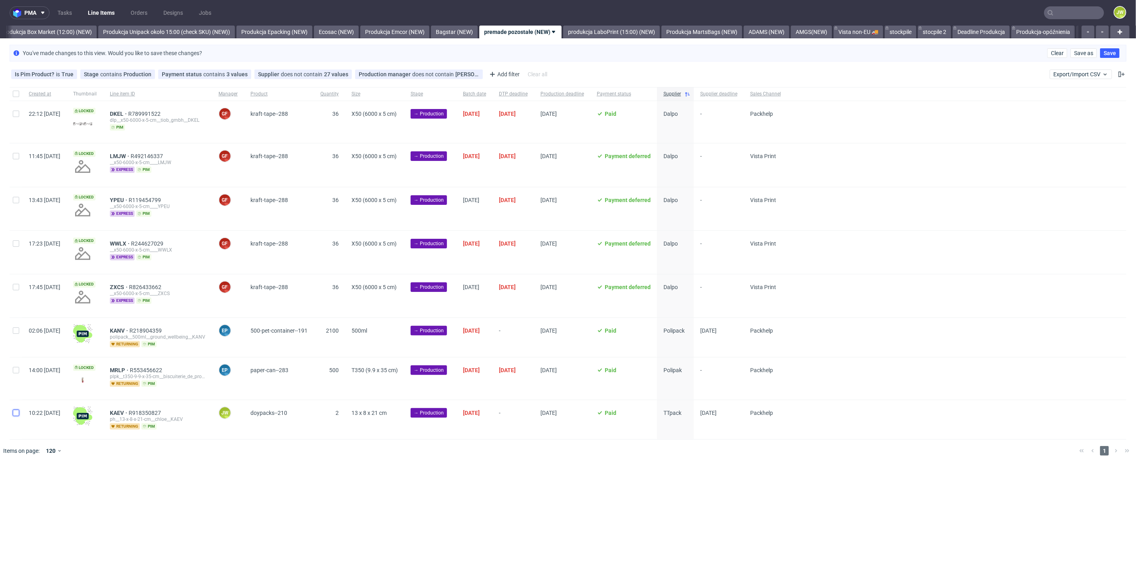
click at [15, 410] on input "checkbox" at bounding box center [16, 413] width 6 height 6
checkbox input "true"
click at [469, 484] on icon at bounding box center [472, 486] width 6 height 6
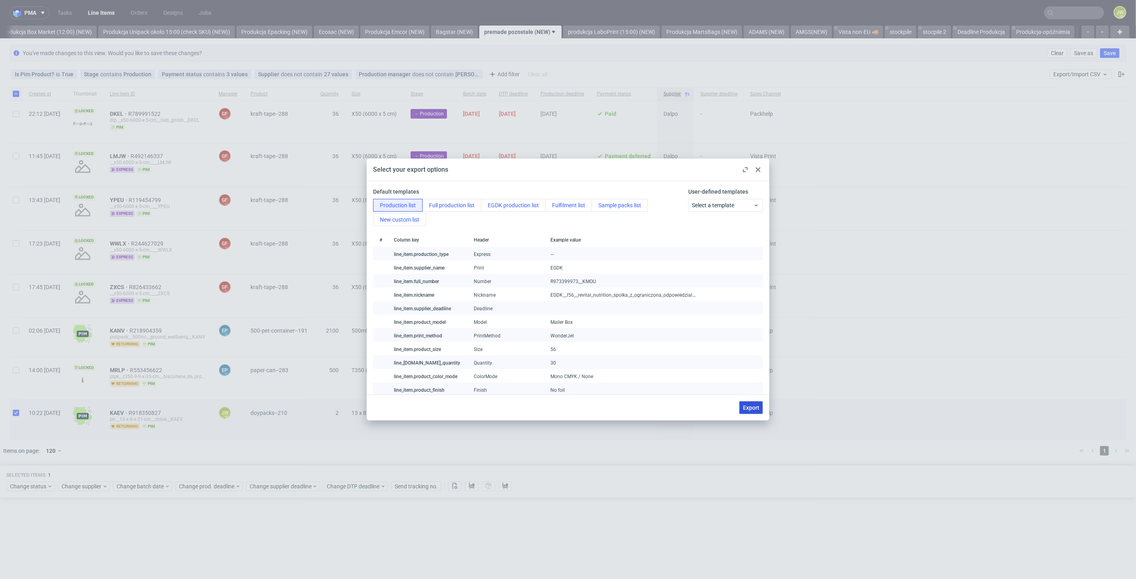
click at [748, 413] on button "Export" at bounding box center [751, 407] width 24 height 13
checkbox input "false"
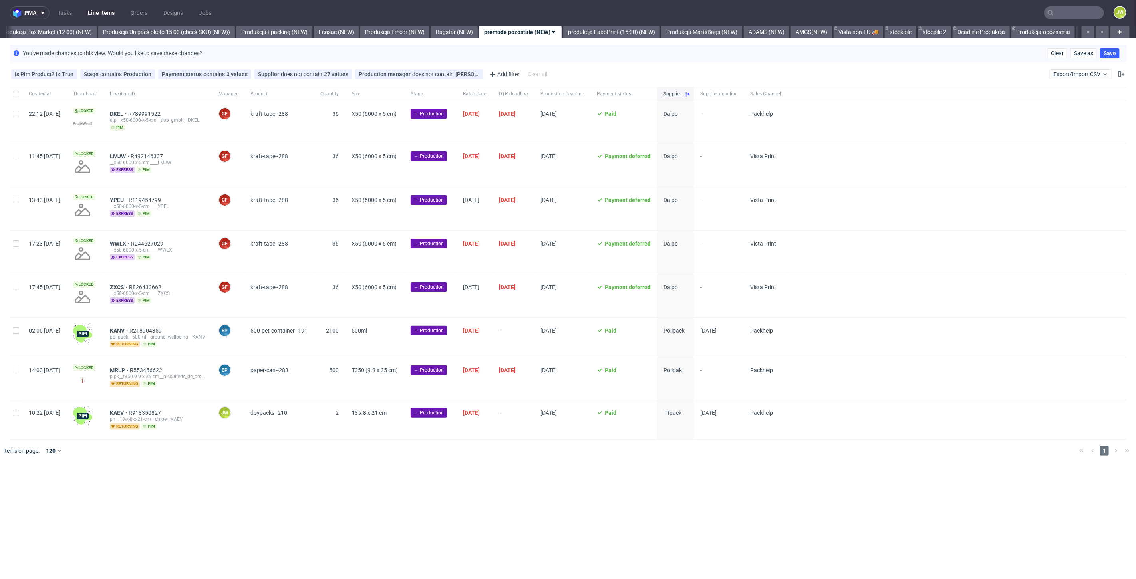
click at [9, 327] on div "Created at Thumbnail Line item ID Manager Product Quantity Size Stage Batch dat…" at bounding box center [568, 263] width 1136 height 353
click at [14, 415] on div at bounding box center [16, 419] width 13 height 39
checkbox input "true"
click at [32, 486] on span "Change status" at bounding box center [28, 486] width 37 height 8
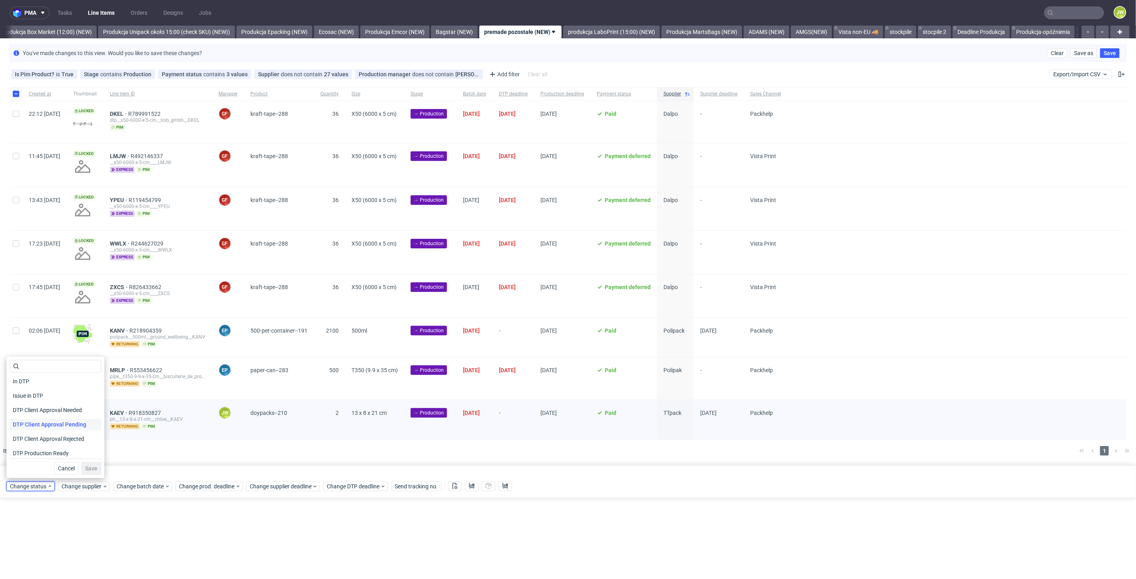
scroll to position [44, 0]
click at [26, 455] on span "In Production" at bounding box center [30, 453] width 40 height 11
click at [91, 473] on button "Save" at bounding box center [91, 468] width 20 height 13
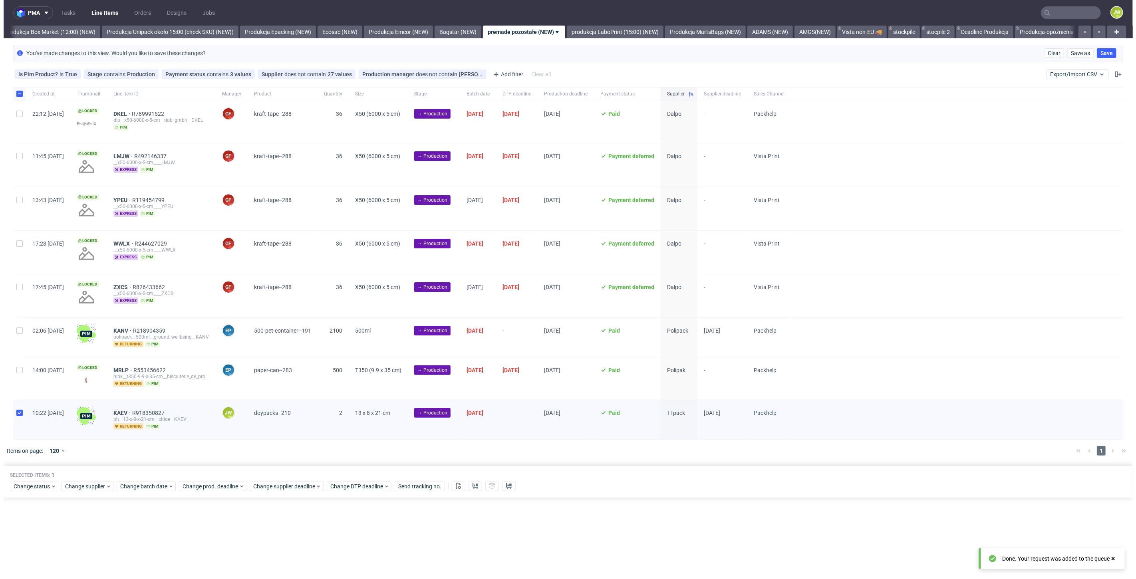
scroll to position [0, 1378]
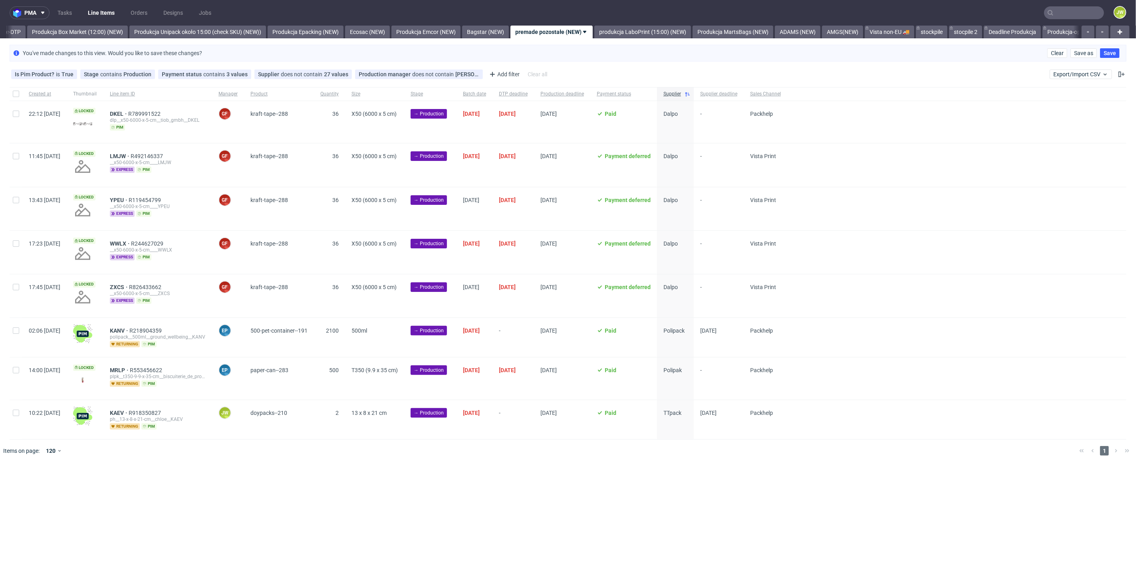
scroll to position [0, 1369]
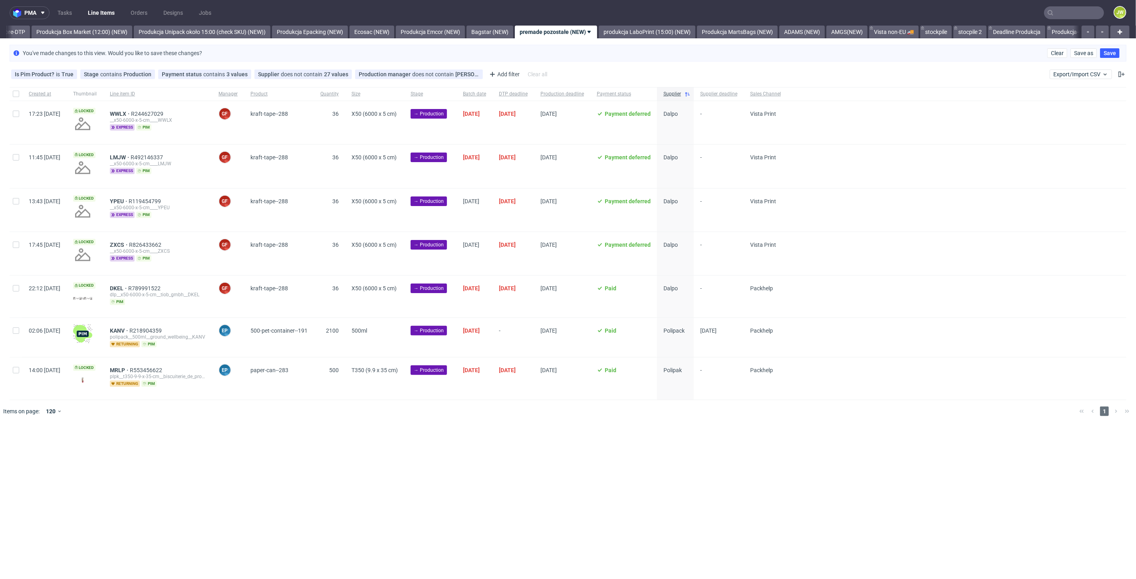
click at [655, 463] on div "pma Tasks Line Items Orders Designs Jobs JW All DTP Late Shipped Shipments DTP …" at bounding box center [568, 289] width 1136 height 579
click at [616, 29] on link "produkcja LaboPrint (15:00) (NEW)" at bounding box center [611, 32] width 97 height 13
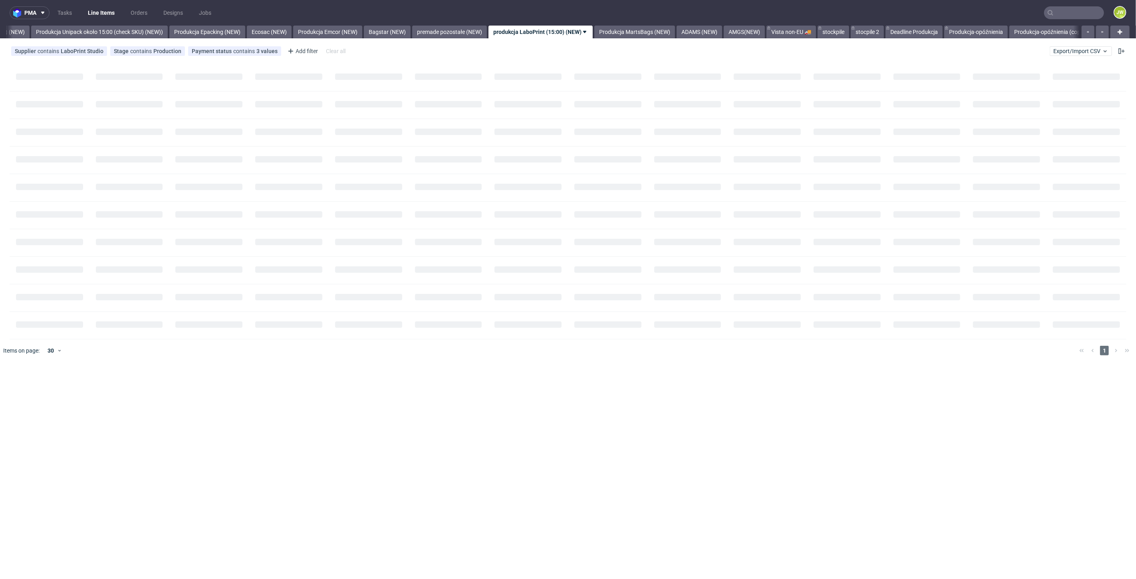
scroll to position [0, 1465]
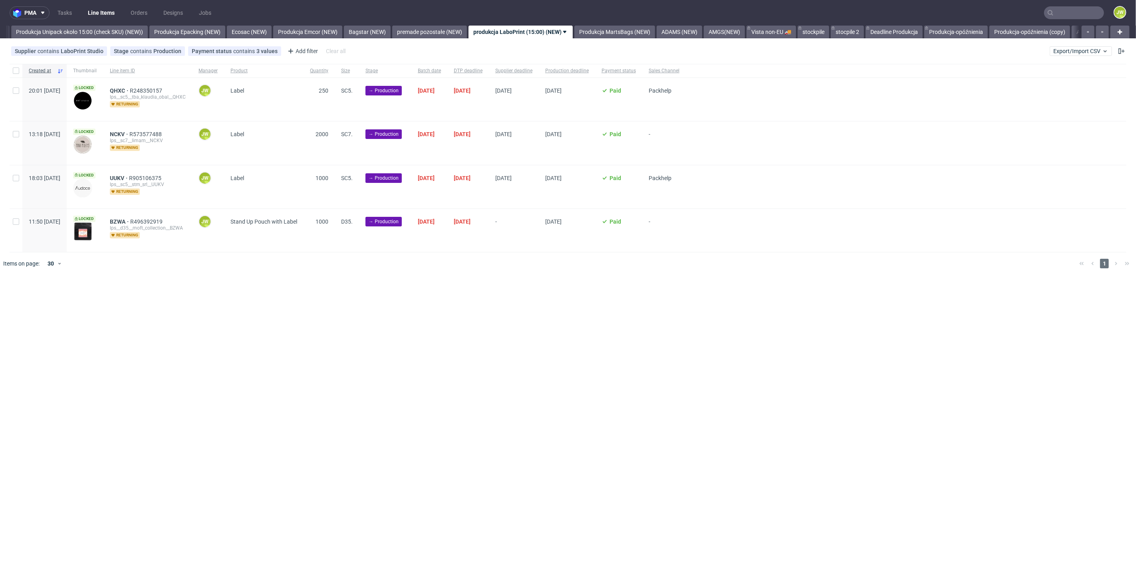
click at [139, 215] on div "BZWA R496392919 lps__d35__moft_collection__BZWA returning" at bounding box center [147, 230] width 89 height 43
click at [130, 222] on span "BZWA" at bounding box center [120, 221] width 20 height 6
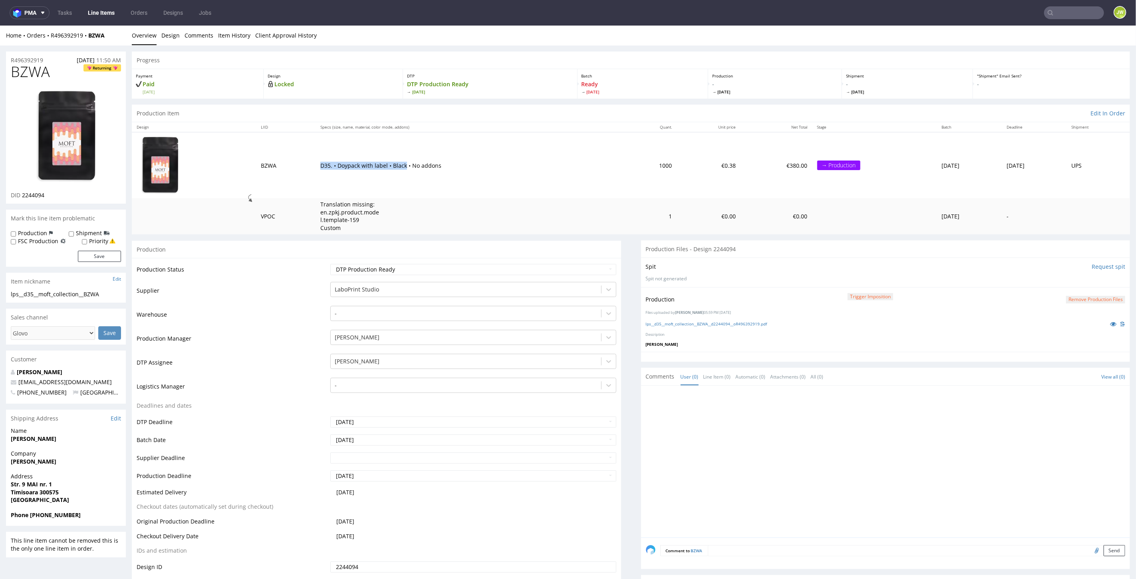
drag, startPoint x: 310, startPoint y: 163, endPoint x: 394, endPoint y: 167, distance: 84.3
click at [394, 167] on p "D35. • Doypack with label • Black • No addons" at bounding box center [469, 165] width 299 height 8
copy p "D35. • Doypack with label • Black"
drag, startPoint x: 115, startPoint y: 36, endPoint x: 50, endPoint y: 37, distance: 64.7
click at [50, 37] on div "Home Orders R496392919 BZWA" at bounding box center [66, 35] width 120 height 8
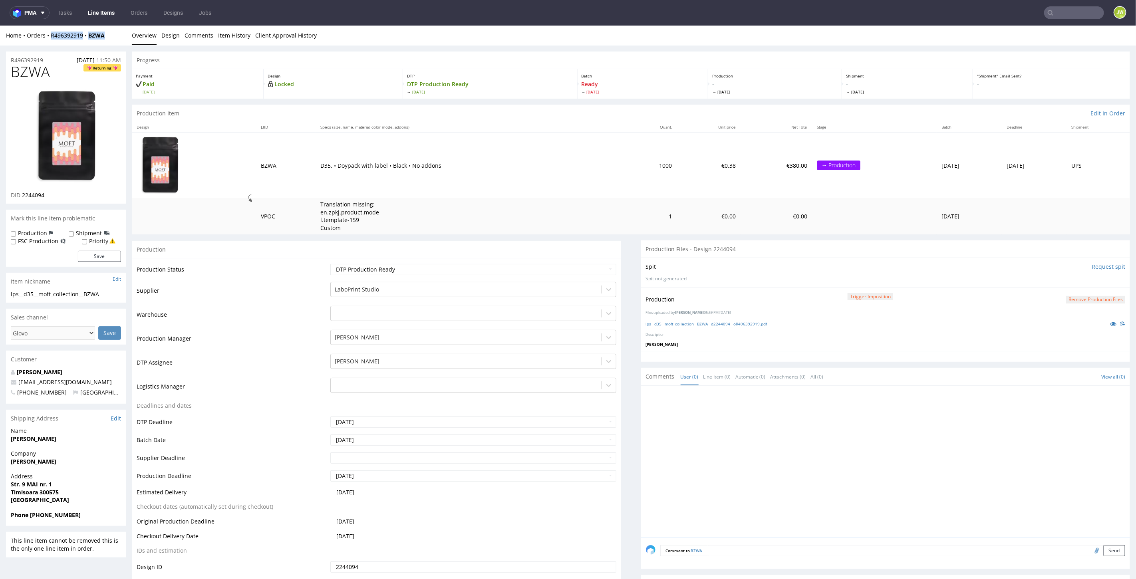
copy div "R496392919 BZWA"
drag, startPoint x: 639, startPoint y: 165, endPoint x: 621, endPoint y: 168, distance: 17.8
click at [624, 168] on td "1000" at bounding box center [650, 165] width 53 height 66
copy td "1000"
click at [90, 13] on link "Line Items" at bounding box center [101, 12] width 36 height 13
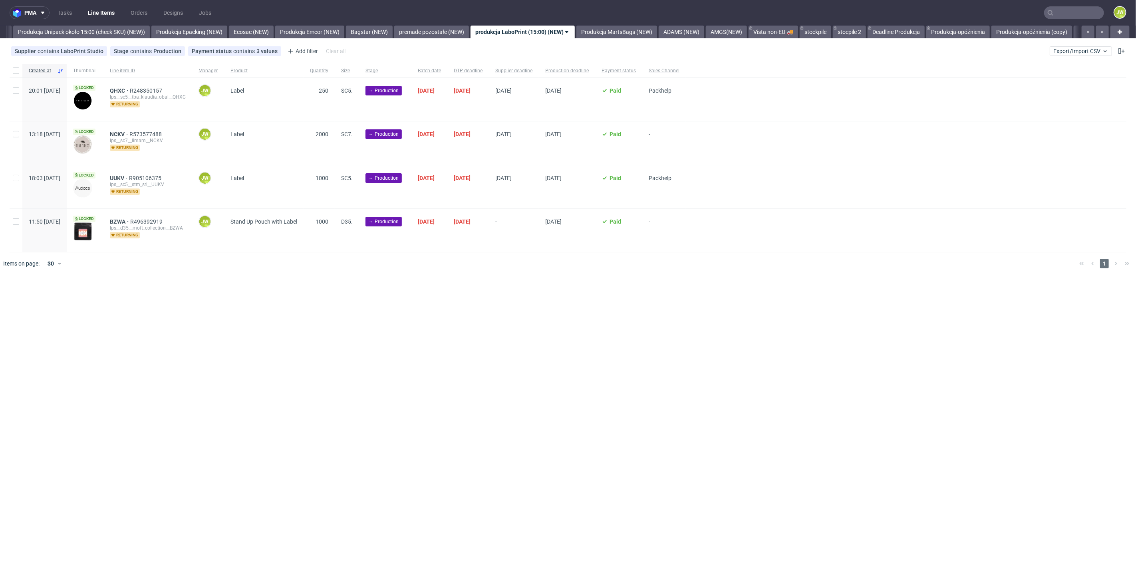
scroll to position [0, 1465]
click at [13, 73] on input "checkbox" at bounding box center [16, 70] width 6 height 6
checkbox input "true"
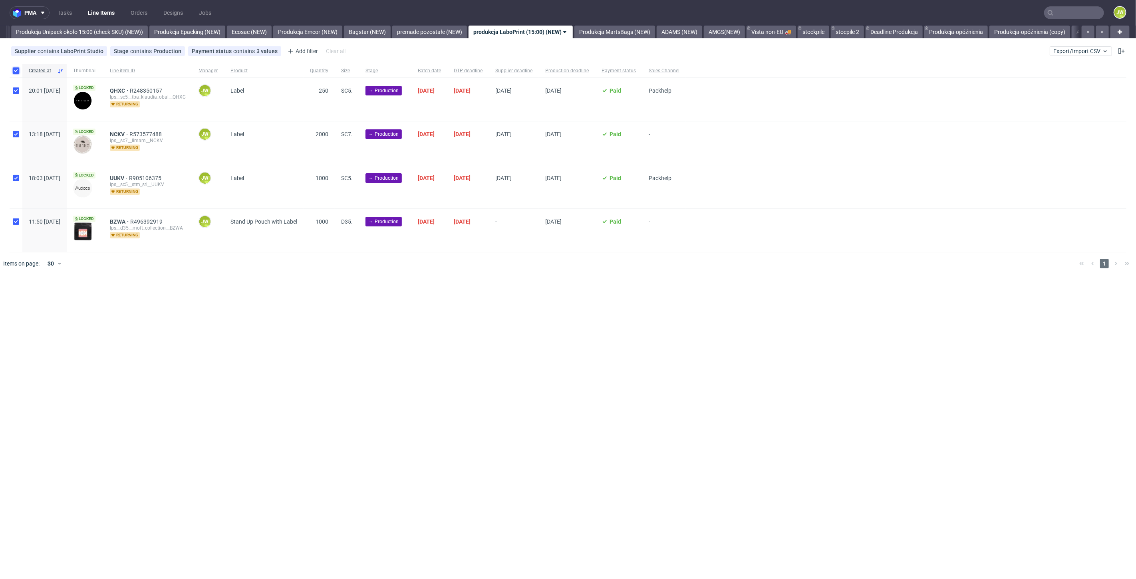
checkbox input "true"
click at [140, 299] on span "Change batch date" at bounding box center [141, 299] width 48 height 8
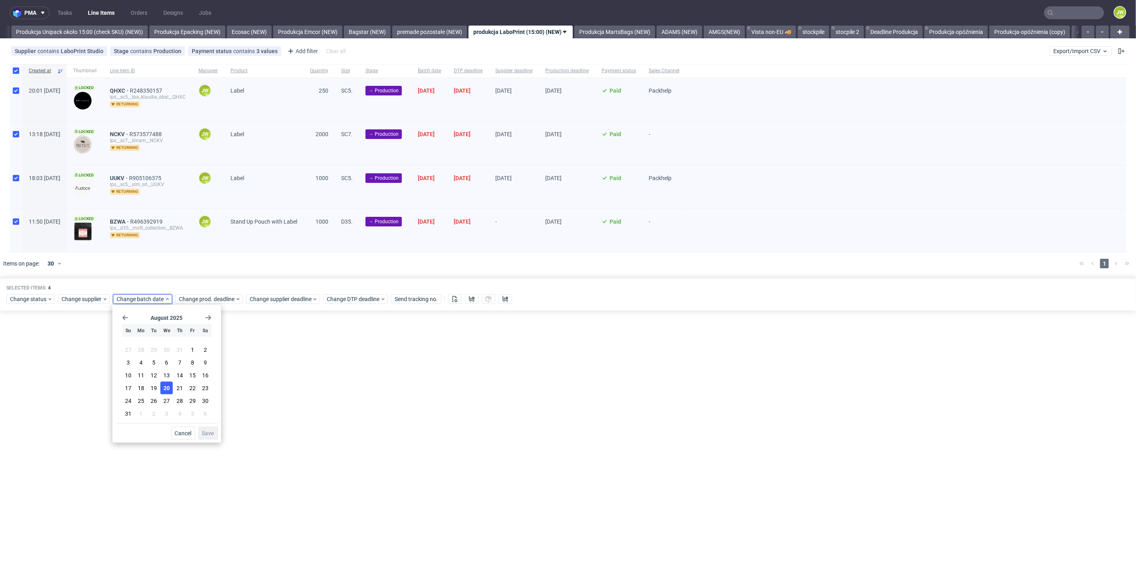
click at [165, 386] on span "20" at bounding box center [166, 388] width 6 height 8
click at [205, 432] on span "Save" at bounding box center [208, 434] width 12 height 6
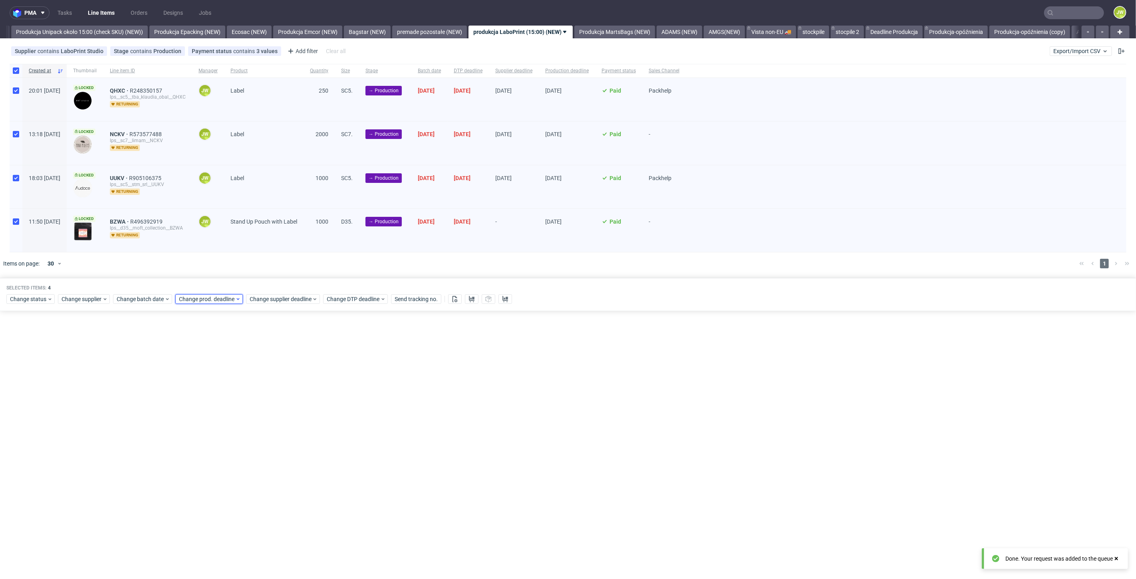
click at [195, 298] on span "Change prod. deadline" at bounding box center [207, 299] width 56 height 8
click at [228, 402] on span "27" at bounding box center [228, 401] width 6 height 8
click at [264, 433] on span "Save" at bounding box center [270, 434] width 12 height 6
click at [260, 300] on span "Change supplier deadline" at bounding box center [281, 299] width 62 height 8
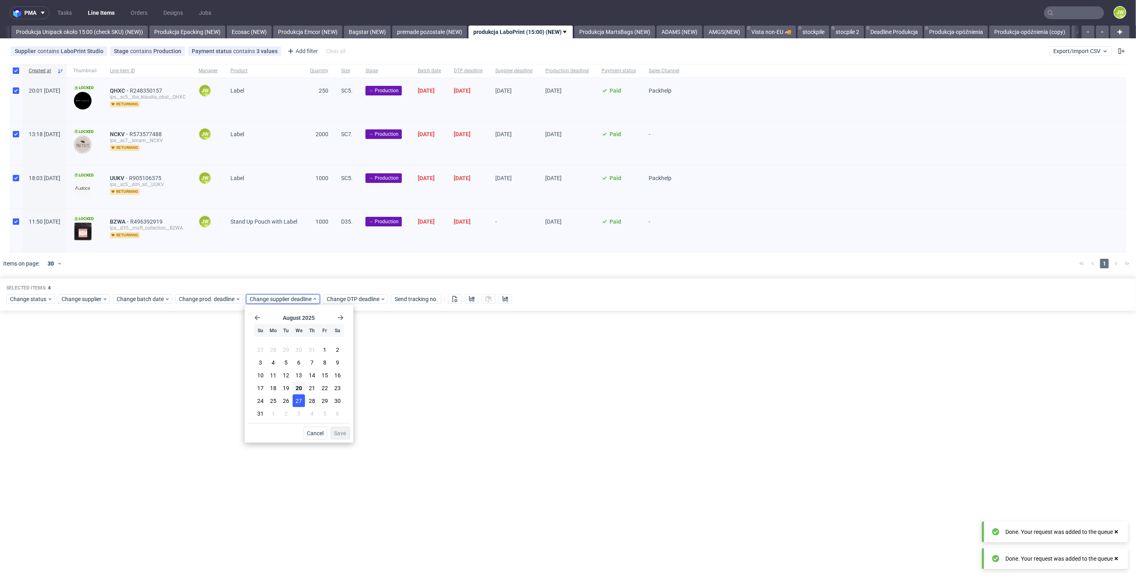
click at [296, 403] on span "27" at bounding box center [299, 401] width 6 height 8
click at [343, 435] on span "Save" at bounding box center [340, 434] width 12 height 6
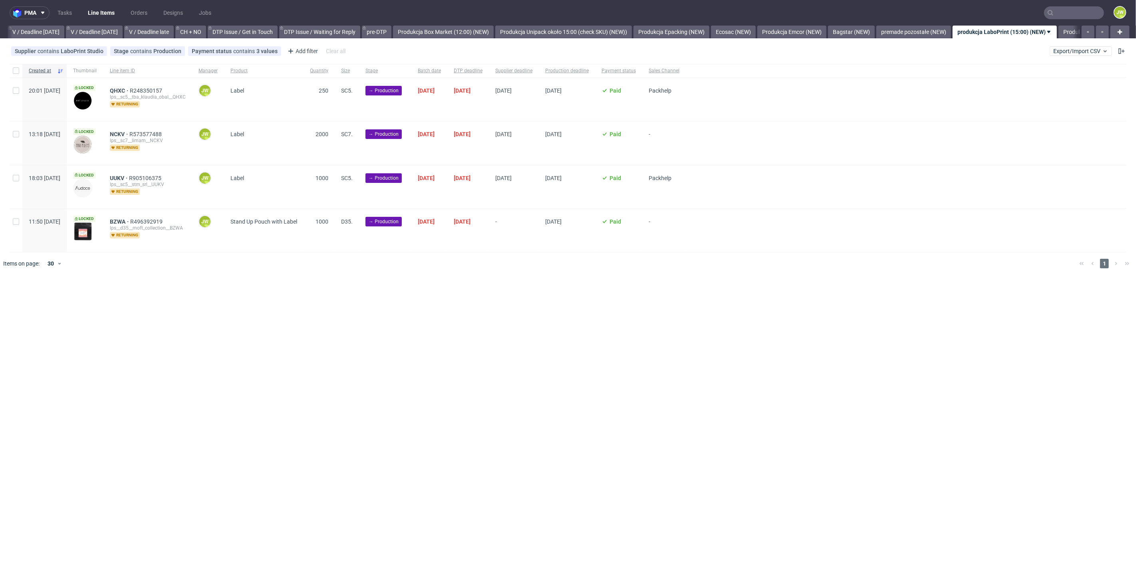
scroll to position [0, 1186]
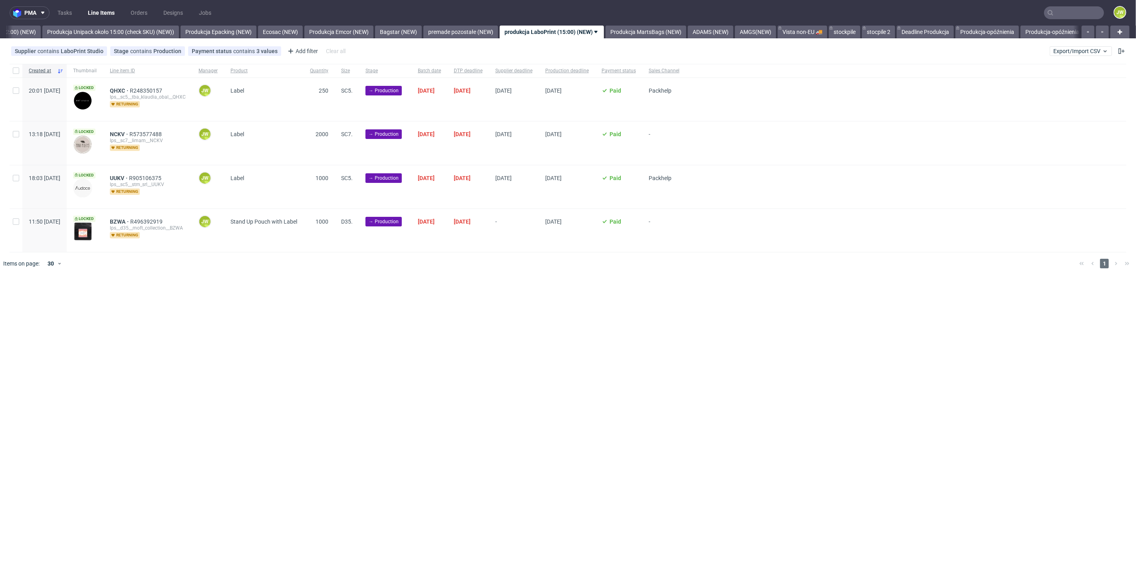
scroll to position [0, 1465]
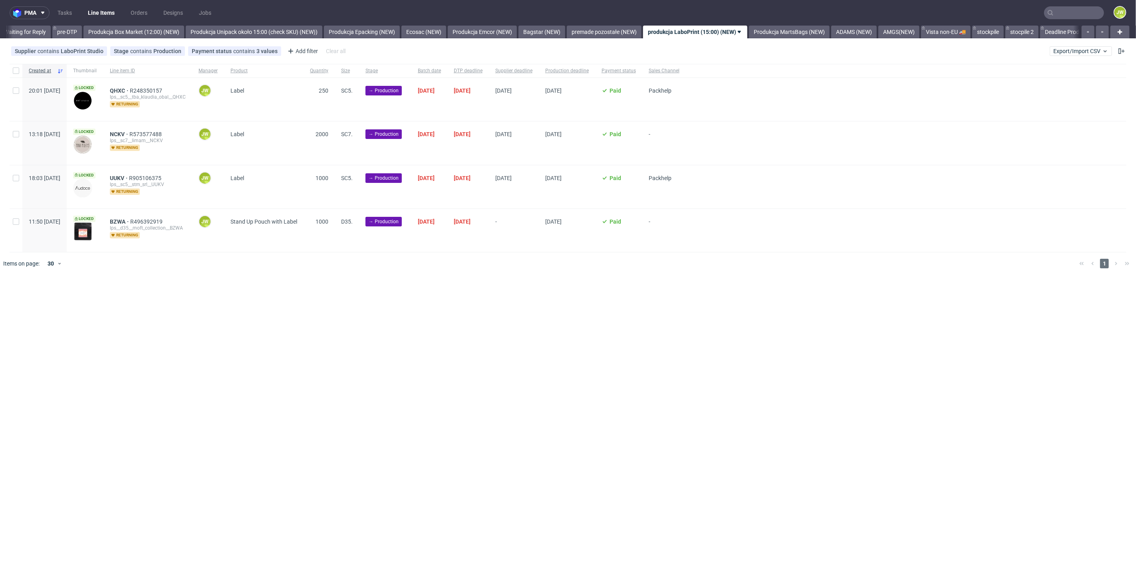
click at [422, 351] on div "pma Tasks Line Items Orders Designs Jobs JW All DTP Late Shipped Shipments DTP …" at bounding box center [568, 289] width 1136 height 579
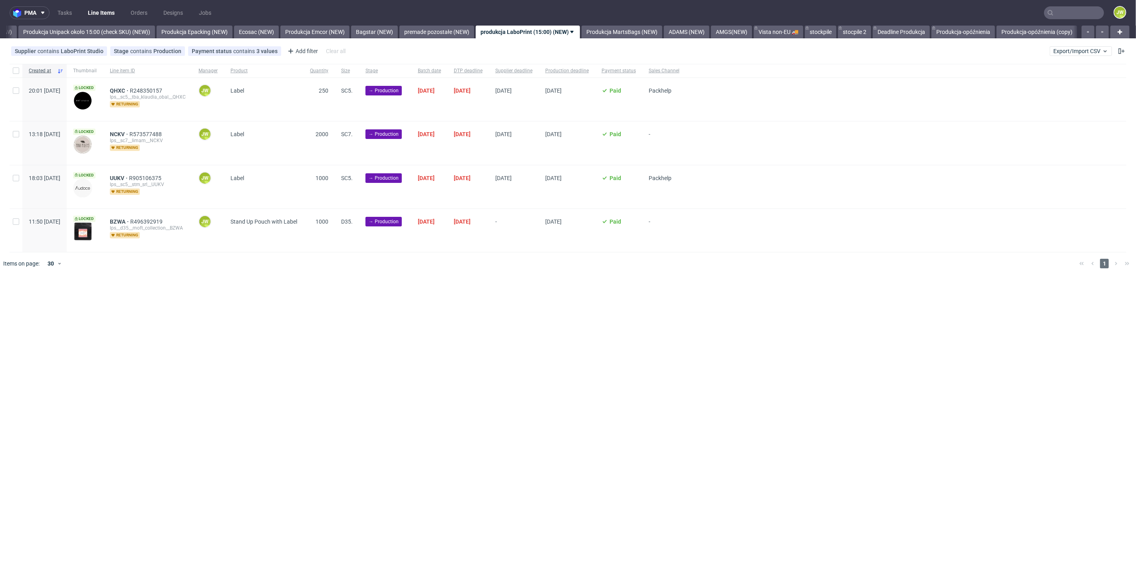
scroll to position [0, 1465]
click at [482, 290] on div "pma Tasks Line Items Orders Designs Jobs JW All DTP Late Shipped Shipments DTP …" at bounding box center [568, 289] width 1136 height 579
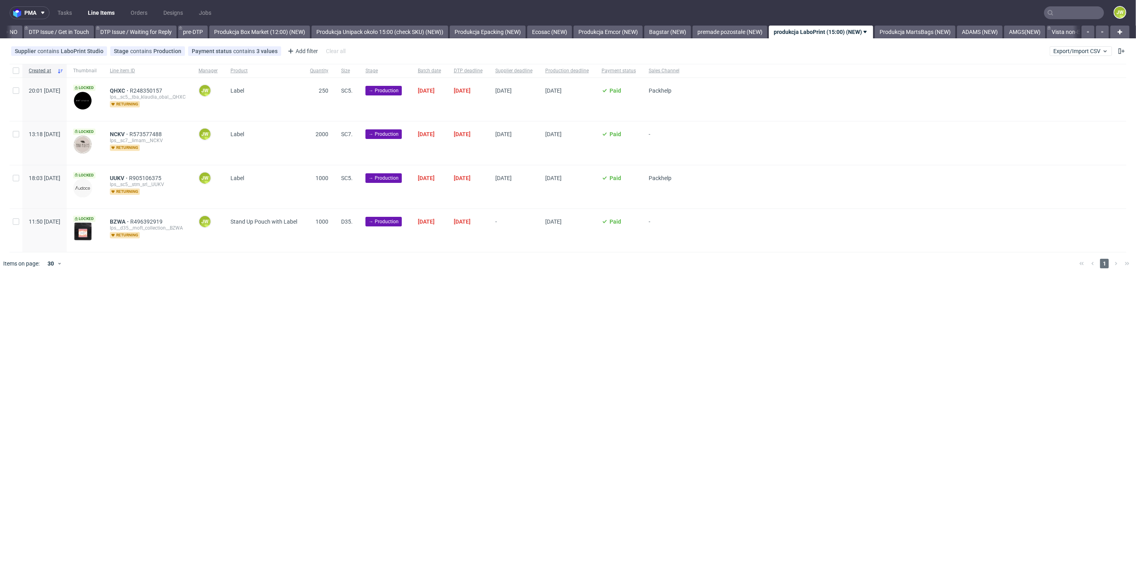
scroll to position [0, 1293]
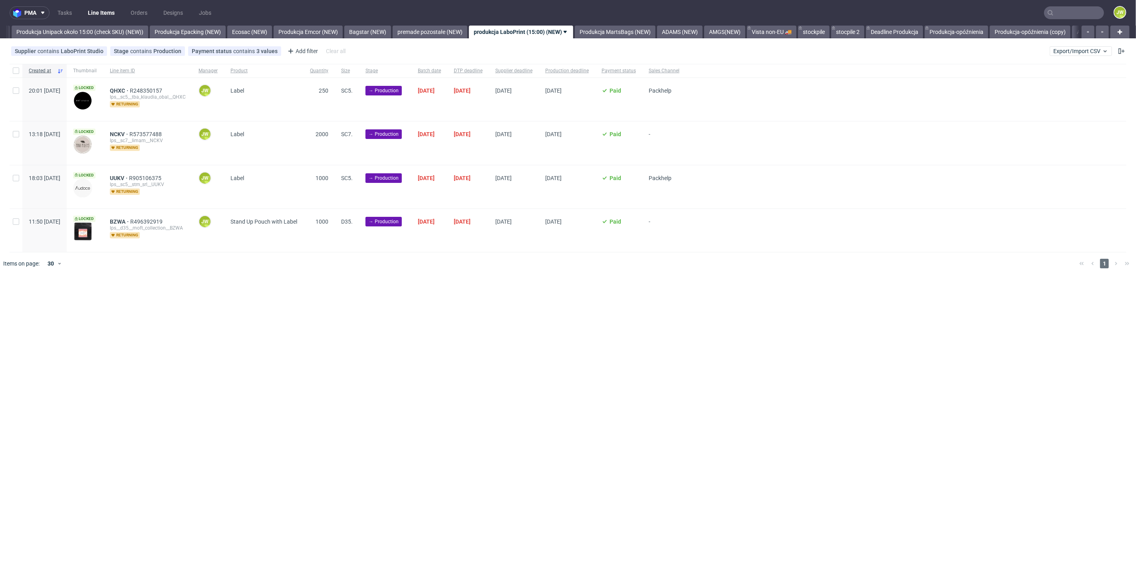
scroll to position [0, 1465]
click at [15, 72] on input "checkbox" at bounding box center [16, 70] width 6 height 6
checkbox input "true"
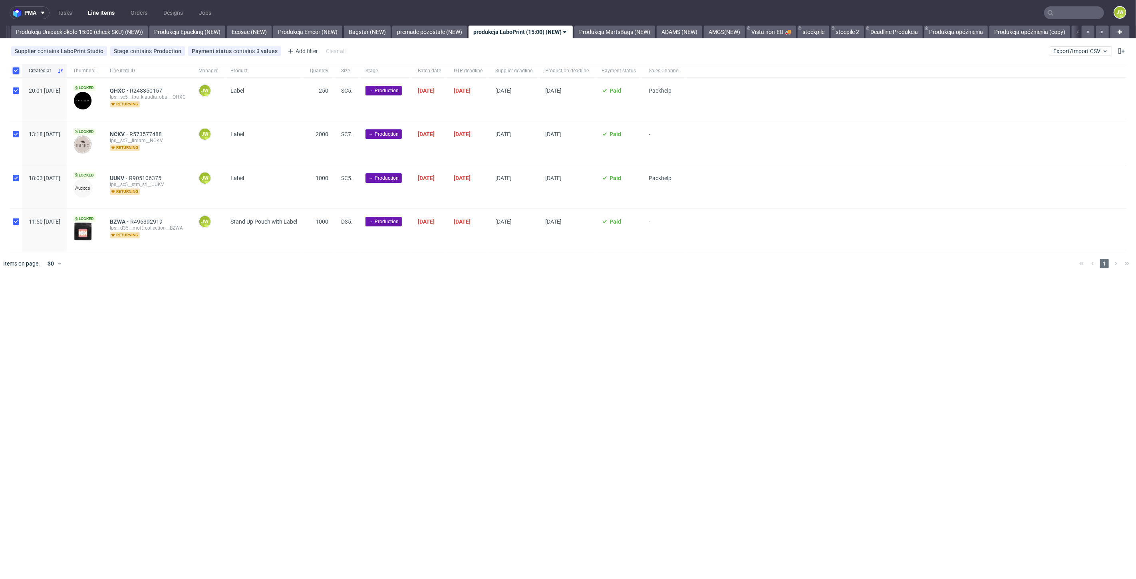
checkbox input "true"
click at [455, 302] on button at bounding box center [455, 299] width 14 height 10
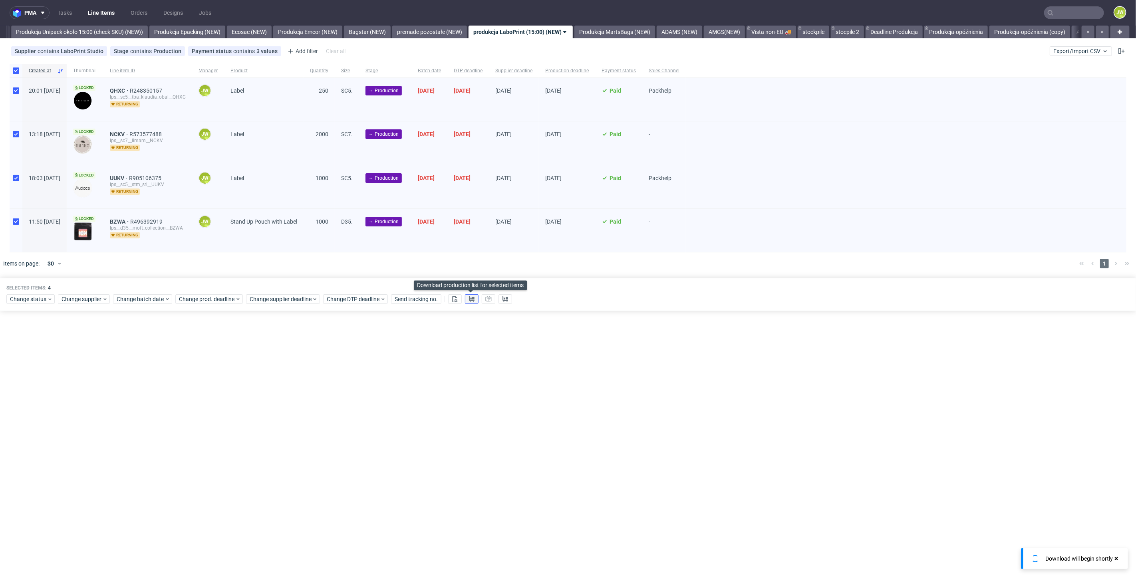
click at [469, 300] on icon at bounding box center [472, 299] width 6 height 6
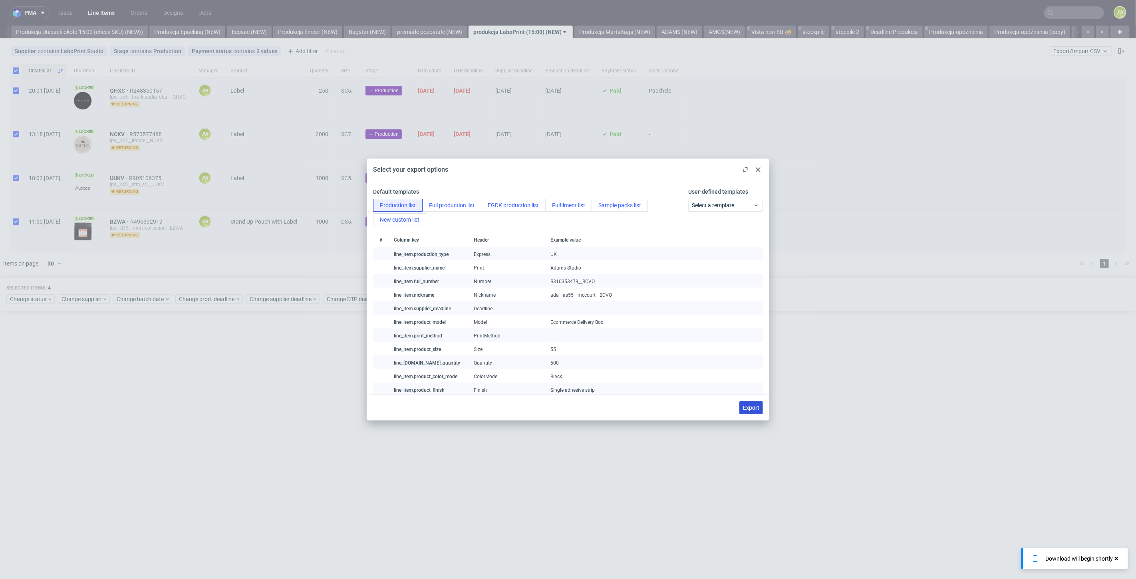
click at [758, 411] on span "Export" at bounding box center [751, 408] width 16 height 6
checkbox input "false"
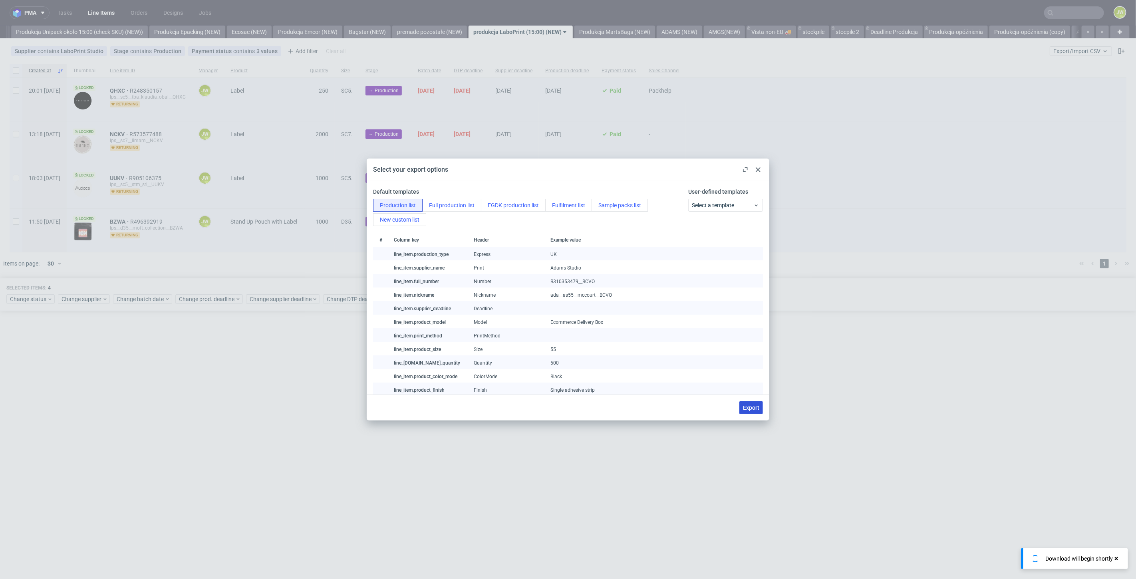
checkbox input "false"
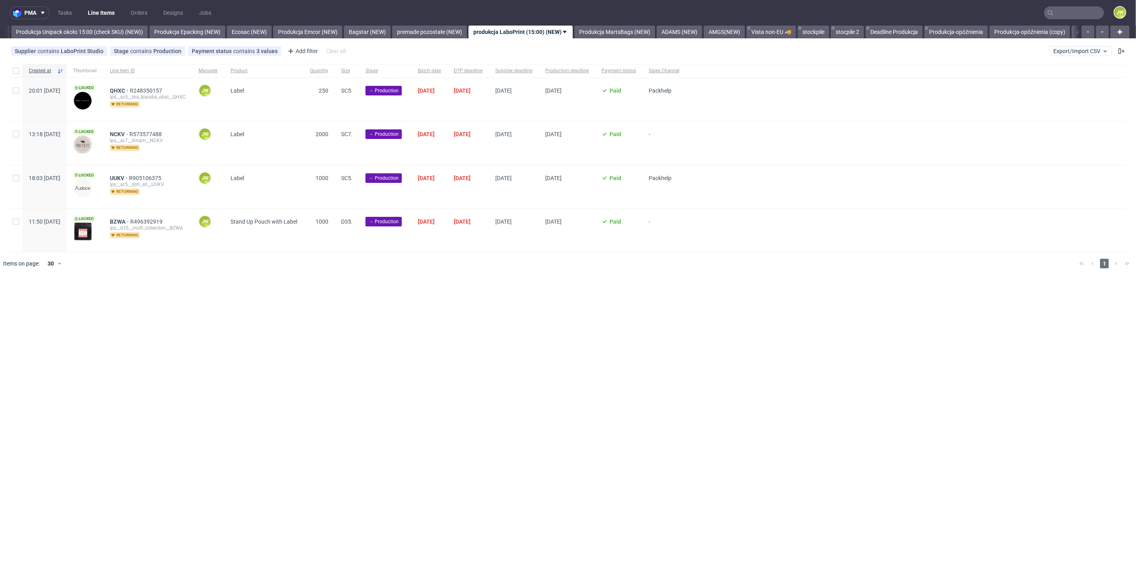
click at [162, 276] on div "Created at Thumbnail Line item ID Manager Product Quantity Size Stage Batch dat…" at bounding box center [568, 169] width 1136 height 217
click at [12, 67] on div at bounding box center [16, 71] width 13 height 14
checkbox input "true"
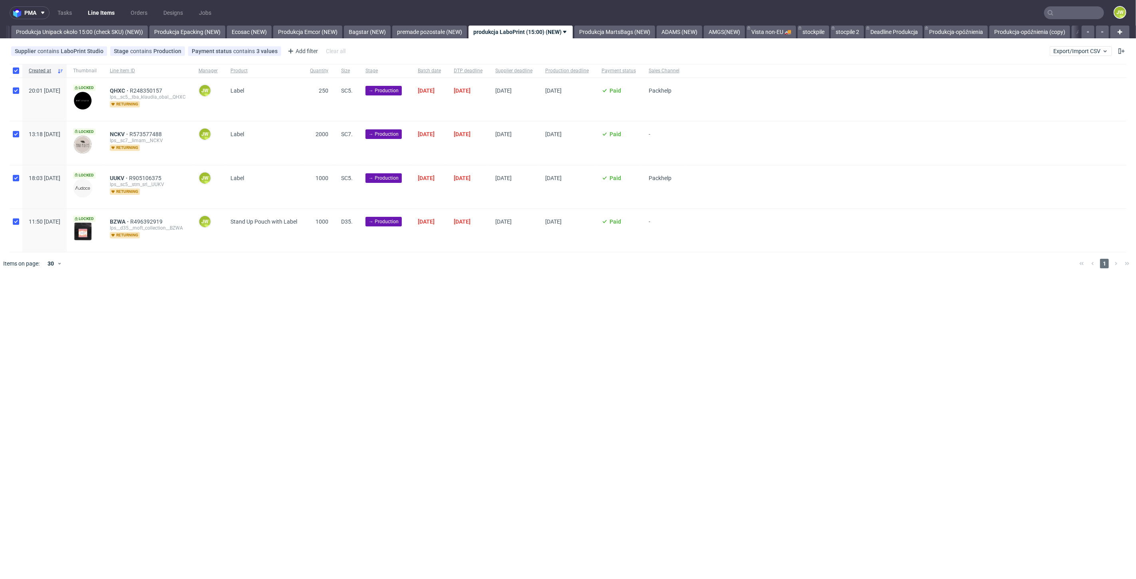
checkbox input "true"
click at [24, 300] on span "Change status" at bounding box center [28, 299] width 37 height 8
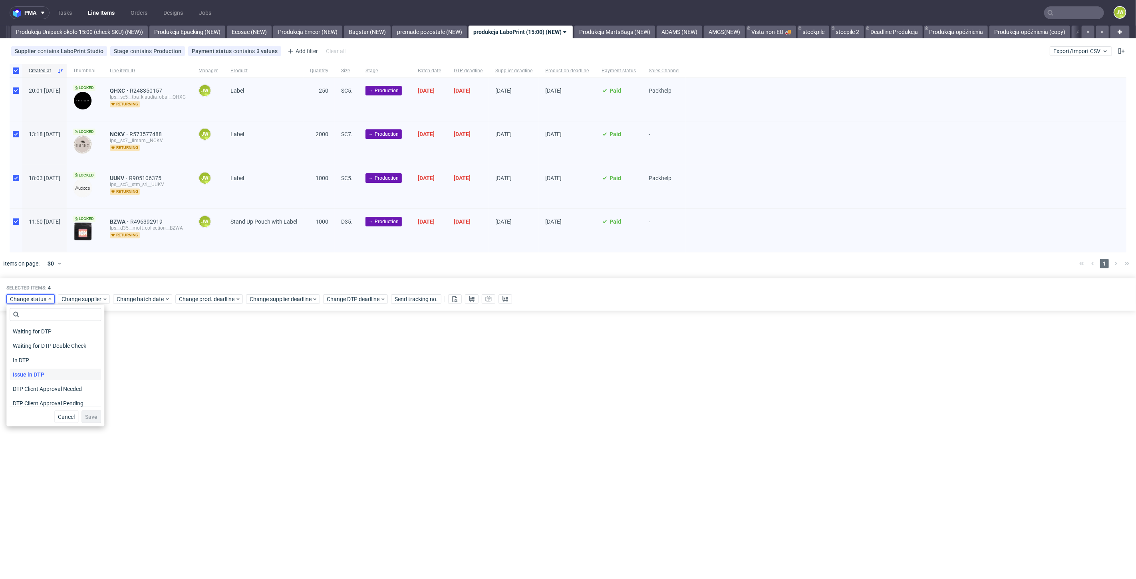
scroll to position [44, 0]
click at [27, 397] on span "In Production" at bounding box center [30, 402] width 40 height 11
drag, startPoint x: 87, startPoint y: 417, endPoint x: 134, endPoint y: 316, distance: 110.6
click at [88, 417] on span "Save" at bounding box center [91, 417] width 12 height 6
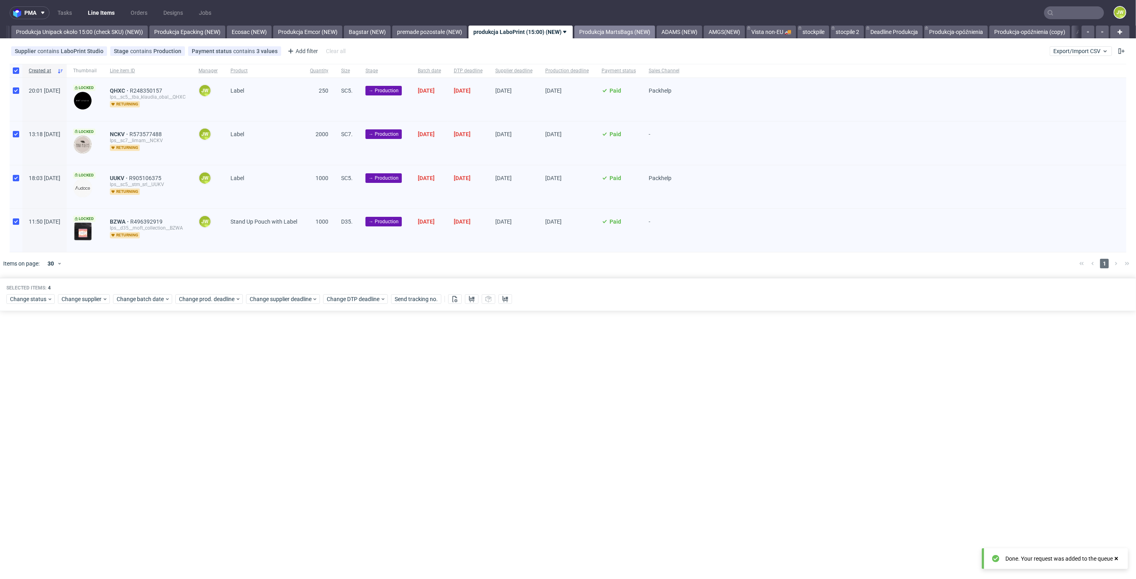
drag, startPoint x: 626, startPoint y: 40, endPoint x: 626, endPoint y: 31, distance: 9.6
click at [626, 40] on div "pma Tasks Line Items Orders Designs Jobs JW All DTP Late Shipped Shipments DTP …" at bounding box center [568, 289] width 1136 height 579
click at [626, 31] on link "Produkcja MartsBags (NEW)" at bounding box center [614, 32] width 81 height 13
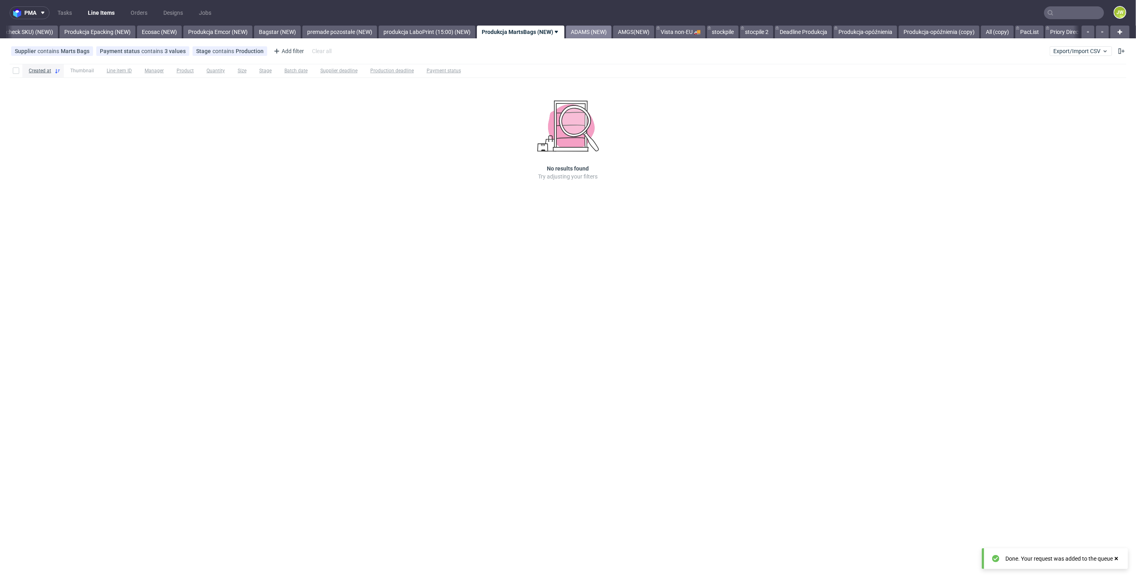
click at [607, 29] on link "ADAMS (NEW)" at bounding box center [589, 32] width 46 height 13
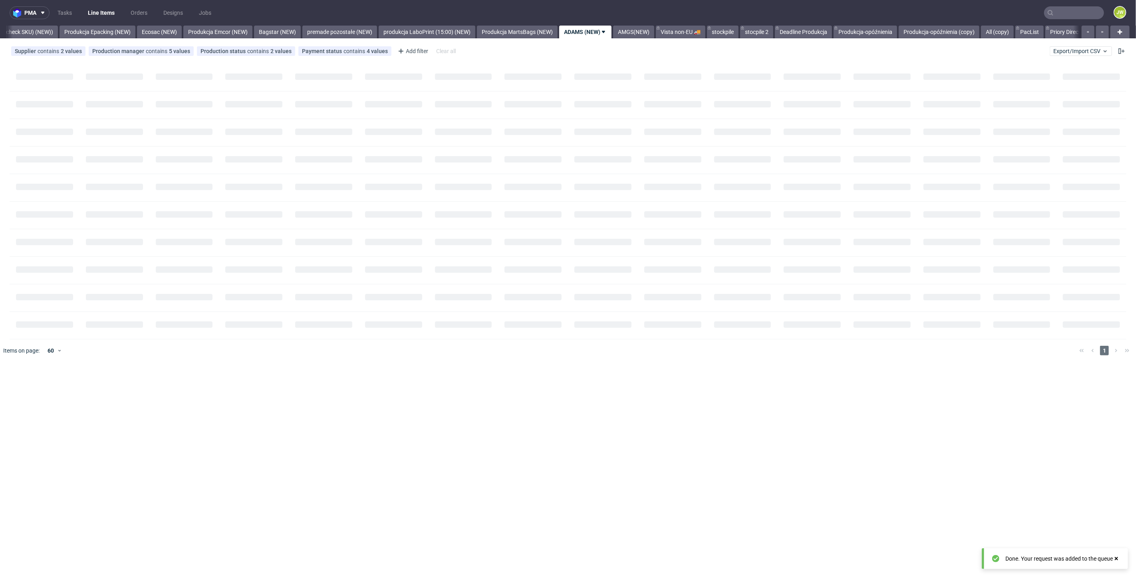
scroll to position [0, 1620]
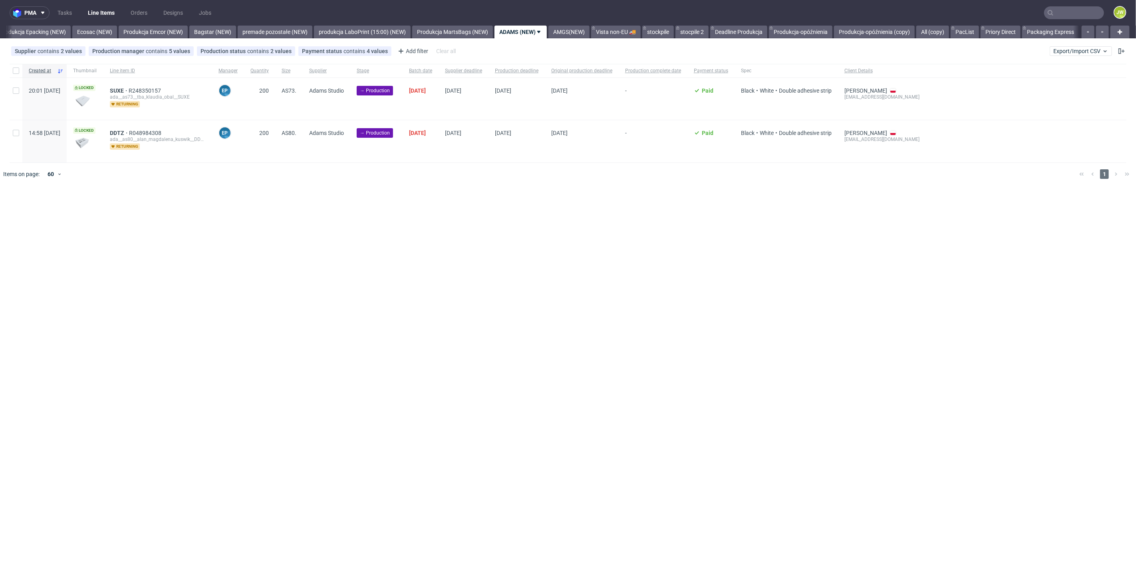
click at [12, 75] on div at bounding box center [16, 71] width 13 height 14
checkbox input "true"
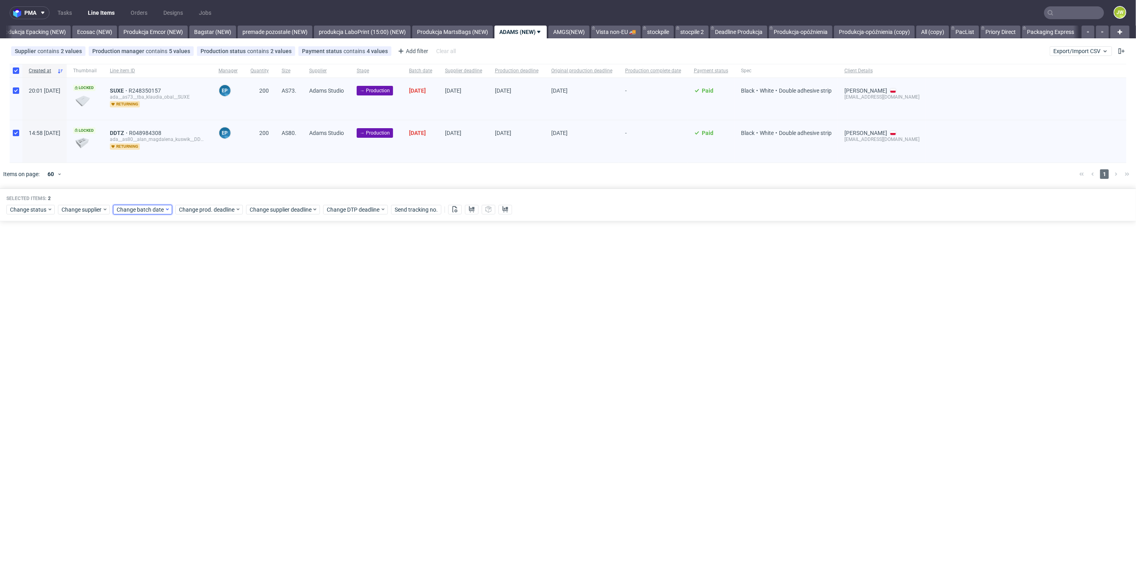
click at [159, 213] on div "Change batch date" at bounding box center [142, 210] width 59 height 10
click at [167, 300] on span "20" at bounding box center [166, 298] width 6 height 8
click at [208, 347] on button "Save" at bounding box center [208, 343] width 20 height 13
click at [210, 210] on span "Change prod. deadline" at bounding box center [207, 210] width 56 height 8
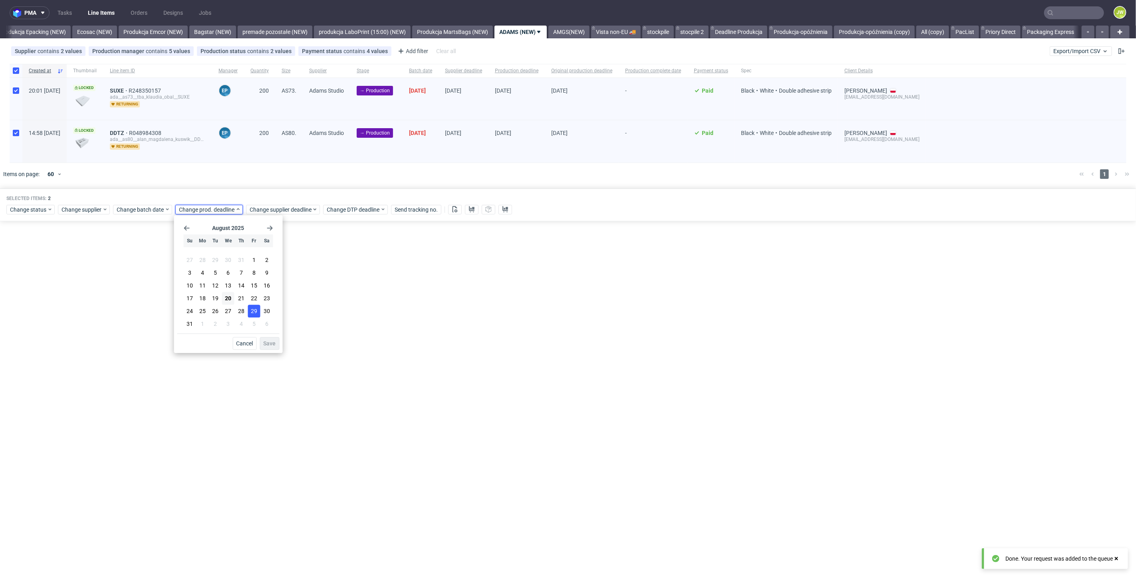
click at [254, 310] on span "29" at bounding box center [254, 311] width 6 height 8
click at [265, 341] on span "Save" at bounding box center [270, 344] width 12 height 6
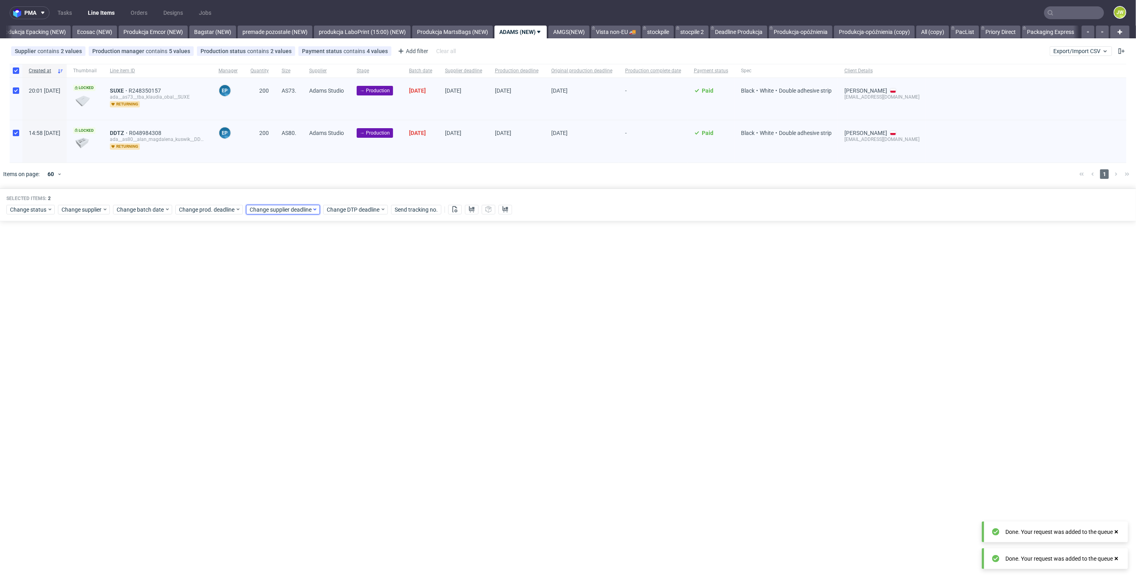
click at [270, 211] on span "Change supplier deadline" at bounding box center [281, 210] width 62 height 8
click at [325, 308] on span "29" at bounding box center [325, 311] width 6 height 8
click at [341, 343] on span "Save" at bounding box center [340, 344] width 12 height 6
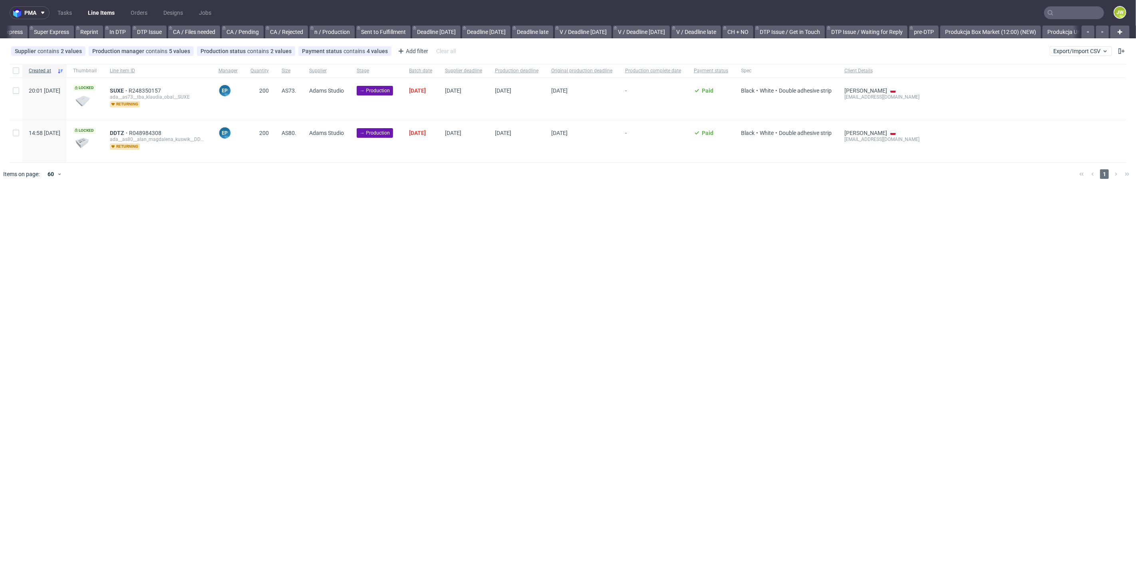
scroll to position [0, 1247]
click at [18, 71] on input "checkbox" at bounding box center [16, 70] width 6 height 6
checkbox input "true"
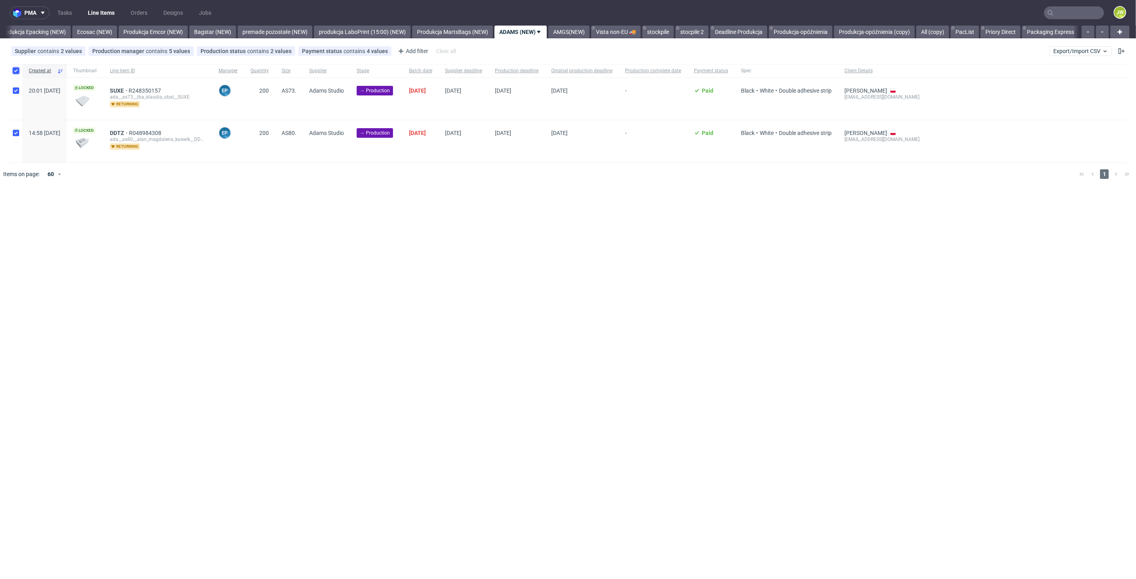
checkbox input "true"
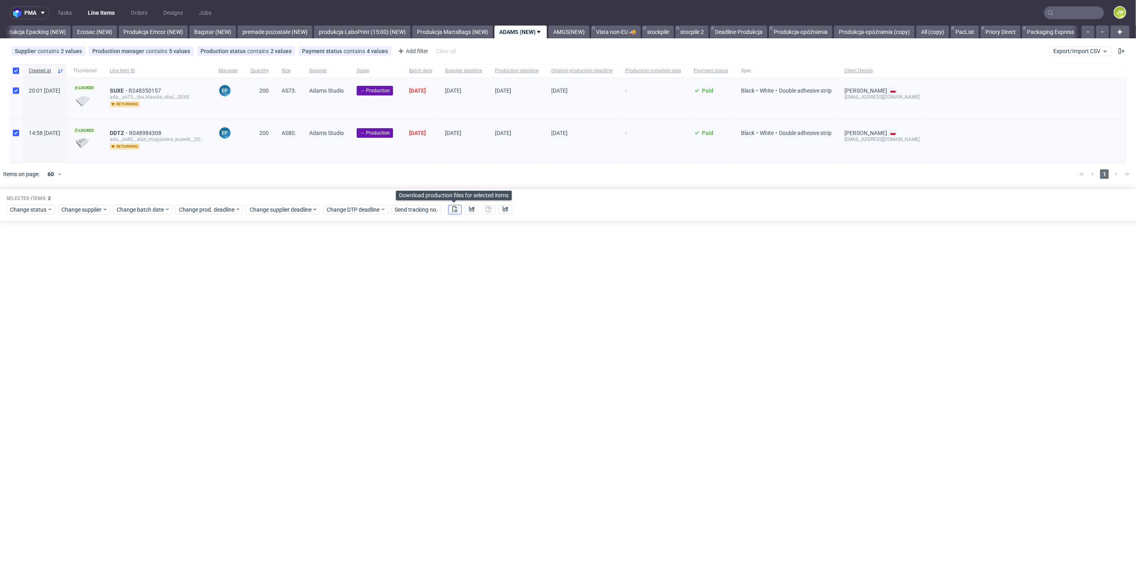
drag, startPoint x: 453, startPoint y: 209, endPoint x: 460, endPoint y: 208, distance: 7.2
click at [453, 209] on icon at bounding box center [455, 209] width 6 height 6
click at [469, 208] on use at bounding box center [472, 209] width 6 height 6
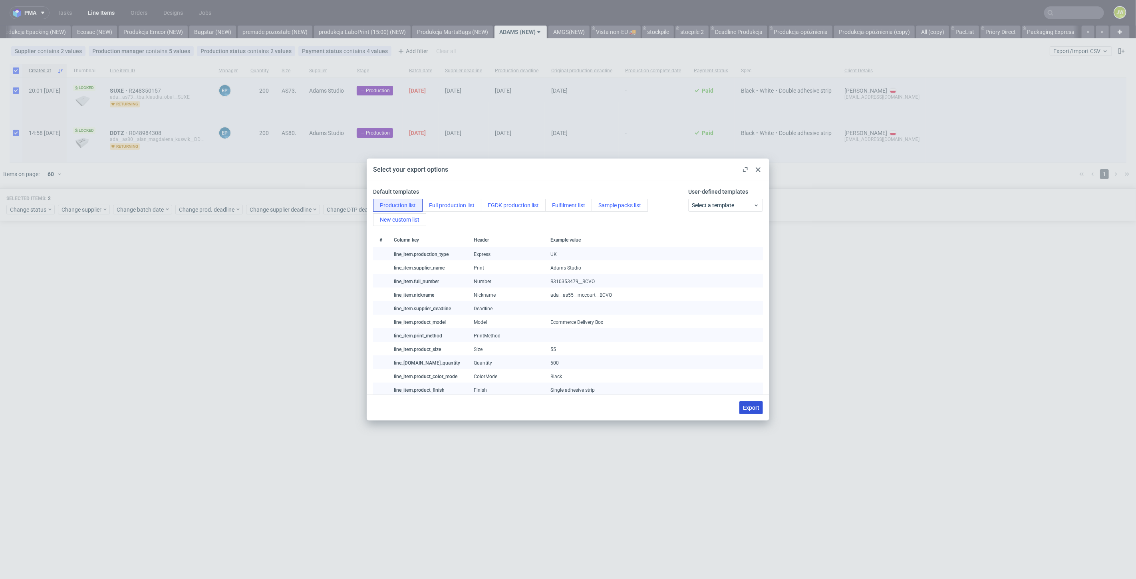
click at [740, 405] on button "Export" at bounding box center [751, 407] width 24 height 13
checkbox input "false"
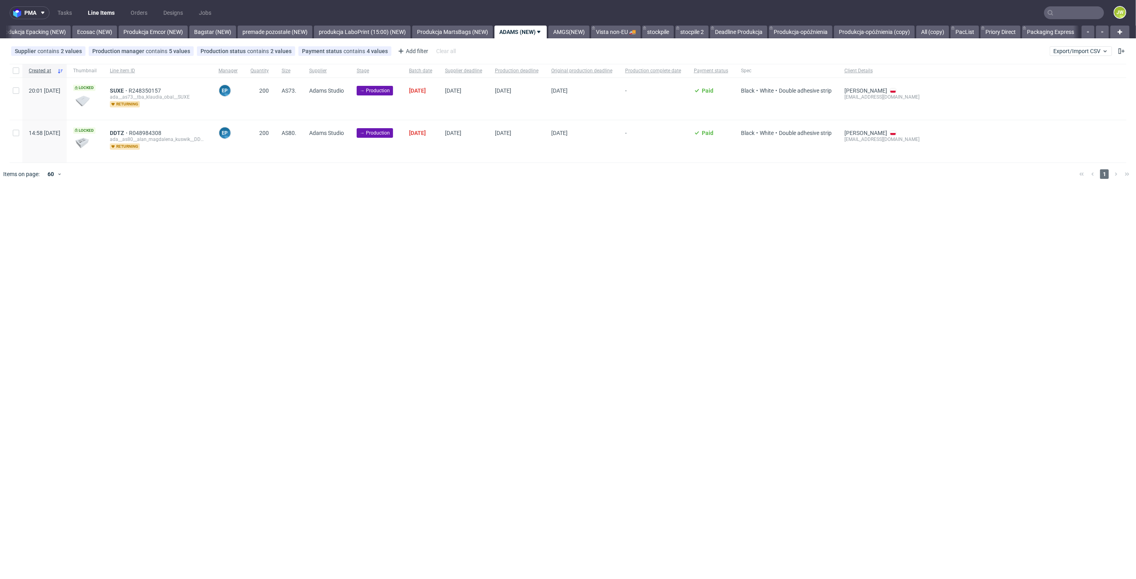
click at [689, 234] on div "pma Tasks Line Items Orders Designs Jobs JW All DTP Late Shipped Shipments DTP …" at bounding box center [568, 289] width 1136 height 579
click at [544, 207] on div "pma Tasks Line Items Orders Designs Jobs JW All DTP Late Shipped Shipments DTP …" at bounding box center [568, 289] width 1136 height 579
click at [11, 68] on div at bounding box center [16, 71] width 13 height 14
checkbox input "true"
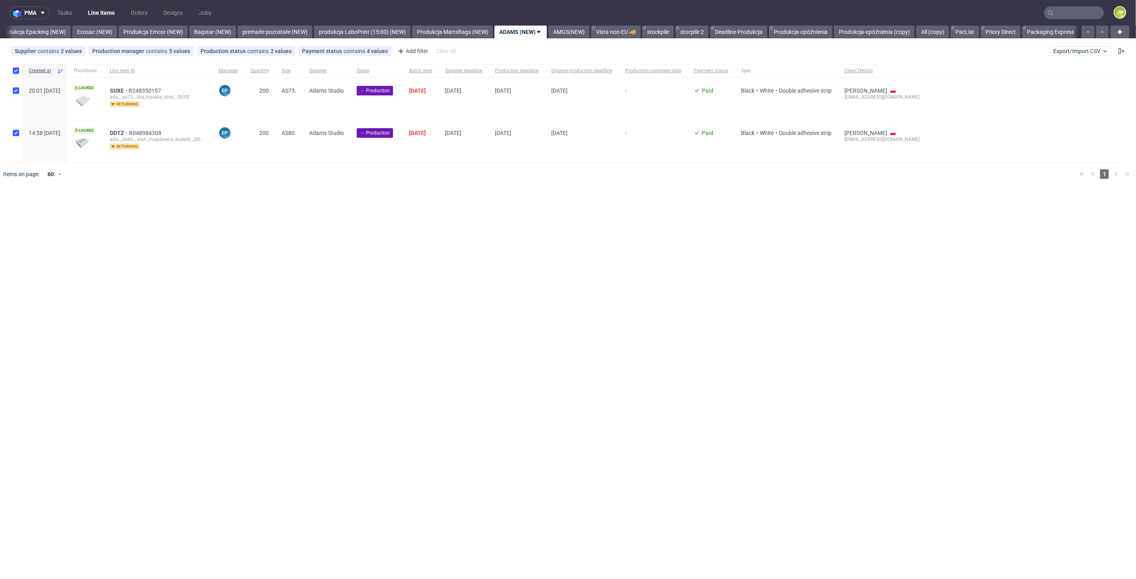
checkbox input "true"
click at [23, 215] on div "Selected items: 2 Change status Change supplier Change batch date Change prod. …" at bounding box center [568, 205] width 1136 height 33
click at [23, 210] on span "Change status" at bounding box center [28, 210] width 37 height 8
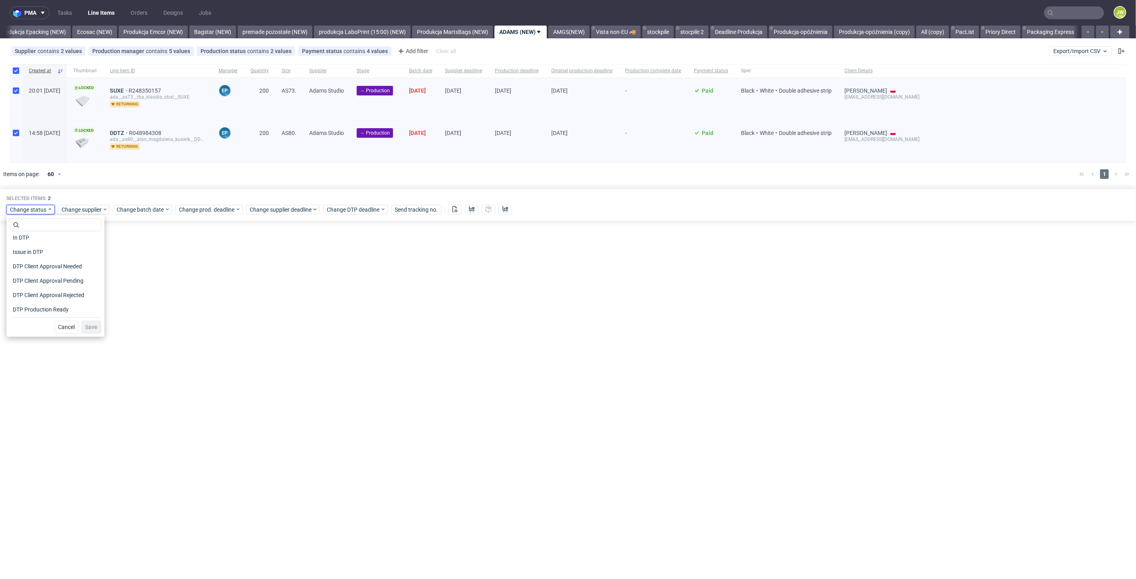
scroll to position [44, 0]
click at [30, 308] on span "In Production" at bounding box center [30, 312] width 40 height 11
click at [85, 330] on span "Save" at bounding box center [91, 327] width 12 height 6
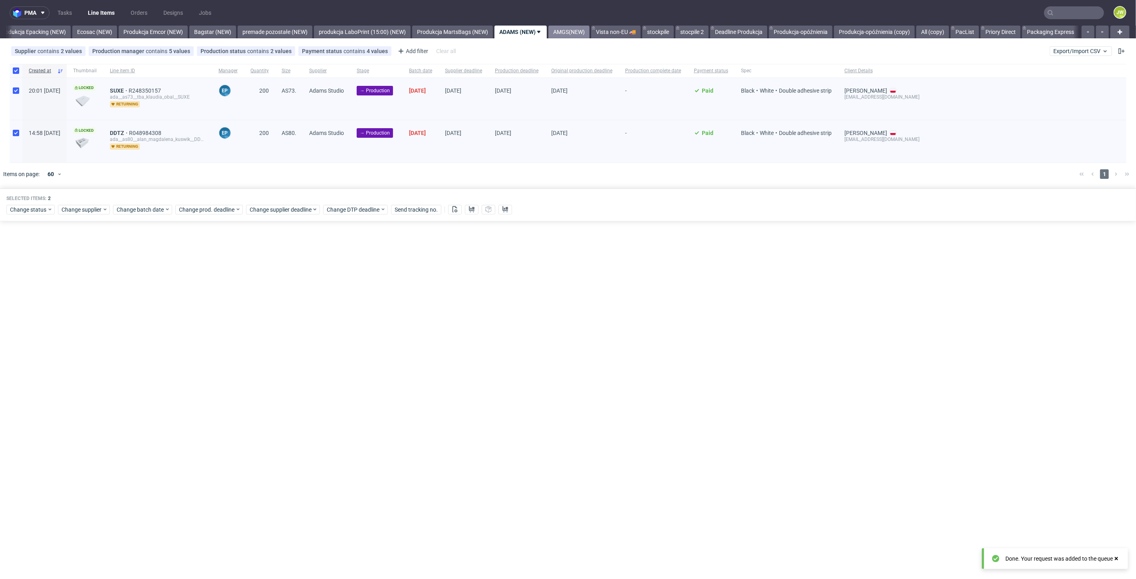
click at [590, 32] on link "AMGS(NEW)" at bounding box center [568, 32] width 41 height 13
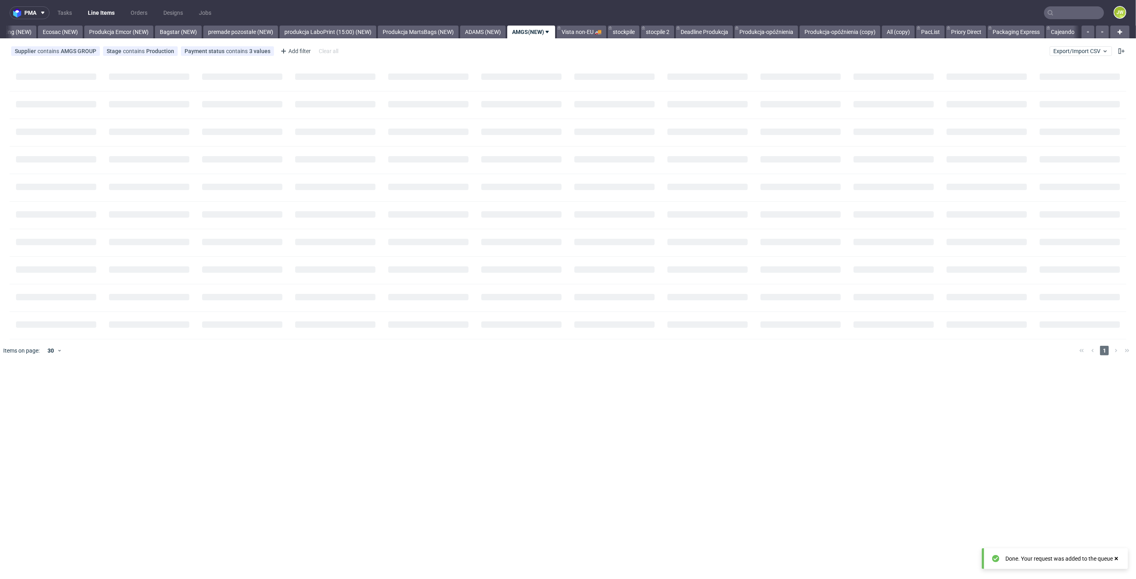
scroll to position [0, 1665]
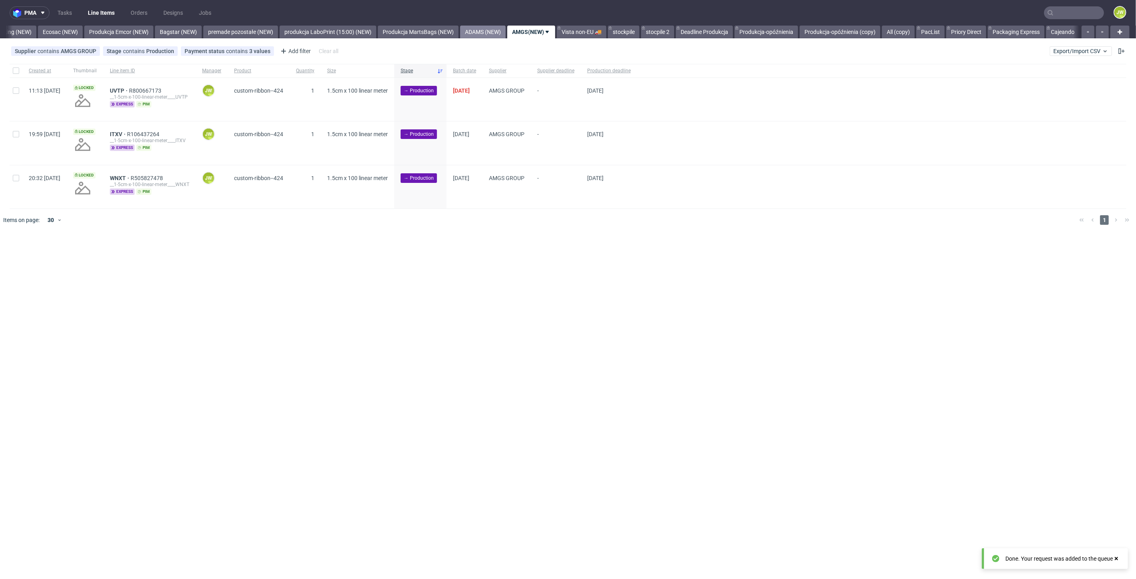
click at [488, 31] on link "ADAMS (NEW)" at bounding box center [483, 32] width 46 height 13
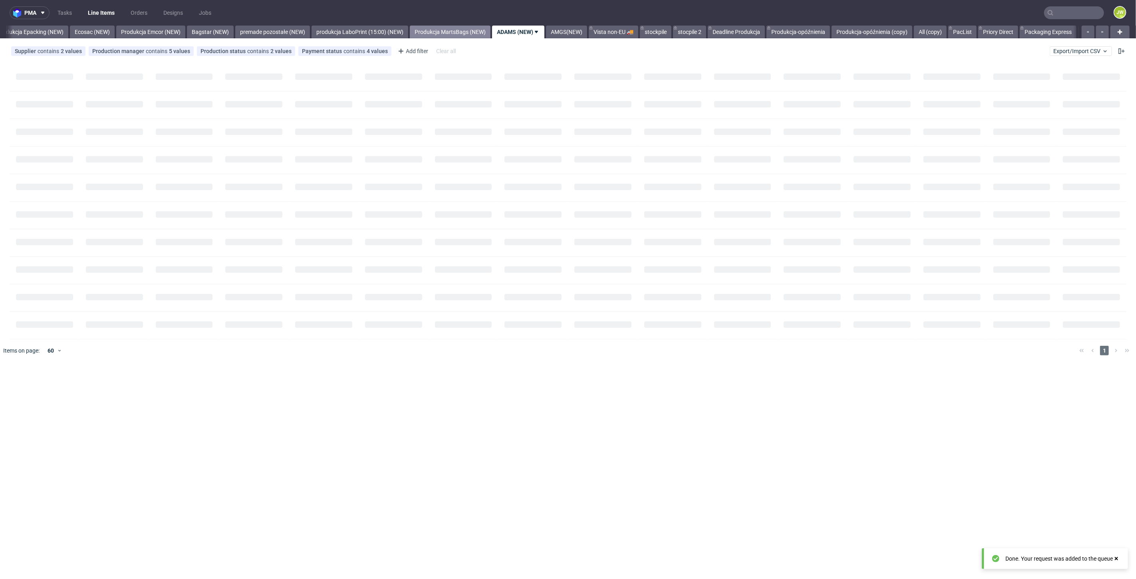
scroll to position [0, 1620]
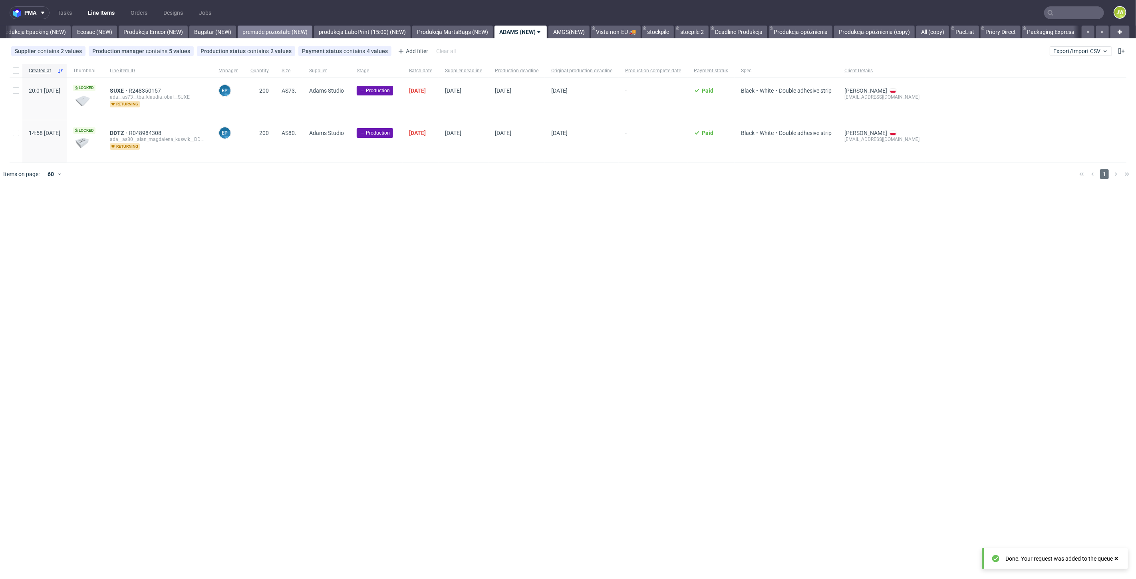
click at [296, 29] on link "premade pozostałe (NEW)" at bounding box center [275, 32] width 75 height 13
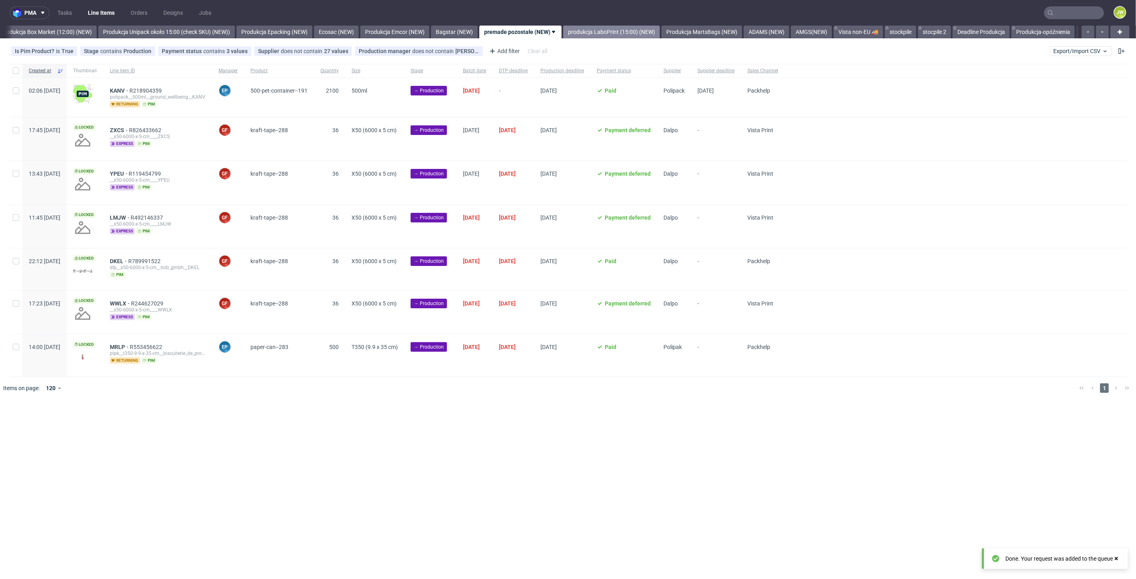
click at [610, 30] on link "produkcja LaboPrint (15:00) (NEW)" at bounding box center [611, 32] width 97 height 13
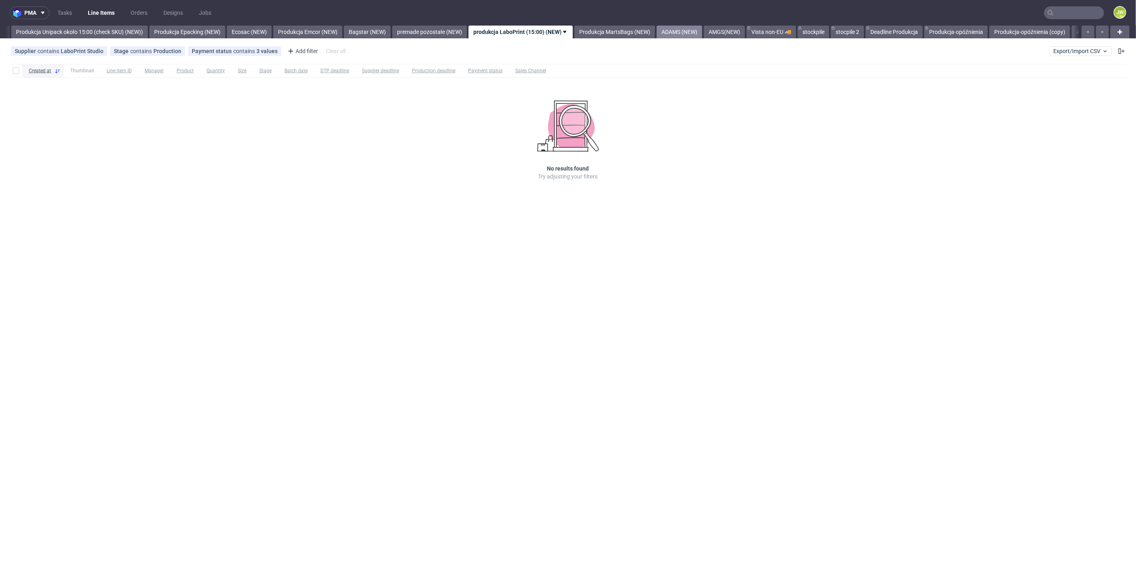
click at [701, 32] on link "ADAMS (NEW)" at bounding box center [680, 32] width 46 height 13
click at [590, 29] on link "AMGS(NEW)" at bounding box center [568, 32] width 41 height 13
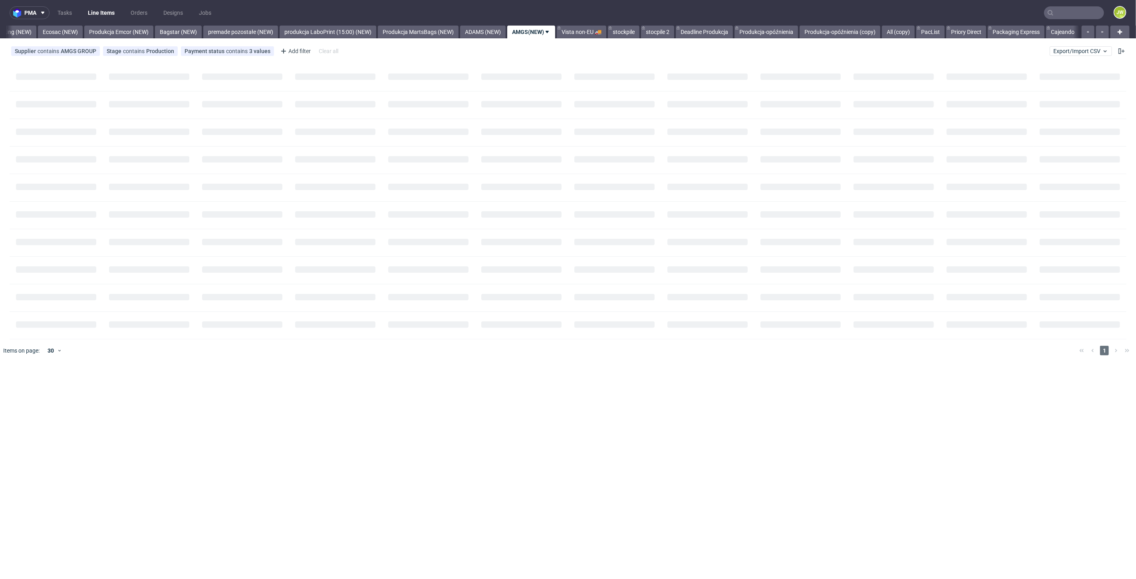
scroll to position [0, 1665]
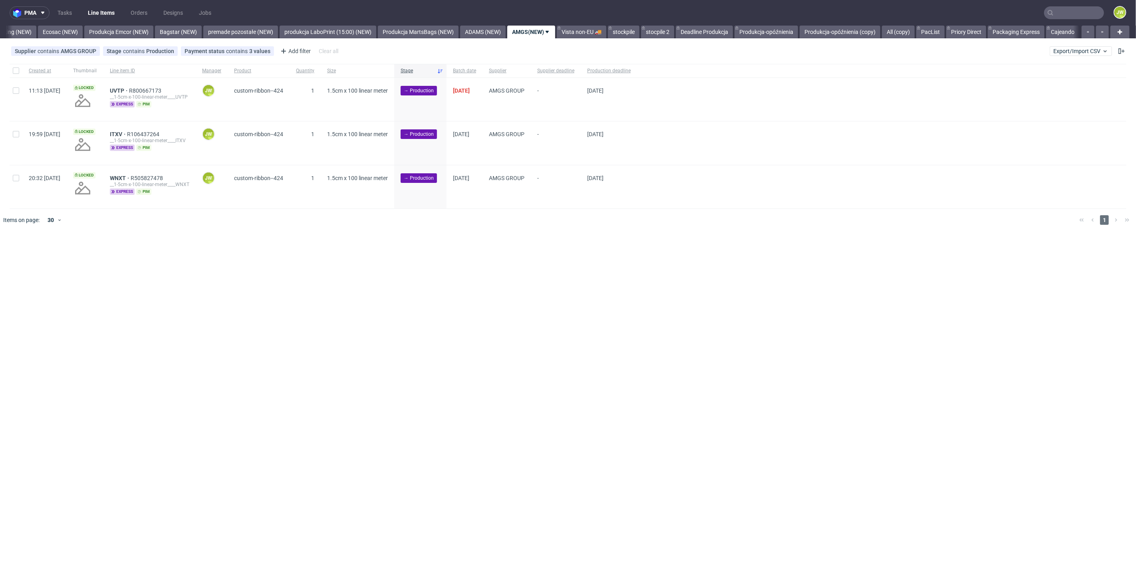
click at [331, 247] on div "pma Tasks Line Items Orders Designs Jobs JW All DTP Late Shipped Shipments DTP …" at bounding box center [568, 289] width 1136 height 579
click at [19, 69] on input "checkbox" at bounding box center [16, 70] width 6 height 6
checkbox input "true"
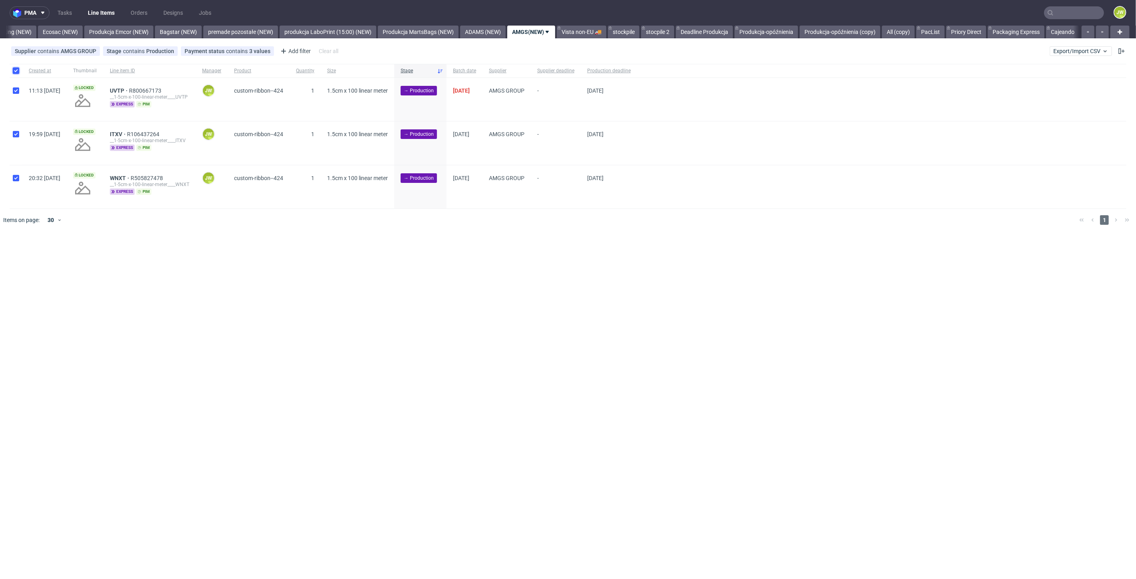
checkbox input "true"
click at [145, 254] on span "Change batch date" at bounding box center [141, 256] width 48 height 8
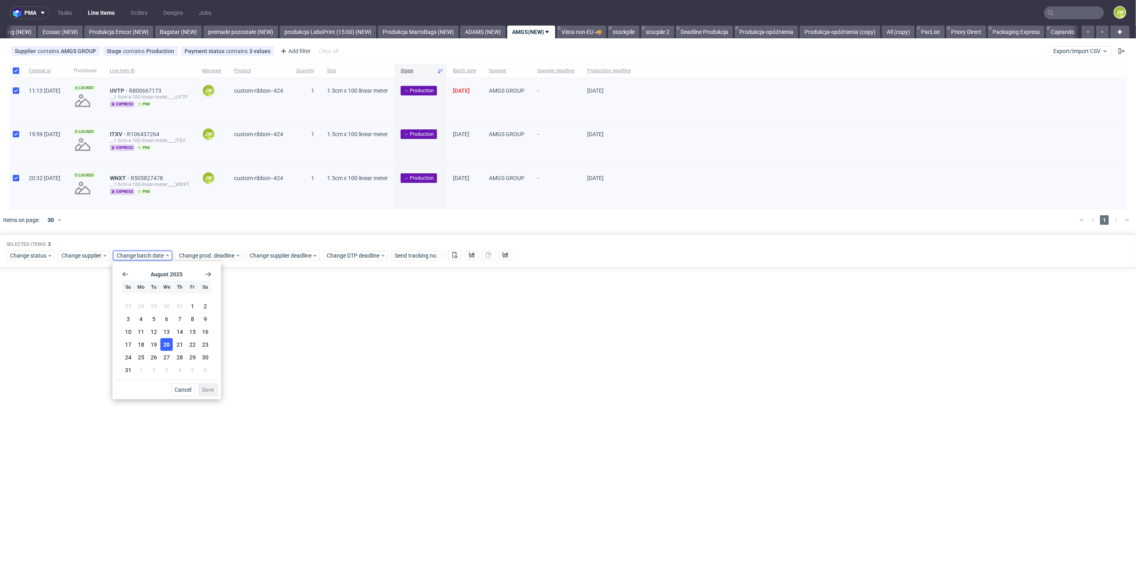
click at [166, 344] on span "20" at bounding box center [166, 345] width 6 height 8
drag, startPoint x: 216, startPoint y: 388, endPoint x: 216, endPoint y: 375, distance: 13.6
click at [216, 388] on button "Save" at bounding box center [208, 389] width 20 height 13
click at [208, 257] on span "Change prod. deadline" at bounding box center [207, 256] width 56 height 8
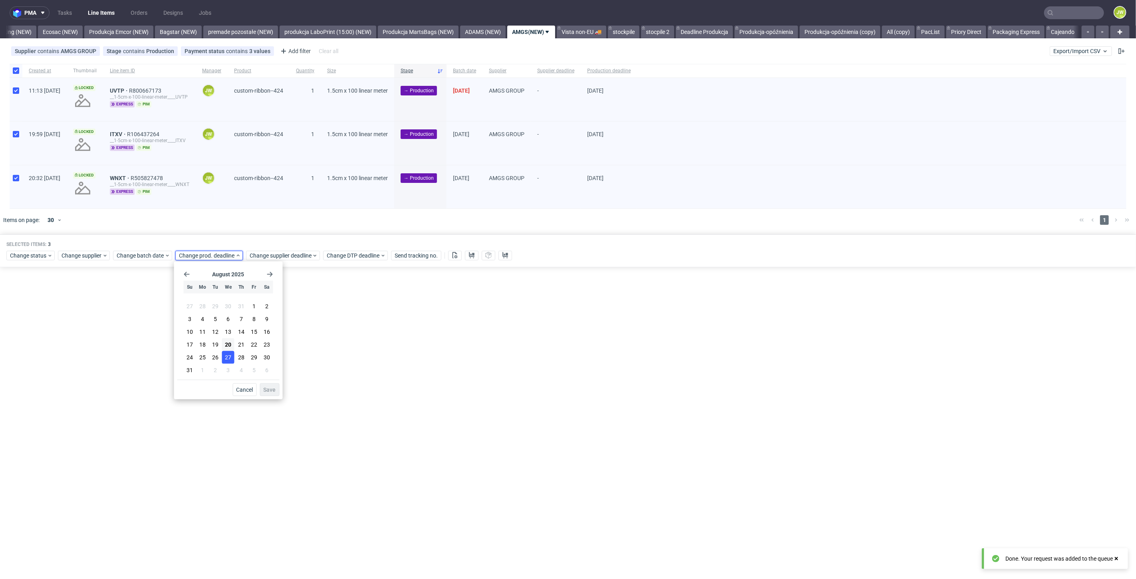
click at [226, 356] on span "27" at bounding box center [228, 357] width 6 height 8
click at [272, 395] on button "Save" at bounding box center [270, 389] width 20 height 13
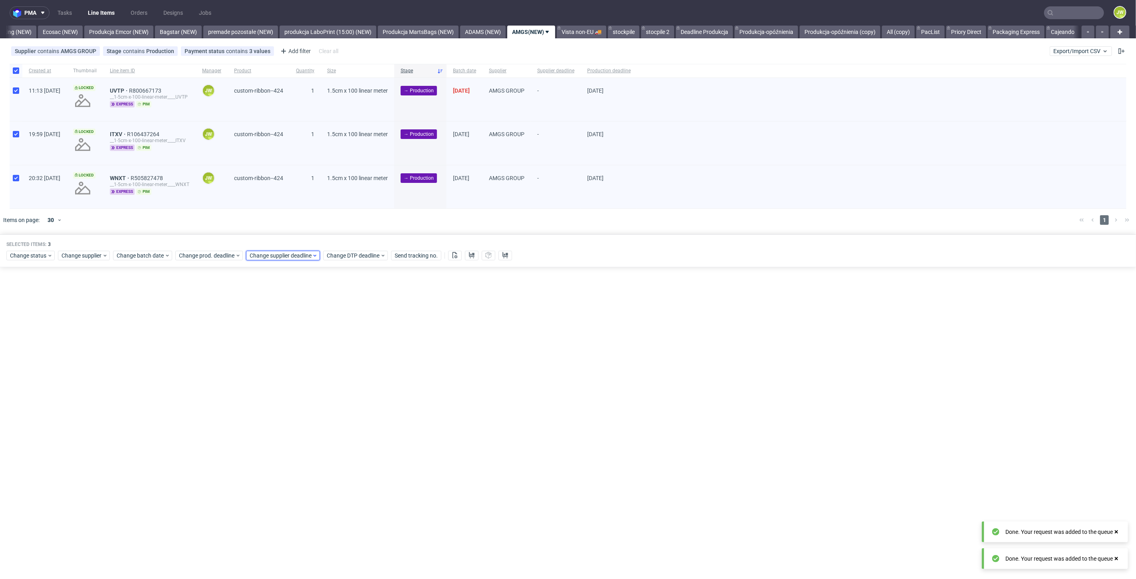
click at [264, 254] on span "Change supplier deadline" at bounding box center [281, 256] width 62 height 8
drag, startPoint x: 298, startPoint y: 351, endPoint x: 301, endPoint y: 359, distance: 8.1
click at [298, 351] on button "27" at bounding box center [299, 357] width 12 height 13
click at [339, 390] on span "Save" at bounding box center [340, 390] width 12 height 6
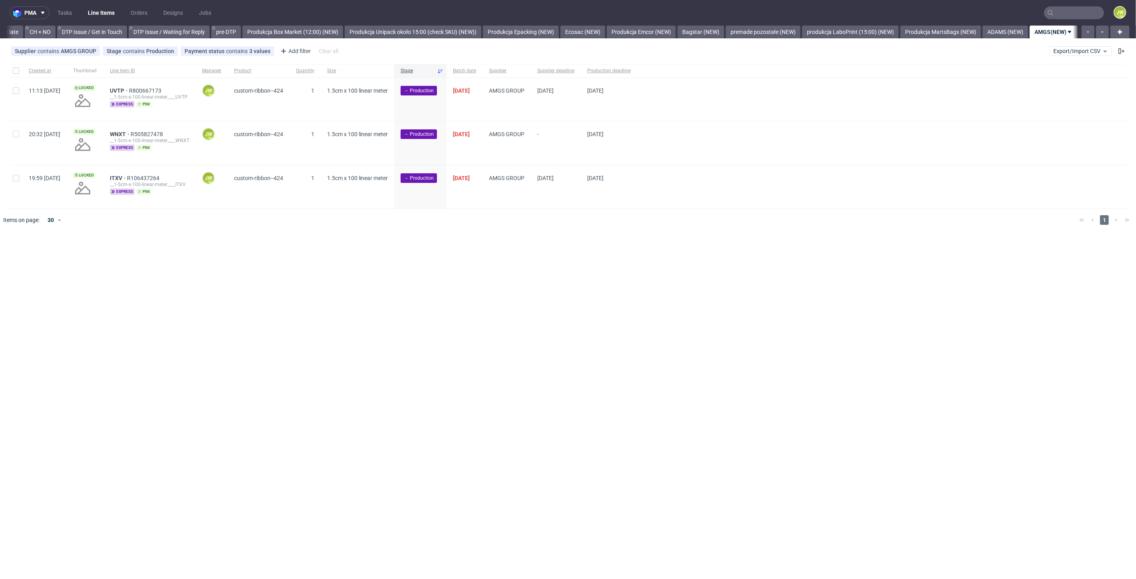
scroll to position [0, 1369]
click at [387, 249] on div "pma Tasks Line Items Orders Designs Jobs JW All DTP Late Shipped Shipments DTP …" at bounding box center [568, 289] width 1136 height 579
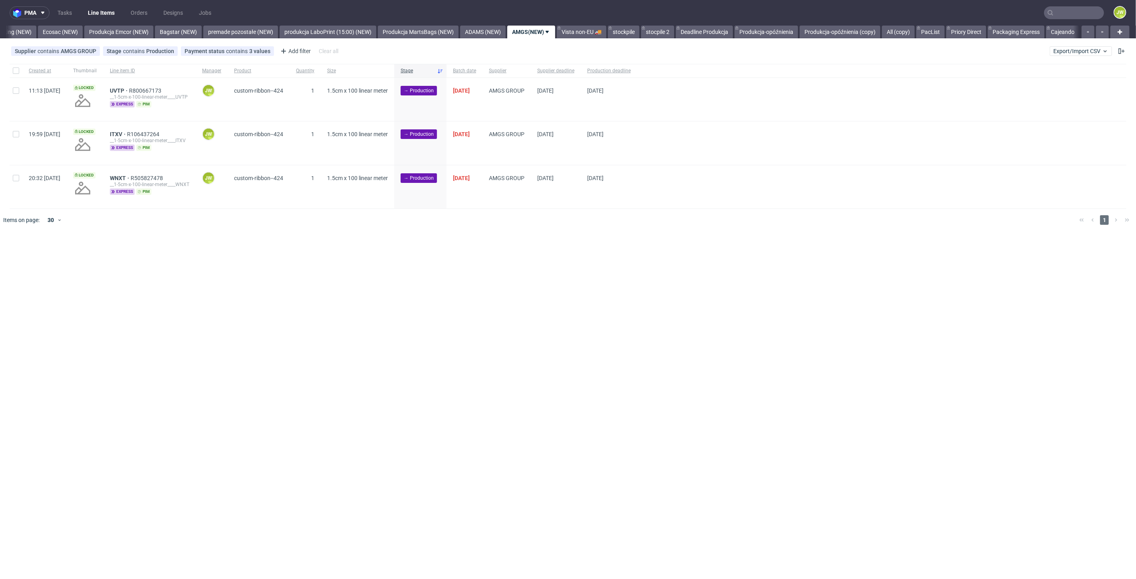
click at [21, 72] on div at bounding box center [16, 71] width 13 height 14
checkbox input "true"
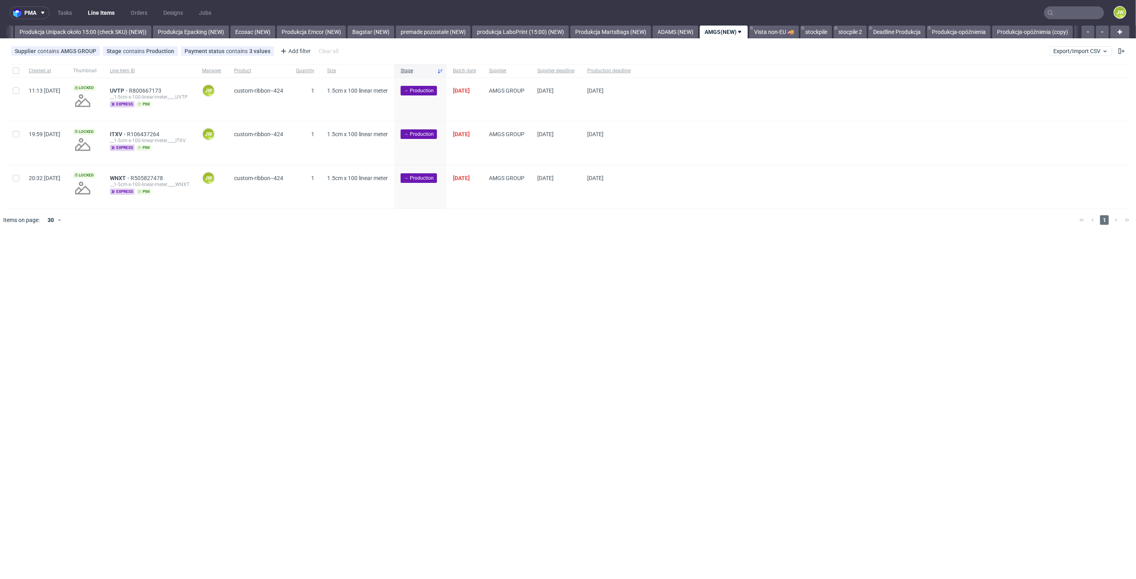
click at [399, 266] on div "pma Tasks Line Items Orders Designs Jobs JW All DTP Late Shipped Shipments DTP …" at bounding box center [568, 289] width 1136 height 579
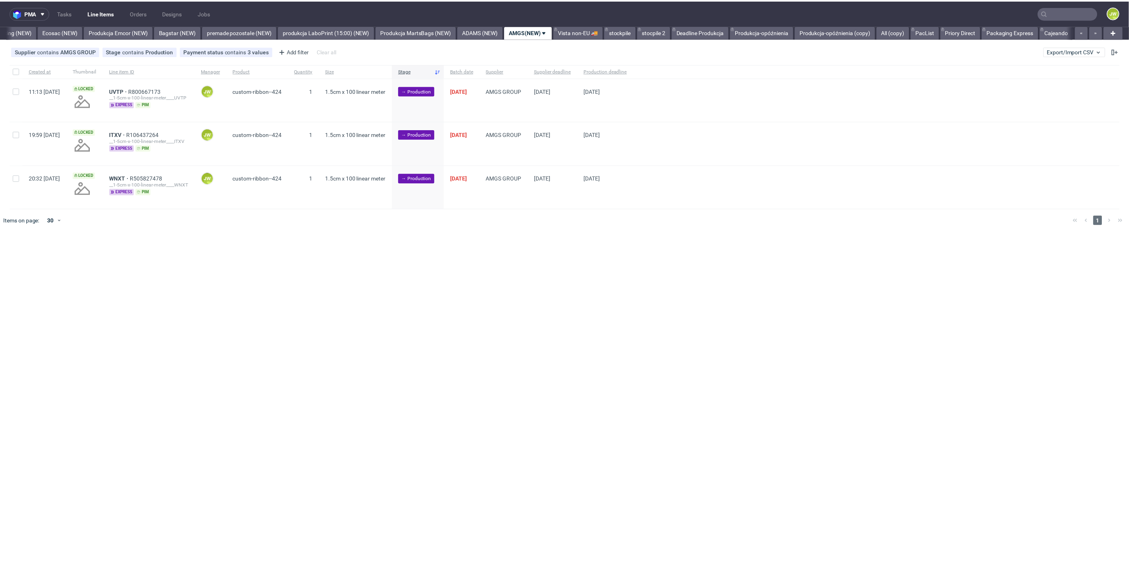
scroll to position [0, 1665]
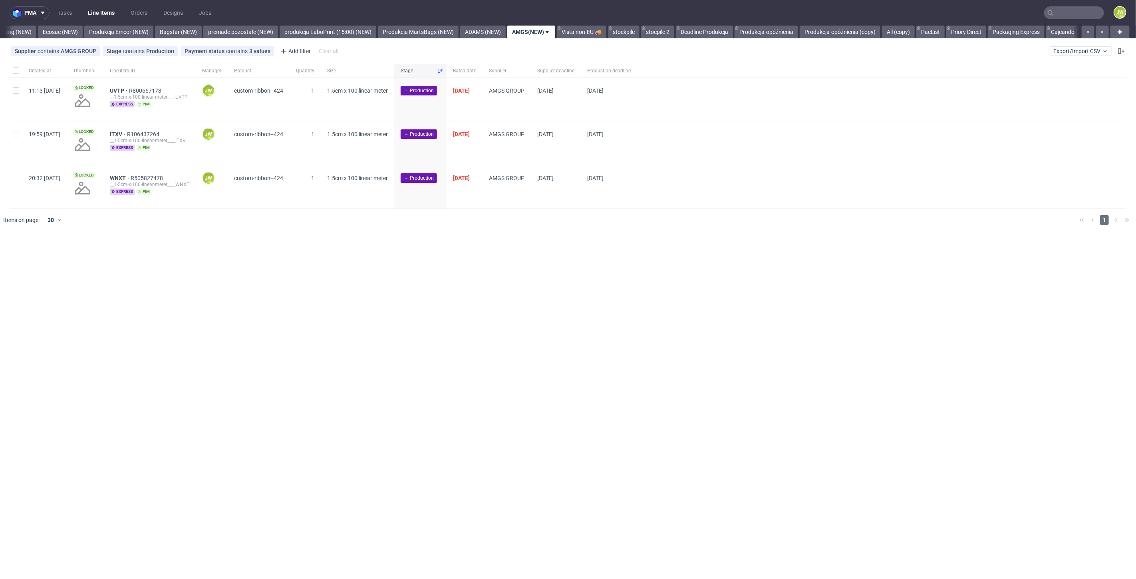
click at [488, 248] on div "pma Tasks Line Items Orders Designs Jobs JW All DTP Late Shipped Shipments DTP …" at bounding box center [568, 289] width 1136 height 579
click at [16, 72] on input "checkbox" at bounding box center [16, 70] width 6 height 6
checkbox input "true"
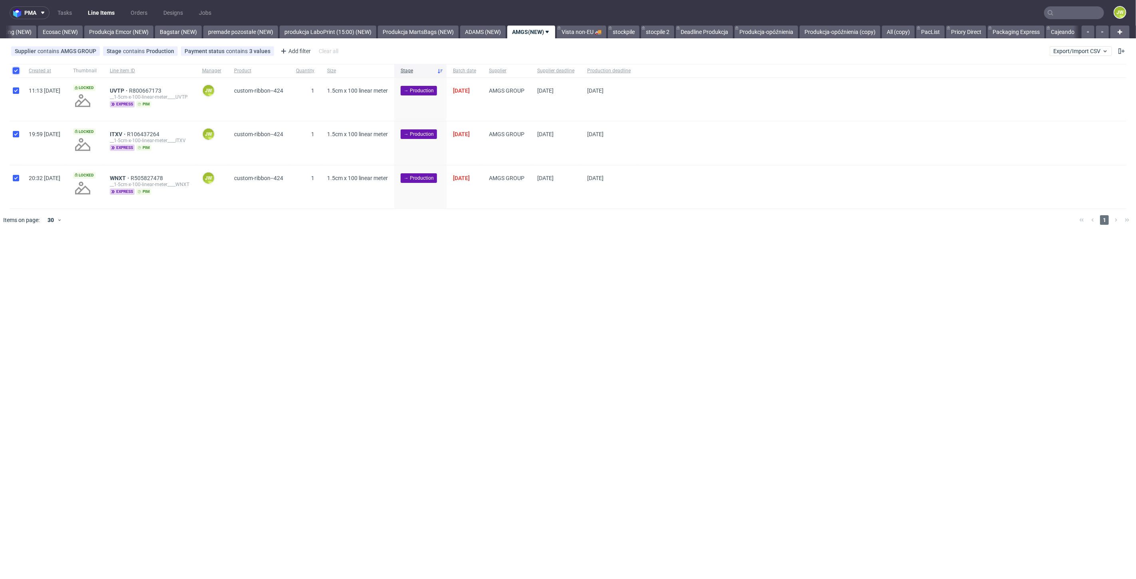
checkbox input "true"
click at [458, 258] on button at bounding box center [455, 256] width 14 height 10
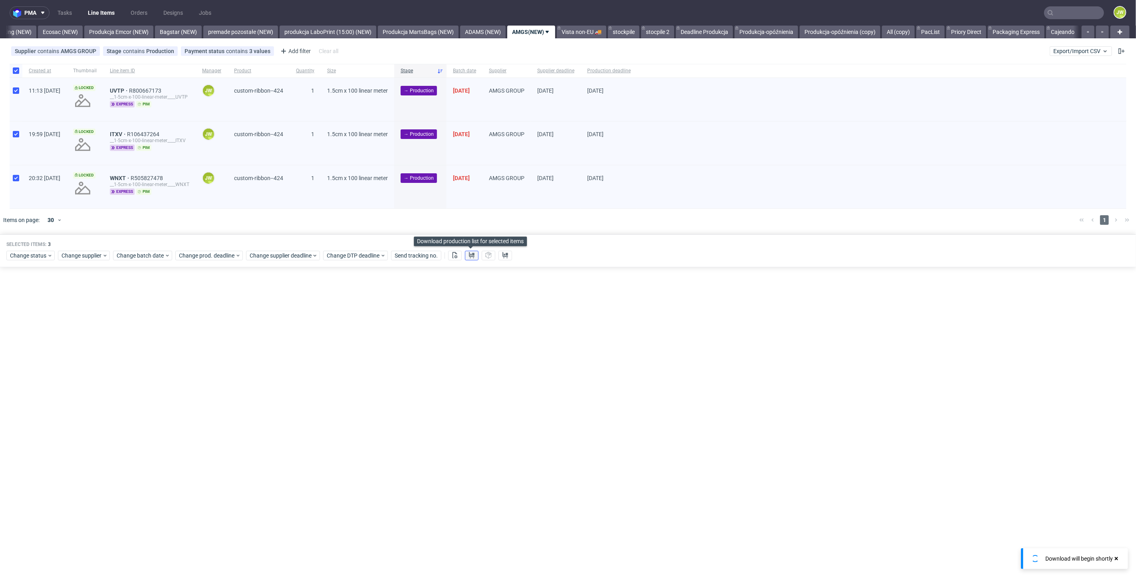
click at [474, 258] on button at bounding box center [472, 256] width 14 height 10
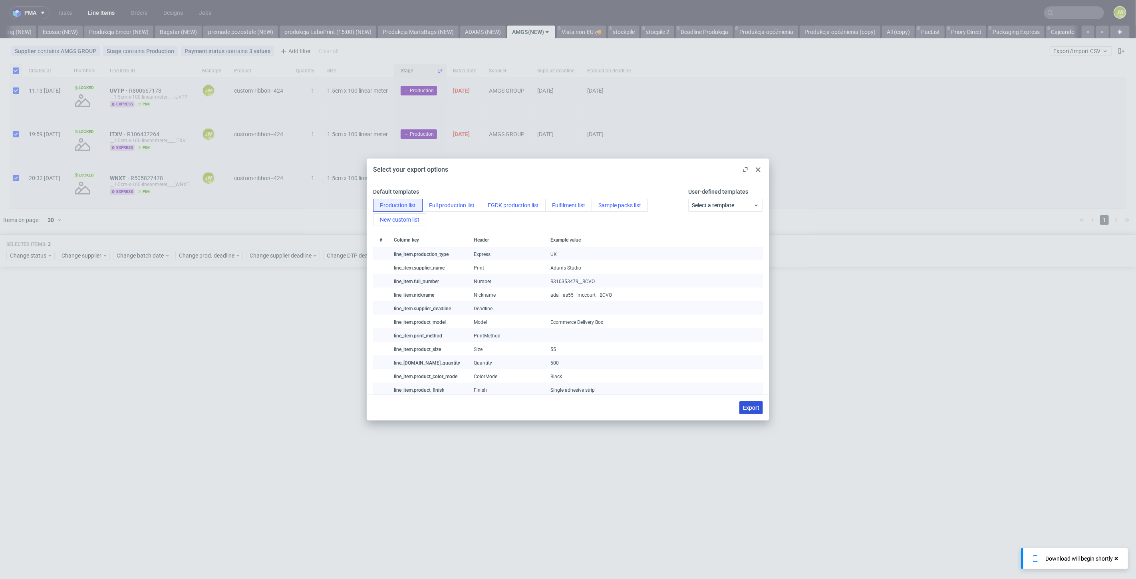
click at [757, 409] on span "Export" at bounding box center [751, 408] width 16 height 6
checkbox input "false"
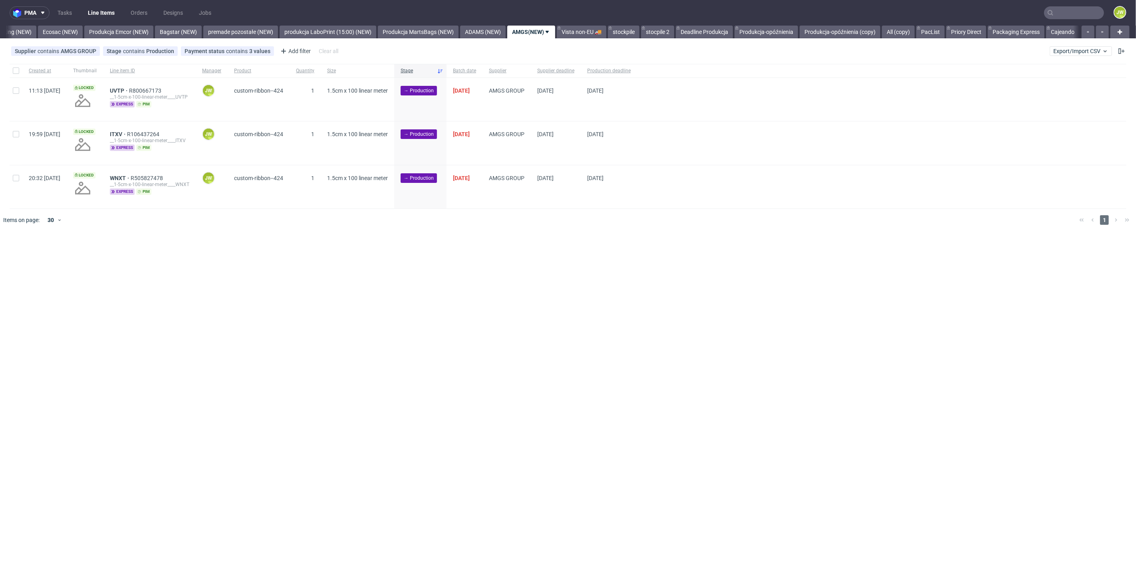
click at [486, 442] on div "pma Tasks Line Items Orders Designs Jobs JW All DTP Late Shipped Shipments DTP …" at bounding box center [568, 289] width 1136 height 579
click at [424, 340] on div "pma Tasks Line Items Orders Designs Jobs JW All DTP Late Shipped Shipments DTP …" at bounding box center [568, 289] width 1136 height 579
click at [329, 306] on div "pma Tasks Line Items Orders Designs Jobs JW All DTP Late Shipped Shipments DTP …" at bounding box center [568, 289] width 1136 height 579
drag, startPoint x: 11, startPoint y: 69, endPoint x: 16, endPoint y: 72, distance: 5.8
click at [11, 69] on div at bounding box center [16, 71] width 13 height 14
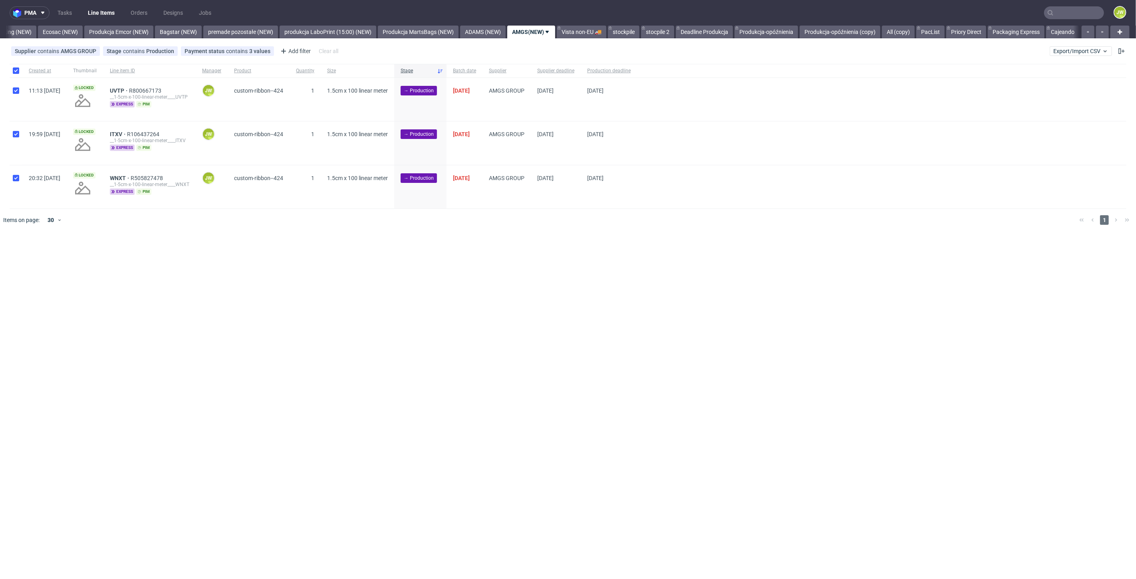
checkbox input "true"
click at [23, 259] on span "Change status" at bounding box center [28, 256] width 37 height 8
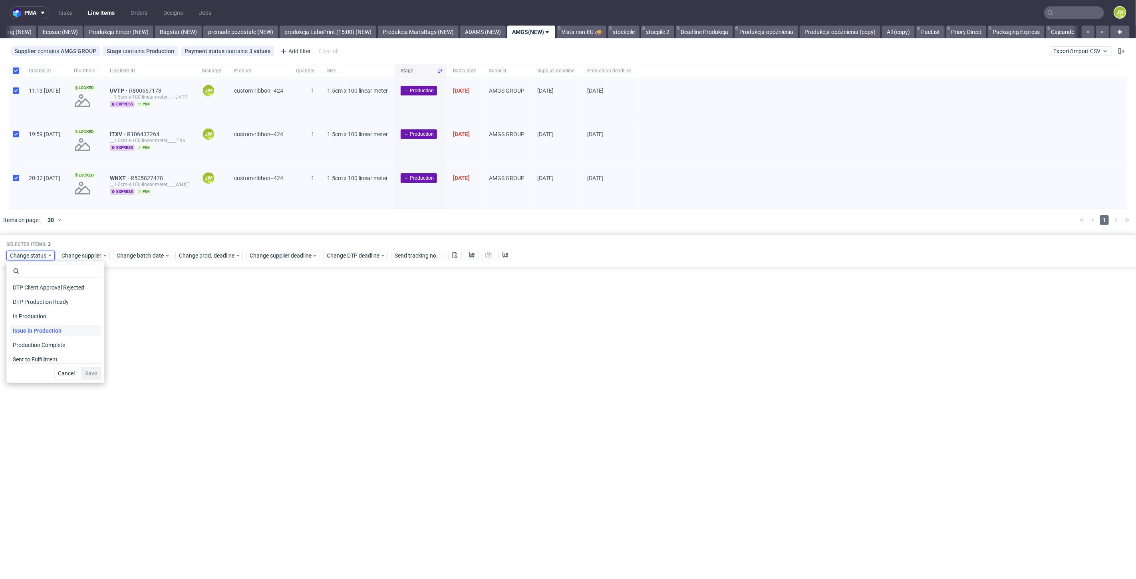
scroll to position [89, 0]
click at [27, 318] on span "In Production" at bounding box center [30, 314] width 40 height 11
drag, startPoint x: 85, startPoint y: 371, endPoint x: 382, endPoint y: 190, distance: 348.0
click at [85, 371] on span "Save" at bounding box center [91, 374] width 12 height 6
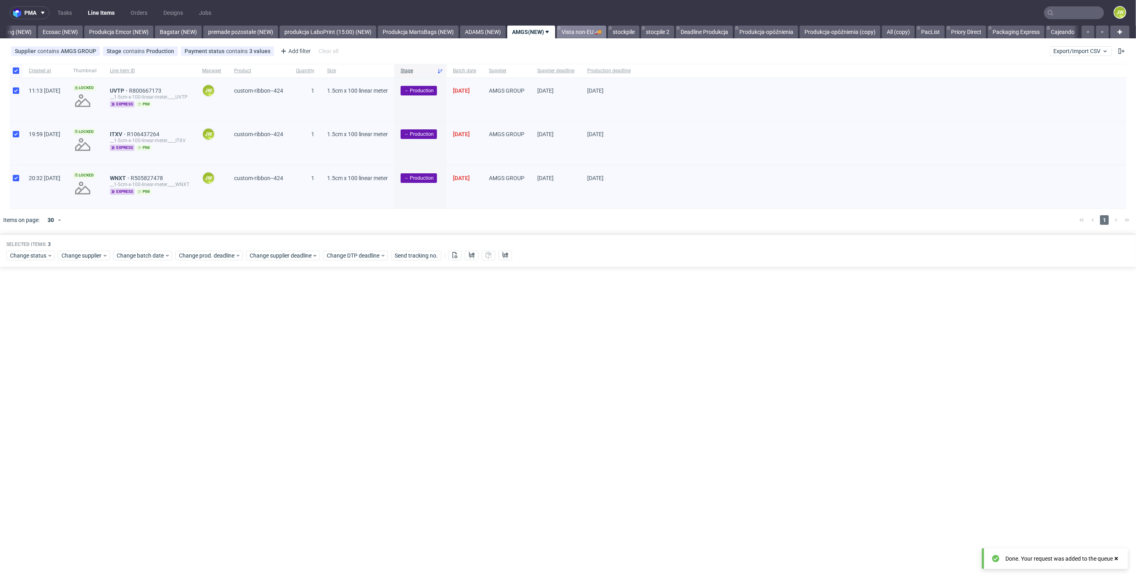
click at [580, 27] on link "Vista non-EU 🚚" at bounding box center [582, 32] width 50 height 13
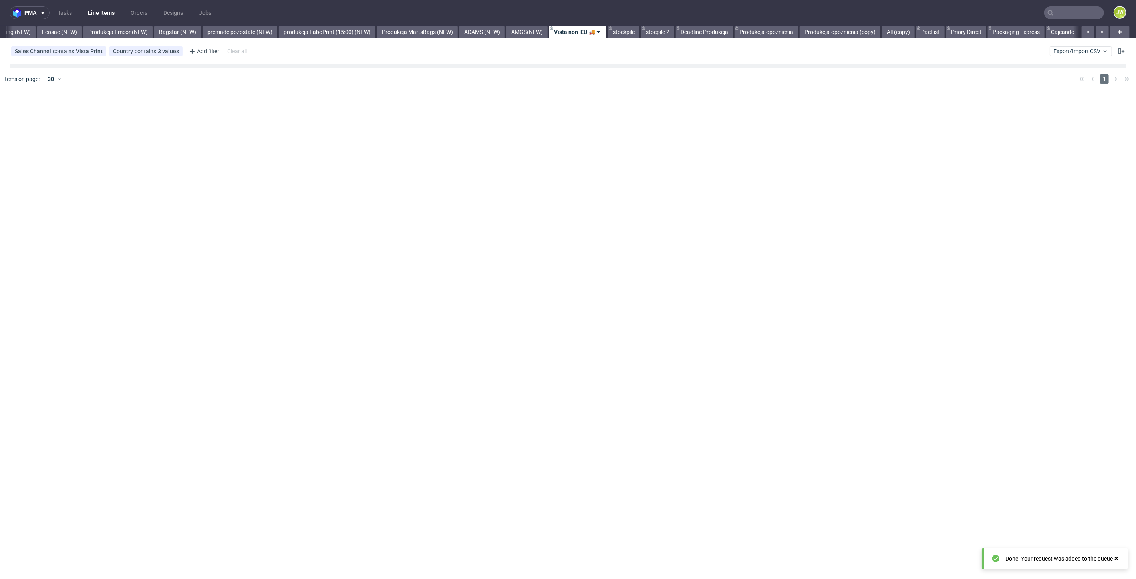
scroll to position [0, 1679]
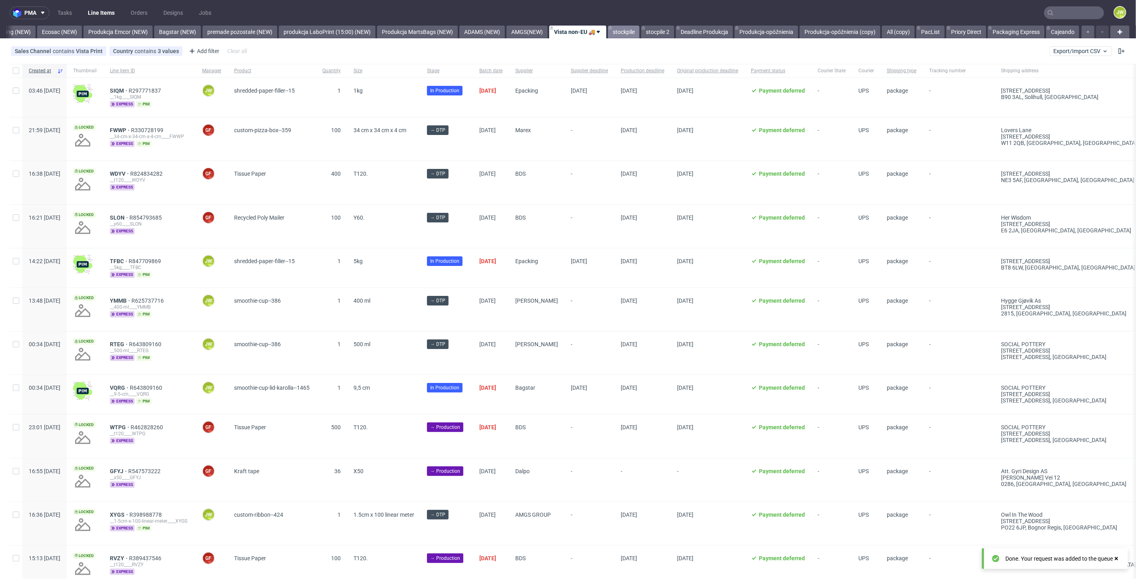
click at [617, 31] on link "stockpile" at bounding box center [624, 32] width 32 height 13
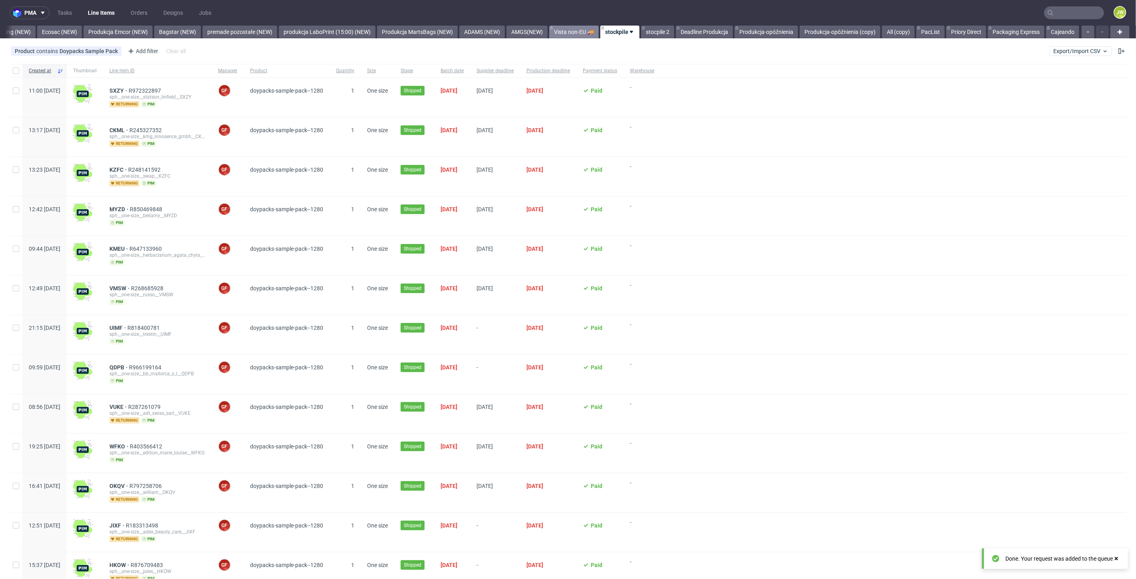
click at [574, 32] on link "Vista non-EU 🚚" at bounding box center [574, 32] width 50 height 13
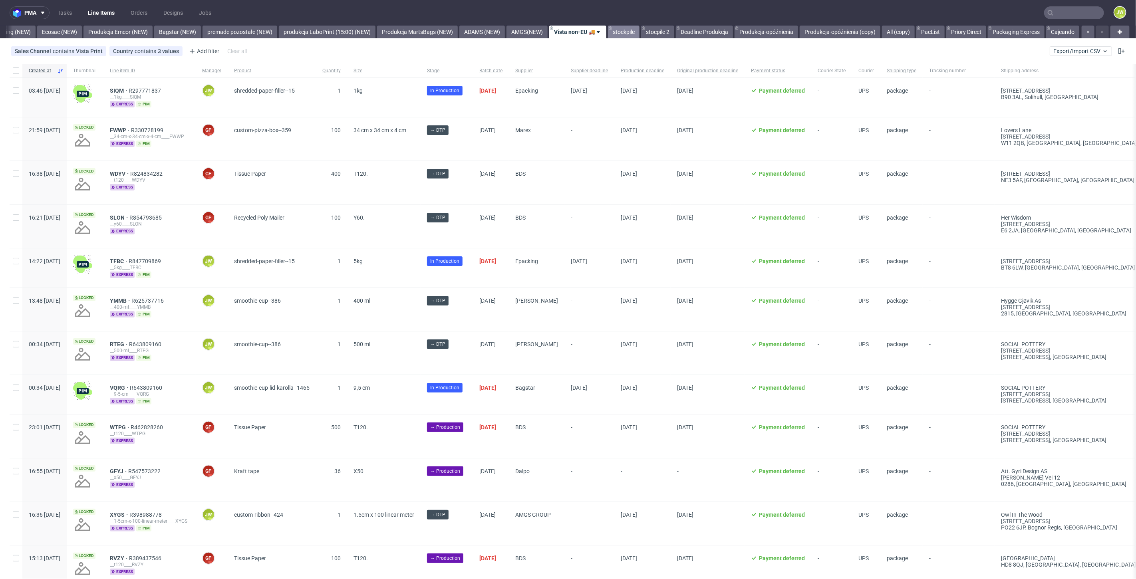
click at [620, 32] on link "stockpile" at bounding box center [624, 32] width 32 height 13
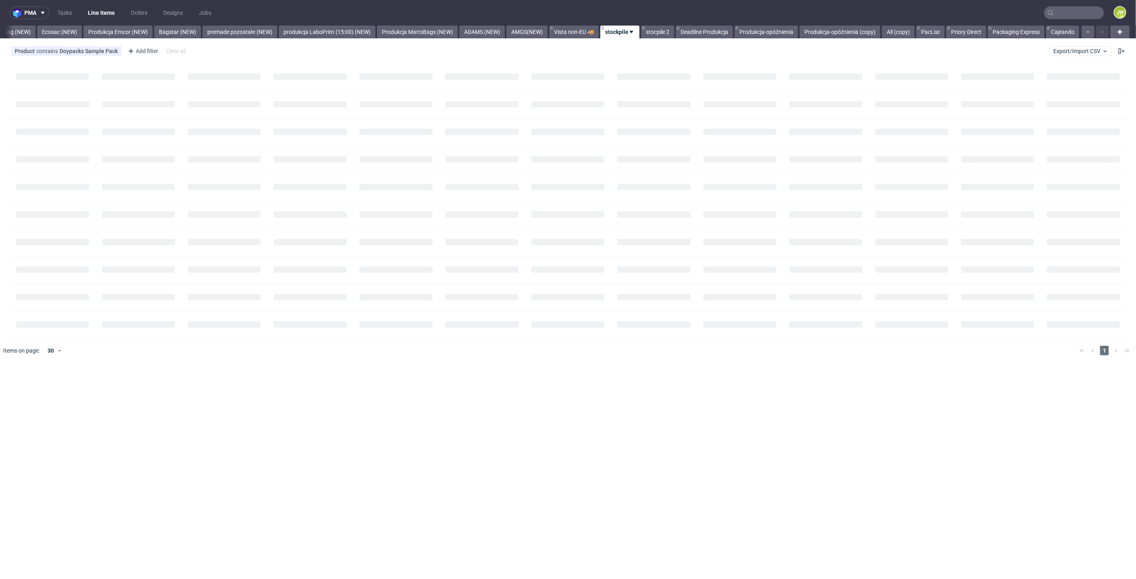
scroll to position [0, 1678]
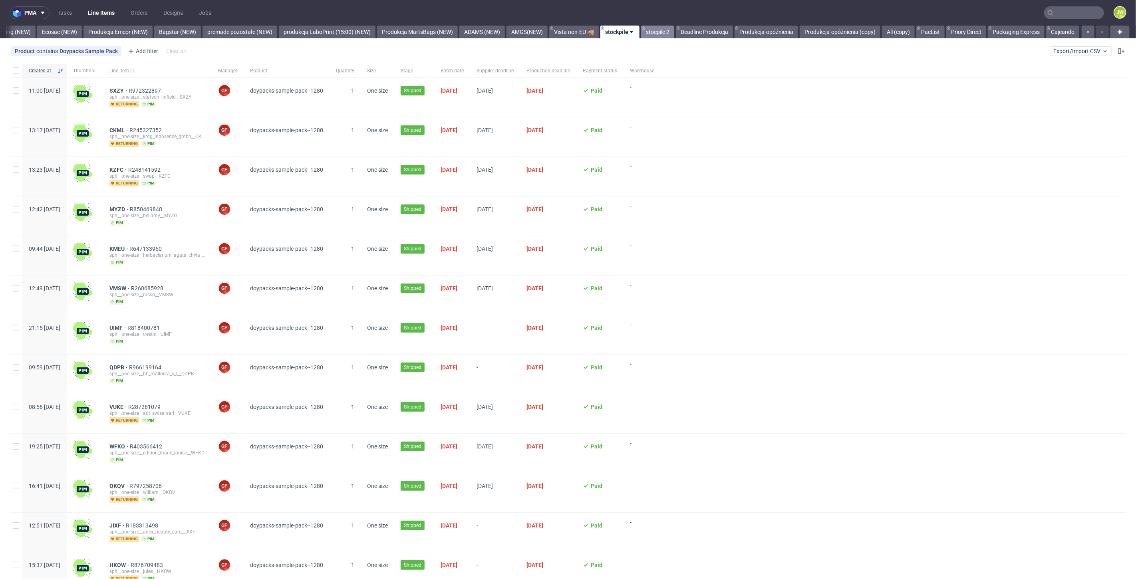
click at [648, 34] on link "stocpile 2" at bounding box center [657, 32] width 33 height 13
click at [612, 31] on link "stockpile" at bounding box center [616, 32] width 32 height 13
drag, startPoint x: 612, startPoint y: 31, endPoint x: 608, endPoint y: 31, distance: 4.0
click at [608, 31] on link "stockpile" at bounding box center [619, 32] width 39 height 13
click at [615, 81] on span "Hide view" at bounding box center [640, 80] width 67 height 8
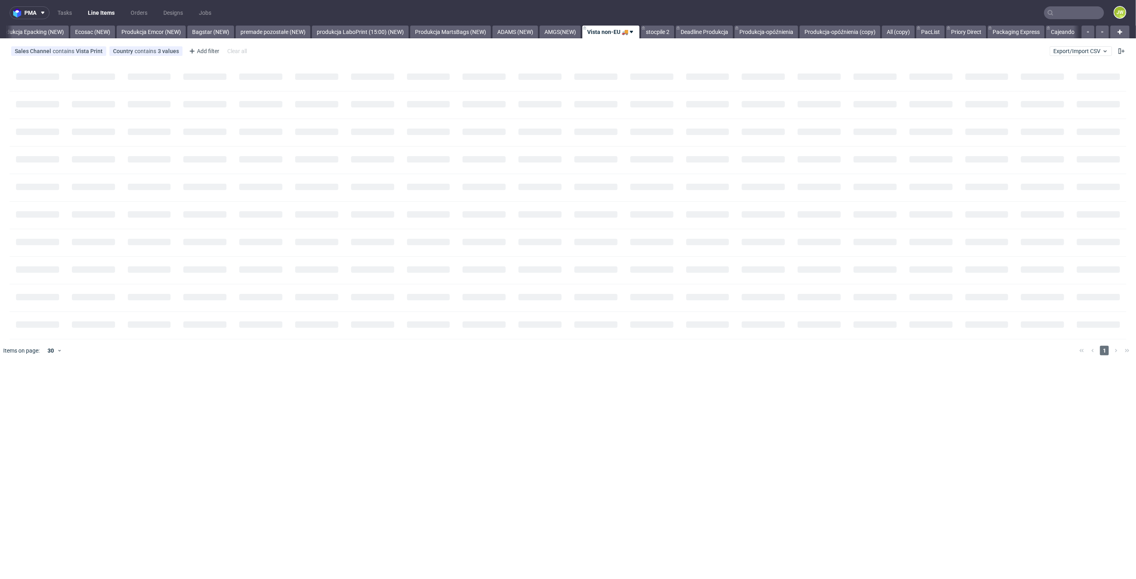
scroll to position [0, 1645]
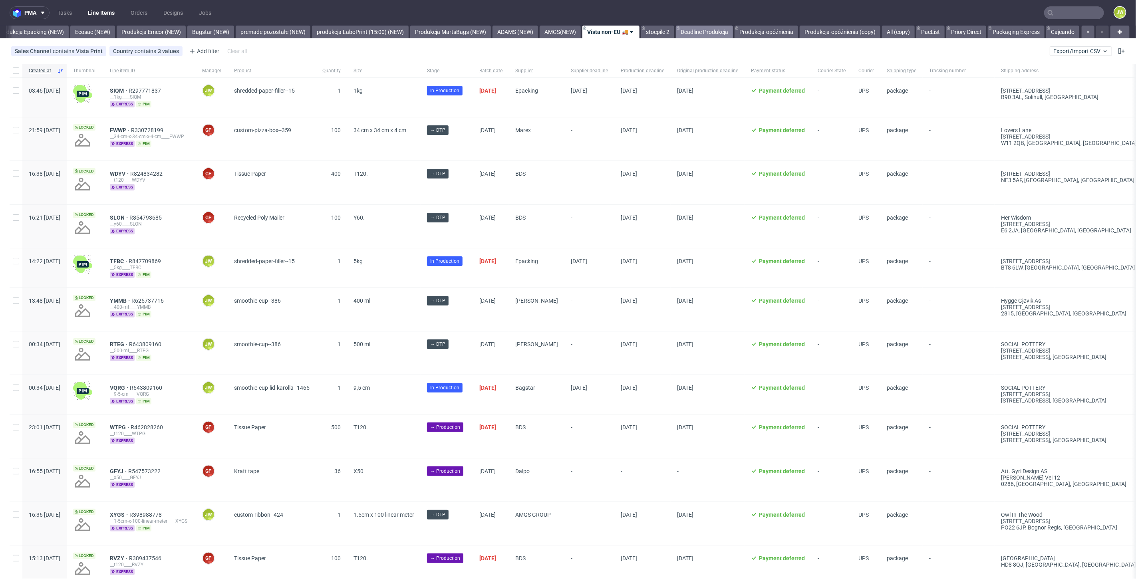
click at [705, 34] on link "Deadline Produkcja" at bounding box center [704, 32] width 57 height 13
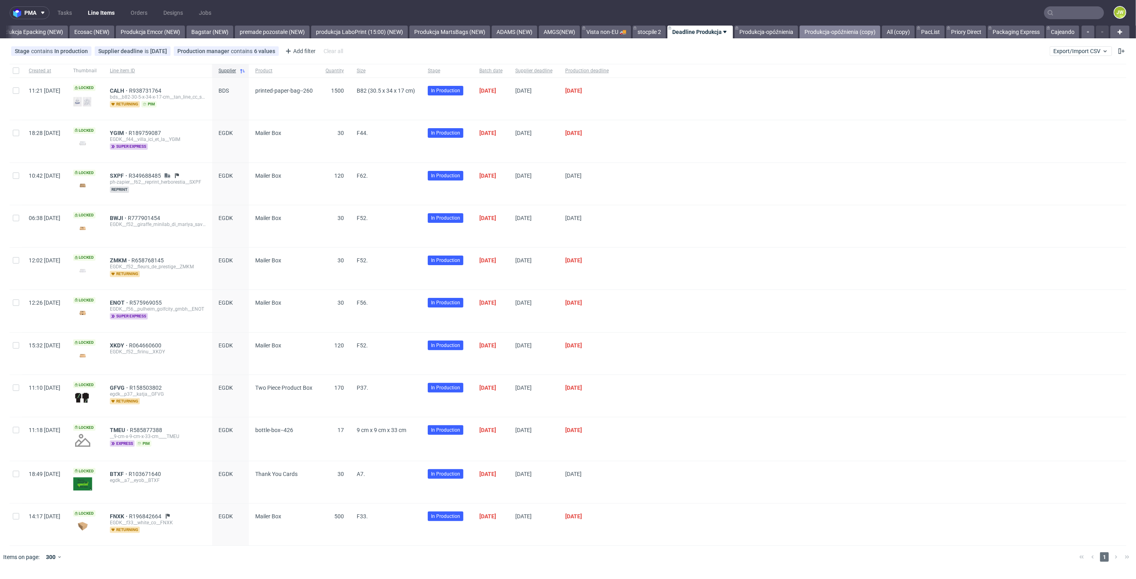
drag, startPoint x: 783, startPoint y: 30, endPoint x: 828, endPoint y: 36, distance: 45.5
click at [783, 30] on link "Produkcja-opóźnienia" at bounding box center [767, 32] width 64 height 13
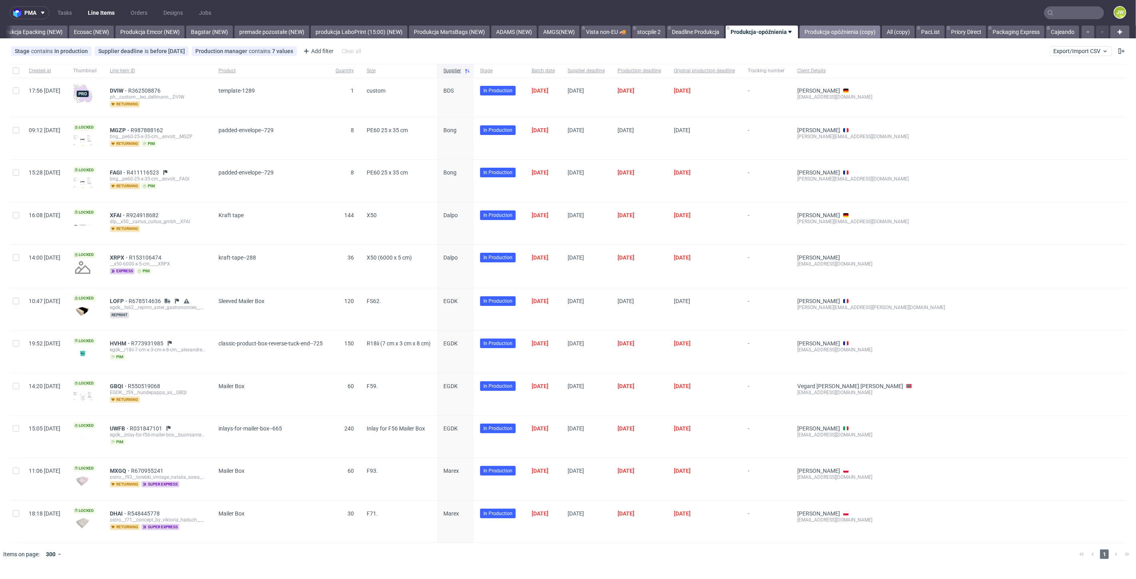
click at [818, 31] on link "Produkcja-opóźnienia (copy)" at bounding box center [840, 32] width 81 height 13
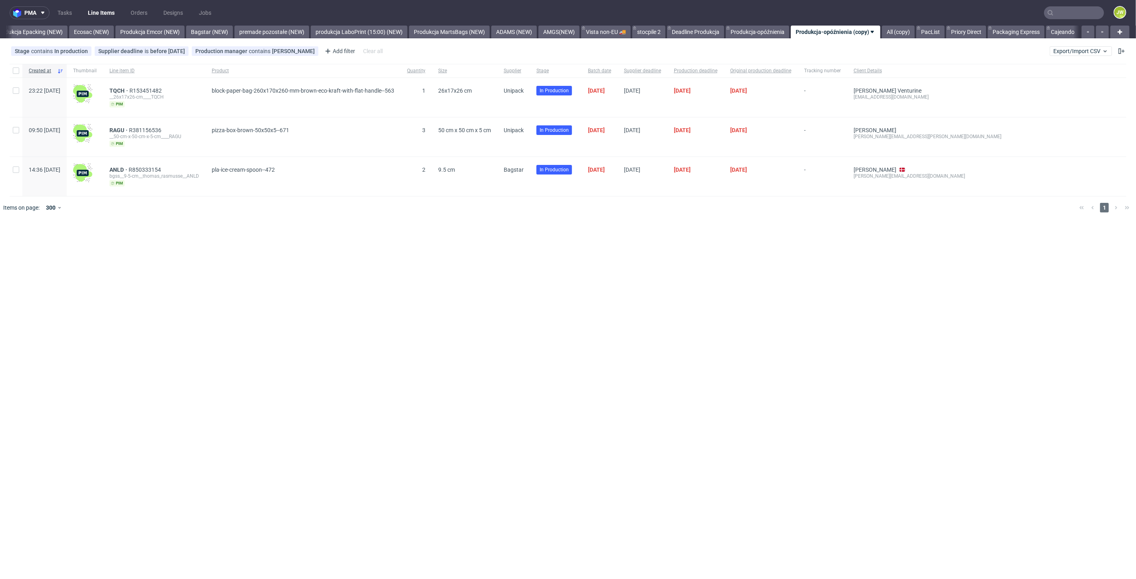
click at [449, 228] on div "pma Tasks Line Items Orders Designs Jobs JW All DTP Late Shipped Shipments DTP …" at bounding box center [568, 289] width 1136 height 579
click at [353, 247] on div "pma Tasks Line Items Orders Designs Jobs JW All DTP Late Shipped Shipments DTP …" at bounding box center [568, 289] width 1136 height 579
click at [935, 31] on link "PacList" at bounding box center [930, 32] width 28 height 13
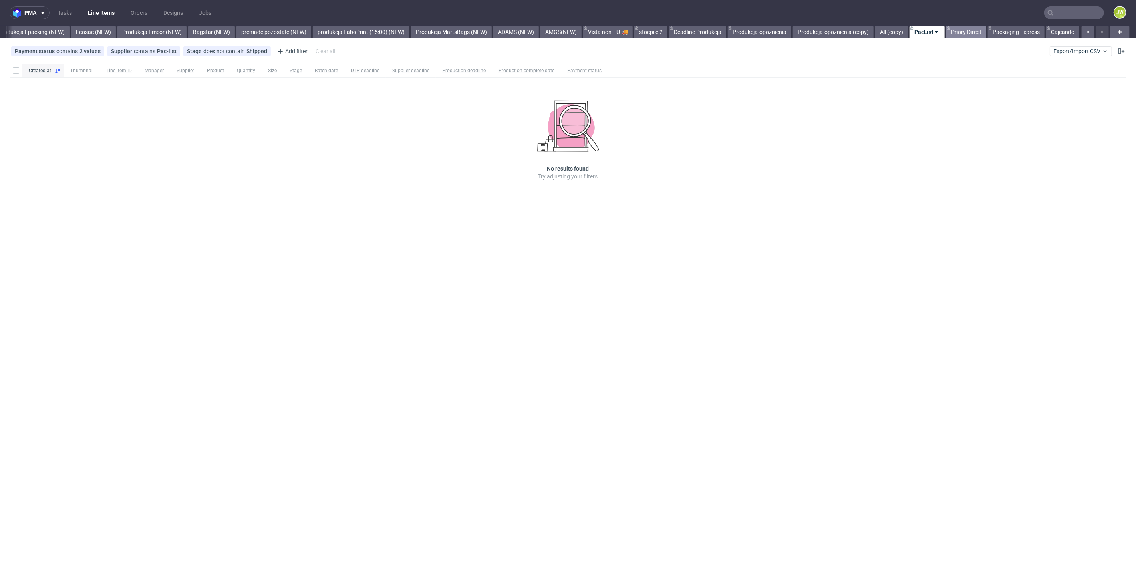
click at [955, 31] on link "Priory Direct" at bounding box center [966, 32] width 40 height 13
click at [1007, 36] on link "Packaging Express" at bounding box center [1016, 32] width 57 height 13
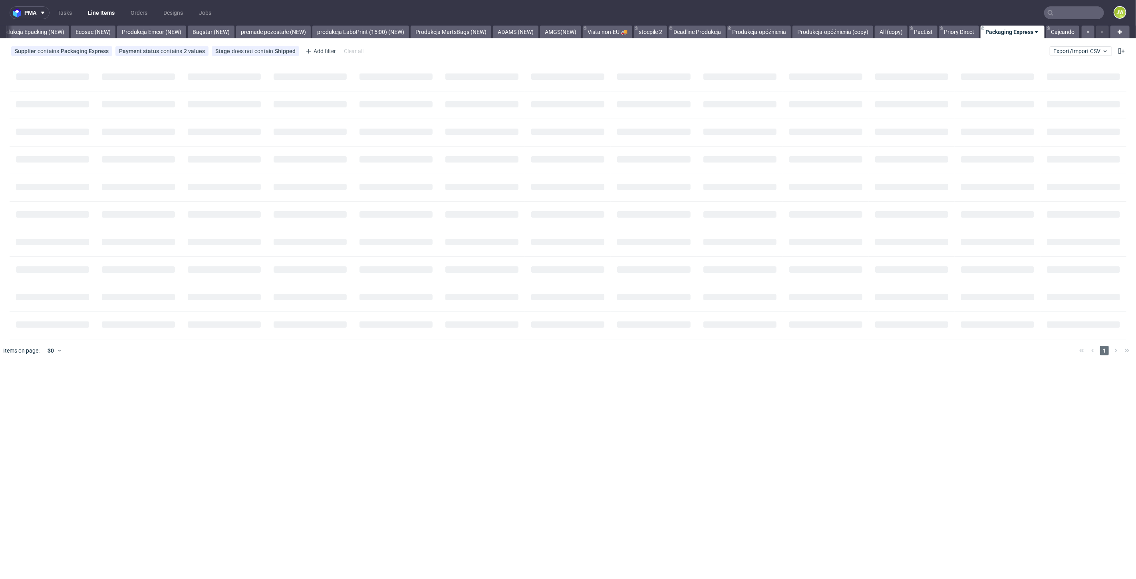
scroll to position [0, 1645]
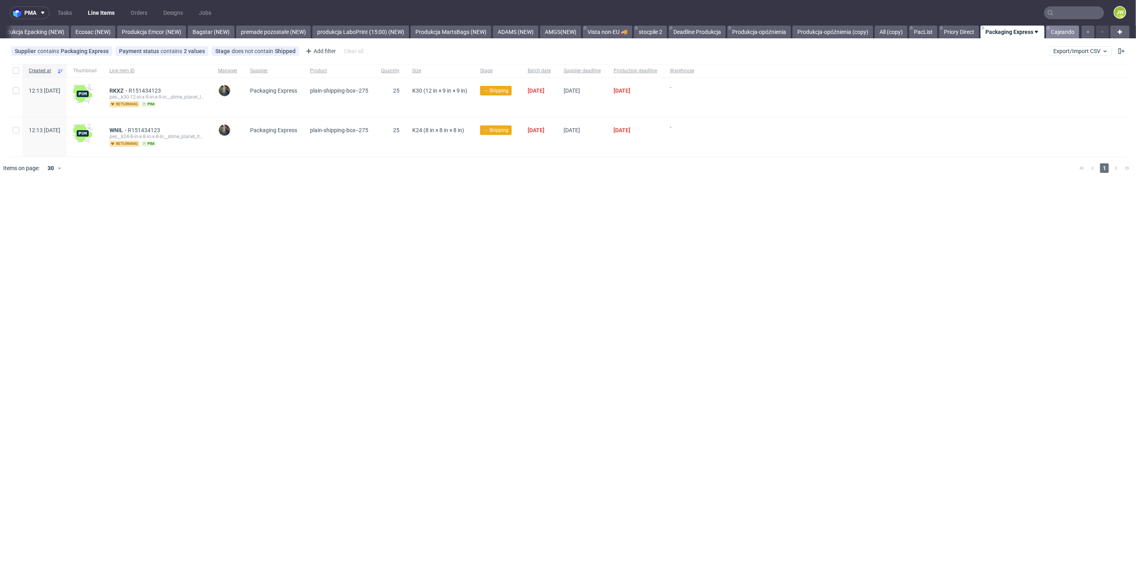
click at [1068, 36] on link "Cajeando" at bounding box center [1062, 32] width 33 height 13
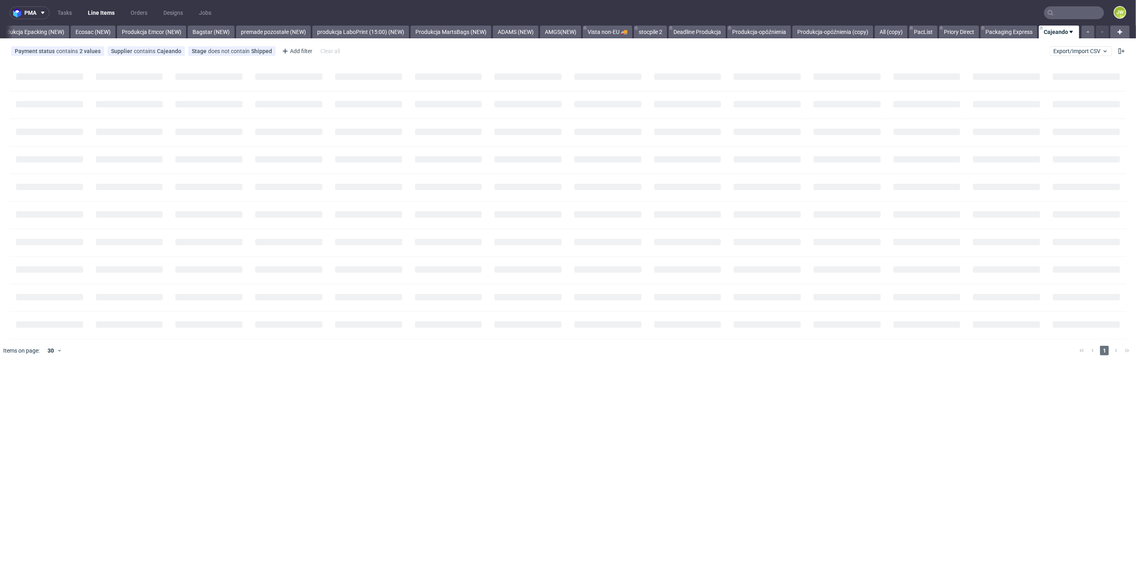
scroll to position [0, 1644]
click at [720, 307] on div "pma Tasks Line Items Orders Designs Jobs JW All DTP Late Shipped Shipments DTP …" at bounding box center [568, 289] width 1136 height 579
click at [1051, 49] on button "Export/Import CSV" at bounding box center [1081, 51] width 62 height 10
click at [1040, 81] on link "Import shipments CSV" at bounding box center [1062, 83] width 93 height 13
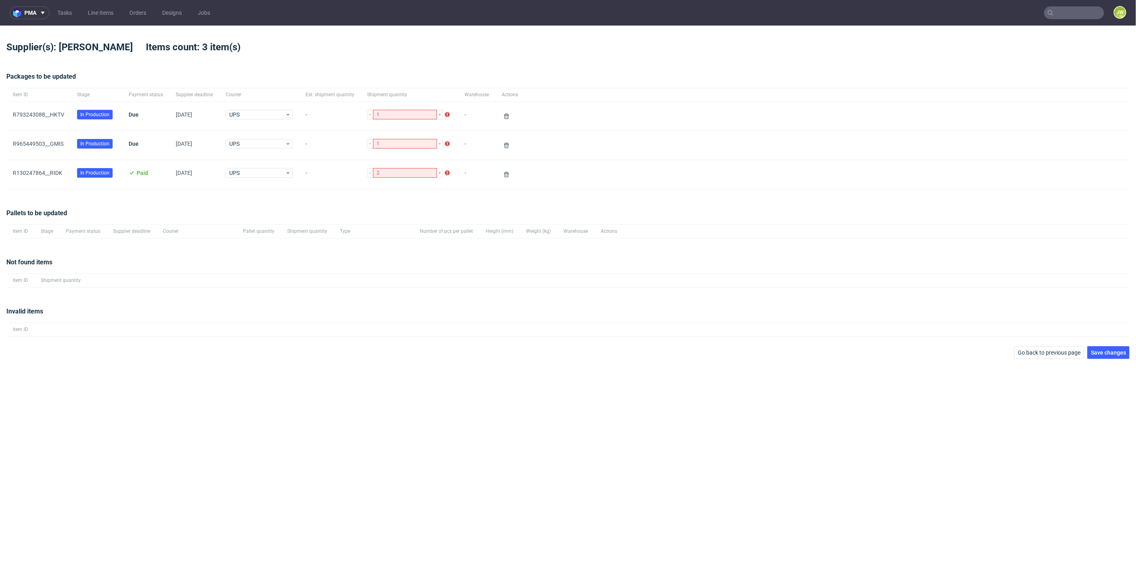
click at [318, 210] on div "Pallets to be updated" at bounding box center [567, 216] width 1123 height 16
drag, startPoint x: 1099, startPoint y: 356, endPoint x: 1078, endPoint y: 348, distance: 22.3
click at [1100, 356] on button "Save changes" at bounding box center [1108, 352] width 42 height 13
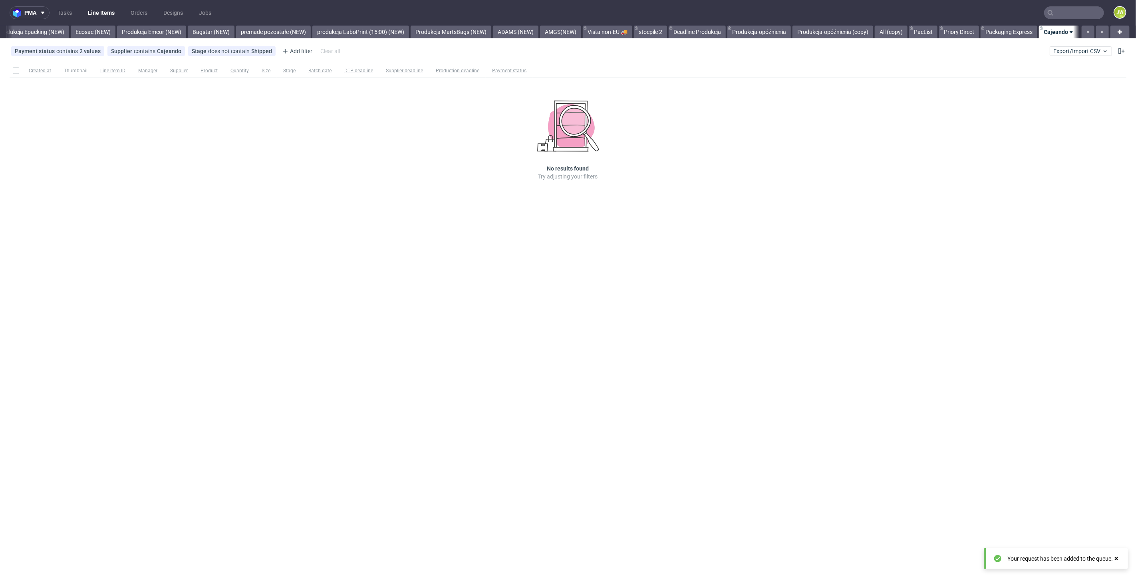
scroll to position [0, 1644]
click at [1061, 50] on span "Export/Import CSV" at bounding box center [1080, 51] width 55 height 6
click at [1028, 87] on link "Import shipments CSV" at bounding box center [1062, 83] width 93 height 13
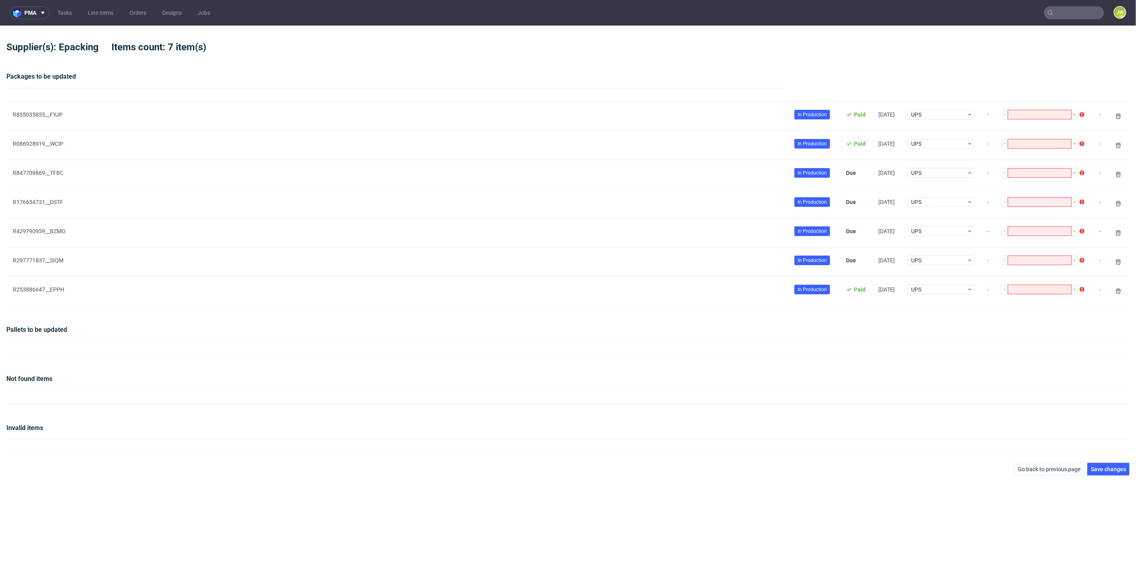
type input "3"
type input "1"
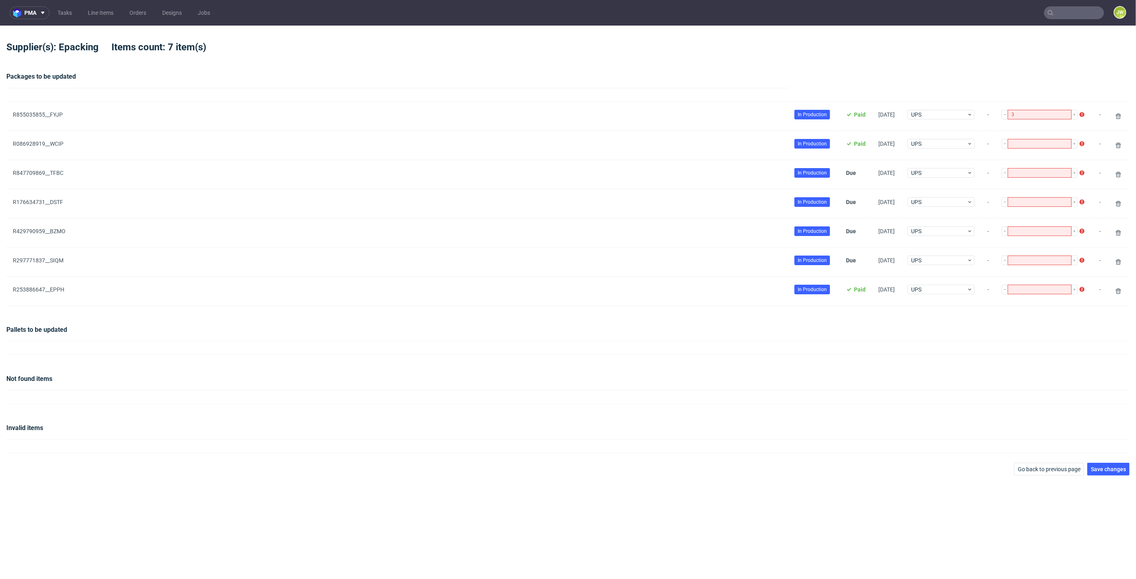
type input "1"
type input "3"
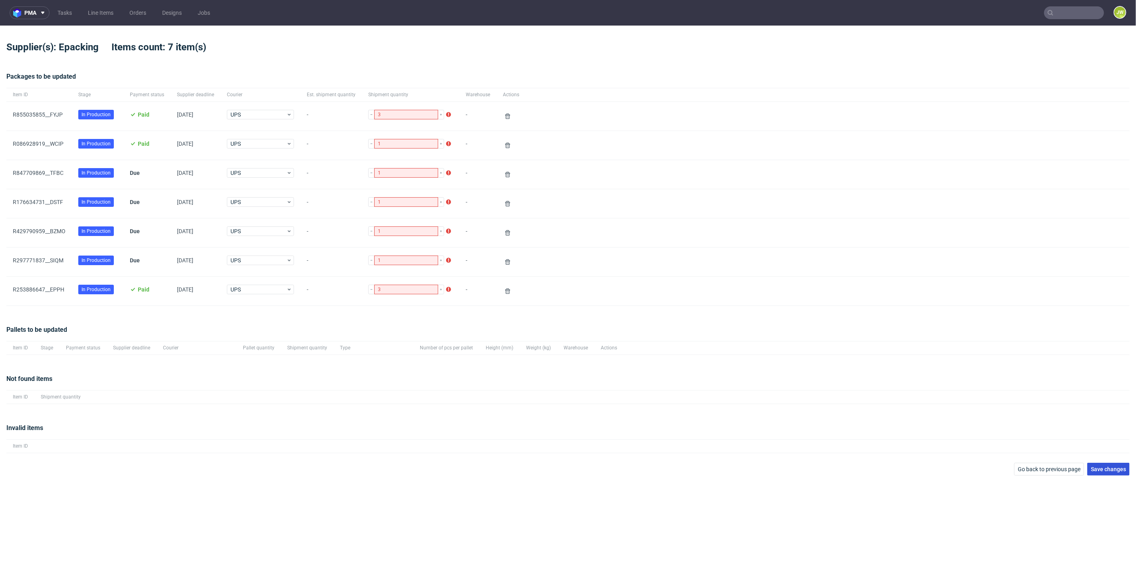
drag, startPoint x: 1104, startPoint y: 474, endPoint x: 1107, endPoint y: 468, distance: 6.8
click at [1105, 474] on div "pma Tasks Line Items Orders Designs Jobs JW Supplier(s): Epacking Items count: …" at bounding box center [568, 289] width 1136 height 579
click at [1105, 467] on span "Save changes" at bounding box center [1108, 470] width 35 height 6
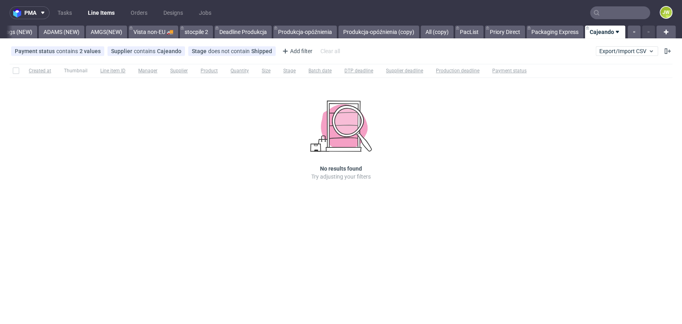
scroll to position [0, 2100]
click at [412, 50] on div "Payment status contains 2 values Paid, Credit Owed Supplier contains Cajeando S…" at bounding box center [341, 51] width 682 height 19
